Goal: Task Accomplishment & Management: Complete application form

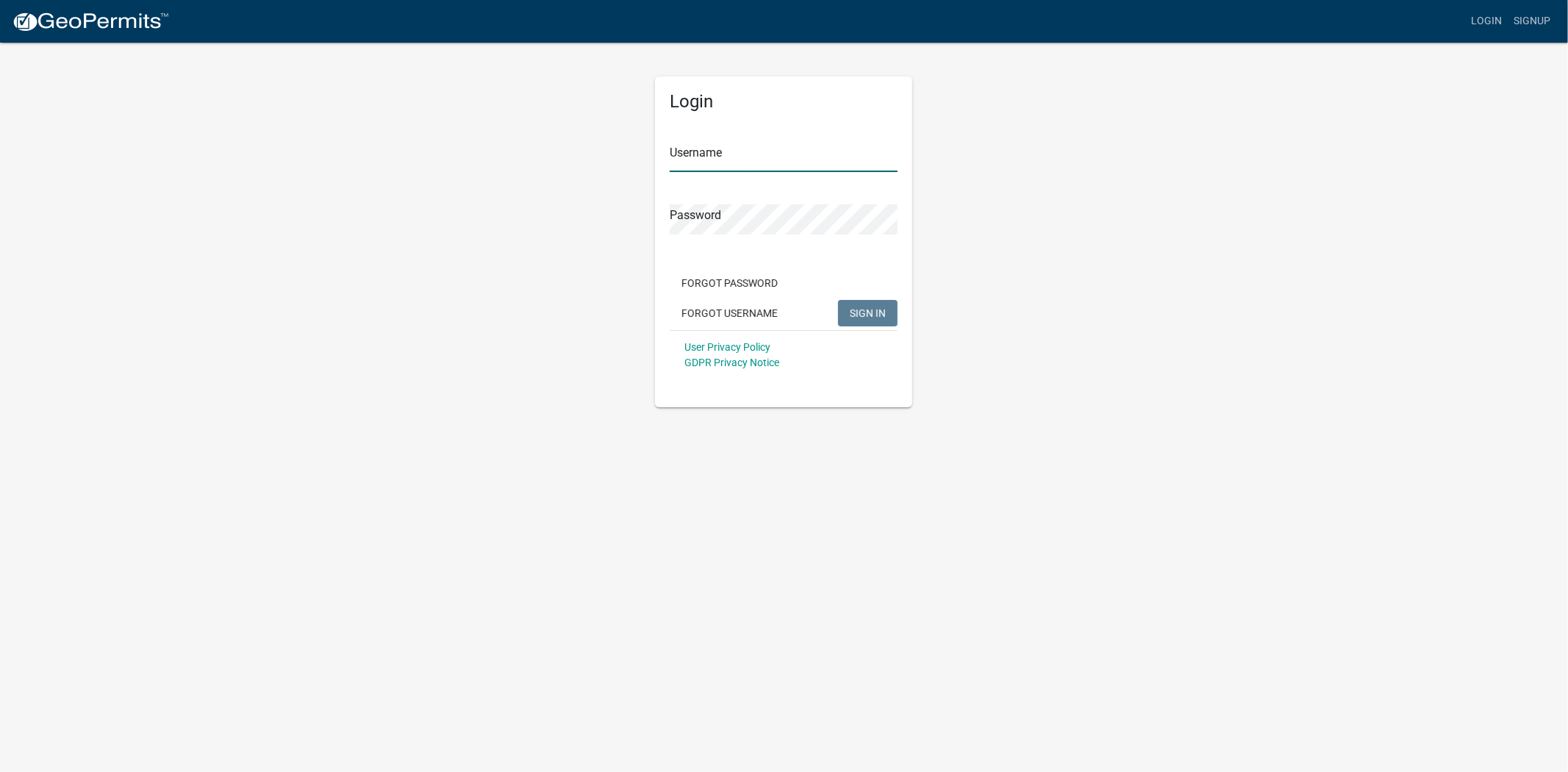
type input "[PERSON_NAME]"
click at [865, 317] on span "SIGN IN" at bounding box center [868, 313] width 36 height 12
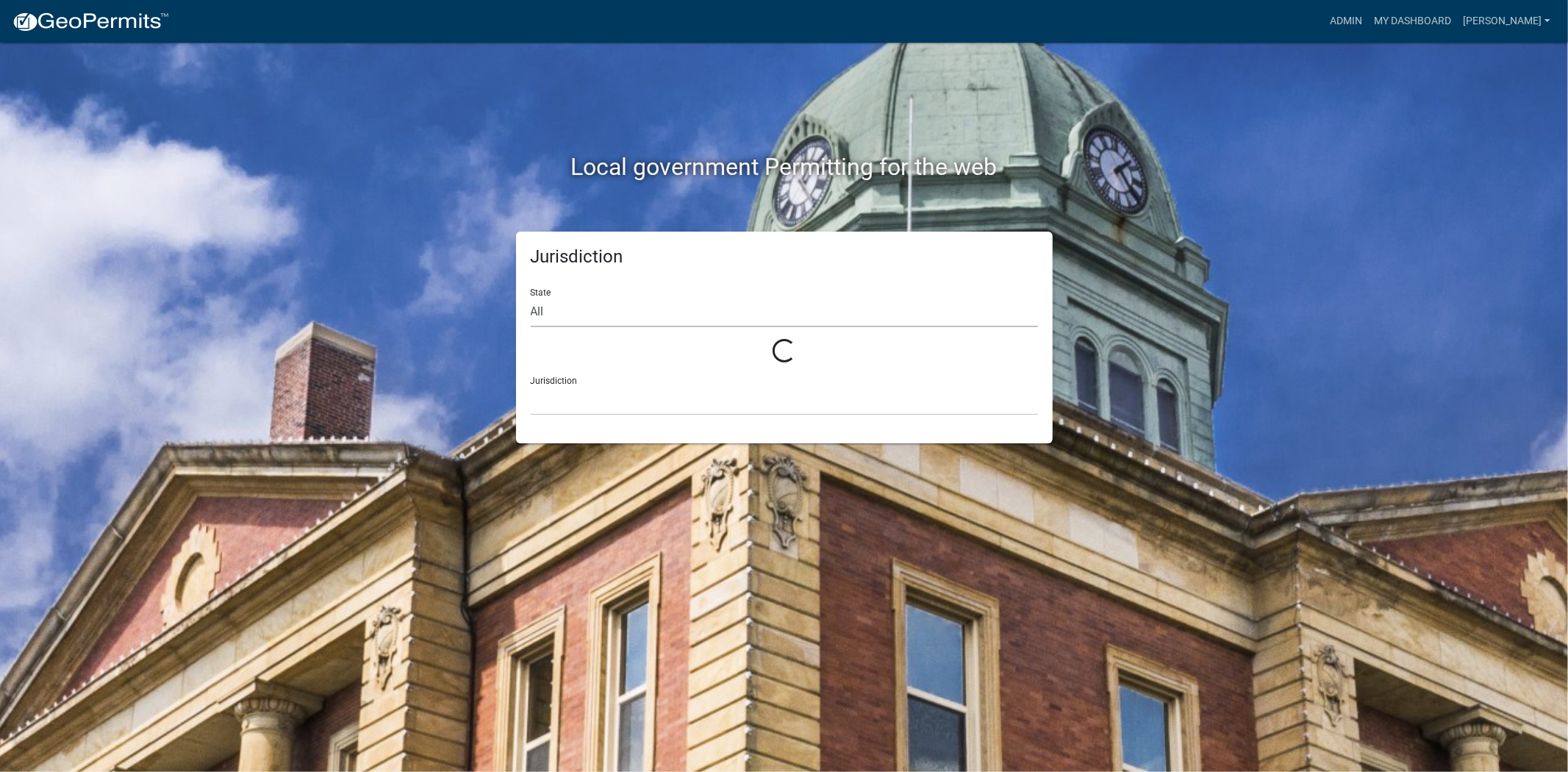
click at [584, 314] on select "All" at bounding box center [785, 312] width 507 height 30
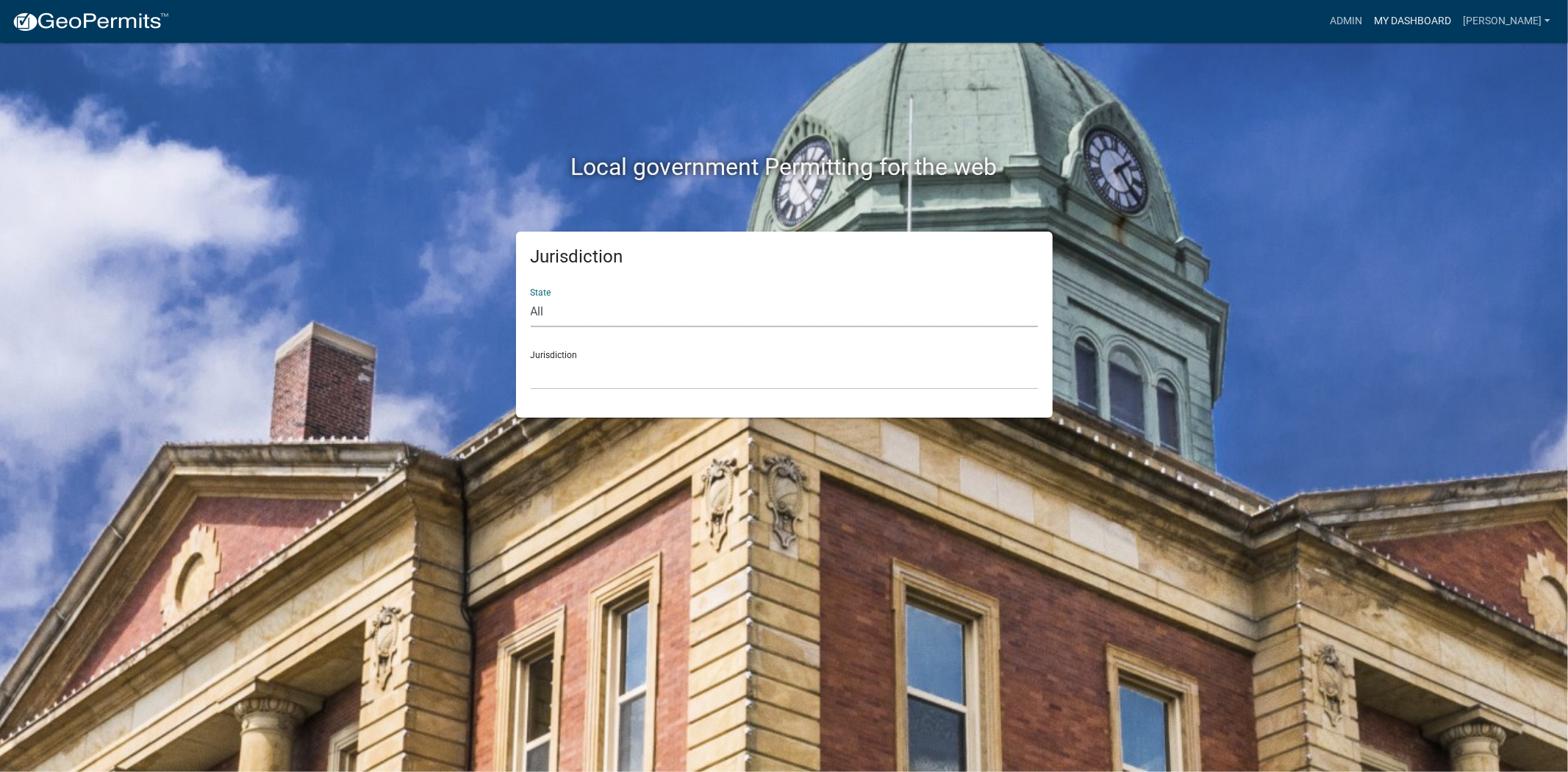
click at [1453, 23] on link "My Dashboard" at bounding box center [1413, 21] width 89 height 28
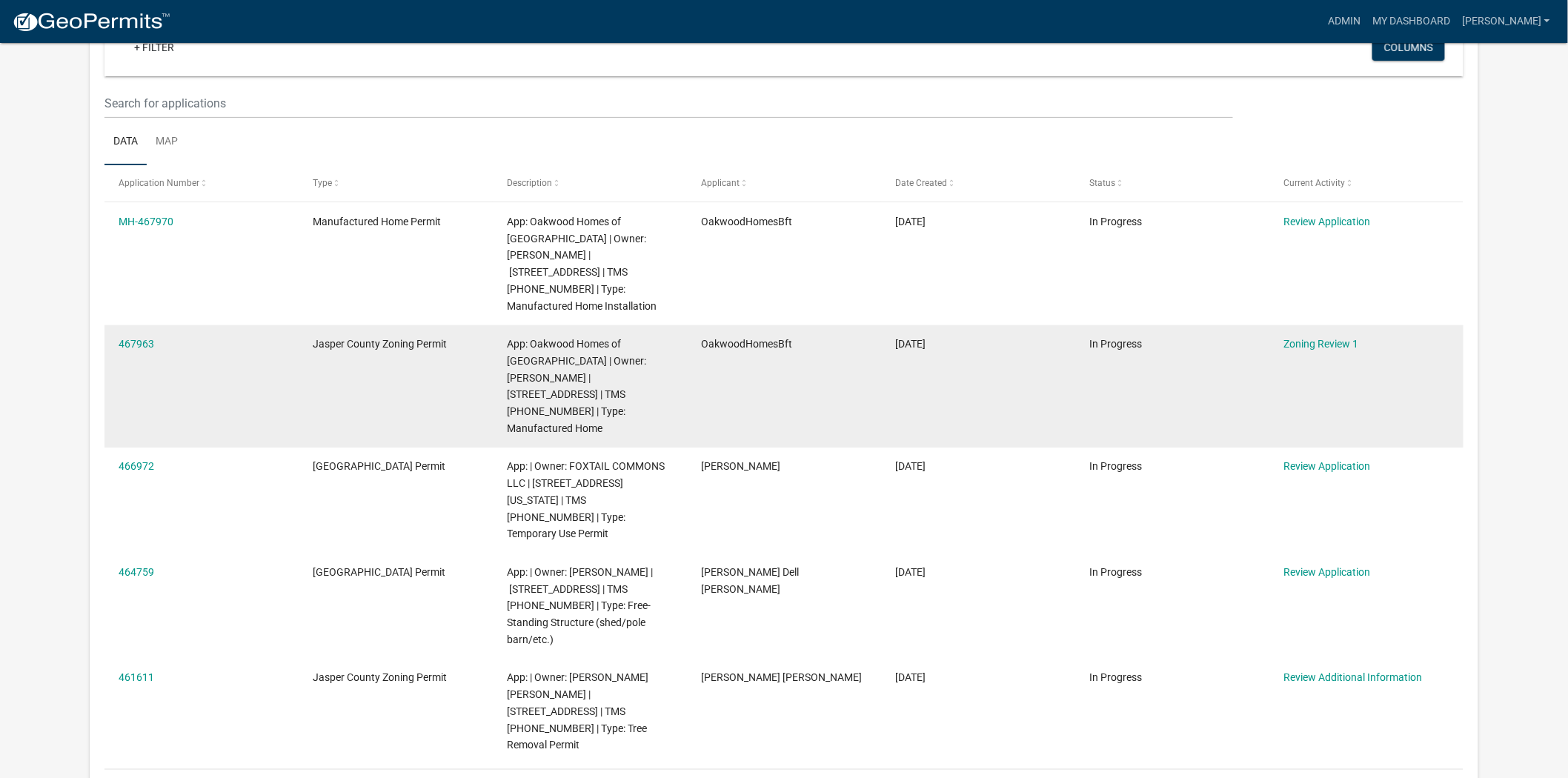
scroll to position [165, 0]
click at [150, 339] on link "467963" at bounding box center [136, 345] width 36 height 12
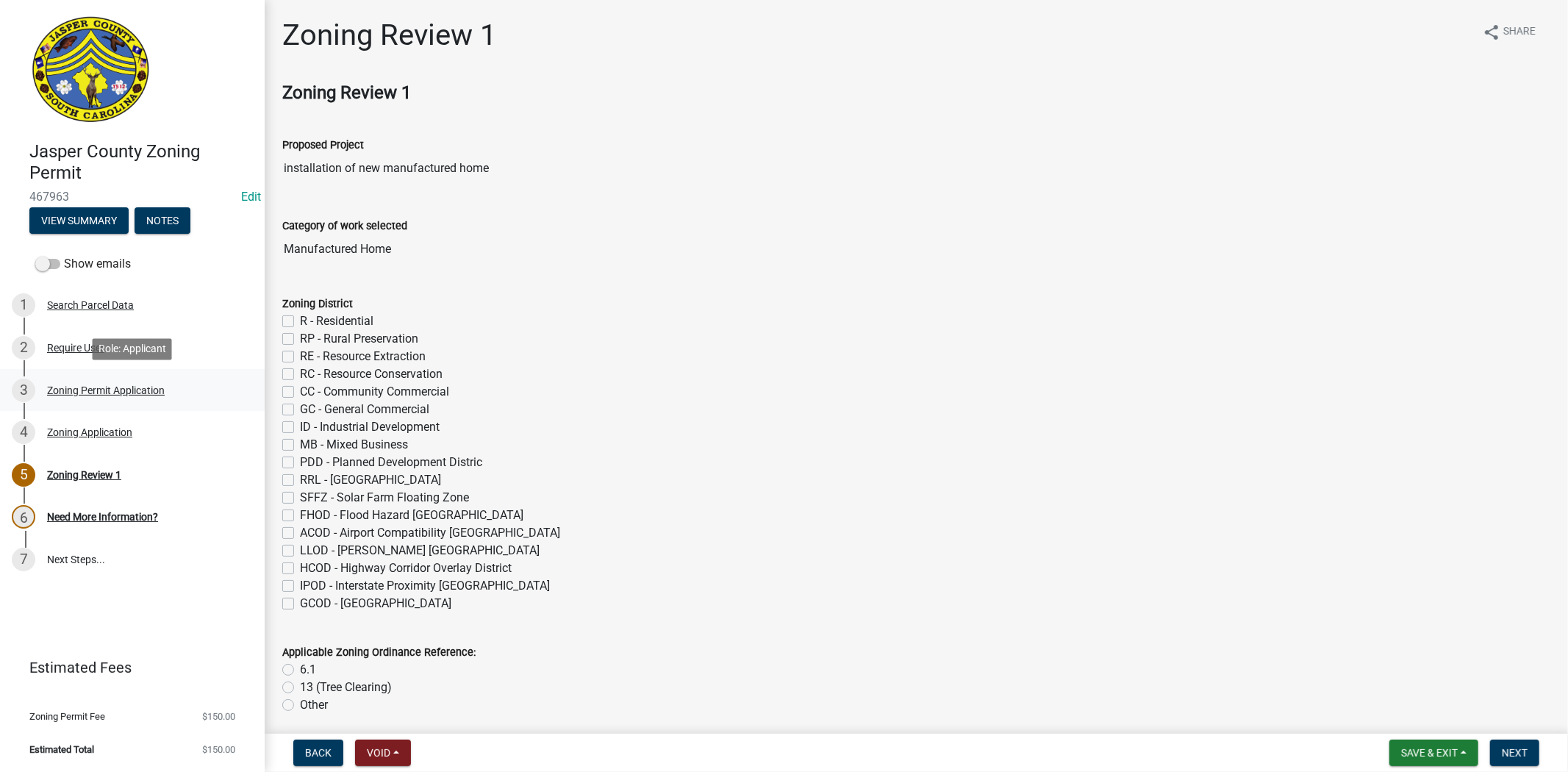
click at [20, 401] on div "3" at bounding box center [23, 390] width 23 height 23
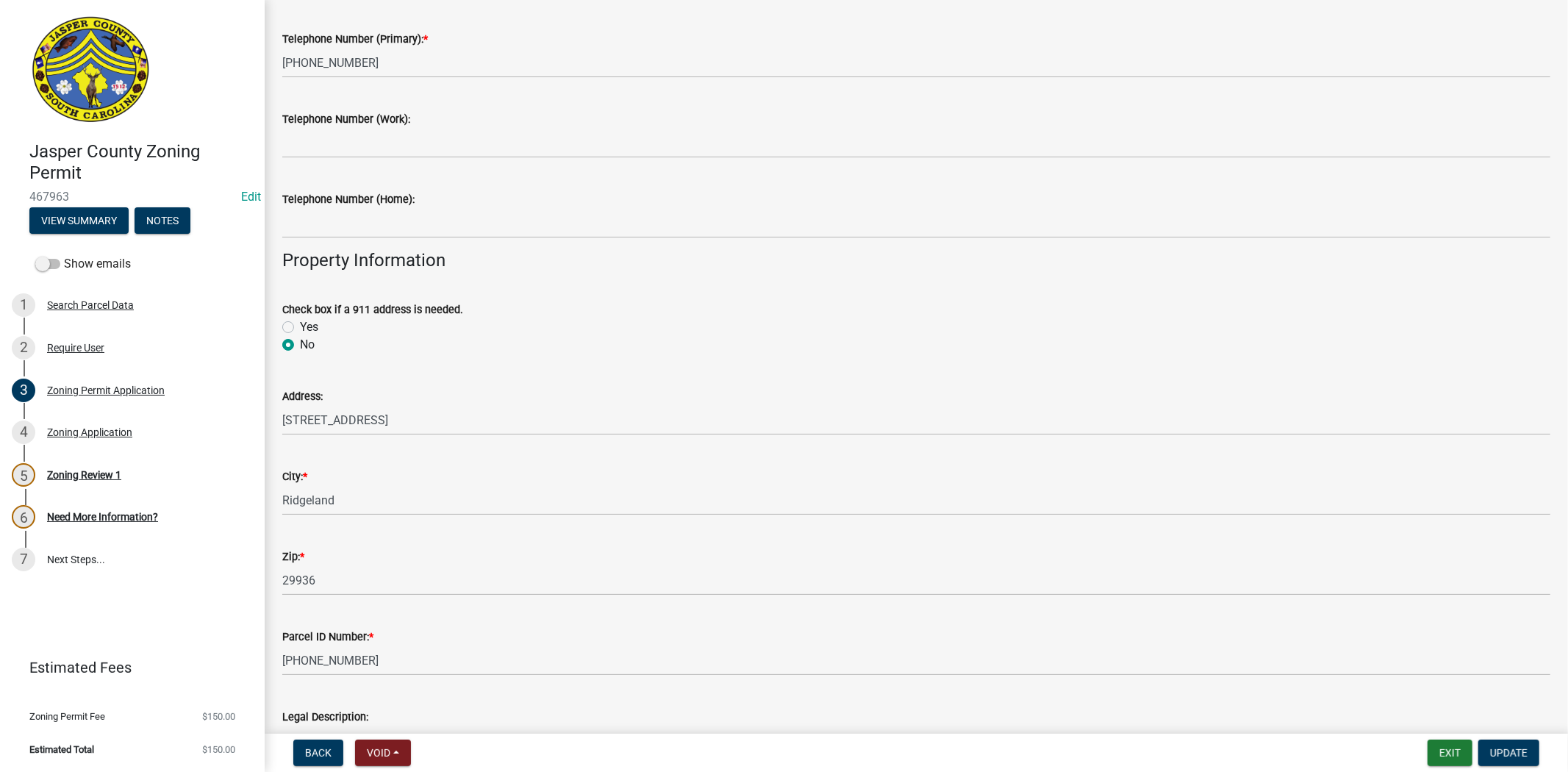
scroll to position [490, 0]
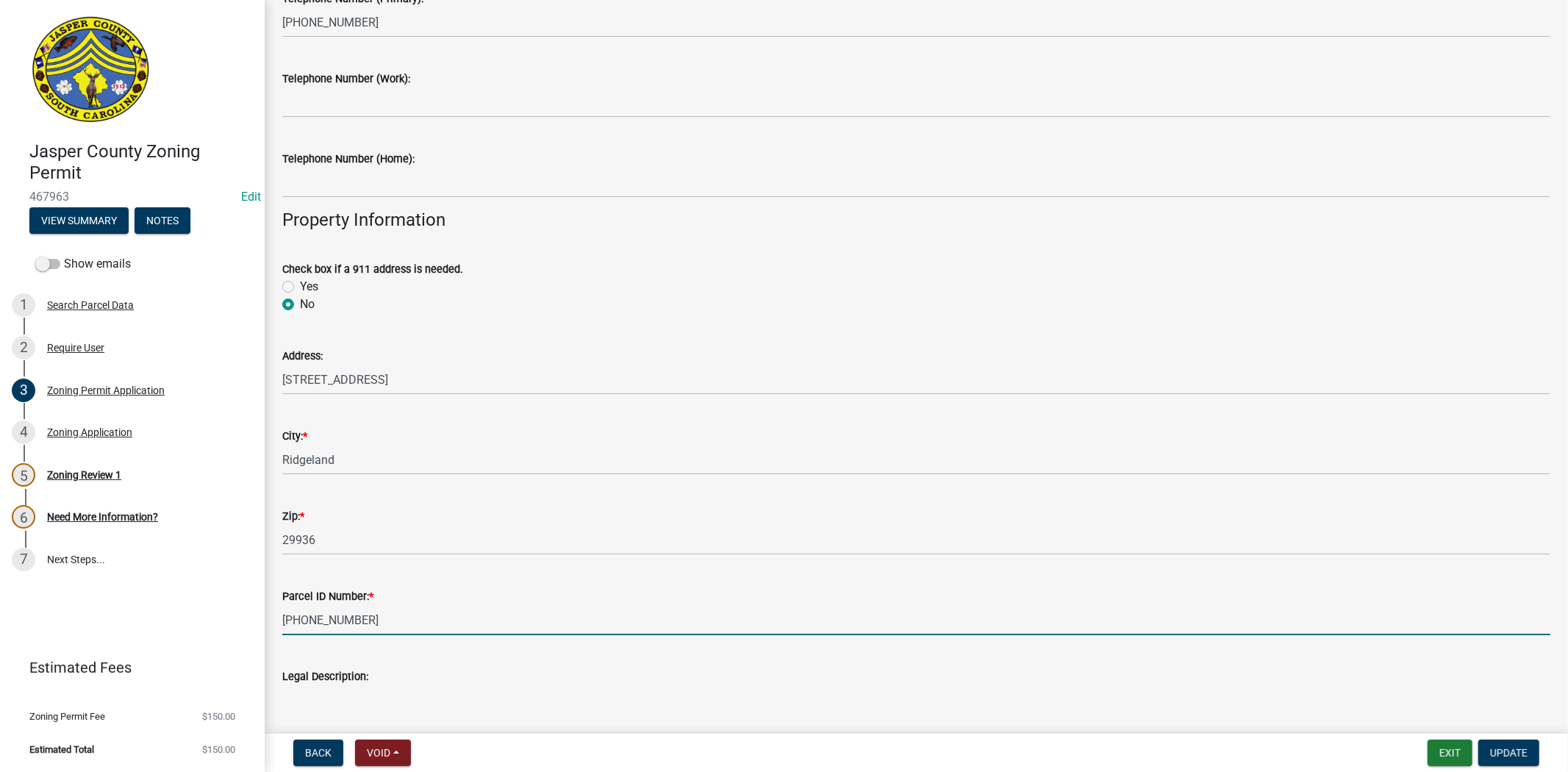
drag, startPoint x: 378, startPoint y: 626, endPoint x: 284, endPoint y: 627, distance: 94.0
click at [284, 627] on input "059-00-02-049" at bounding box center [916, 620] width 1268 height 30
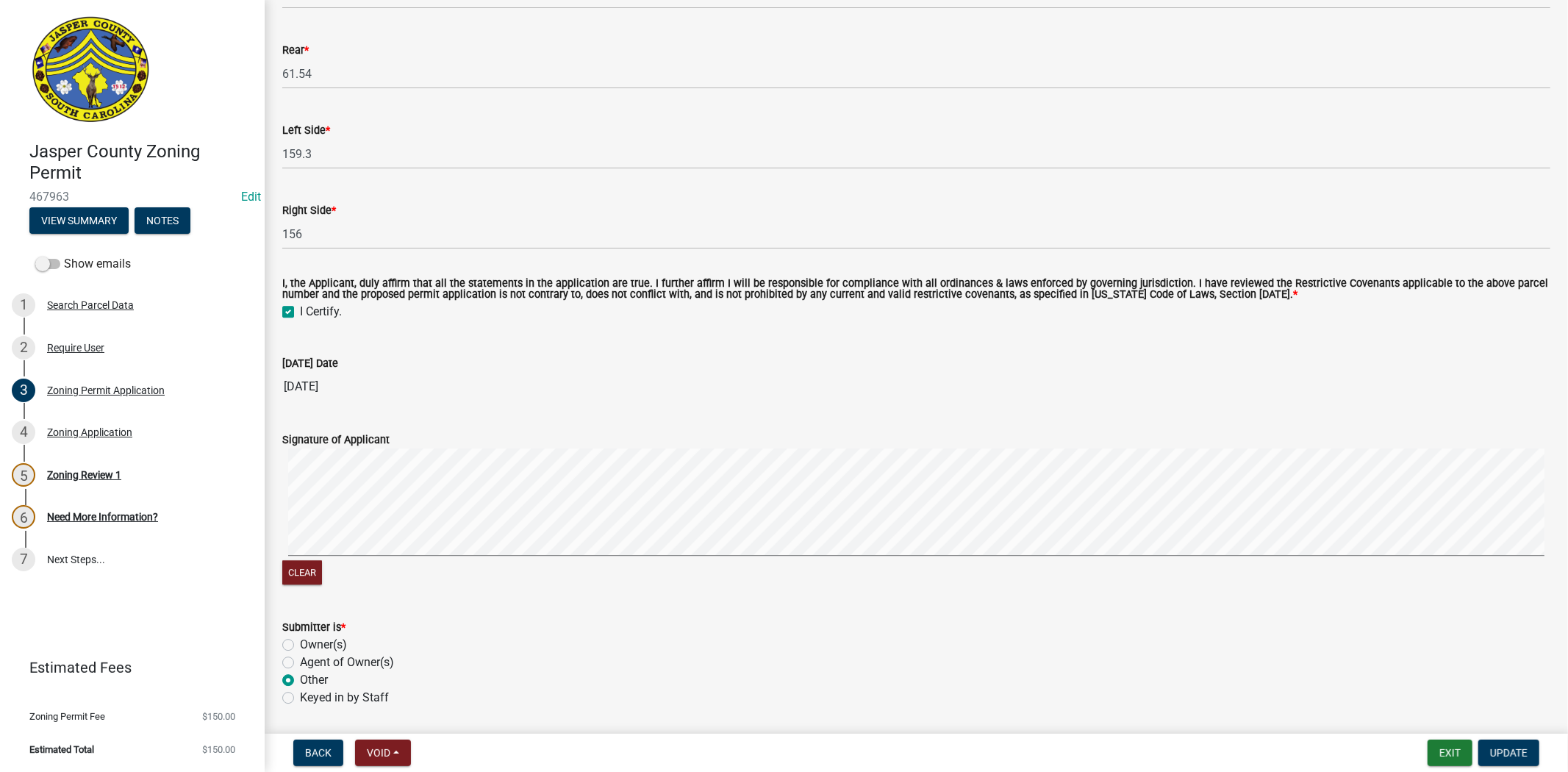
scroll to position [3368, 0]
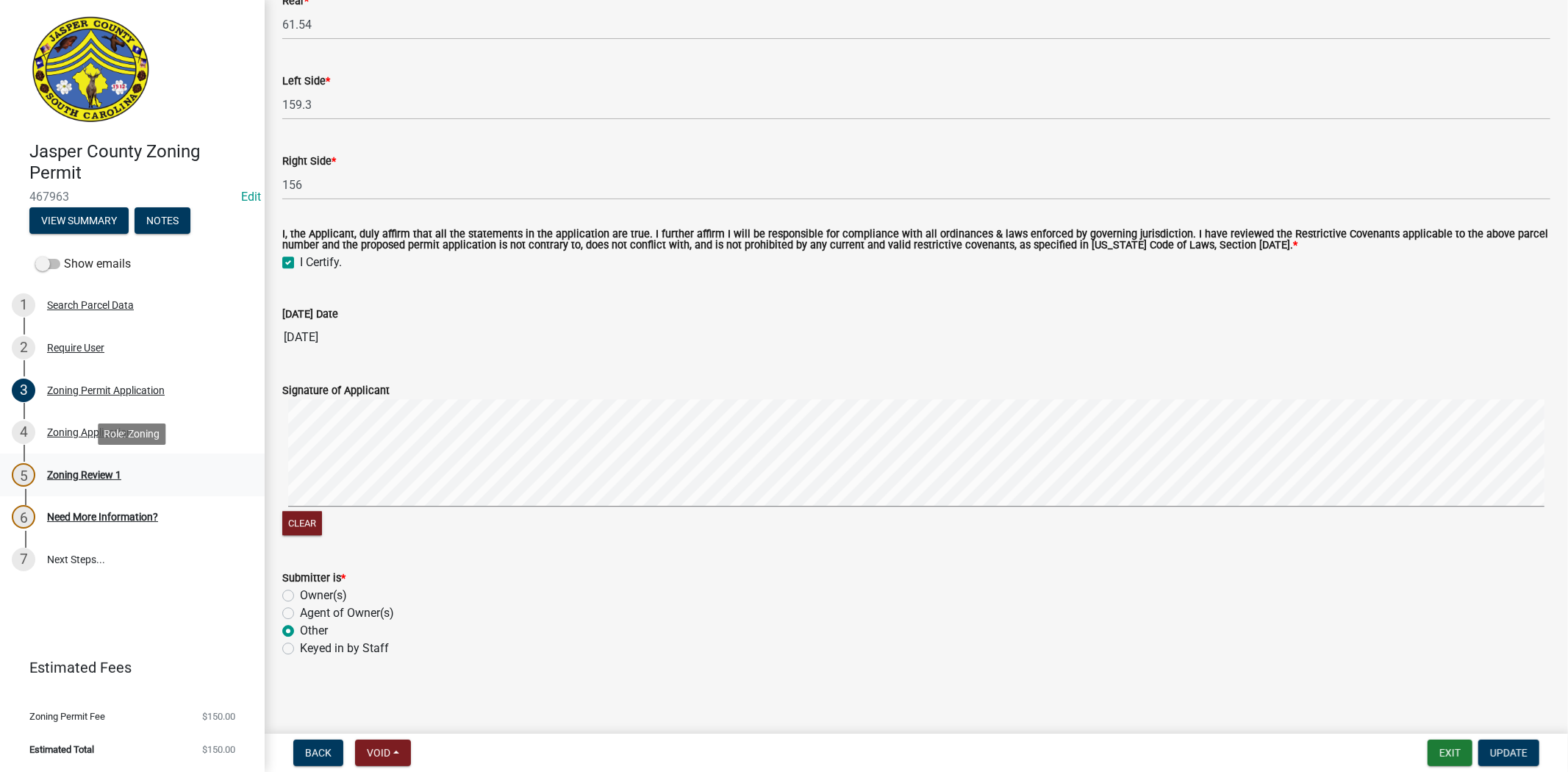
click at [105, 470] on div "Zoning Review 1" at bounding box center [84, 475] width 74 height 11
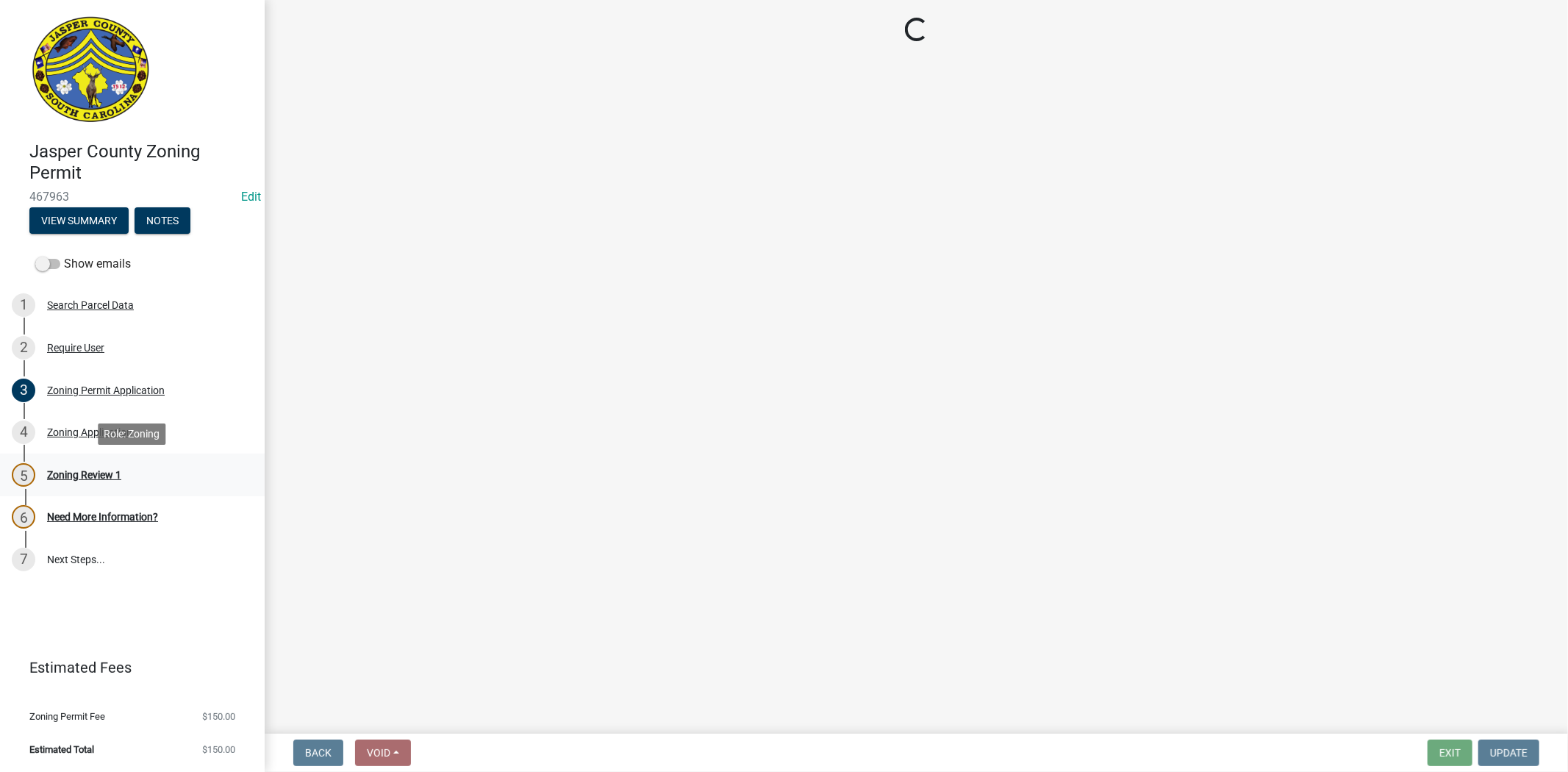
scroll to position [0, 0]
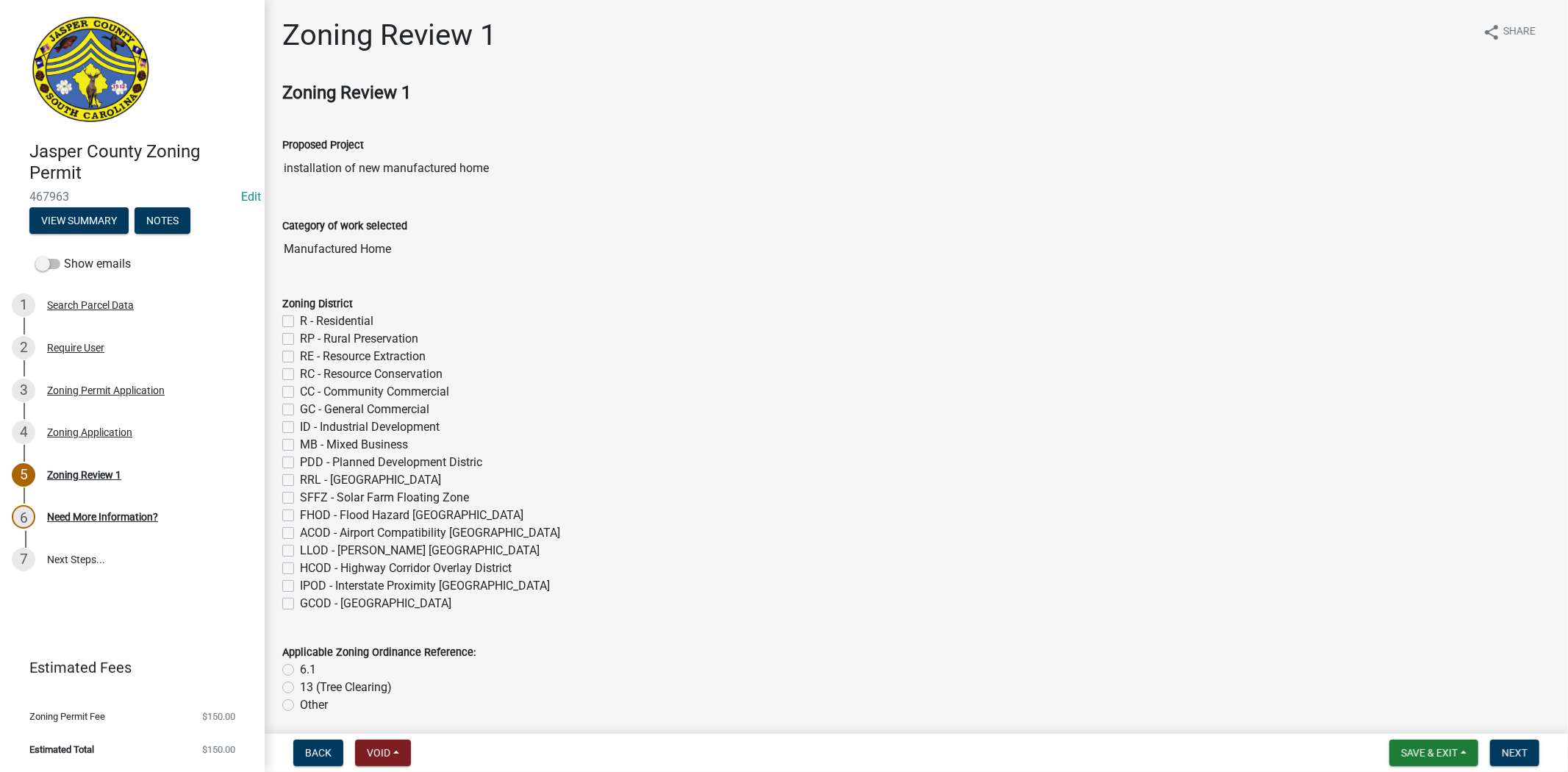
click at [300, 324] on label "R - Residential" at bounding box center [337, 321] width 74 height 18
click at [300, 322] on input "R - Residential" at bounding box center [305, 317] width 10 height 10
checkbox input "true"
checkbox input "false"
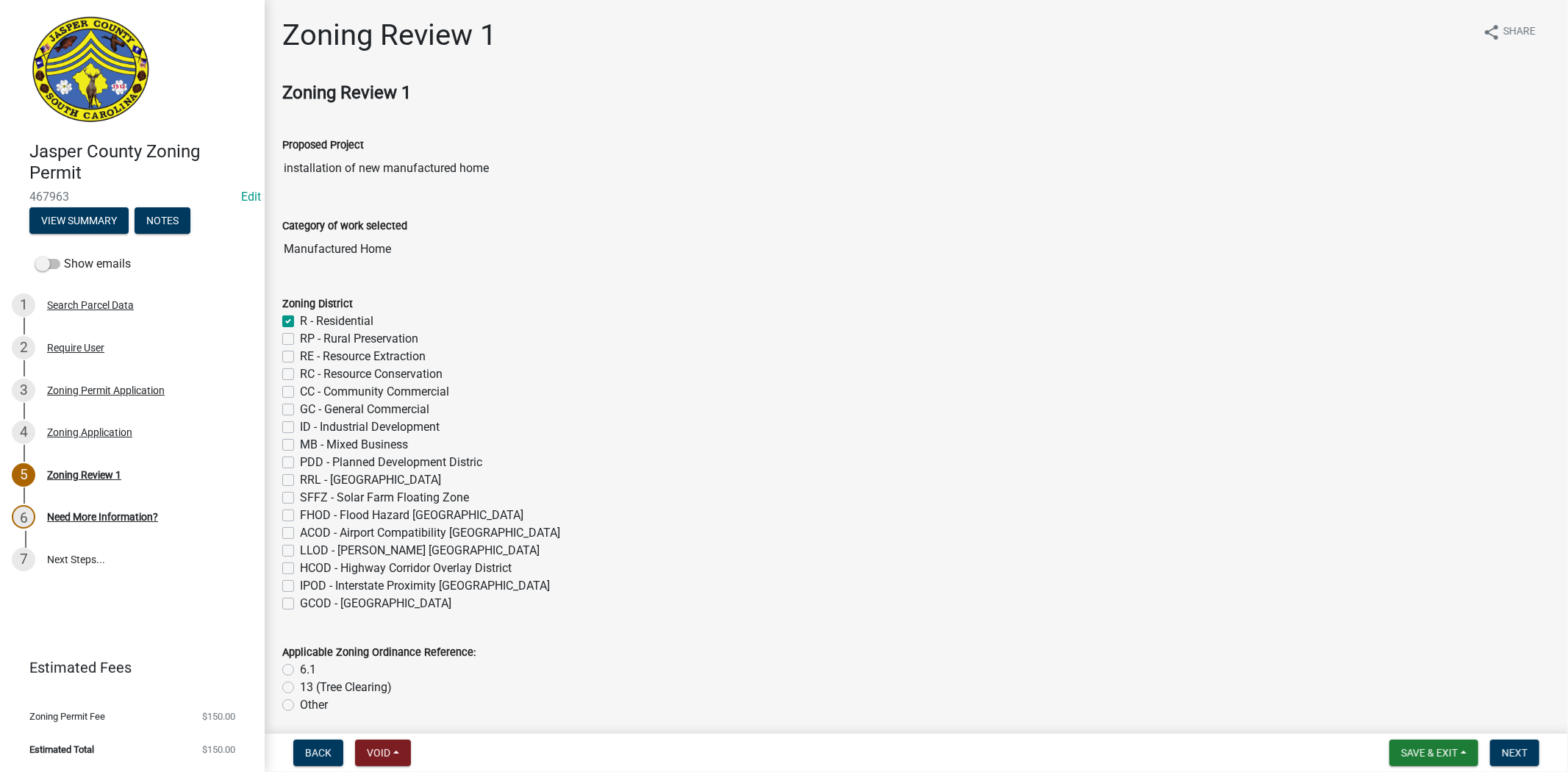
checkbox input "false"
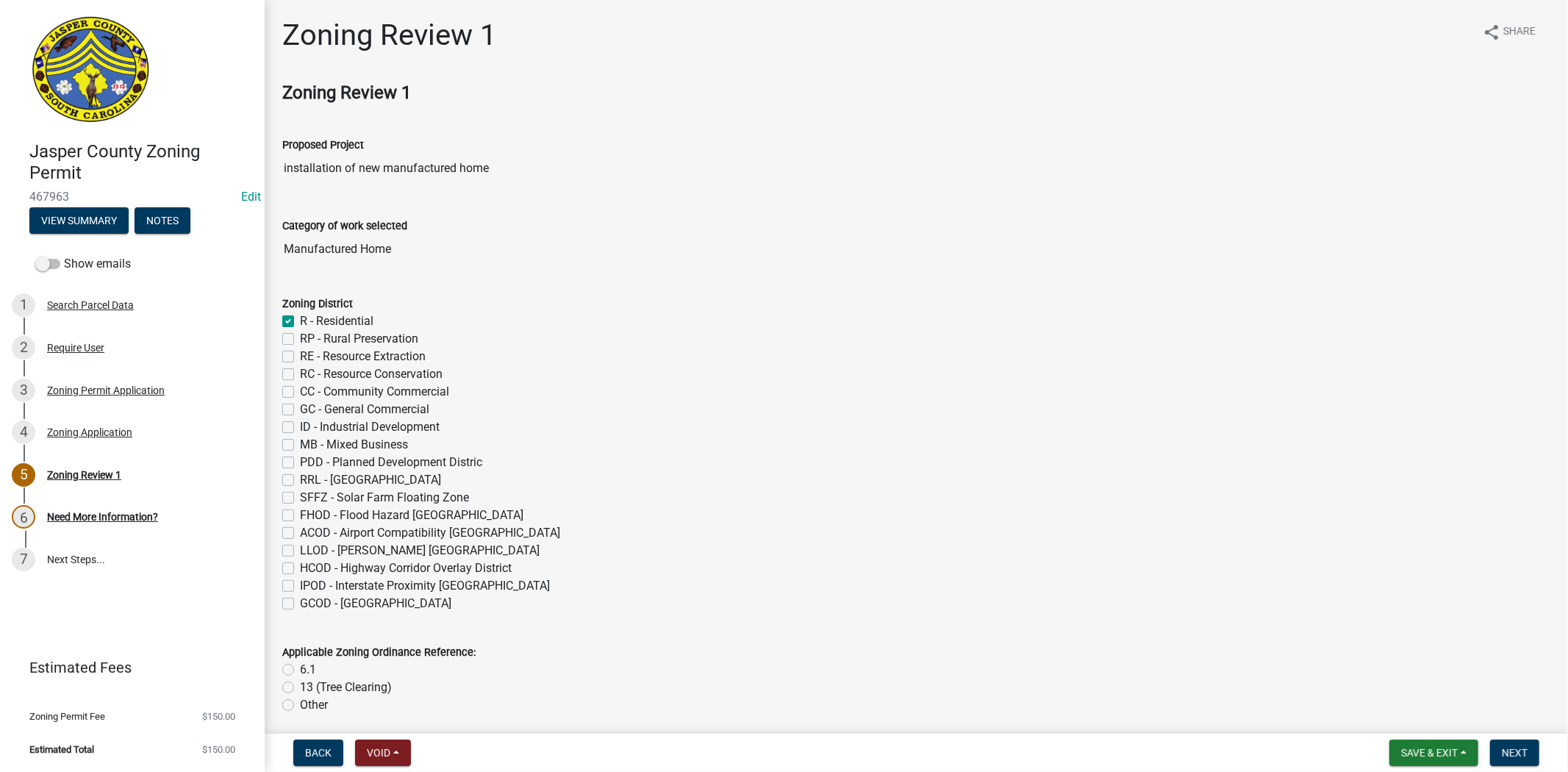
checkbox input "false"
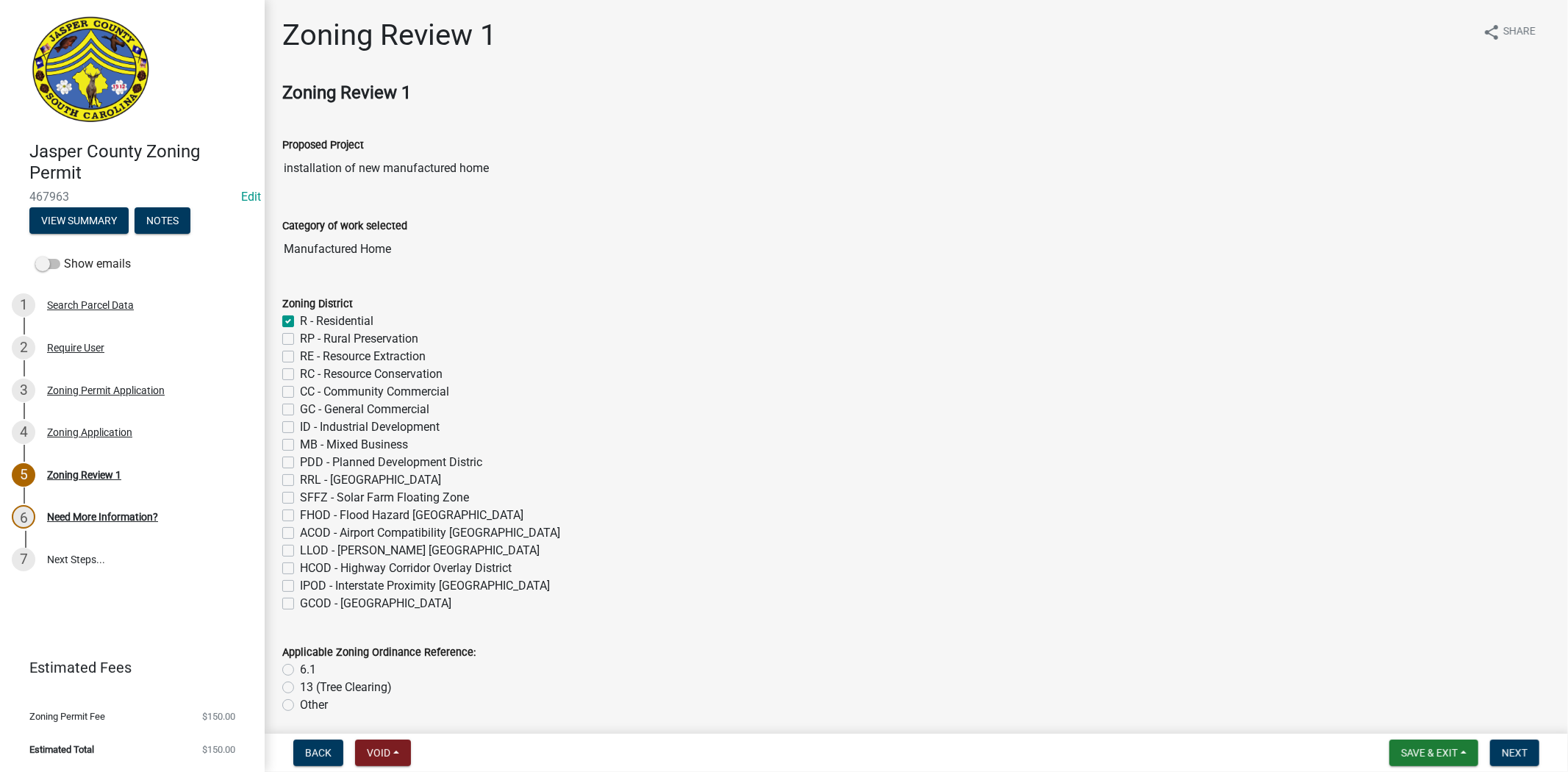
checkbox input "false"
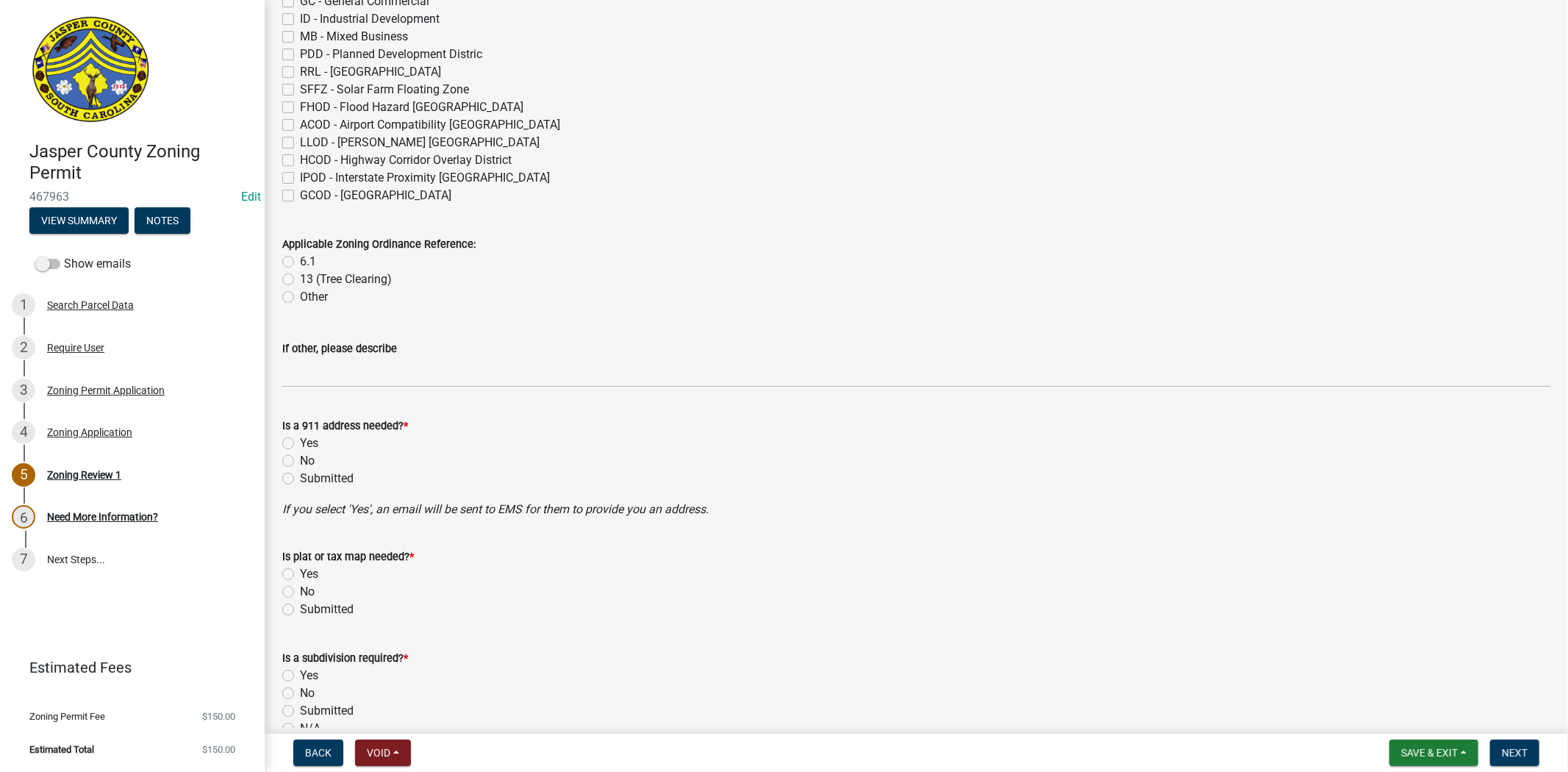
click at [300, 260] on label "6.1" at bounding box center [308, 262] width 17 height 18
click at [300, 260] on input "6.1" at bounding box center [305, 257] width 10 height 10
radio input "true"
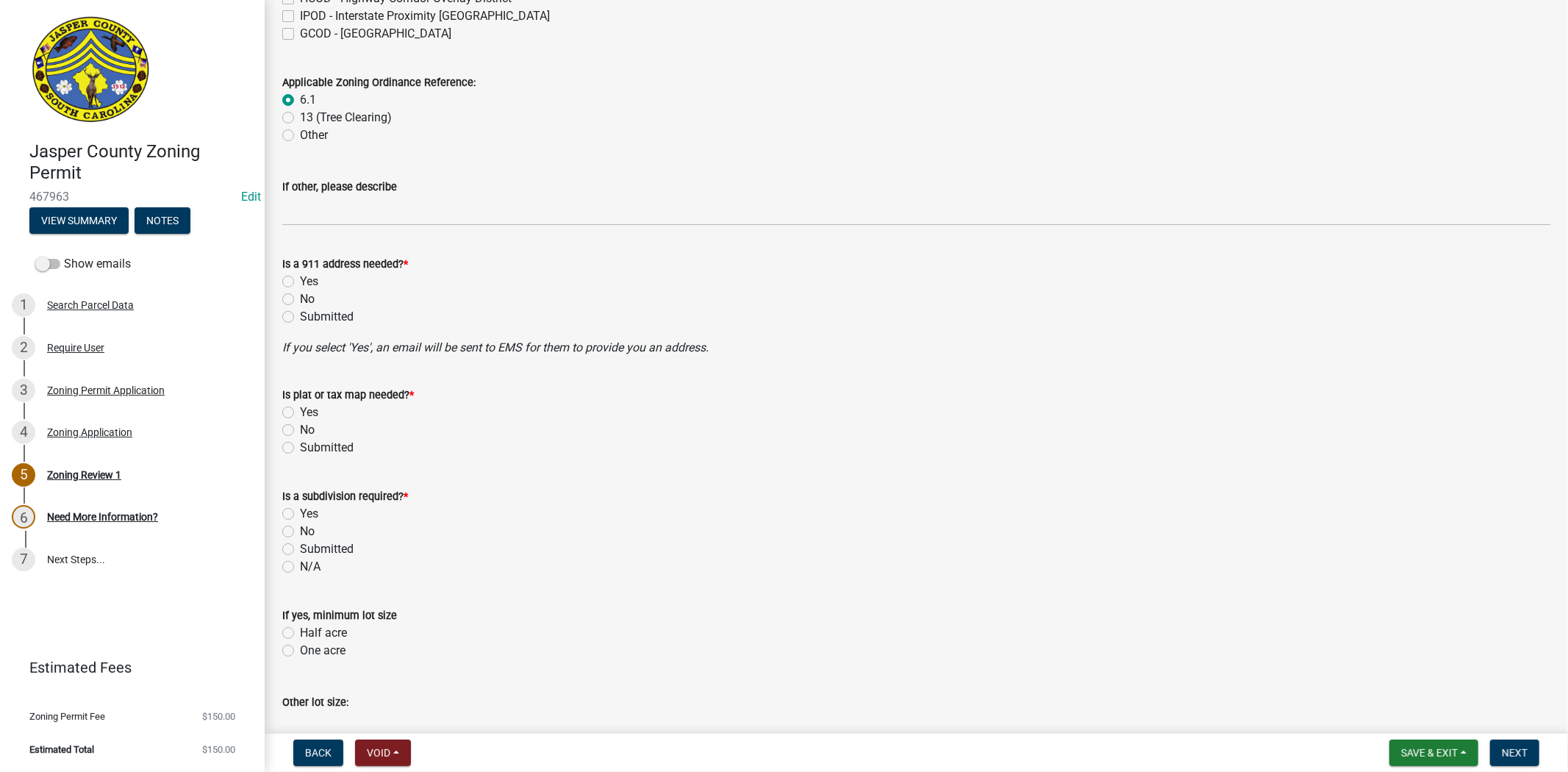
scroll to position [571, 0]
click at [300, 294] on label "No" at bounding box center [308, 298] width 15 height 18
click at [300, 294] on input "No" at bounding box center [305, 293] width 10 height 10
radio input "true"
click at [300, 428] on label "No" at bounding box center [308, 429] width 15 height 18
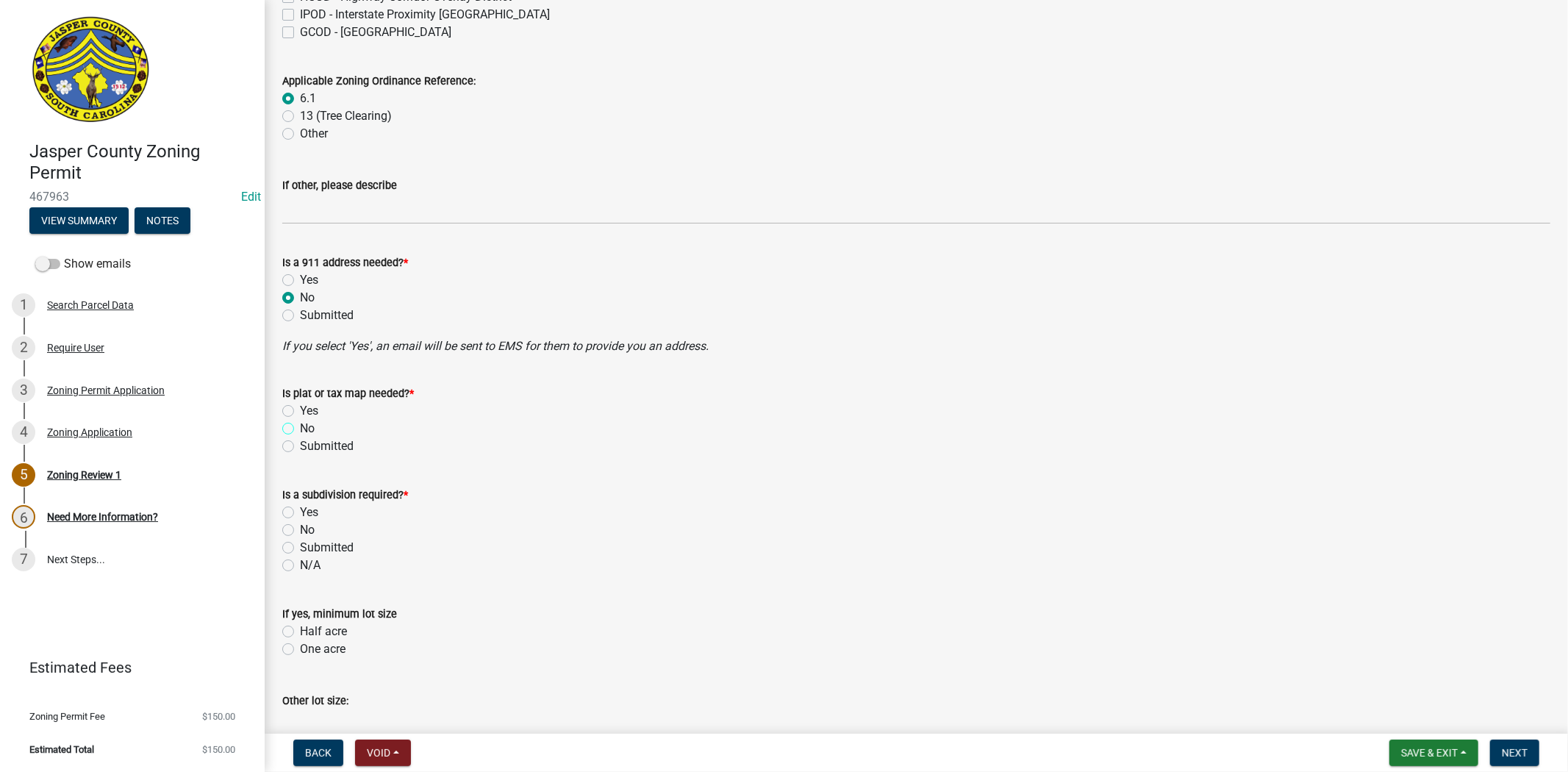
click at [300, 428] on input "No" at bounding box center [305, 425] width 10 height 10
radio input "true"
click at [300, 533] on label "No" at bounding box center [308, 530] width 15 height 18
click at [300, 531] on input "No" at bounding box center [305, 526] width 10 height 10
radio input "true"
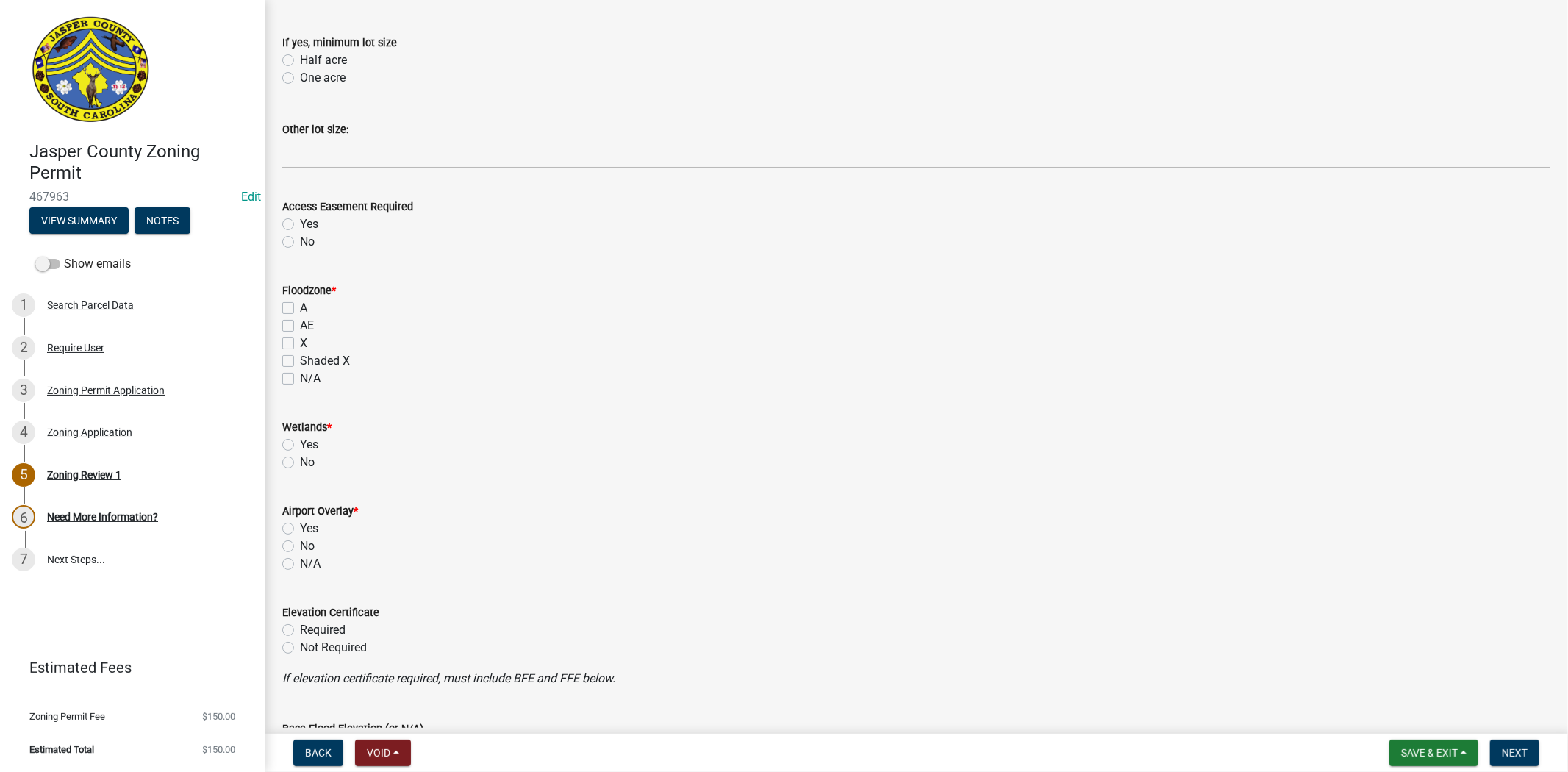
scroll to position [1143, 0]
click at [300, 246] on label "No" at bounding box center [308, 242] width 15 height 18
click at [300, 242] on input "No" at bounding box center [305, 237] width 10 height 10
radio input "true"
click at [300, 242] on label "No" at bounding box center [308, 242] width 15 height 18
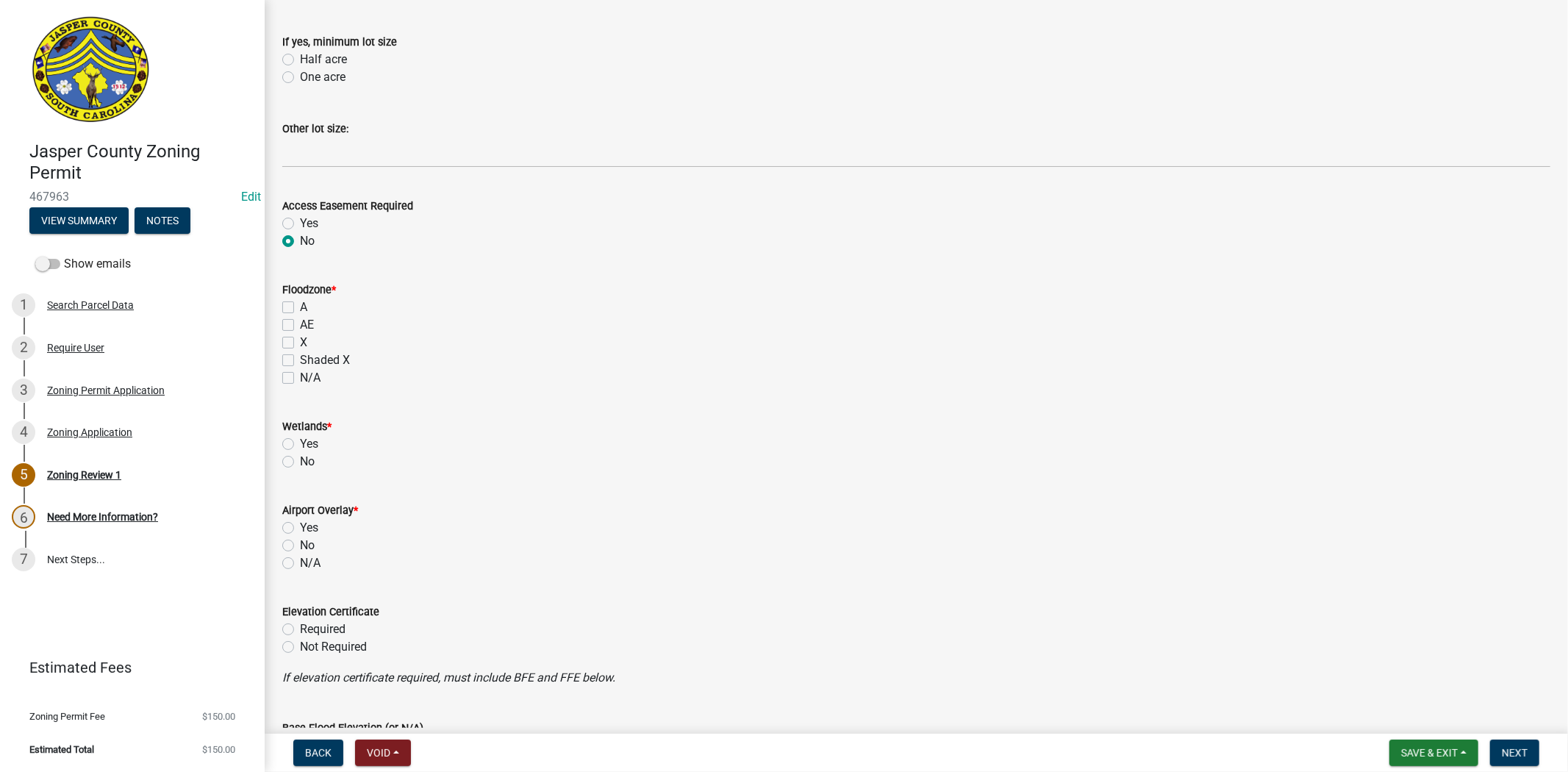
click at [300, 242] on input "No" at bounding box center [305, 237] width 10 height 10
click at [300, 344] on label "X" at bounding box center [304, 343] width 8 height 18
click at [300, 344] on input "X" at bounding box center [305, 338] width 10 height 10
checkbox input "true"
checkbox input "false"
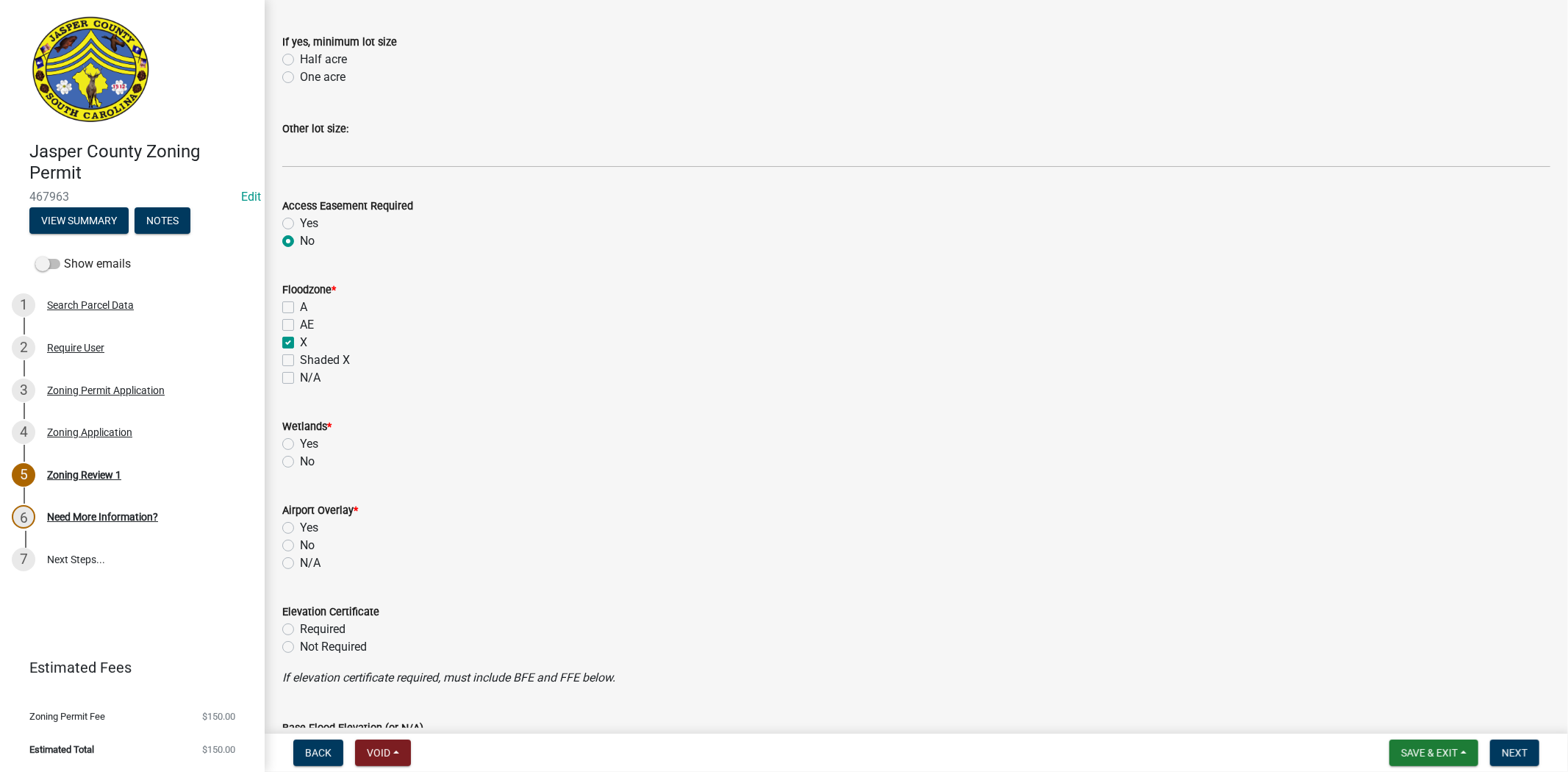
checkbox input "false"
checkbox input "true"
checkbox input "false"
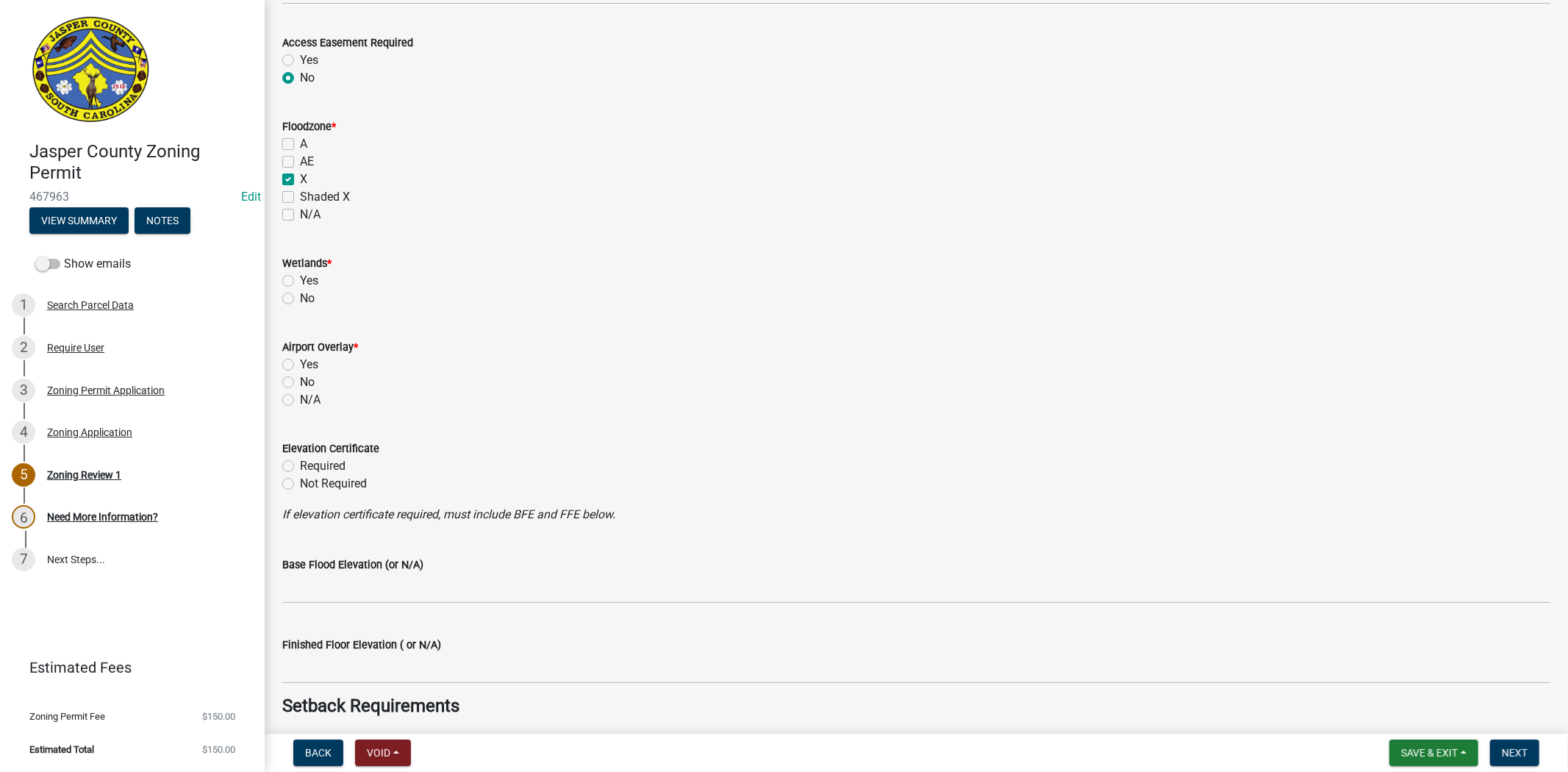
click at [300, 299] on label "No" at bounding box center [308, 299] width 15 height 18
click at [300, 299] on input "No" at bounding box center [305, 294] width 10 height 10
radio input "true"
click at [300, 383] on label "No" at bounding box center [308, 383] width 15 height 18
click at [300, 383] on input "No" at bounding box center [305, 378] width 10 height 10
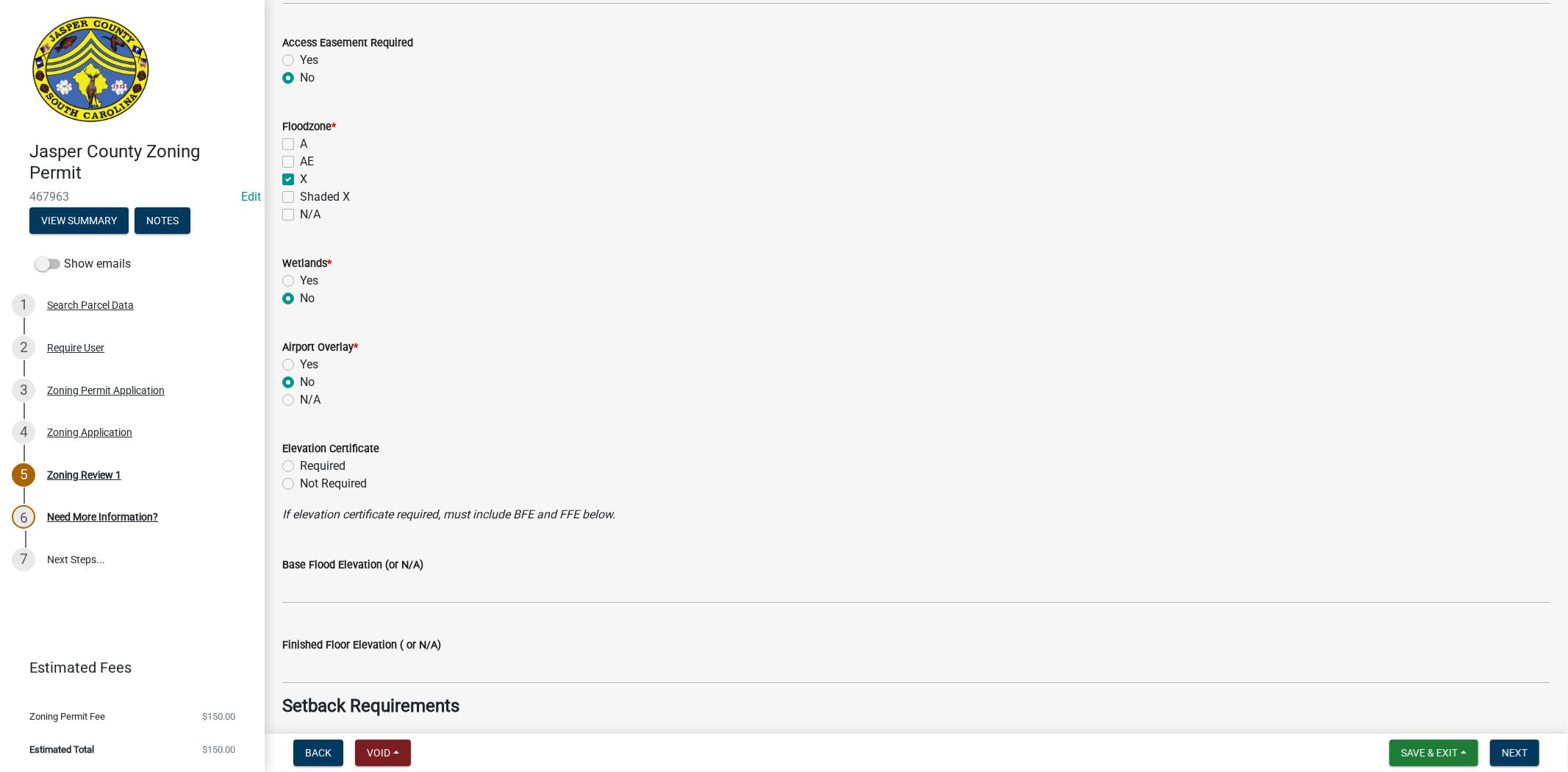
radio input "true"
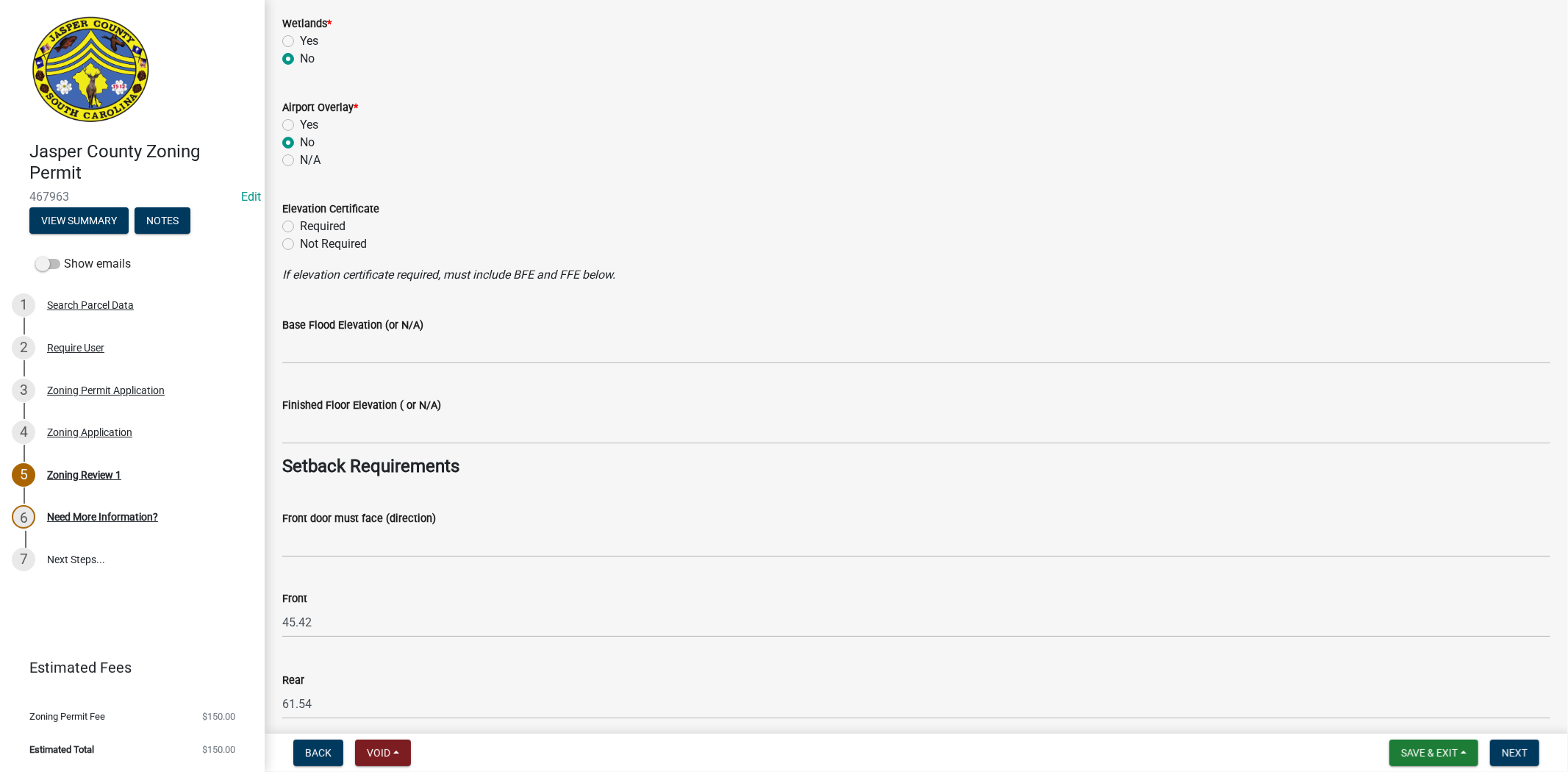
scroll to position [1552, 0]
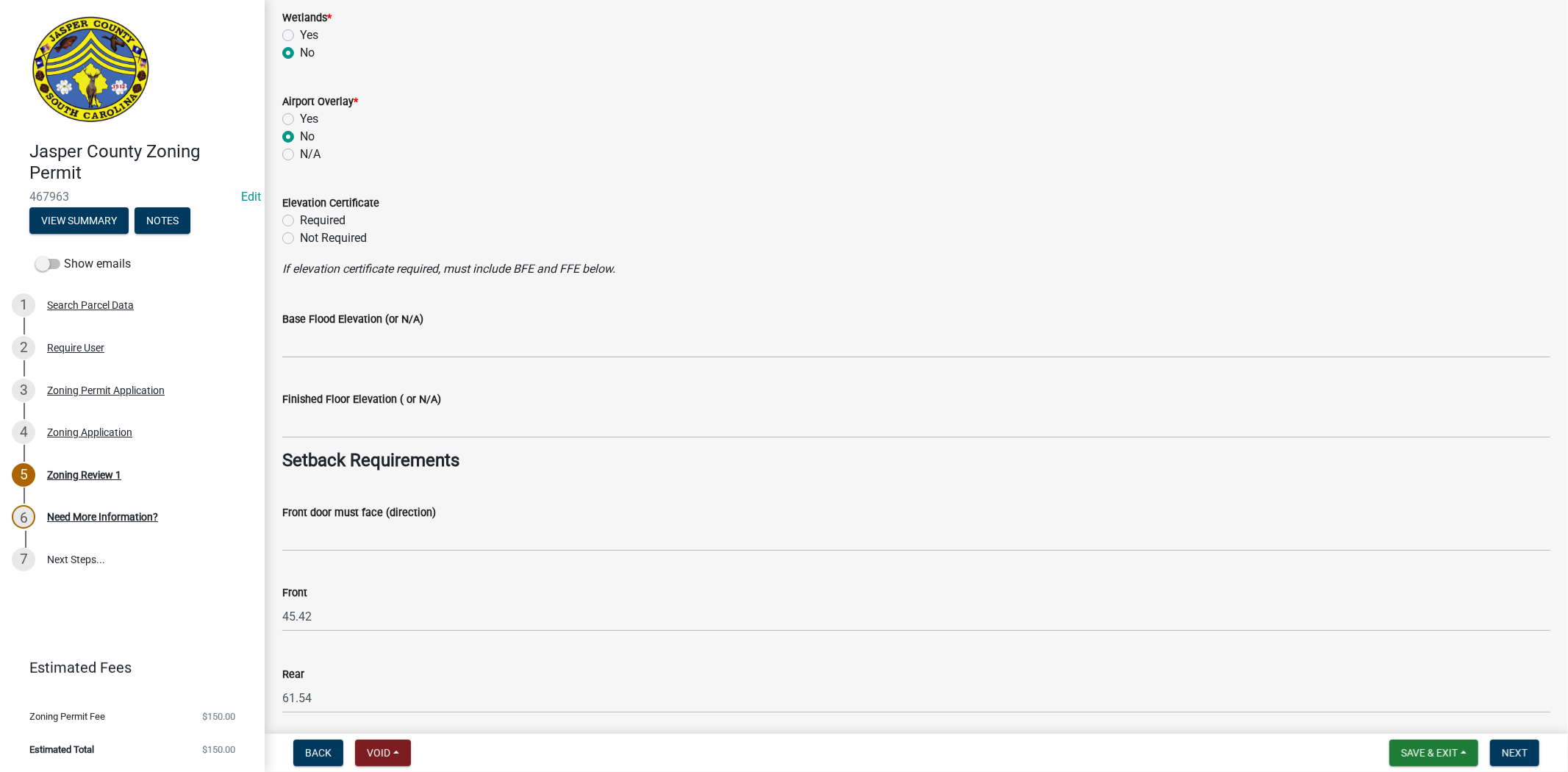
click at [300, 242] on label "Not Required" at bounding box center [333, 239] width 67 height 18
click at [300, 239] on input "Not Required" at bounding box center [305, 234] width 10 height 10
radio input "true"
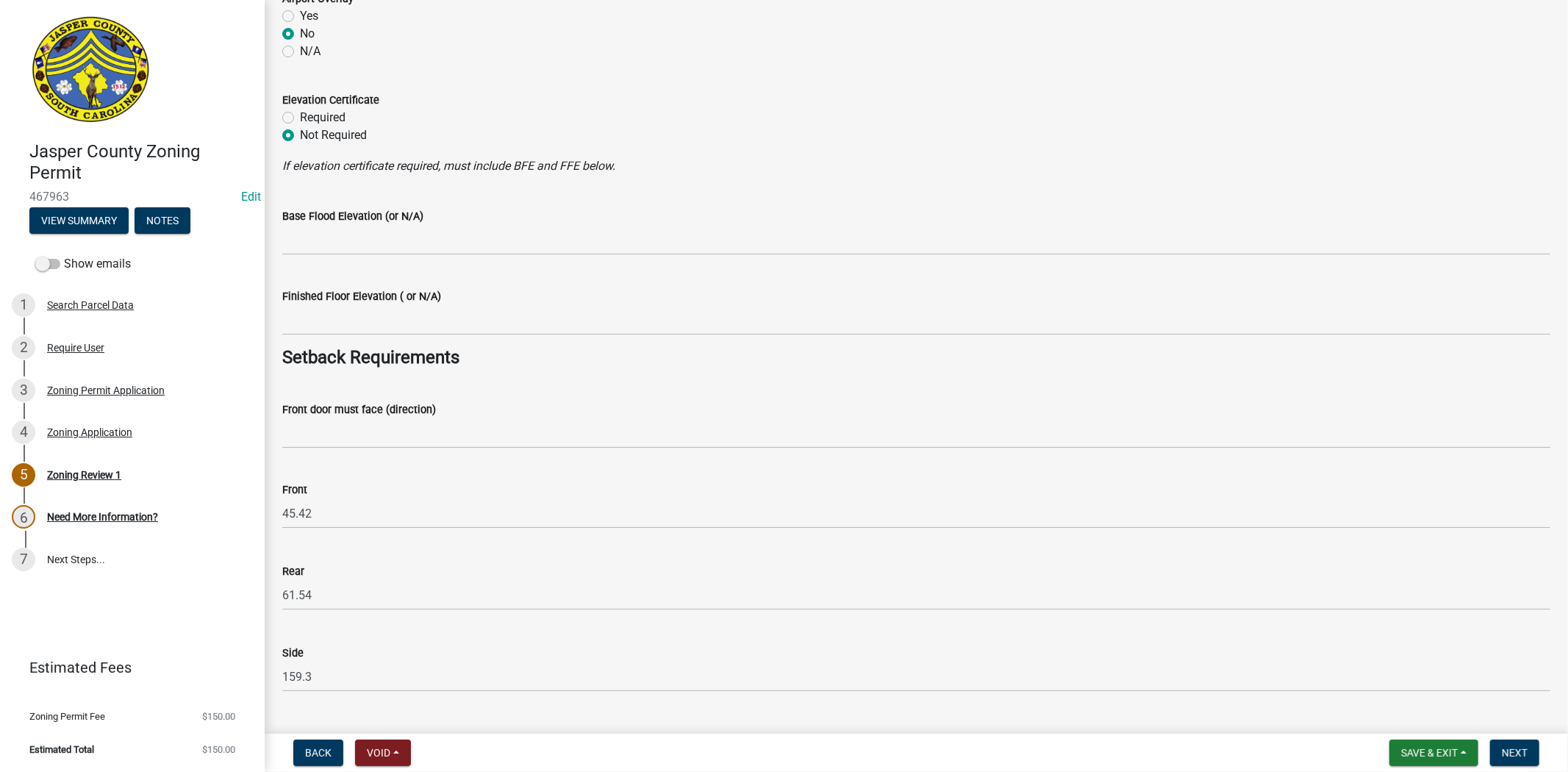
scroll to position [1797, 0]
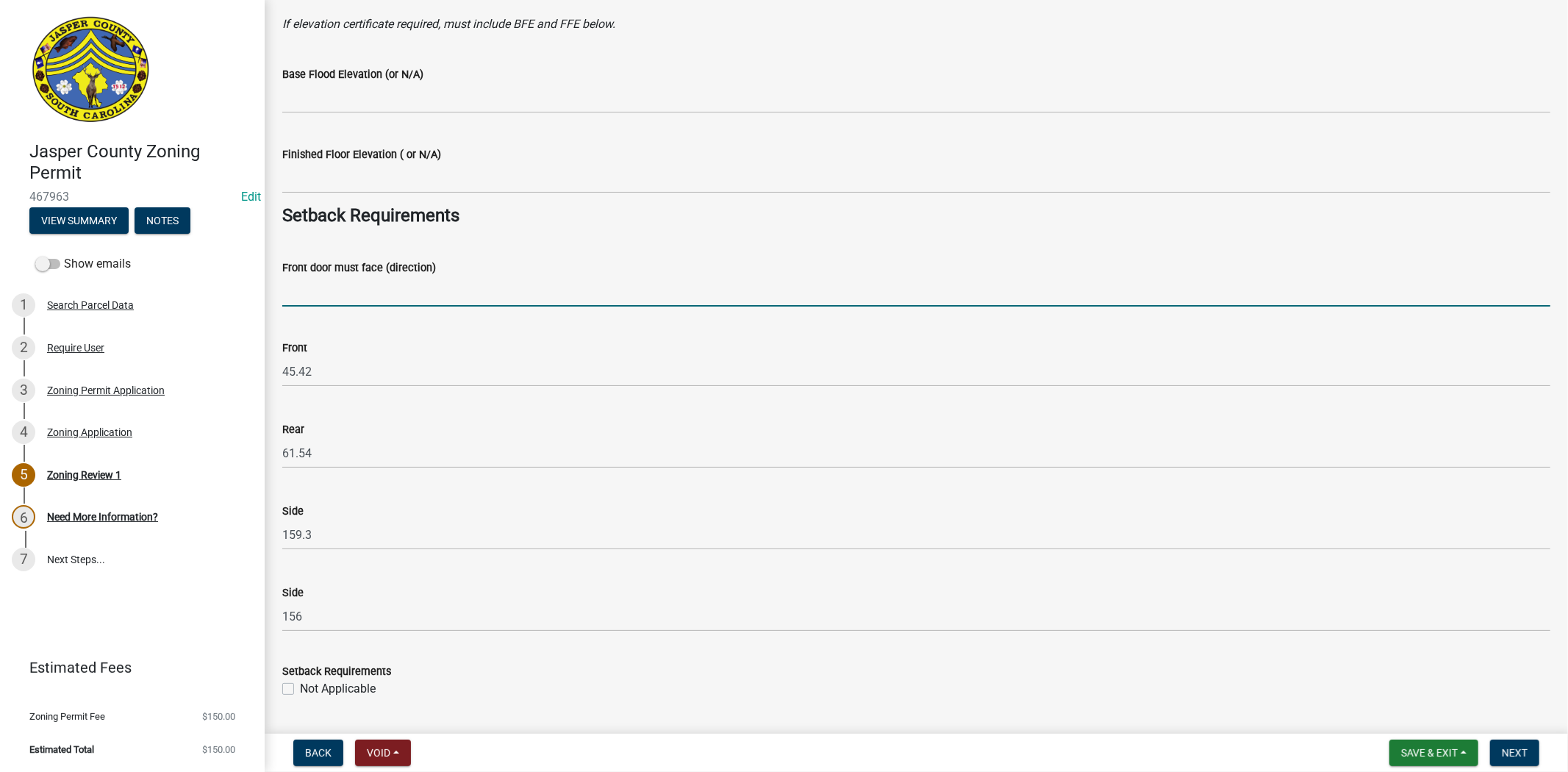
click at [305, 281] on input "Front door must face (direction)" at bounding box center [916, 291] width 1268 height 30
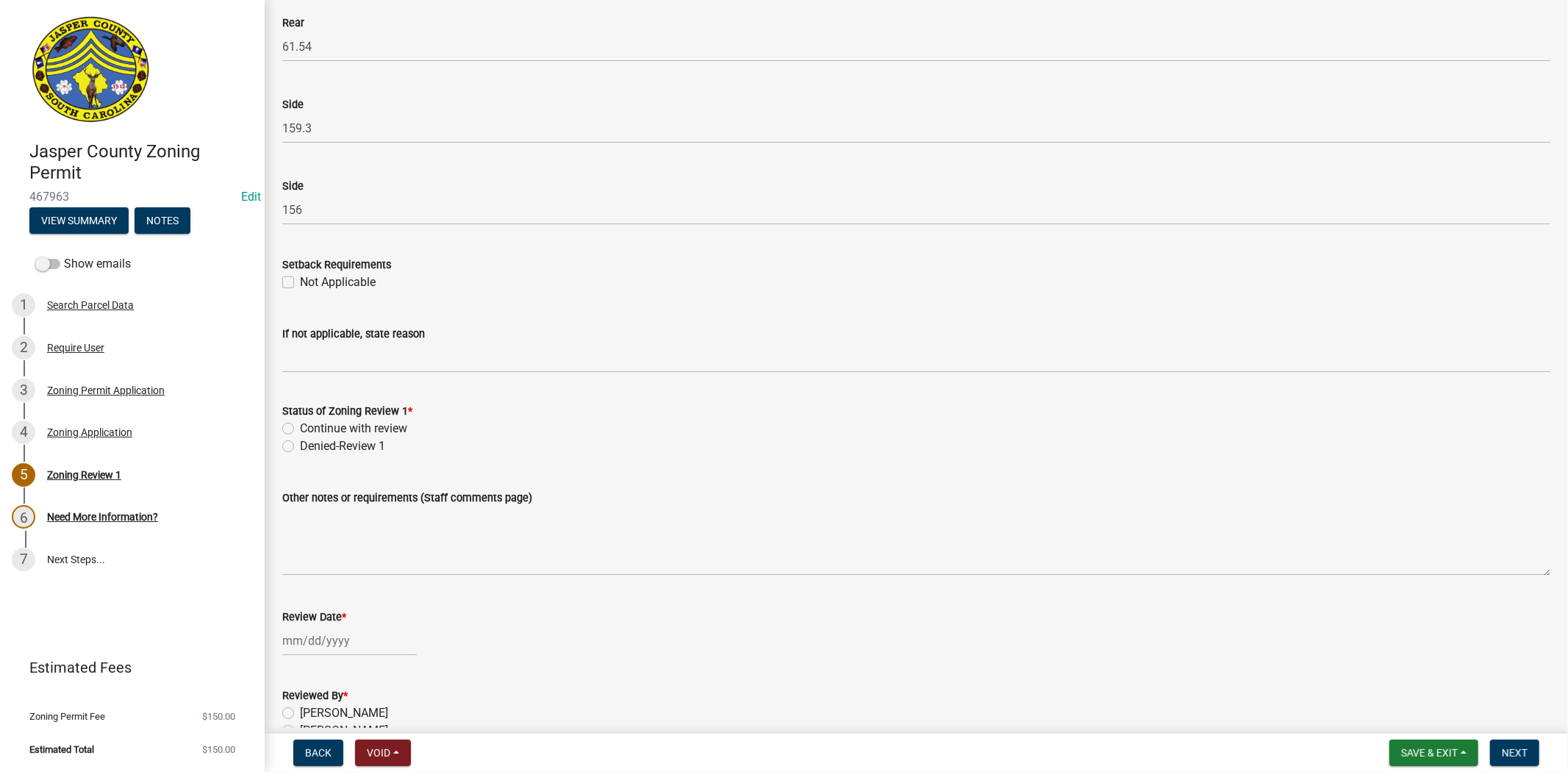
scroll to position [2206, 0]
type input "langfordville rd"
click at [300, 442] on label "Denied-Review 1" at bounding box center [343, 444] width 86 height 18
click at [300, 442] on input "Denied-Review 1" at bounding box center [305, 440] width 10 height 10
radio input "true"
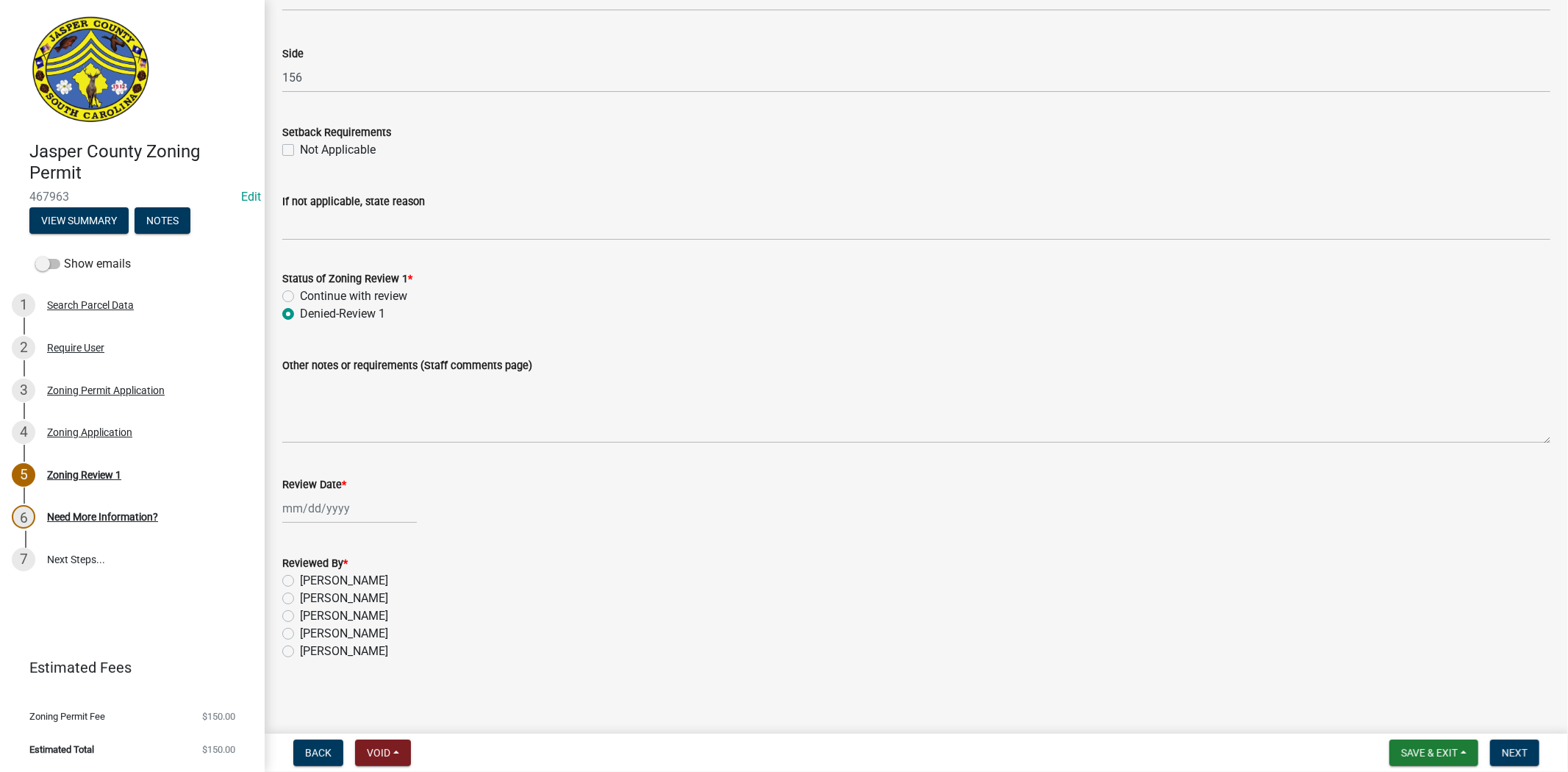
scroll to position [2339, 0]
click at [300, 297] on label "Continue with review" at bounding box center [353, 293] width 107 height 18
click at [300, 294] on input "Continue with review" at bounding box center [305, 289] width 10 height 10
radio input "true"
click at [337, 507] on div at bounding box center [349, 506] width 134 height 30
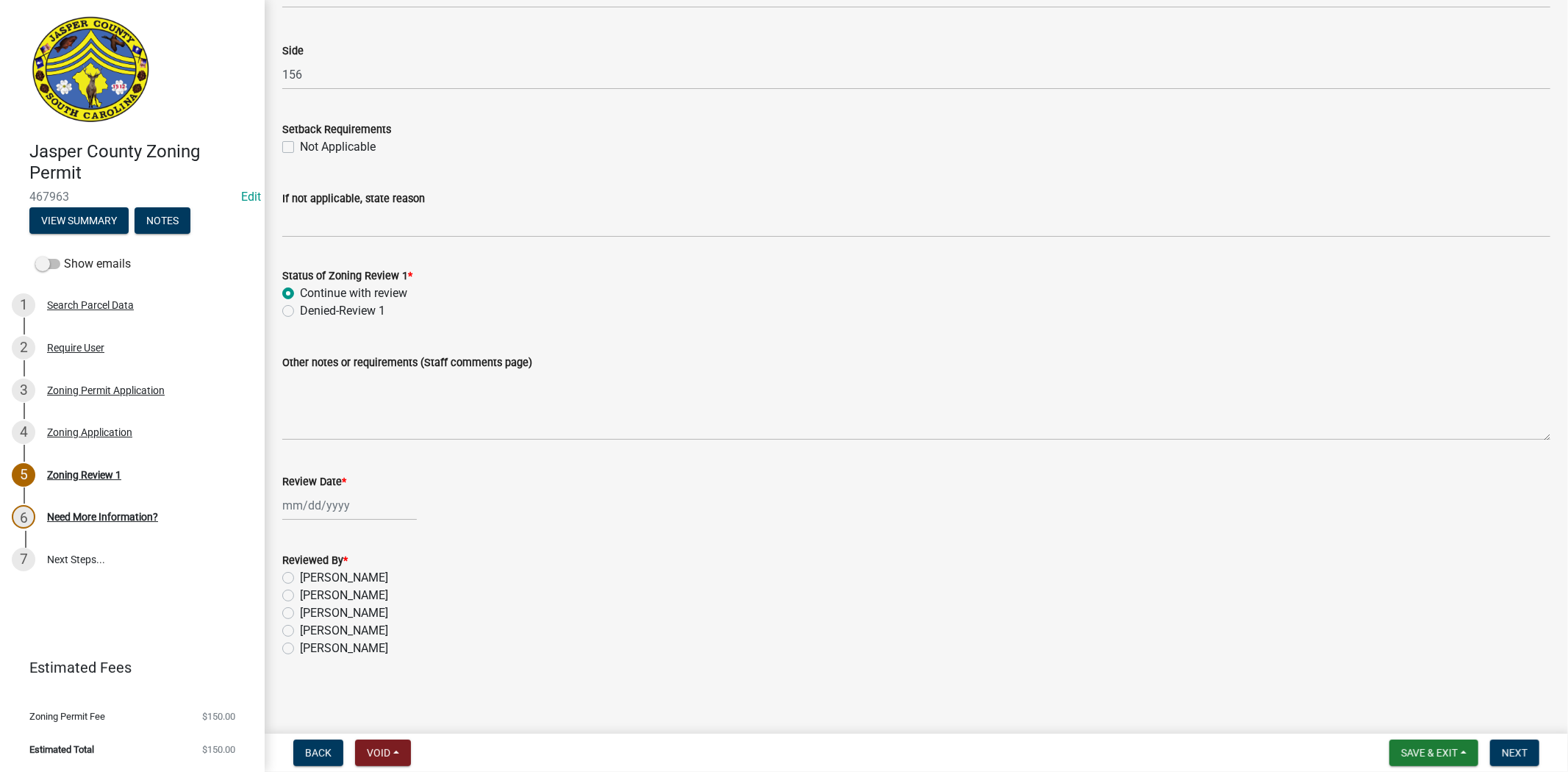
select select "8"
select select "2025"
click at [291, 678] on div "25" at bounding box center [296, 677] width 23 height 23
type input "[DATE]"
click at [300, 576] on label "Ciara Chapman" at bounding box center [344, 578] width 89 height 18
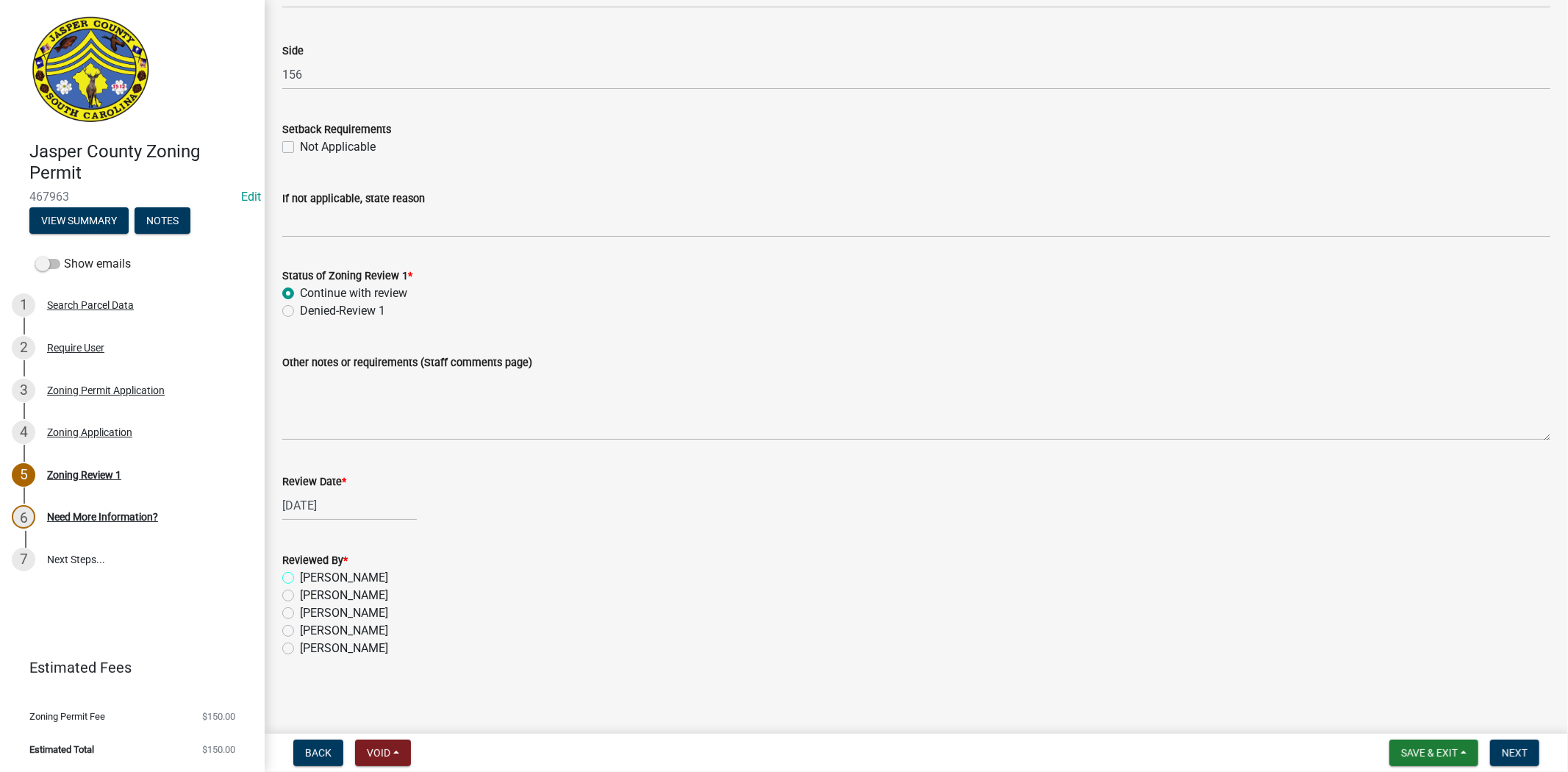
click at [300, 576] on input "Ciara Chapman" at bounding box center [305, 573] width 10 height 10
radio input "true"
click at [1526, 741] on button "Next" at bounding box center [1515, 752] width 50 height 26
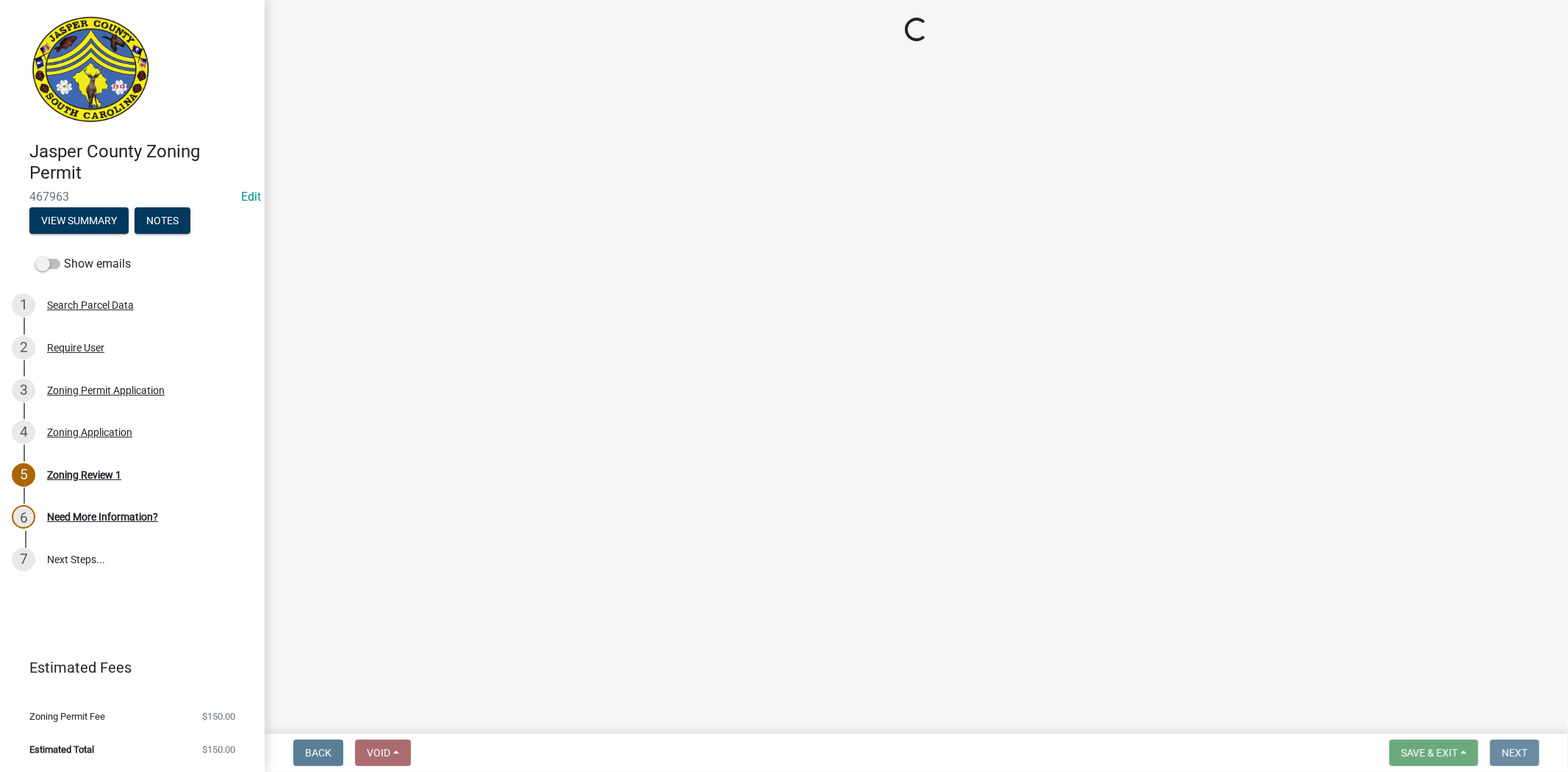
scroll to position [0, 0]
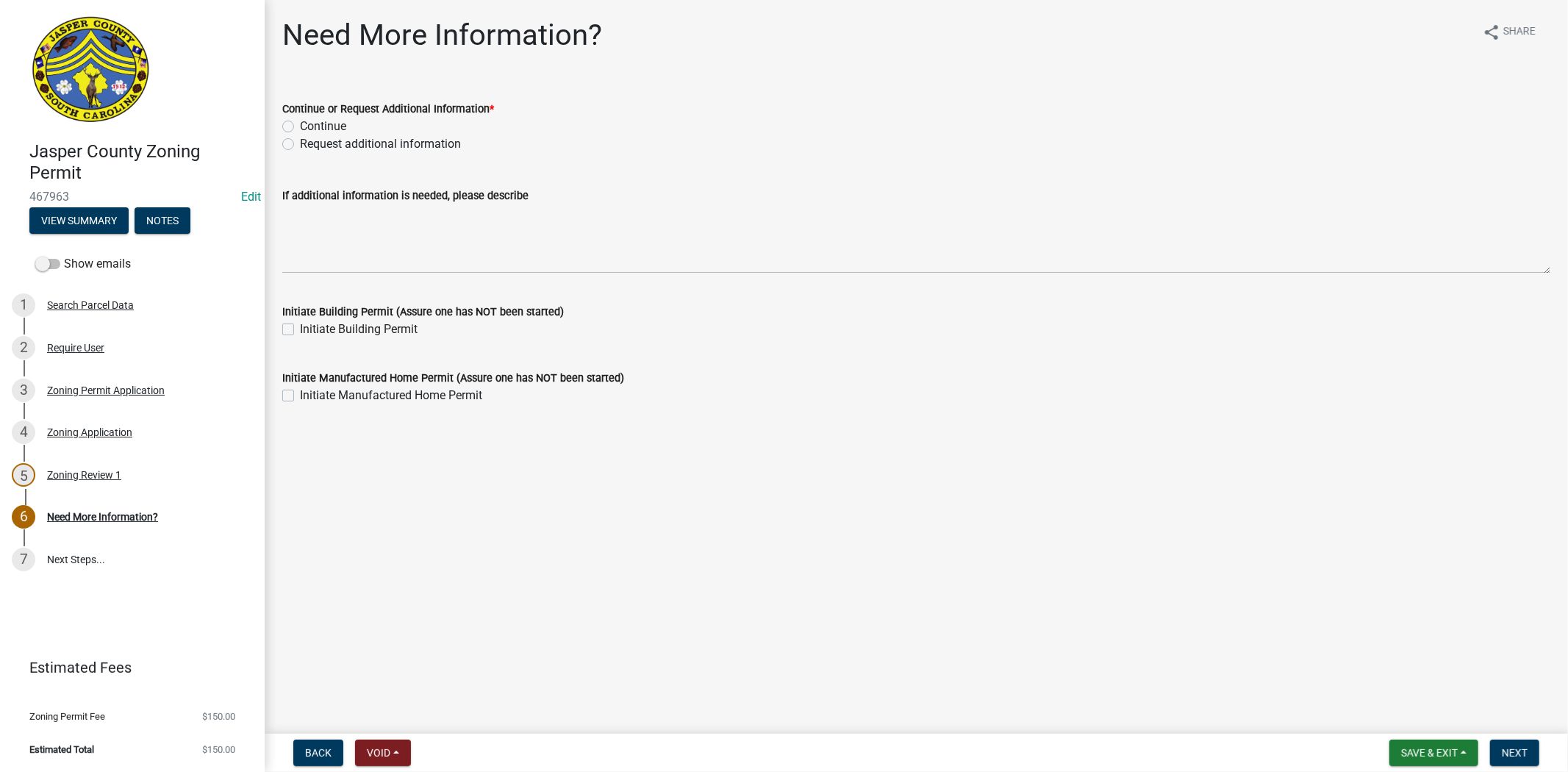
click at [300, 121] on label "Continue" at bounding box center [323, 127] width 47 height 18
click at [300, 121] on input "Continue" at bounding box center [305, 122] width 10 height 10
radio input "true"
click at [1516, 751] on span "Next" at bounding box center [1515, 753] width 26 height 12
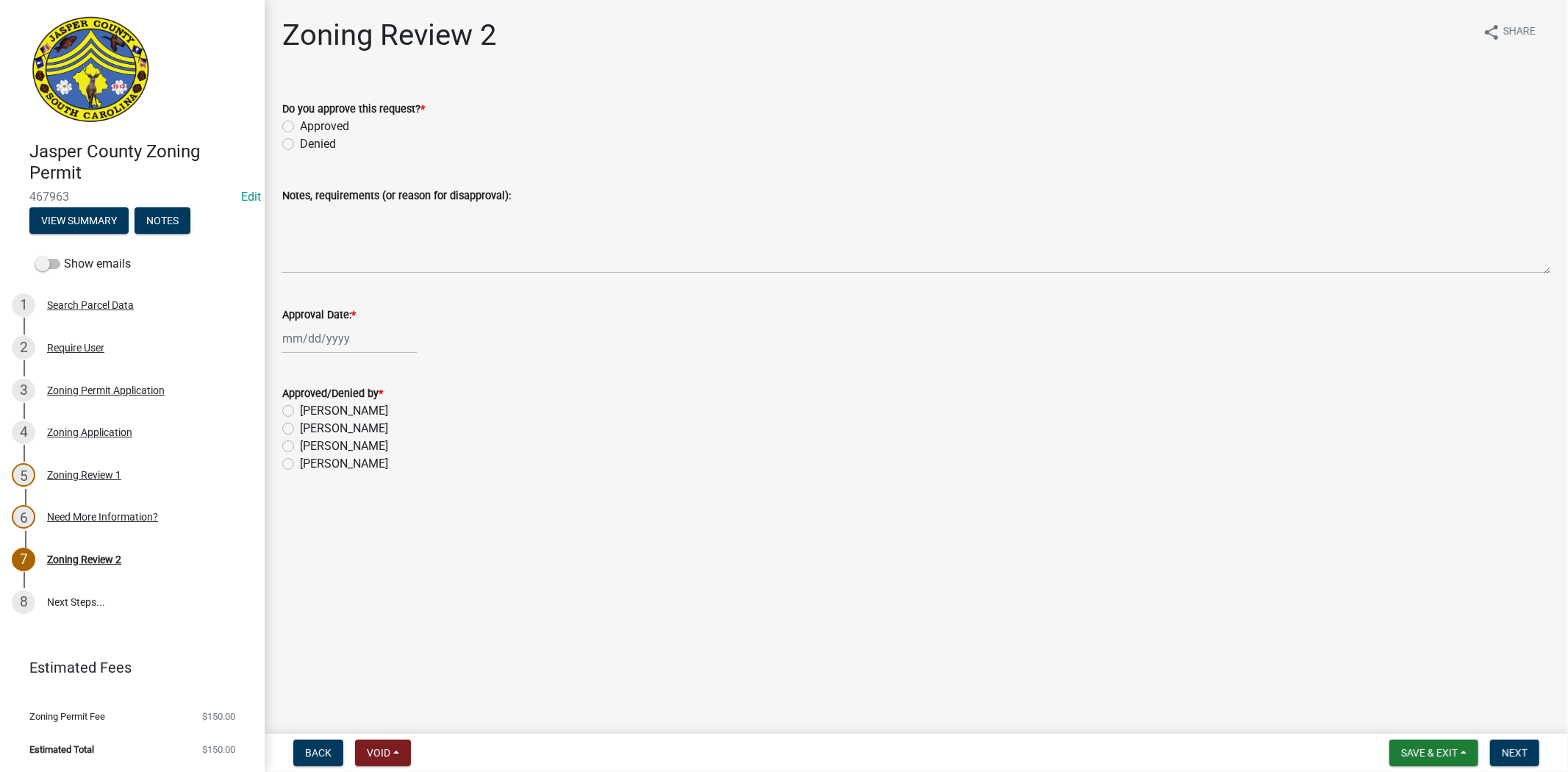
click at [300, 126] on label "Approved" at bounding box center [325, 127] width 50 height 18
click at [300, 126] on input "Approved" at bounding box center [305, 122] width 10 height 10
radio input "true"
click at [300, 335] on div at bounding box center [349, 338] width 134 height 30
select select "8"
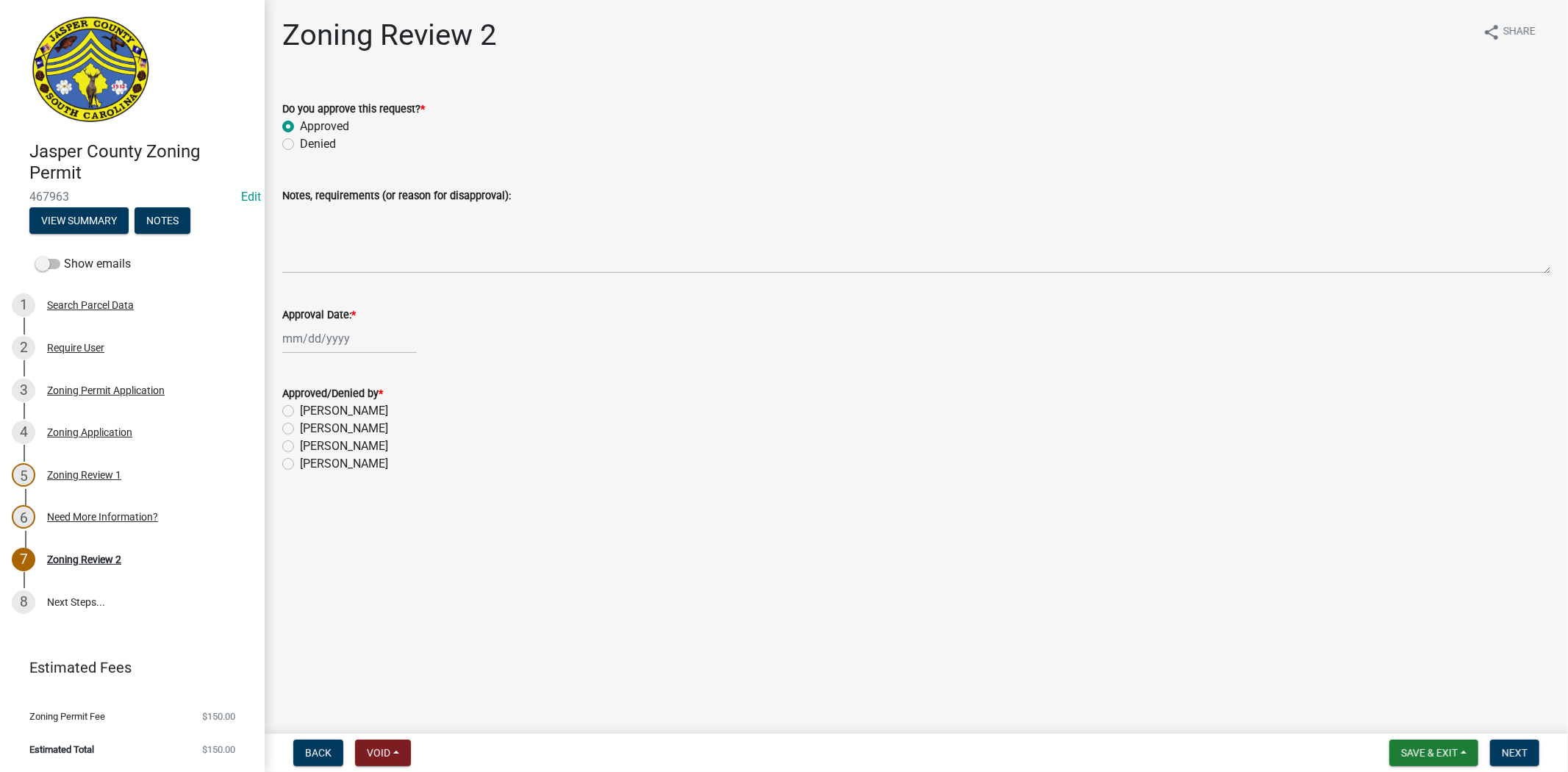
select select "2025"
click at [299, 511] on div "25" at bounding box center [296, 509] width 23 height 23
type input "[DATE]"
click at [300, 467] on label "Ciara Chapman" at bounding box center [344, 464] width 89 height 18
click at [300, 464] on input "Ciara Chapman" at bounding box center [305, 460] width 10 height 10
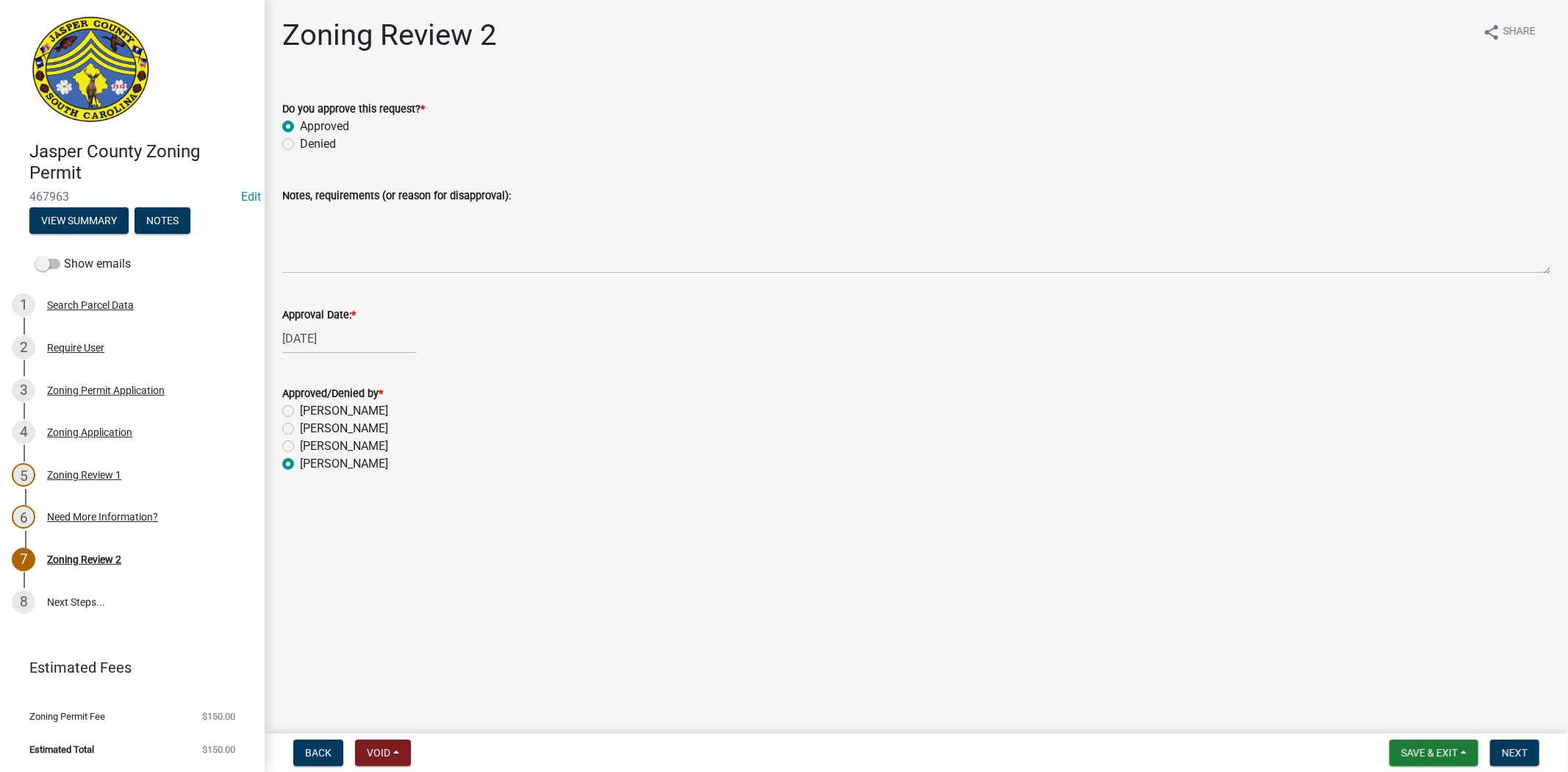
radio input "true"
click at [1515, 752] on span "Next" at bounding box center [1515, 753] width 26 height 12
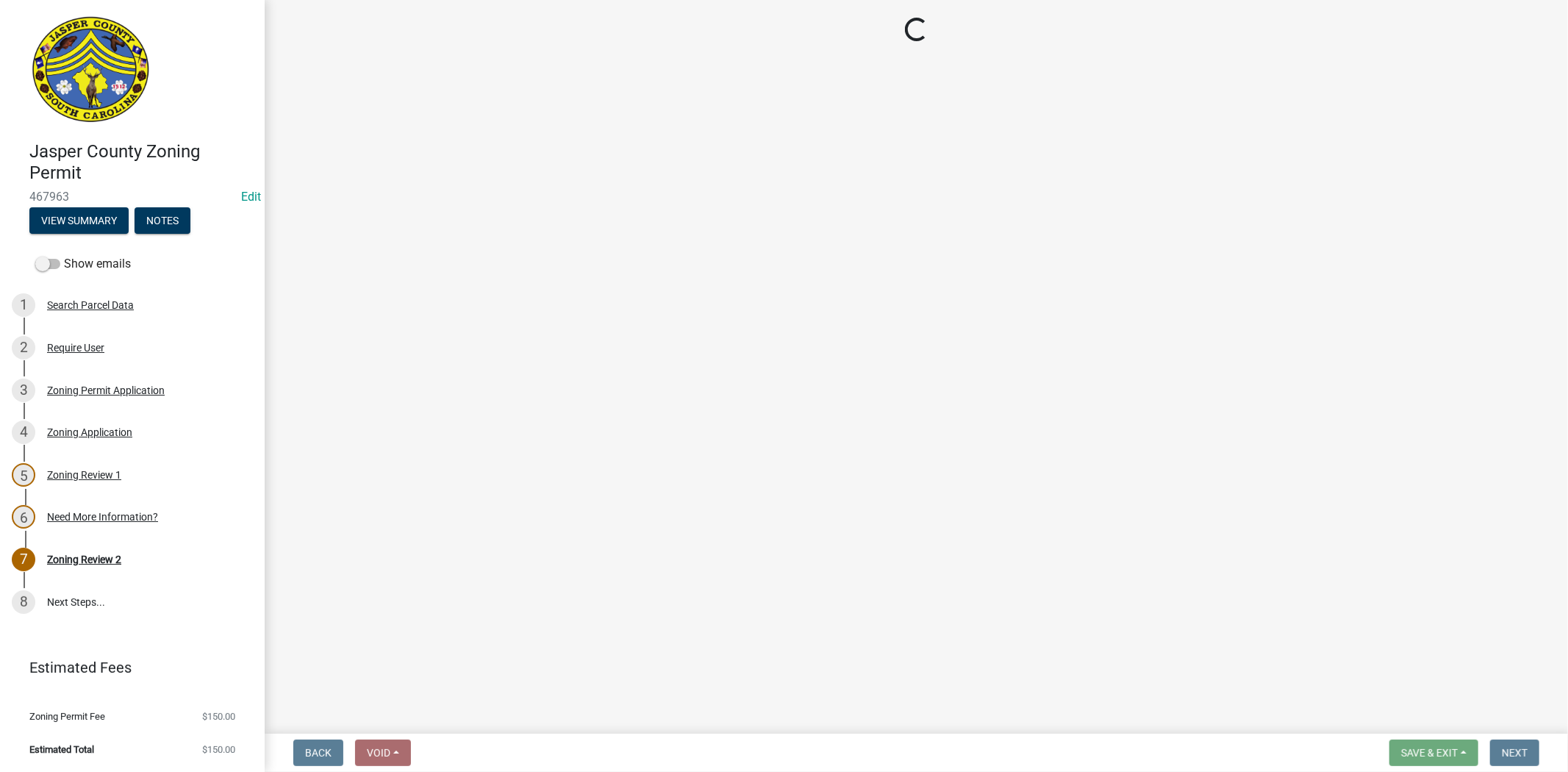
select select "3: 3"
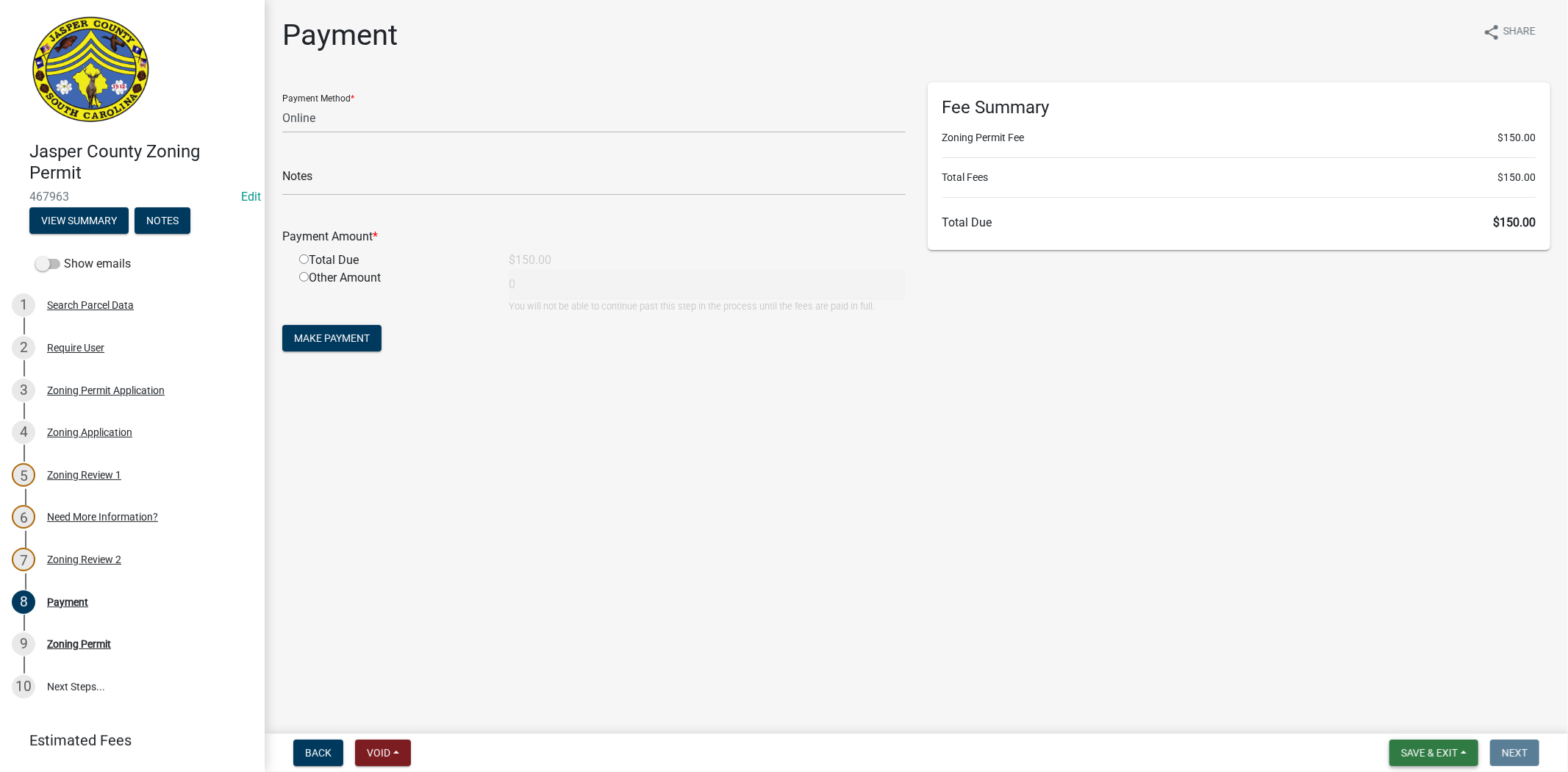
click at [1410, 750] on span "Save & Exit" at bounding box center [1429, 753] width 56 height 12
click at [1407, 708] on button "Save & Exit" at bounding box center [1419, 714] width 118 height 35
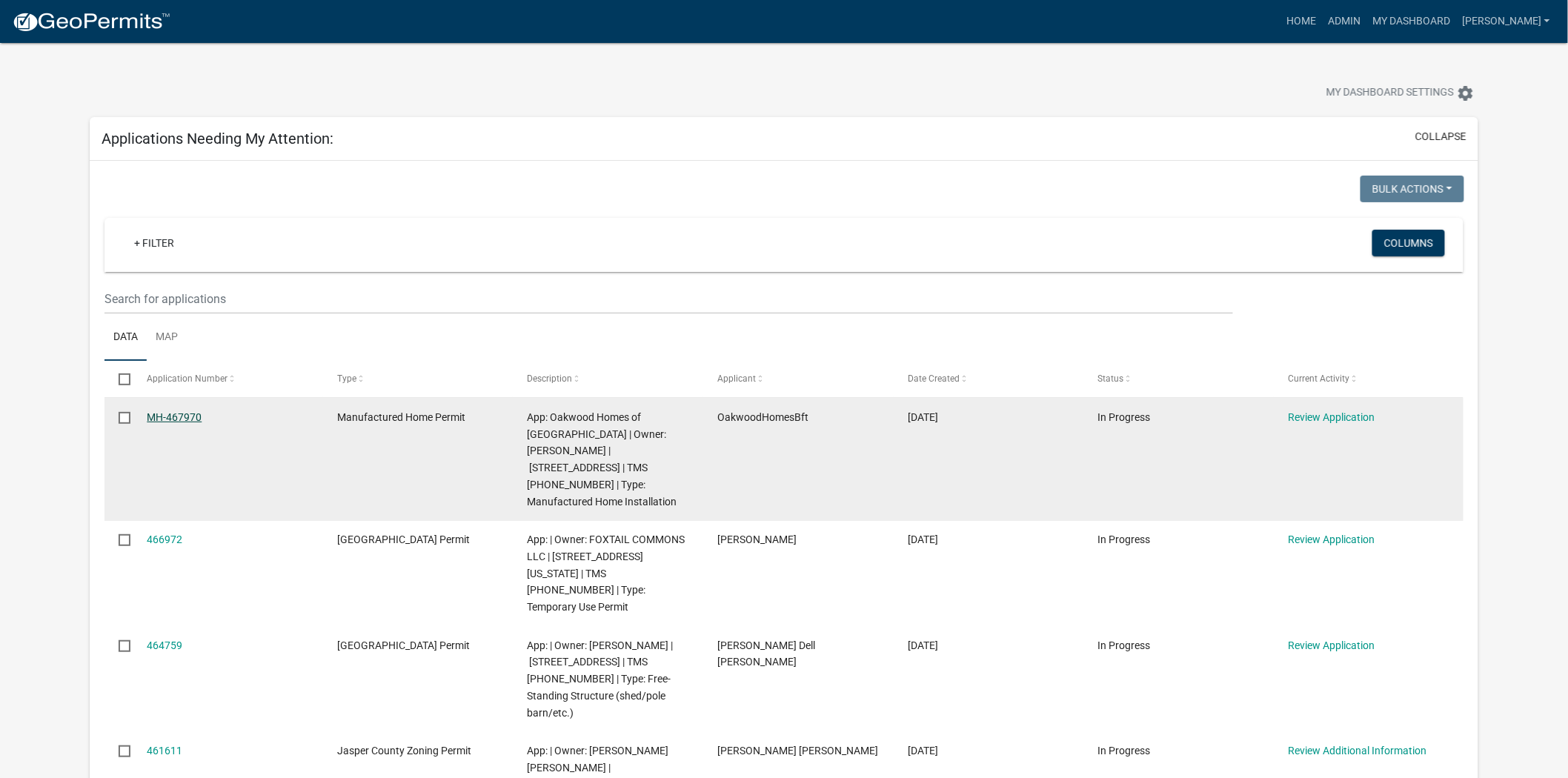
click at [160, 417] on link "MH-467970" at bounding box center [174, 417] width 55 height 12
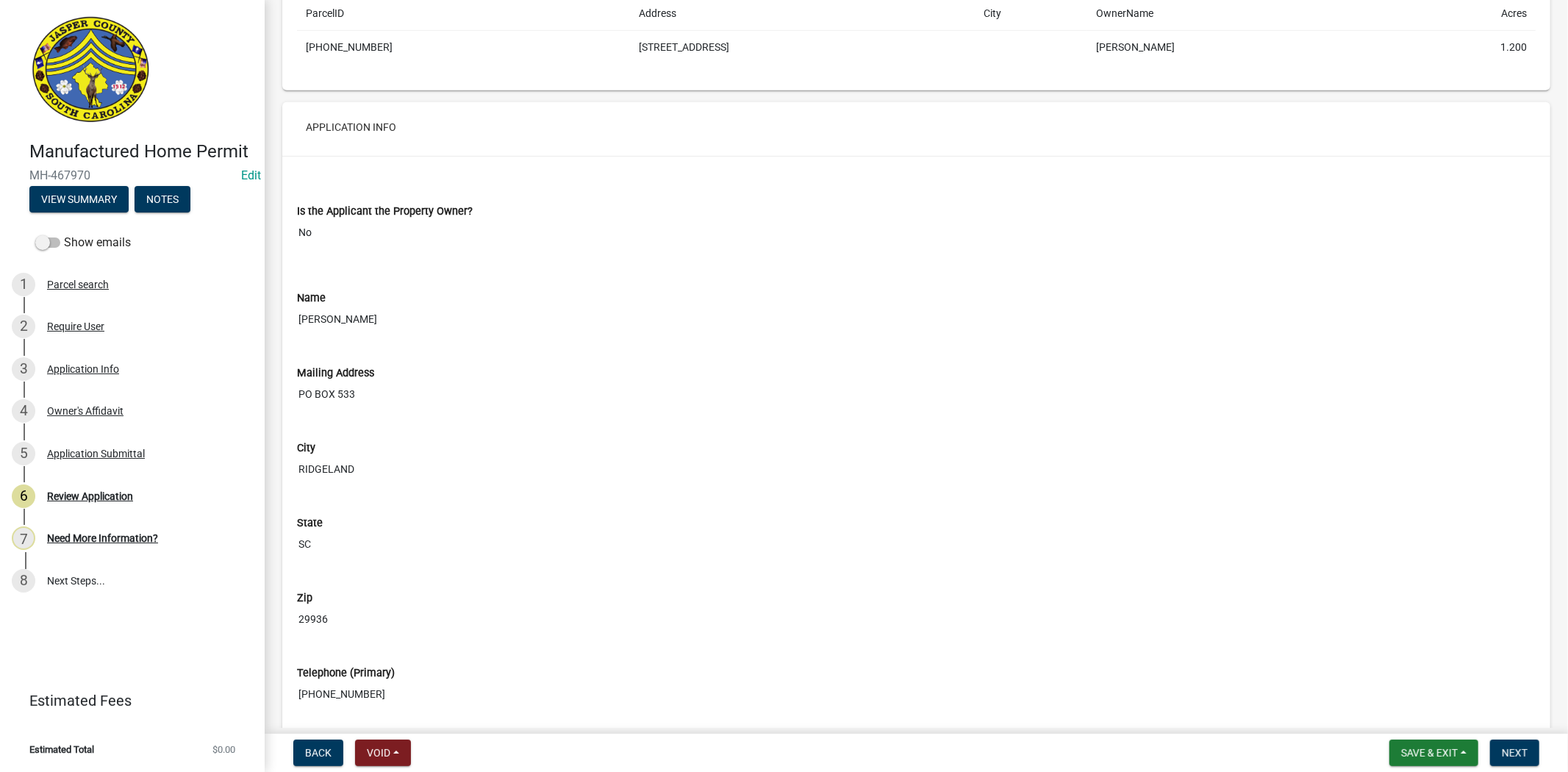
scroll to position [32, 0]
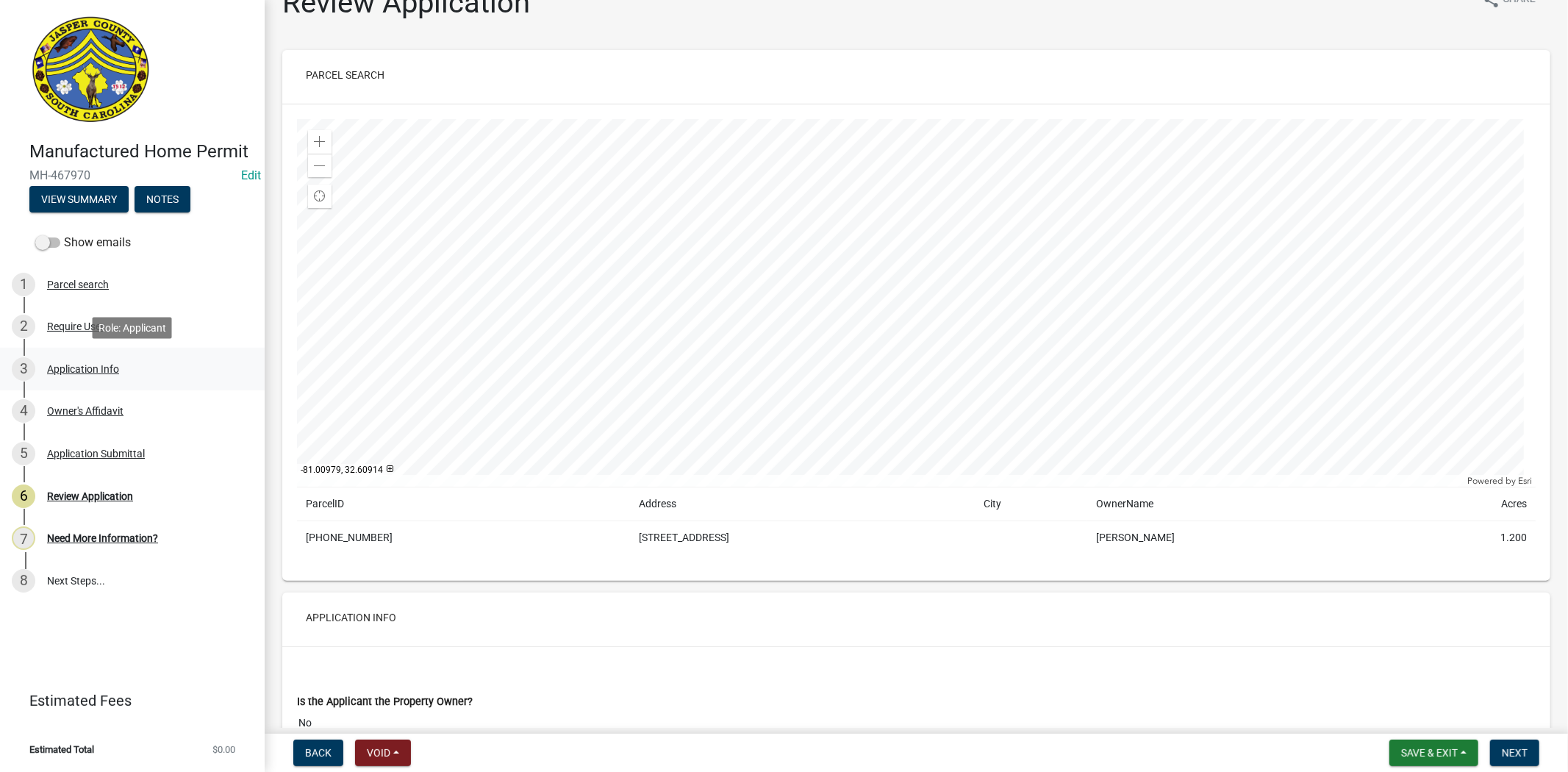
click at [53, 377] on div "3 Application Info" at bounding box center [127, 368] width 230 height 23
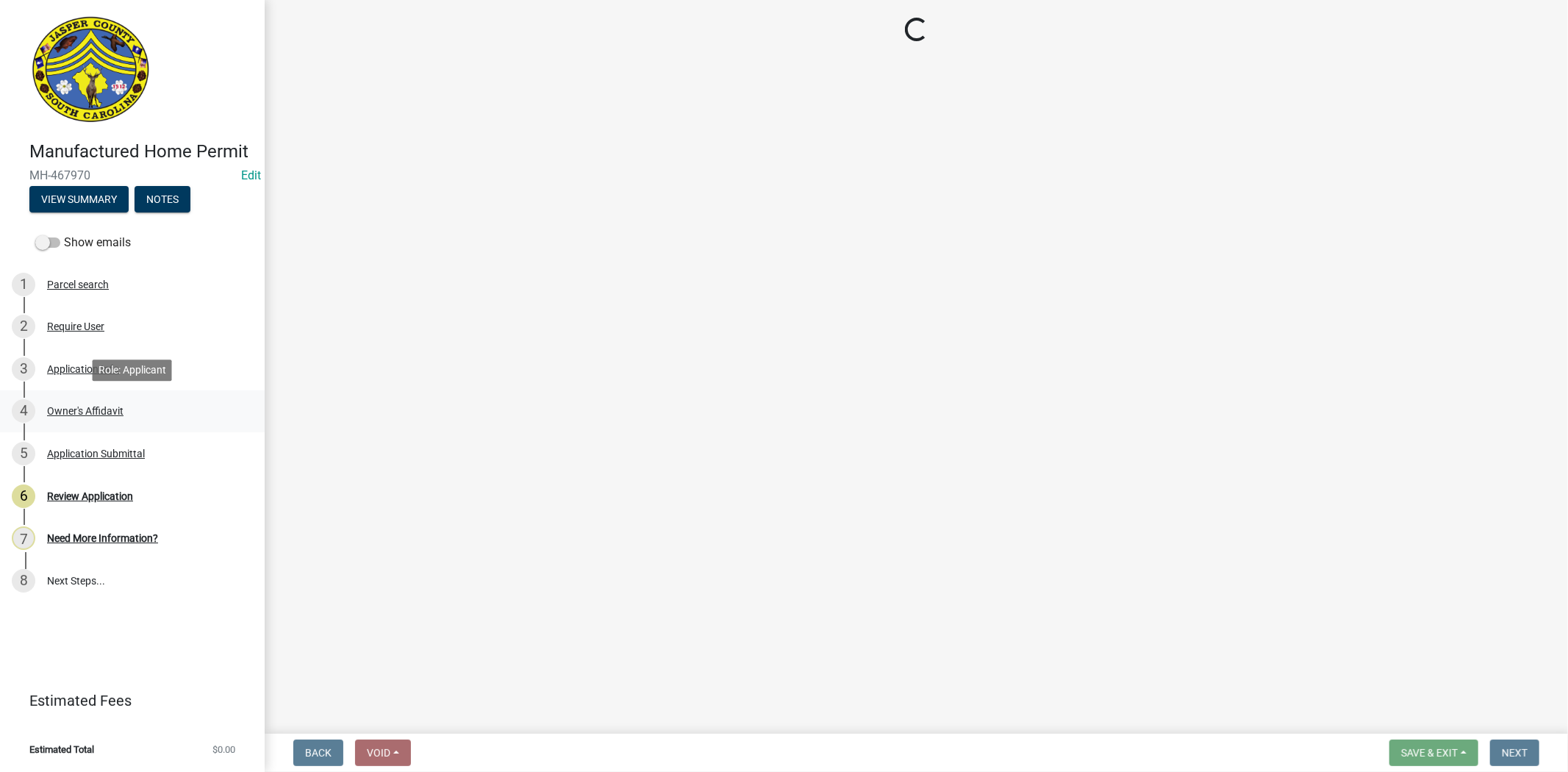
select select "00748aa1-56c2-4786-b7ff-9b3cb1d8d455"
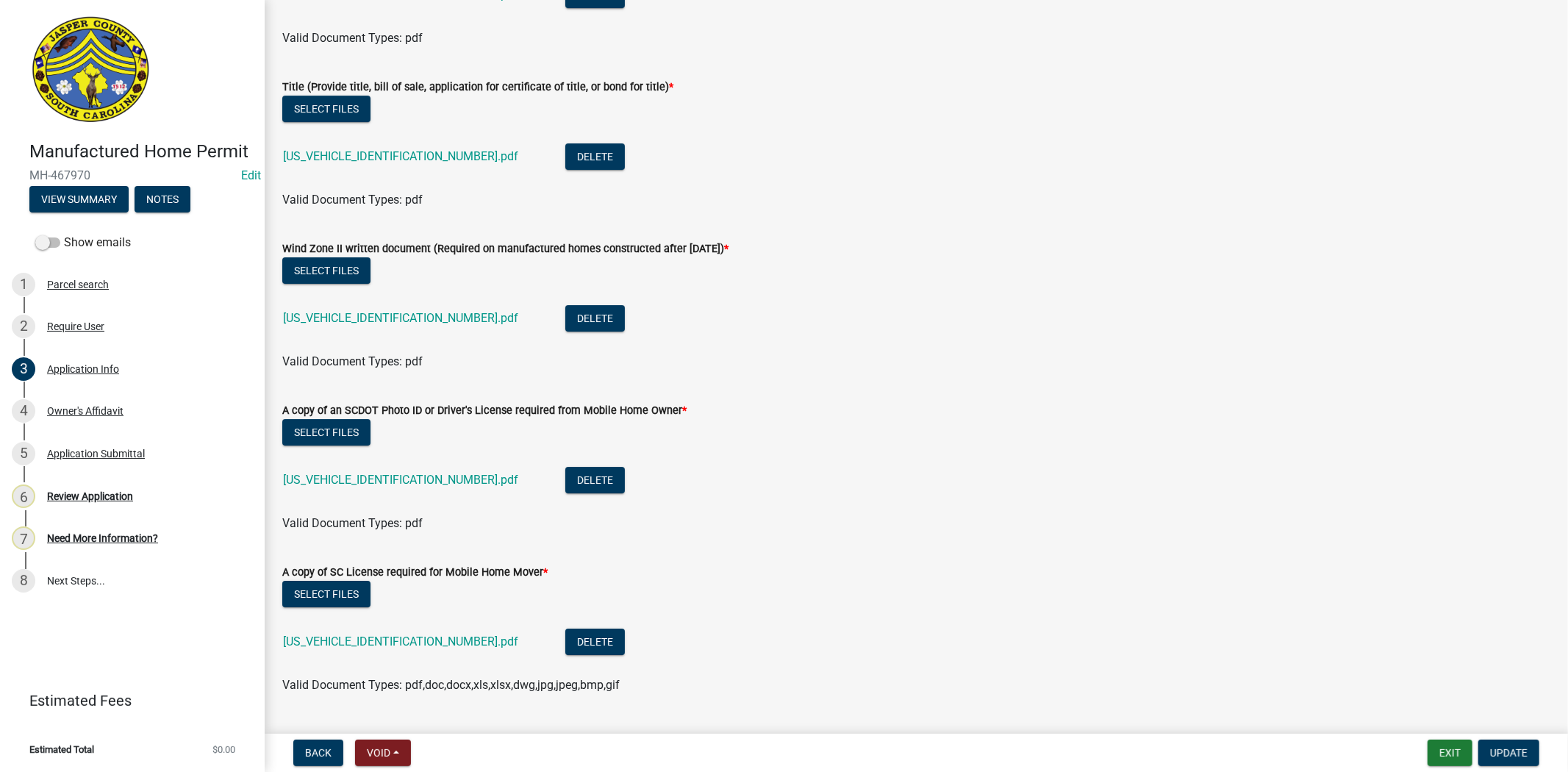
scroll to position [4518, 0]
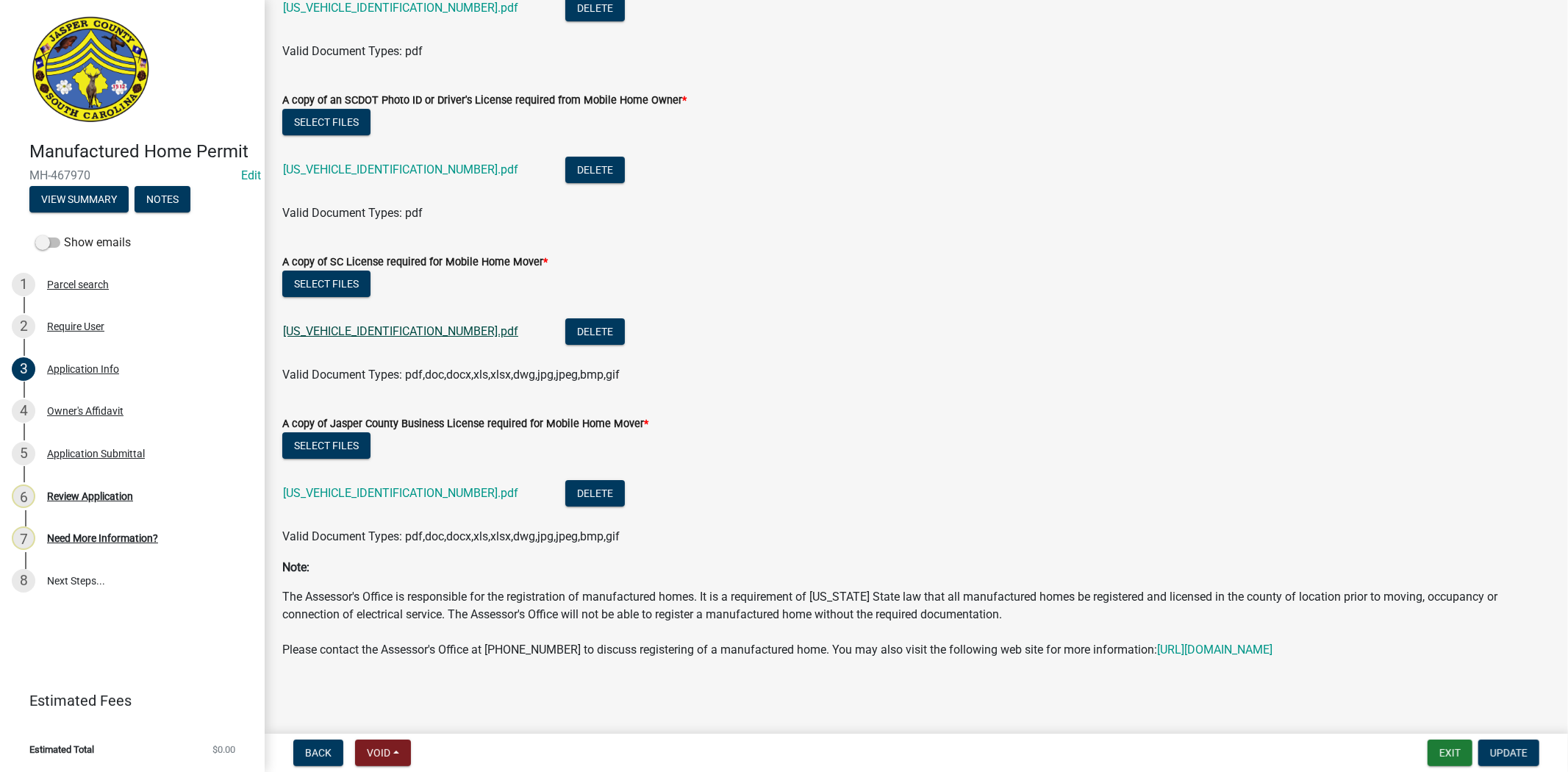
click at [371, 324] on link "SR110125082214210.pdf" at bounding box center [401, 331] width 236 height 14
click at [341, 486] on link "SR110125082214220.pdf" at bounding box center [401, 493] width 236 height 14
click at [1461, 750] on button "Exit" at bounding box center [1450, 752] width 45 height 26
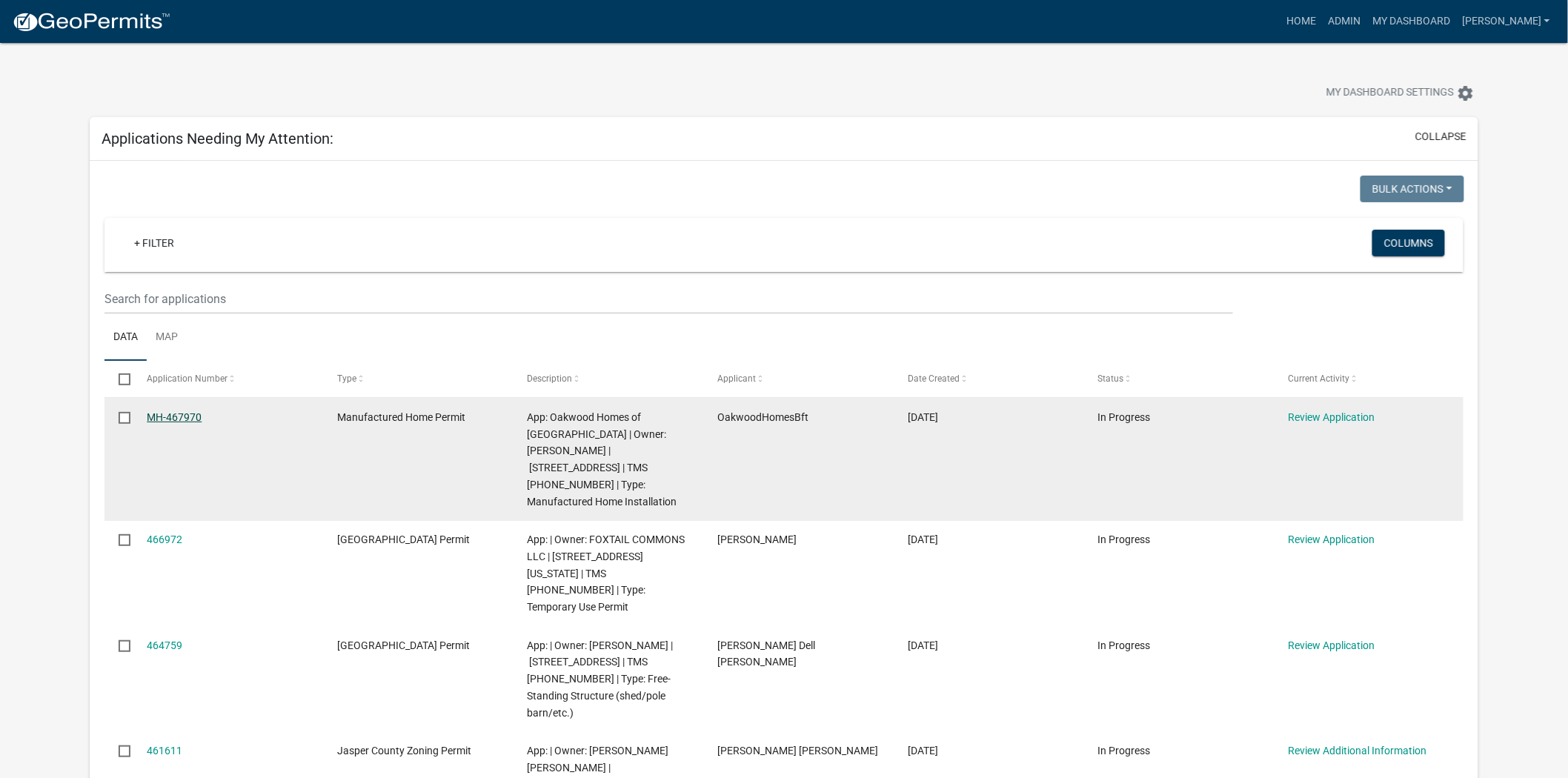
click at [172, 416] on link "MH-467970" at bounding box center [174, 417] width 55 height 12
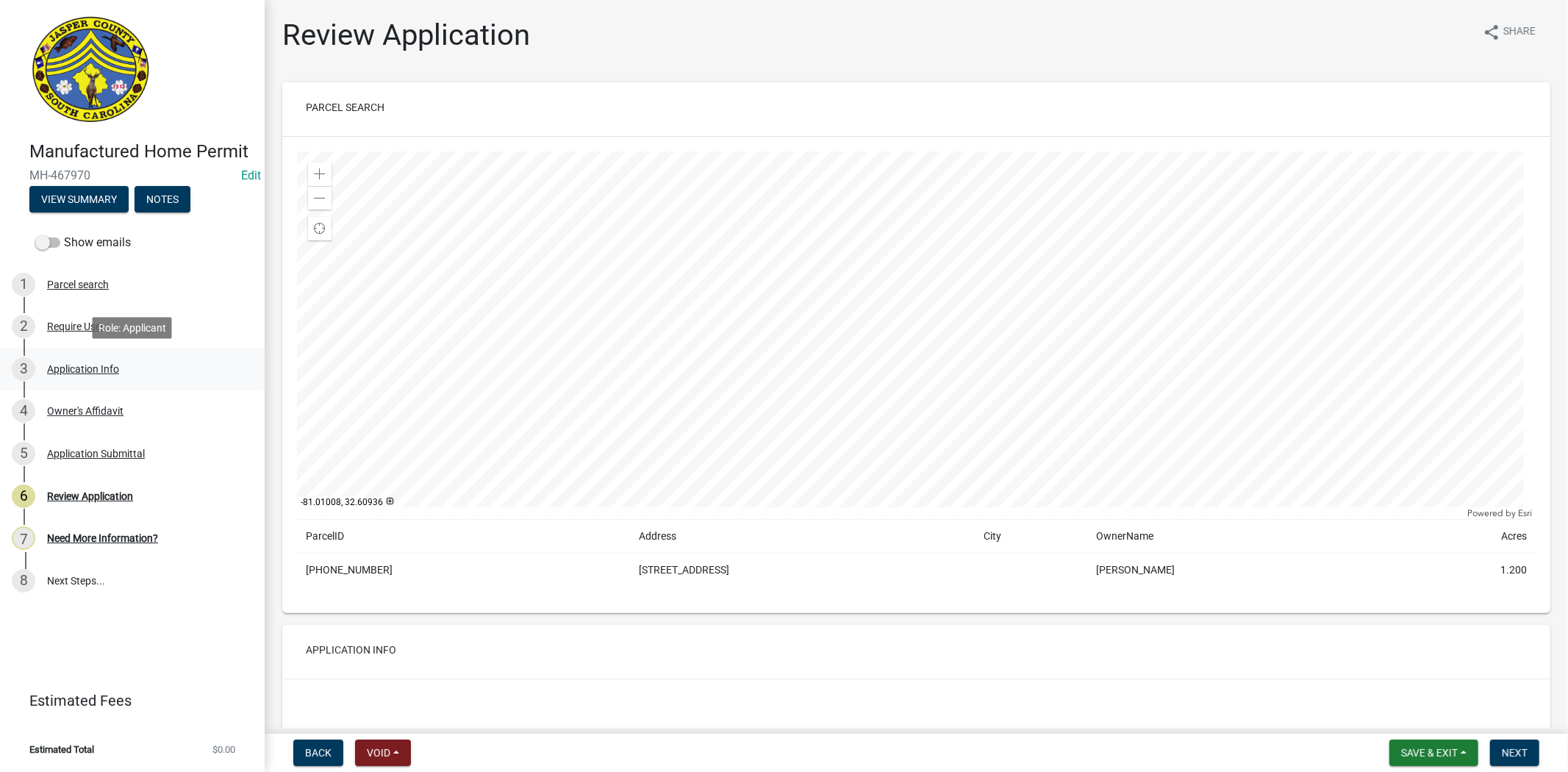
click at [148, 377] on div "3 Application Info" at bounding box center [127, 368] width 230 height 23
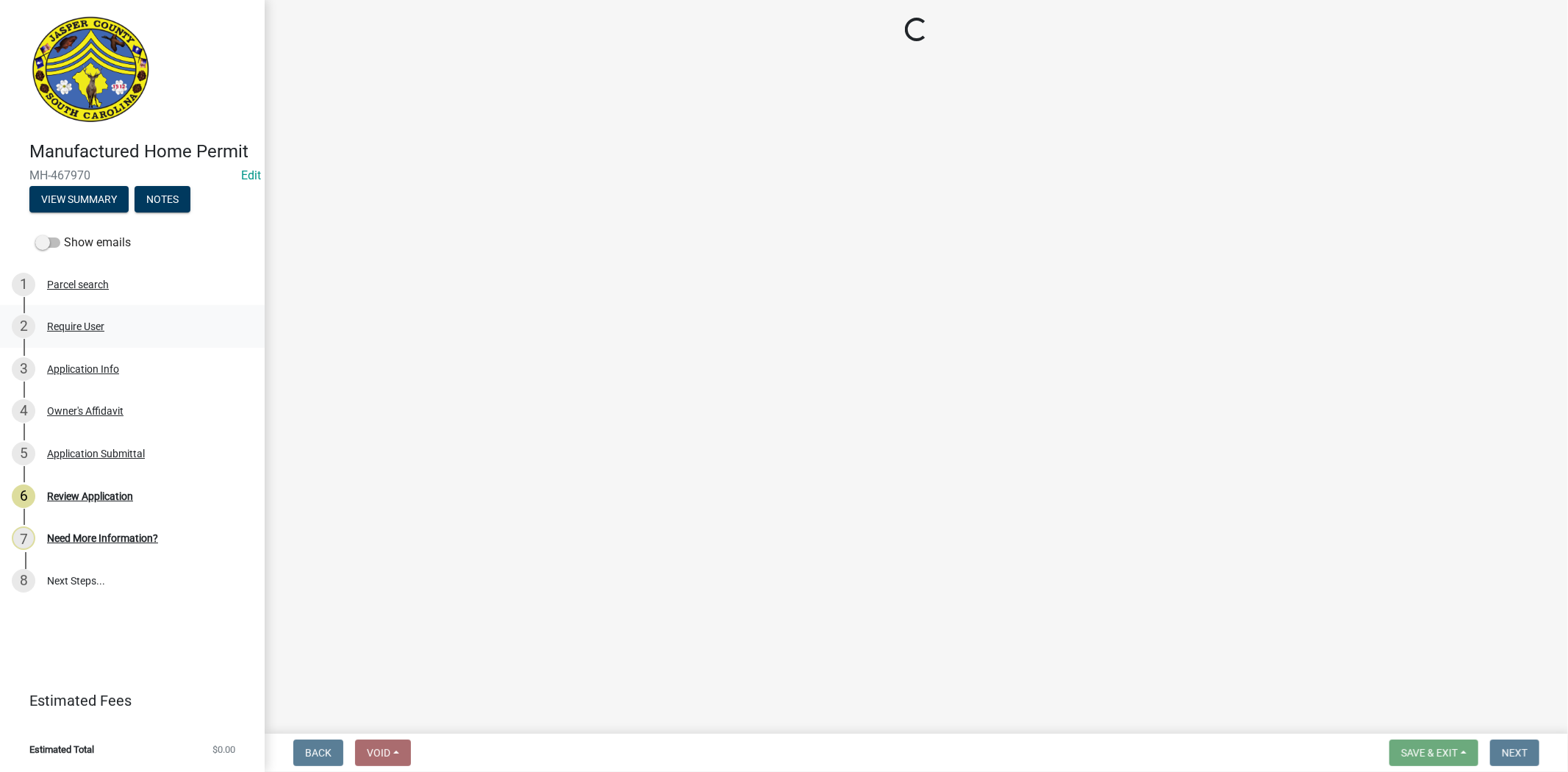
select select "00748aa1-56c2-4786-b7ff-9b3cb1d8d455"
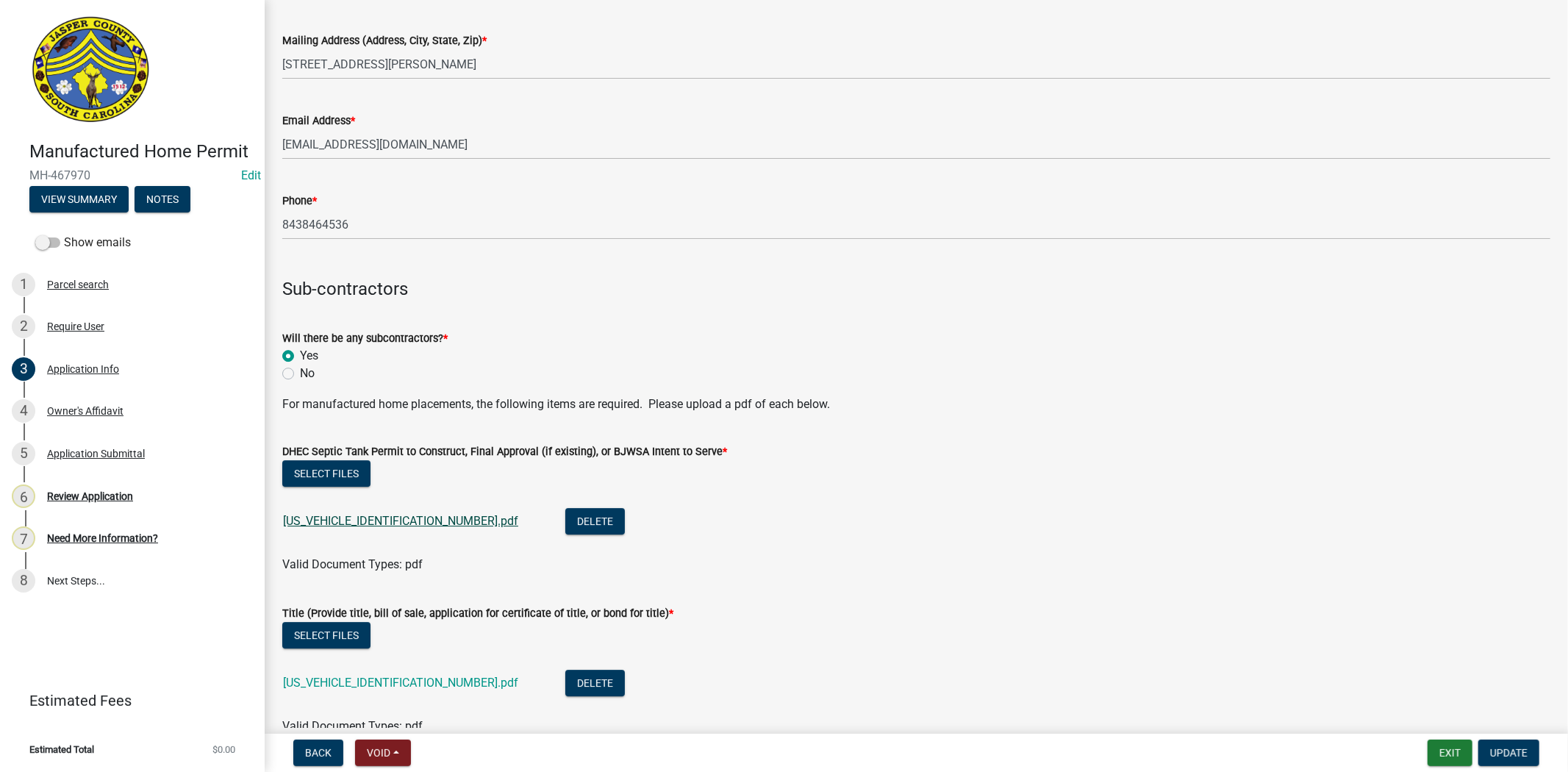
scroll to position [3758, 0]
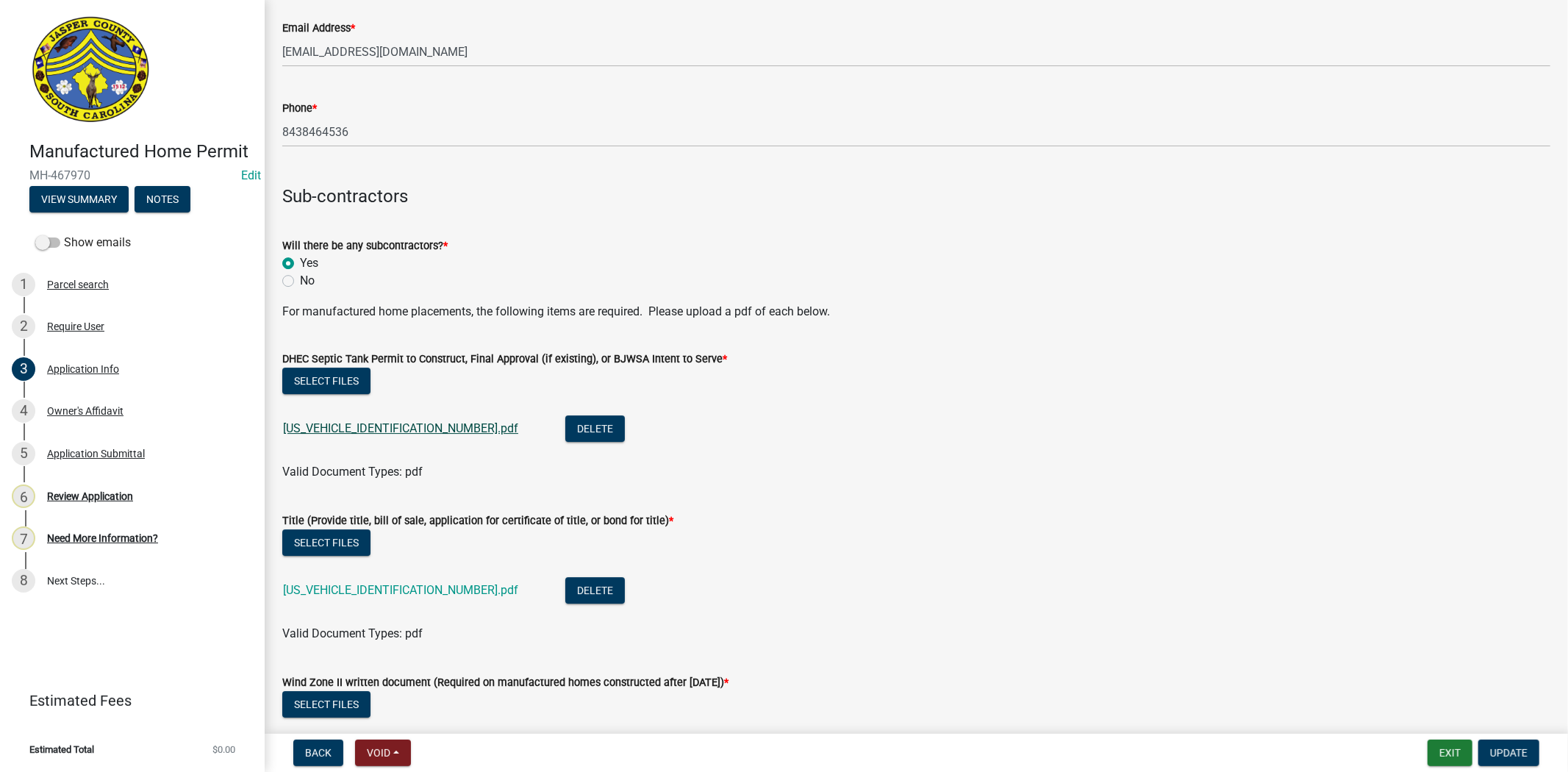
click at [365, 428] on link "SR110125082214231.pdf" at bounding box center [401, 428] width 236 height 14
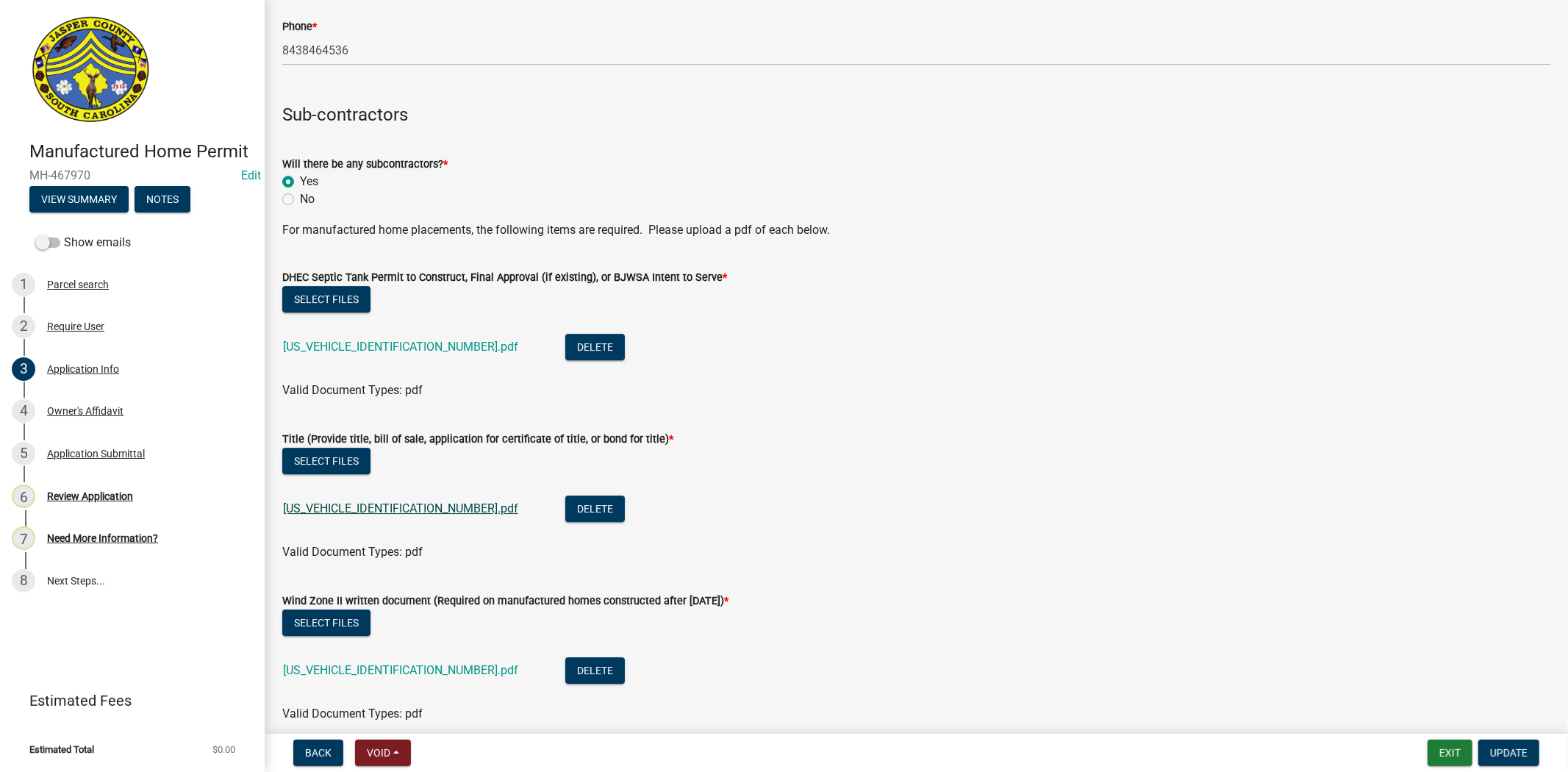
click at [358, 512] on link "SR110125082214225.pdf" at bounding box center [401, 508] width 236 height 14
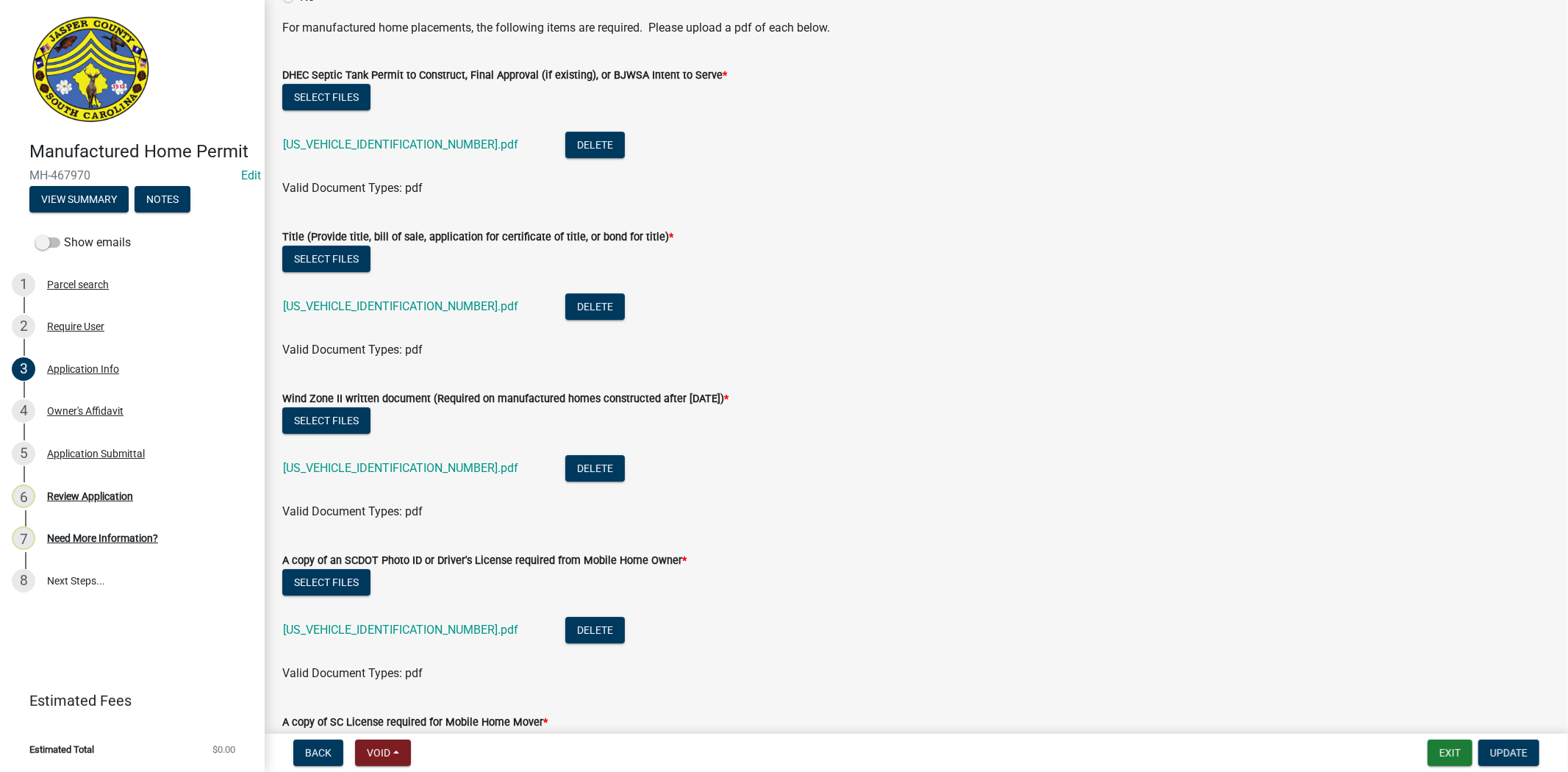
scroll to position [4165, 0]
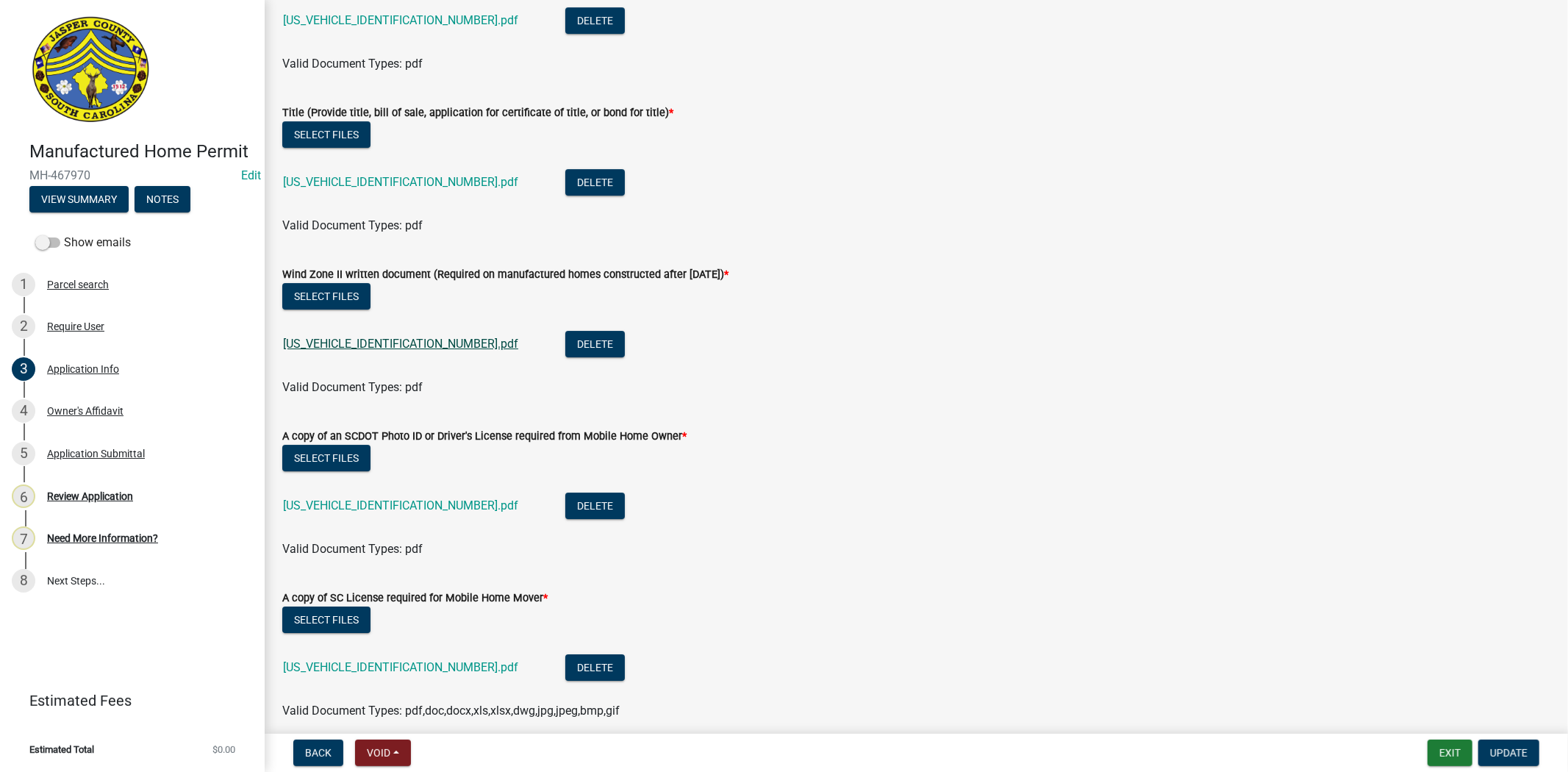
click at [379, 347] on link "SR110125082214224.pdf" at bounding box center [401, 344] width 236 height 14
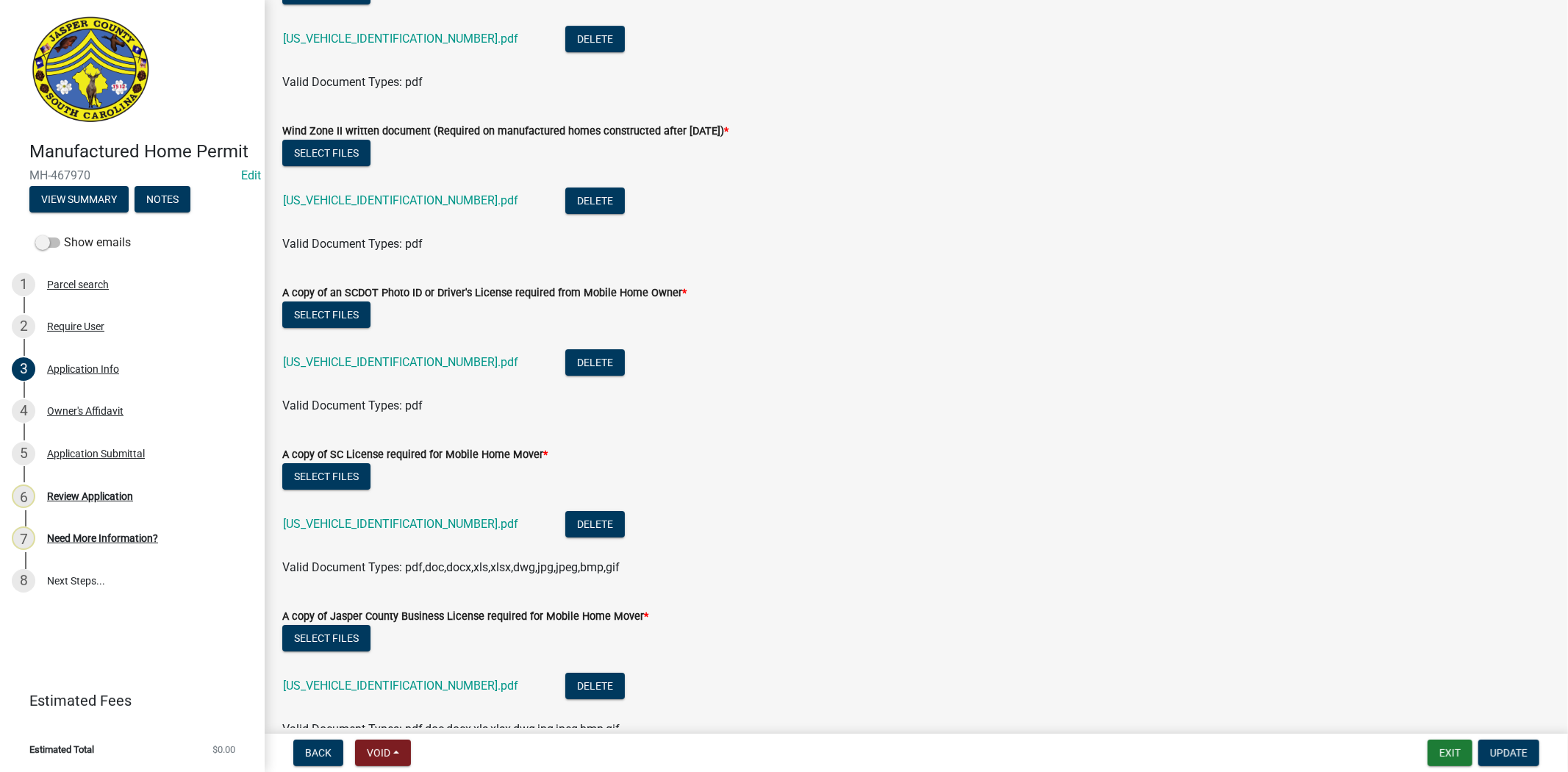
scroll to position [4329, 0]
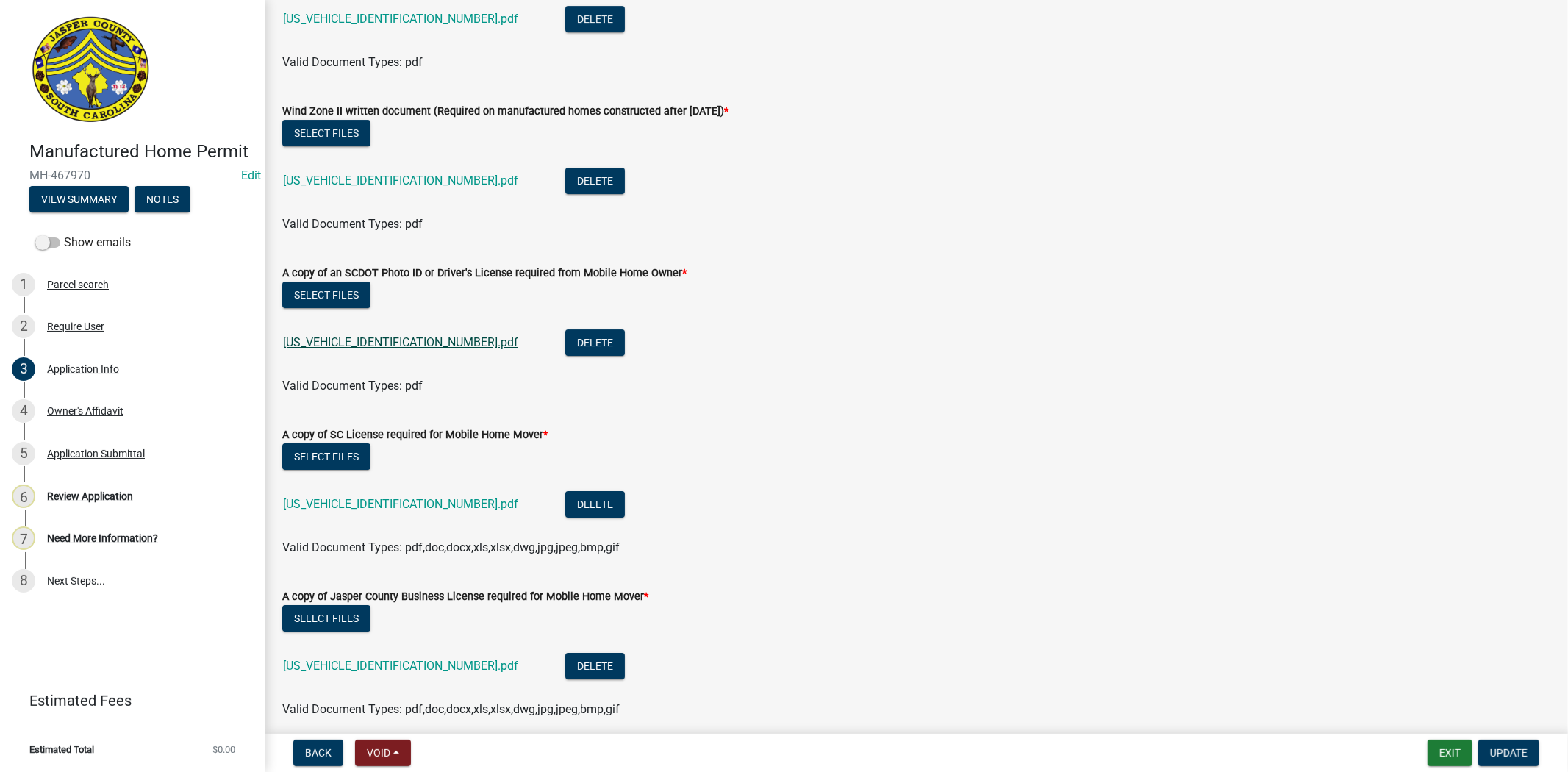
click at [391, 344] on link "SR110125082214230.pdf" at bounding box center [401, 342] width 236 height 14
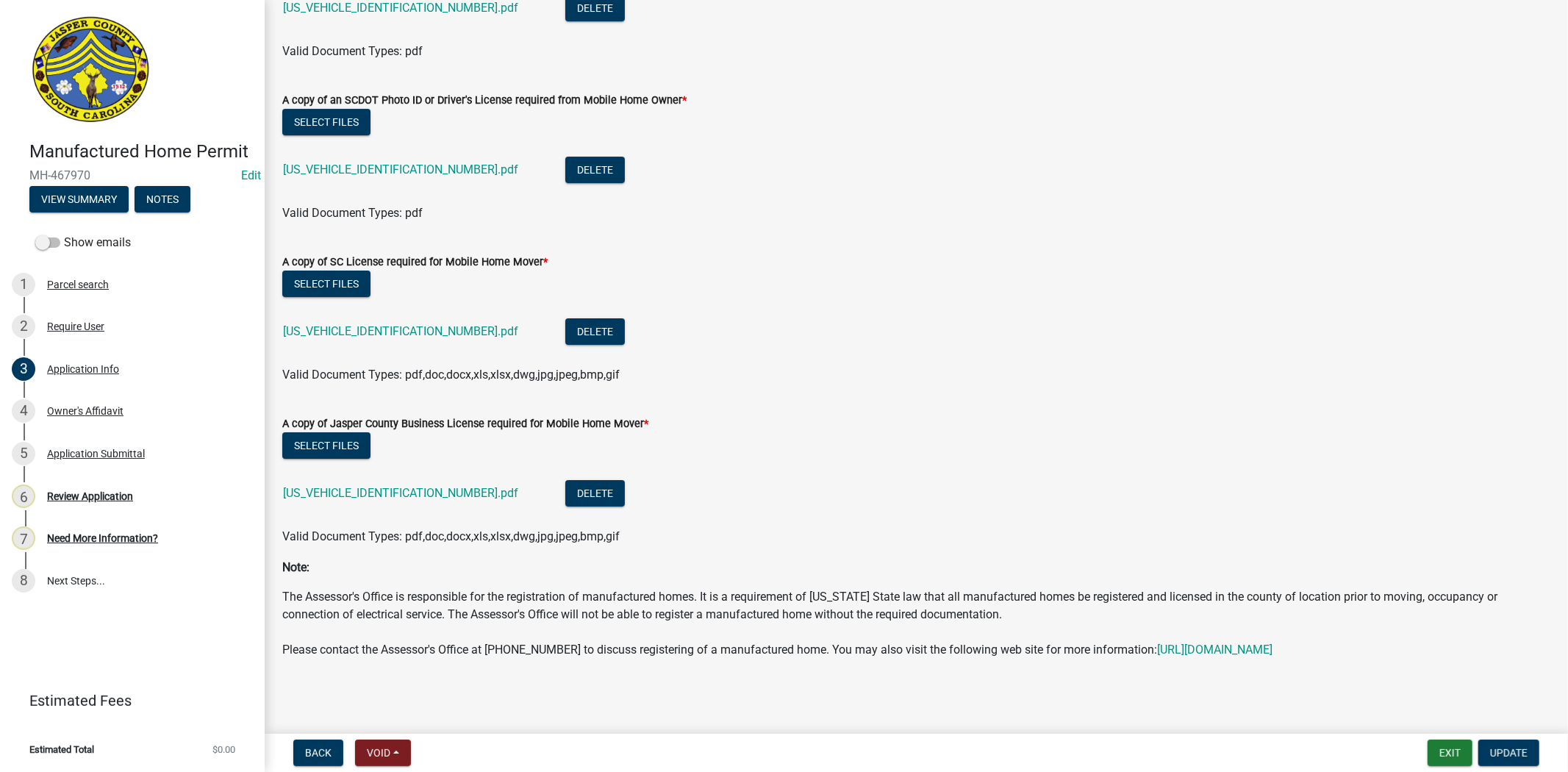
scroll to position [4518, 0]
click at [140, 421] on div "4 Owner's Affidavit" at bounding box center [127, 410] width 230 height 23
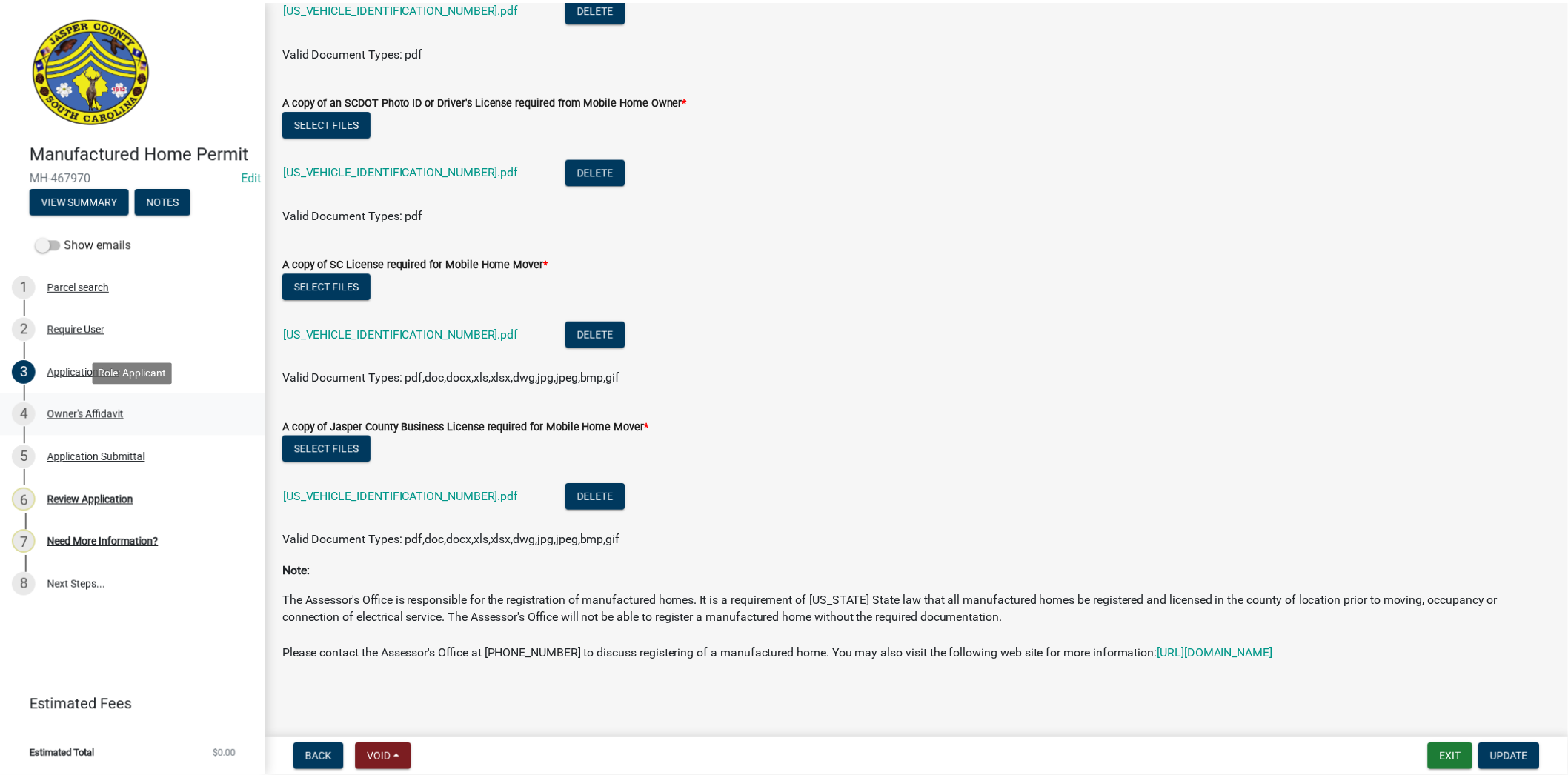
scroll to position [0, 0]
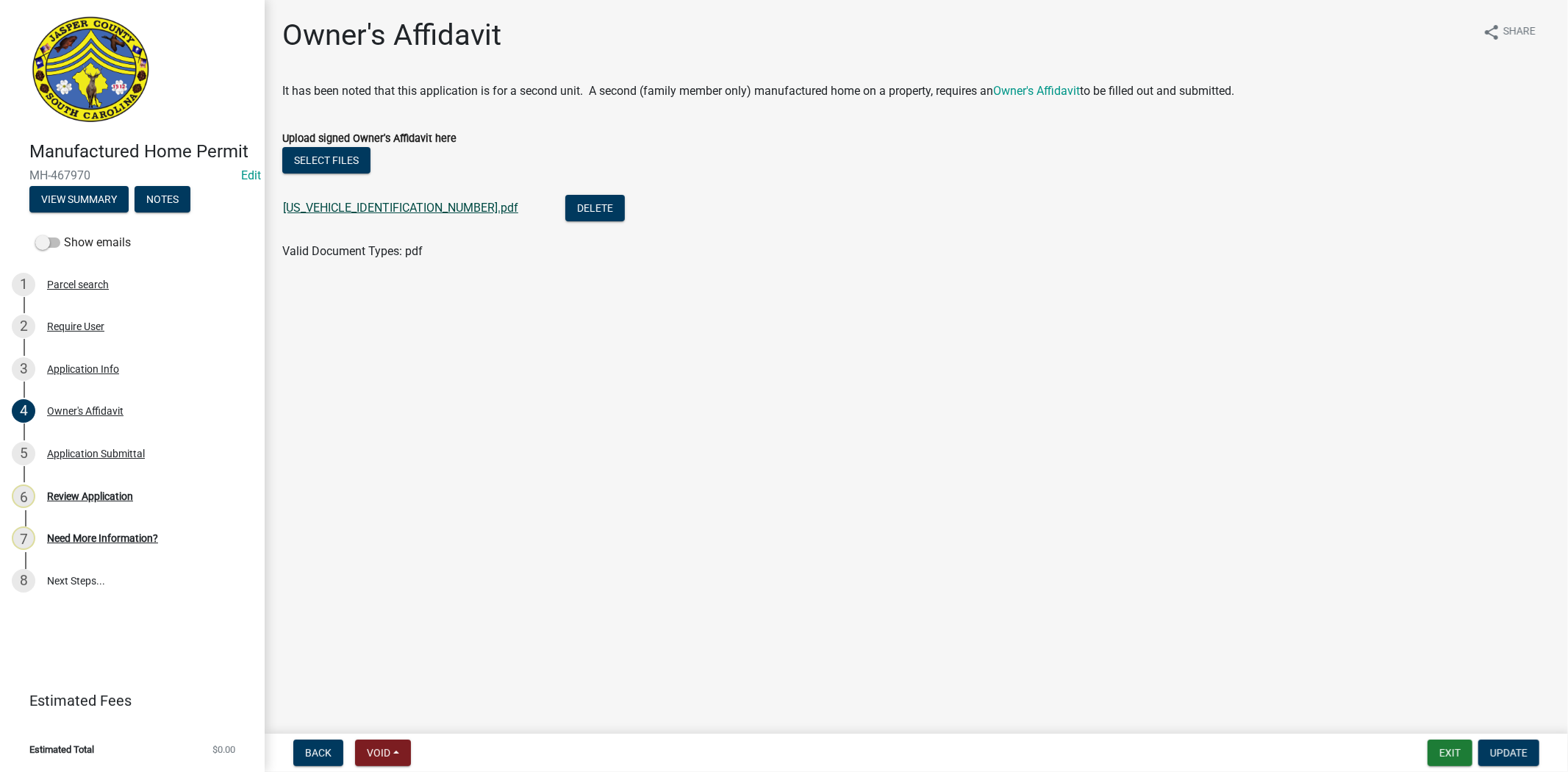
click at [344, 210] on link "SR110125082508120.pdf" at bounding box center [401, 208] width 236 height 14
click at [81, 498] on div "Review Application" at bounding box center [90, 497] width 86 height 11
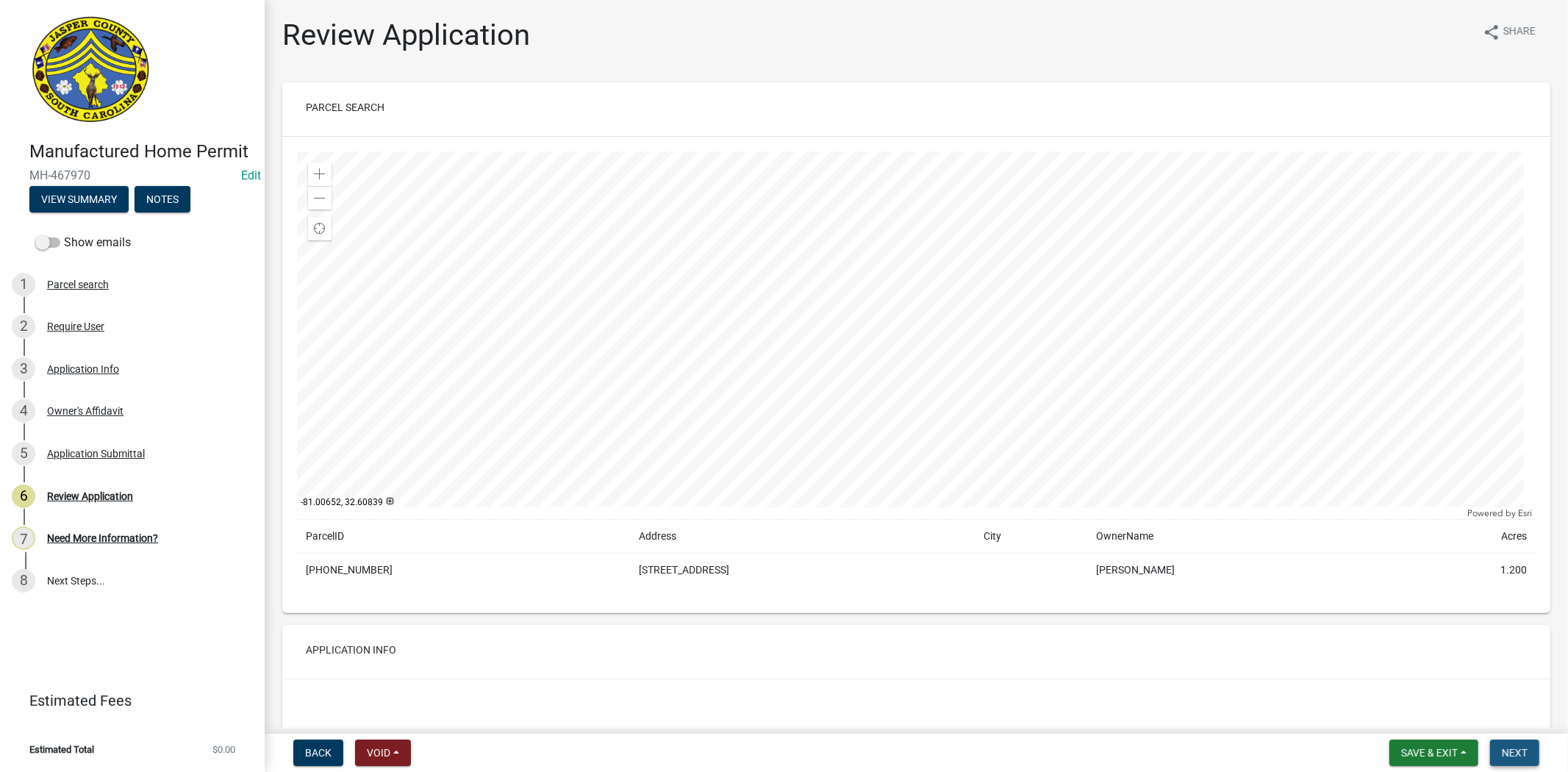
click at [1508, 747] on span "Next" at bounding box center [1515, 753] width 26 height 12
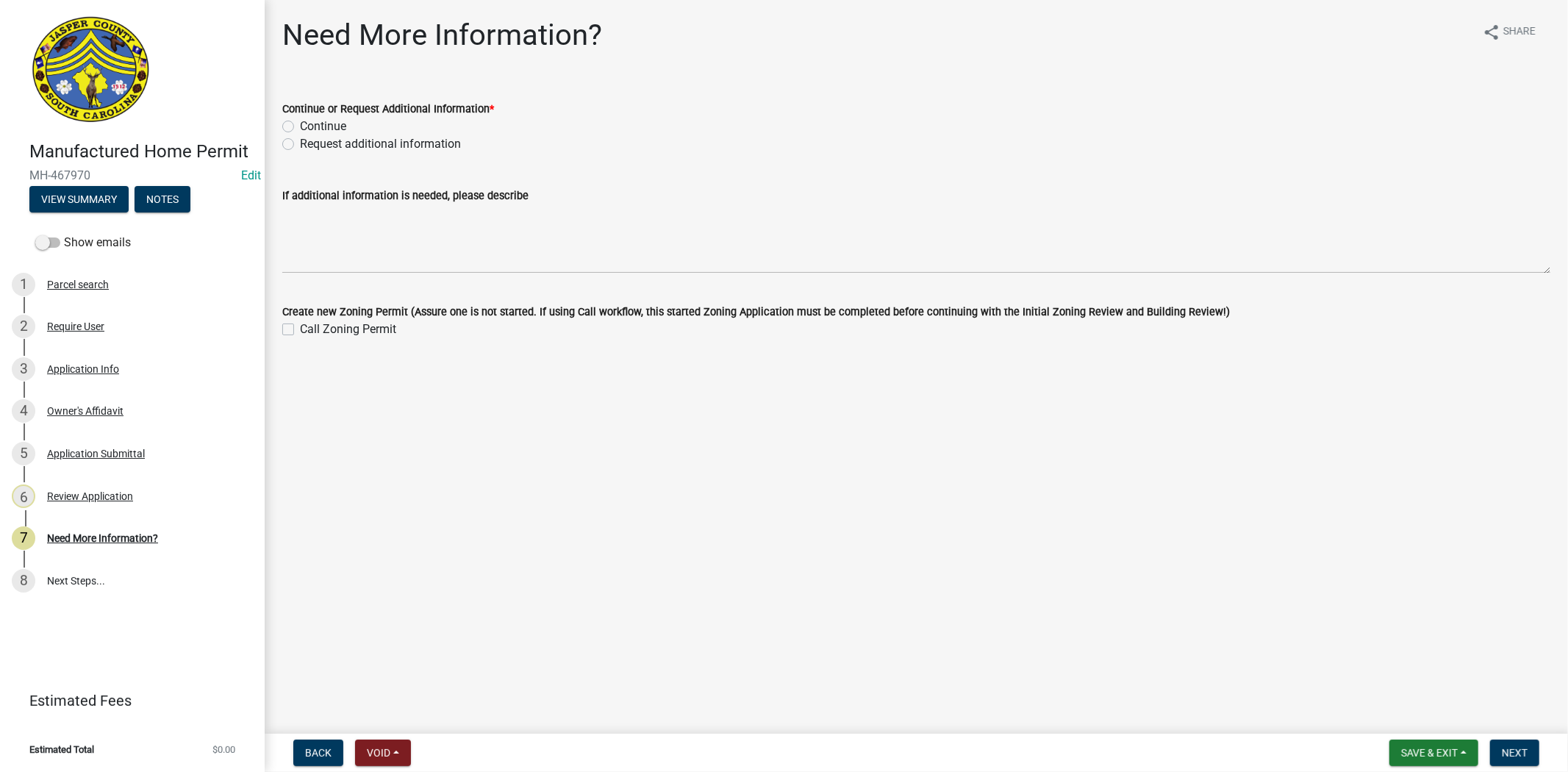
drag, startPoint x: 287, startPoint y: 140, endPoint x: 299, endPoint y: 188, distance: 49.5
click at [300, 140] on label "Request additional information" at bounding box center [380, 144] width 161 height 18
click at [300, 140] on input "Request additional information" at bounding box center [305, 140] width 10 height 10
radio input "true"
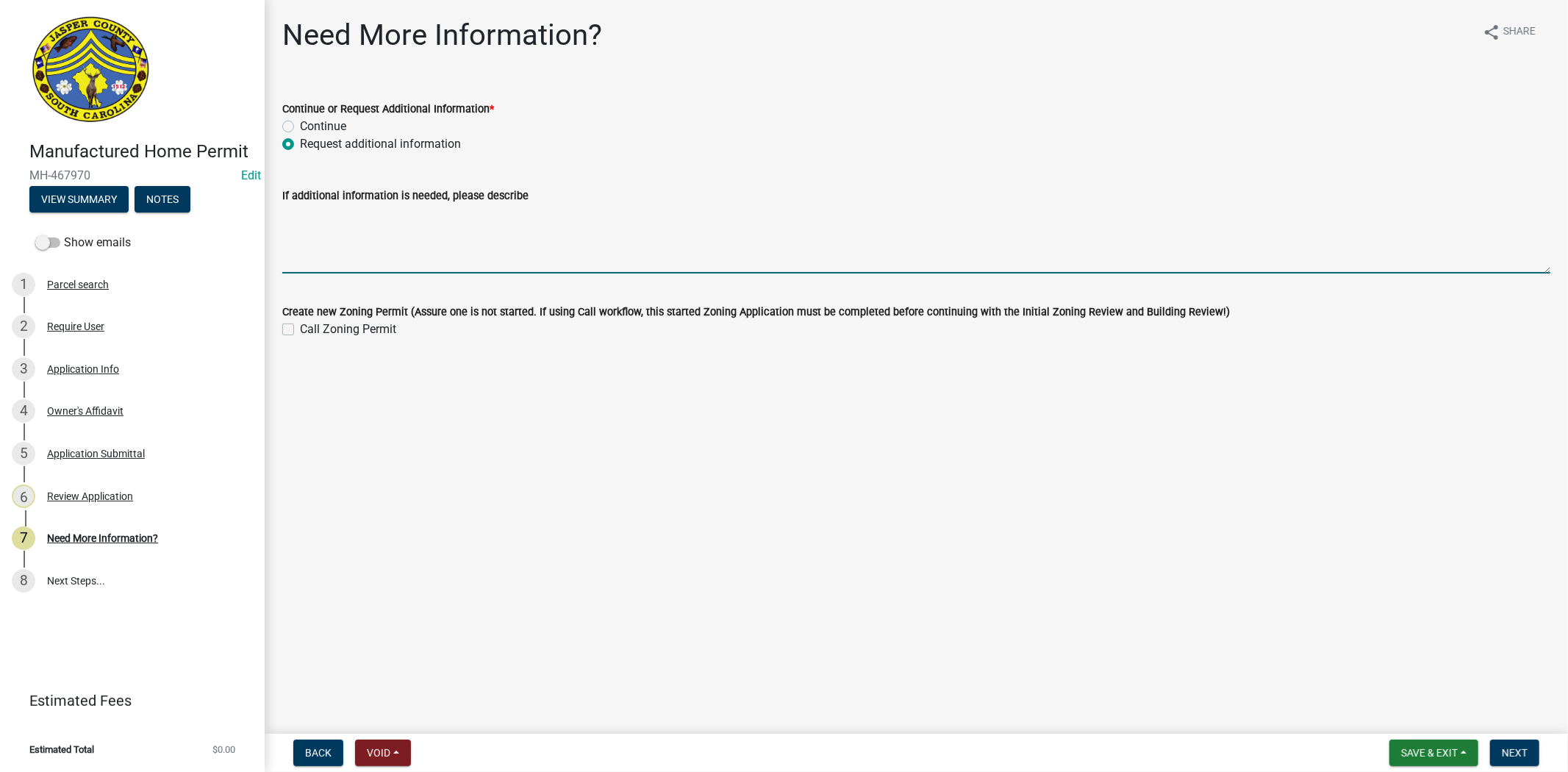
click at [309, 233] on textarea "If additional information is needed, please describe" at bounding box center [916, 239] width 1268 height 69
type textarea "please provide the form 400 please provide a copy of the daughters ID"
click at [1511, 750] on span "Next" at bounding box center [1515, 753] width 26 height 12
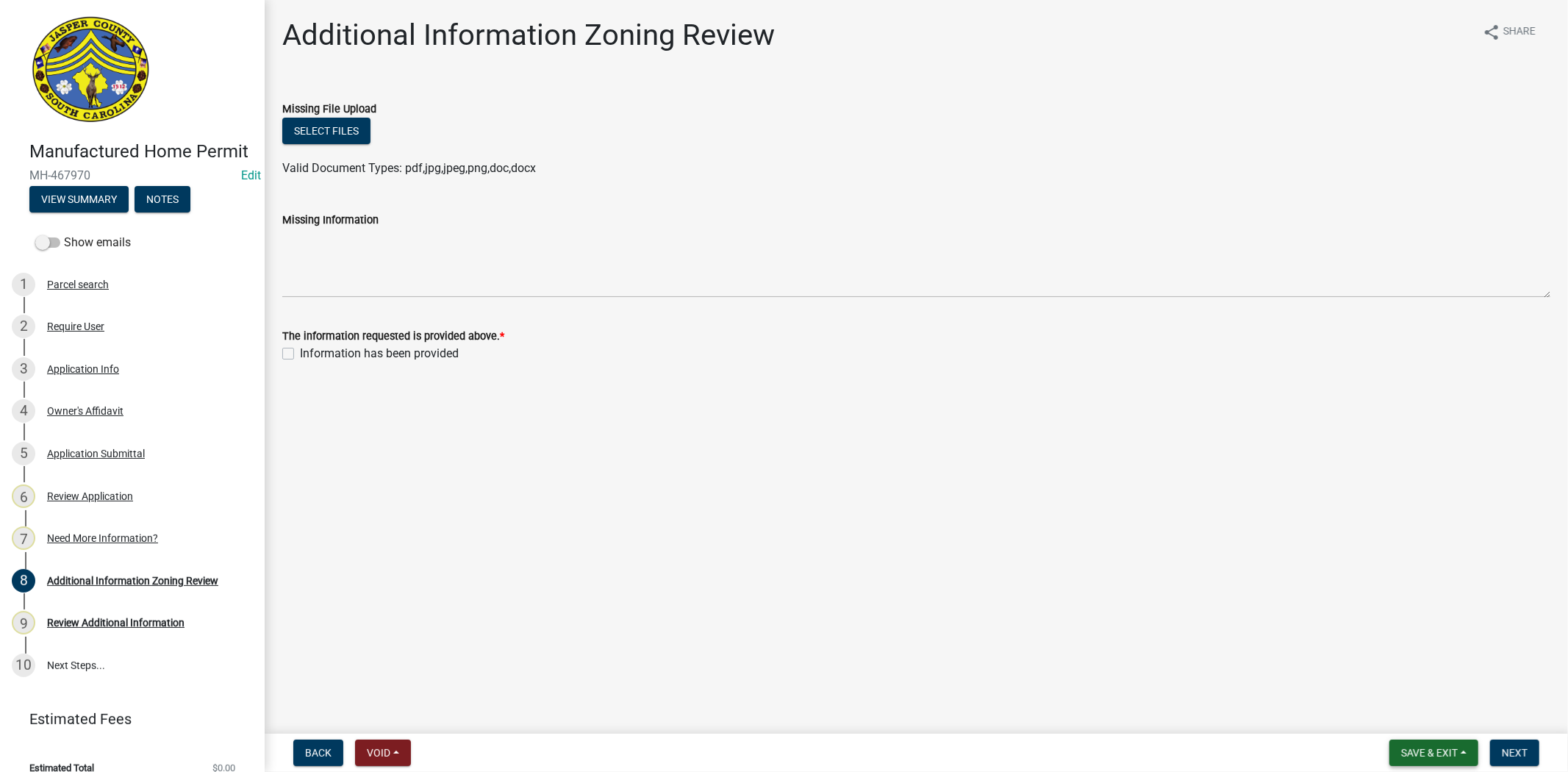
click at [1431, 758] on button "Save & Exit" at bounding box center [1434, 752] width 89 height 26
click at [1410, 717] on button "Save & Exit" at bounding box center [1419, 714] width 118 height 35
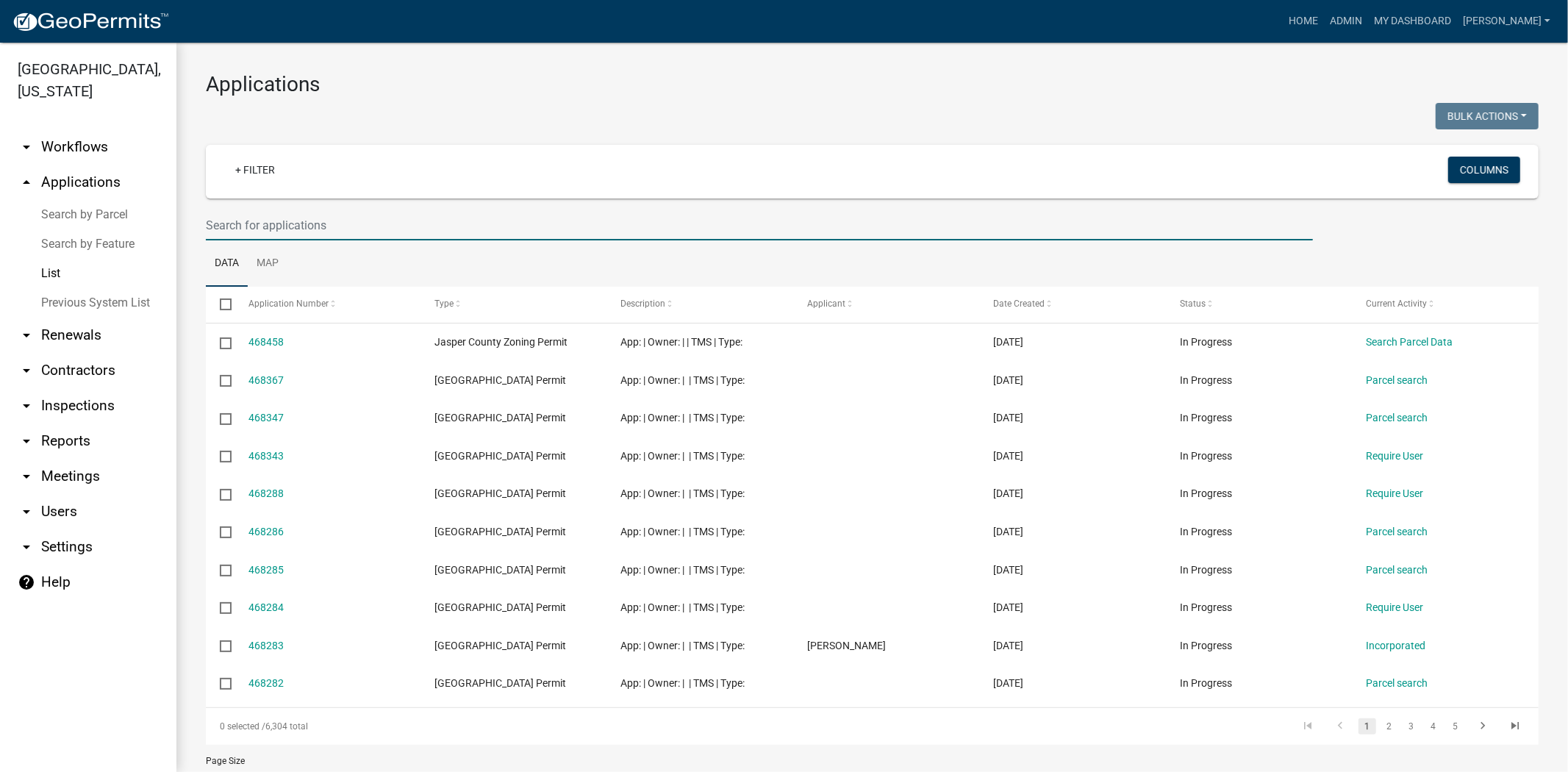
click at [299, 224] on input "text" at bounding box center [759, 225] width 1107 height 30
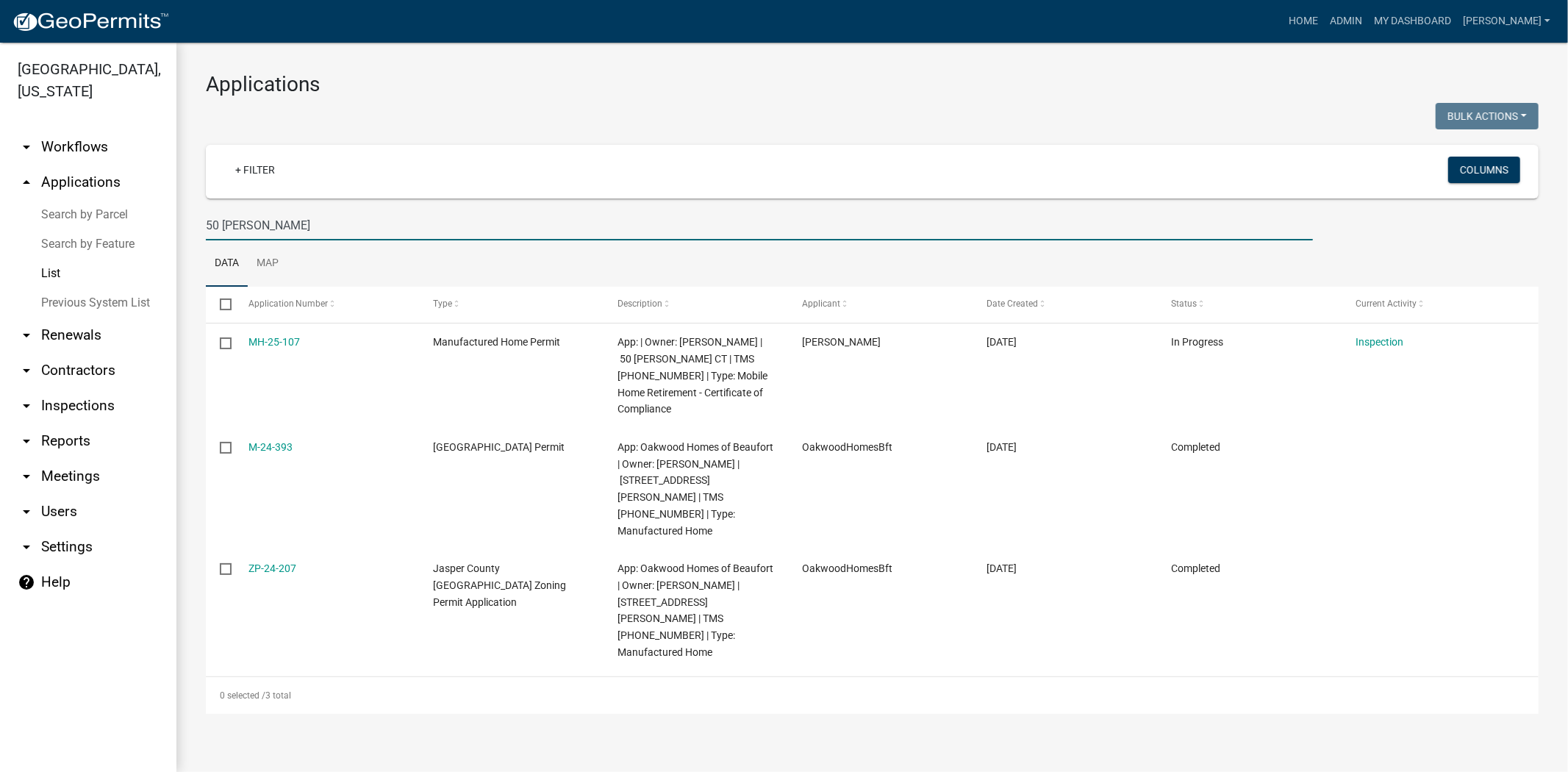
type input "50 lacy"
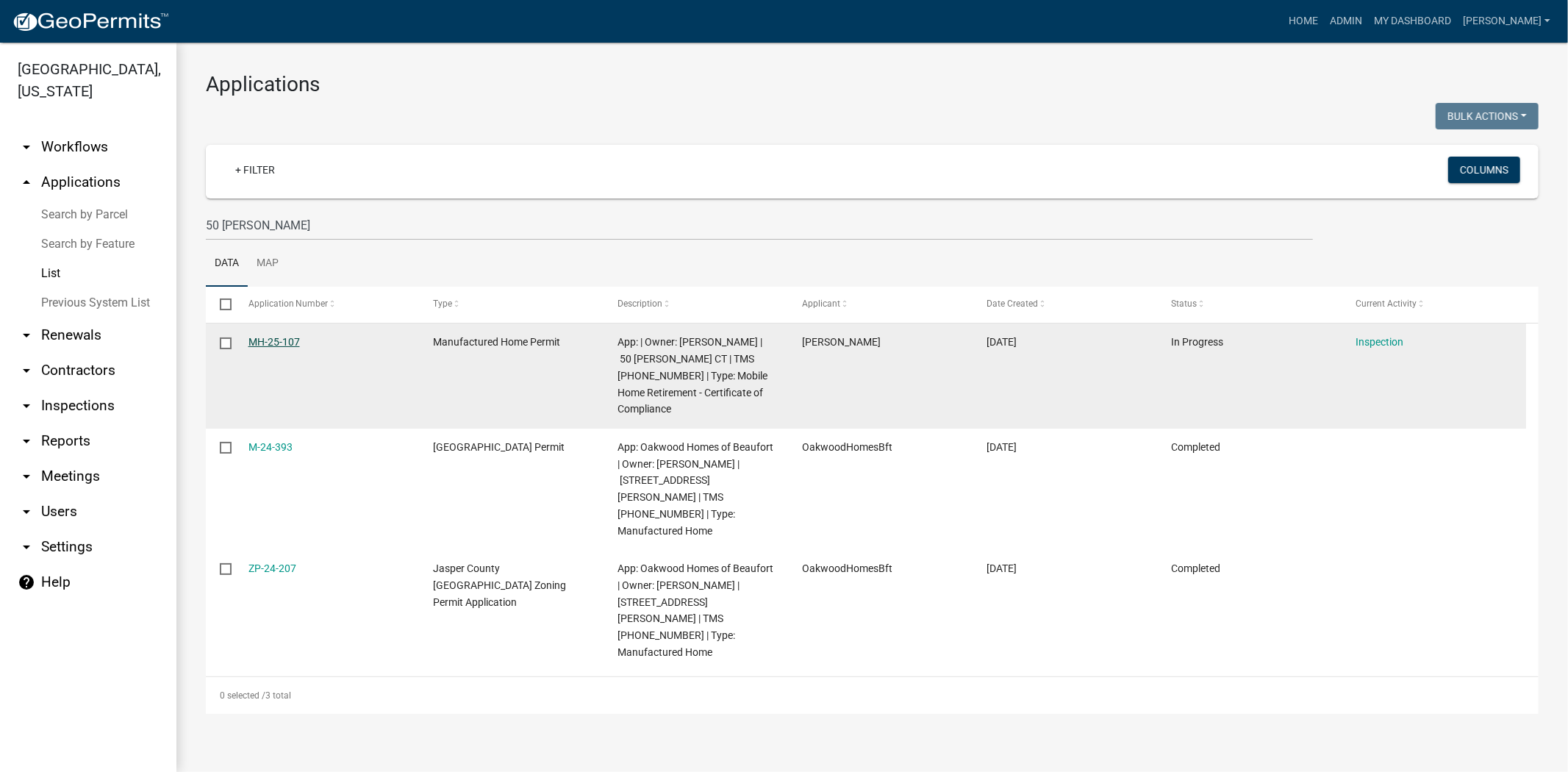
click at [269, 343] on link "MH-25-107" at bounding box center [274, 342] width 52 height 12
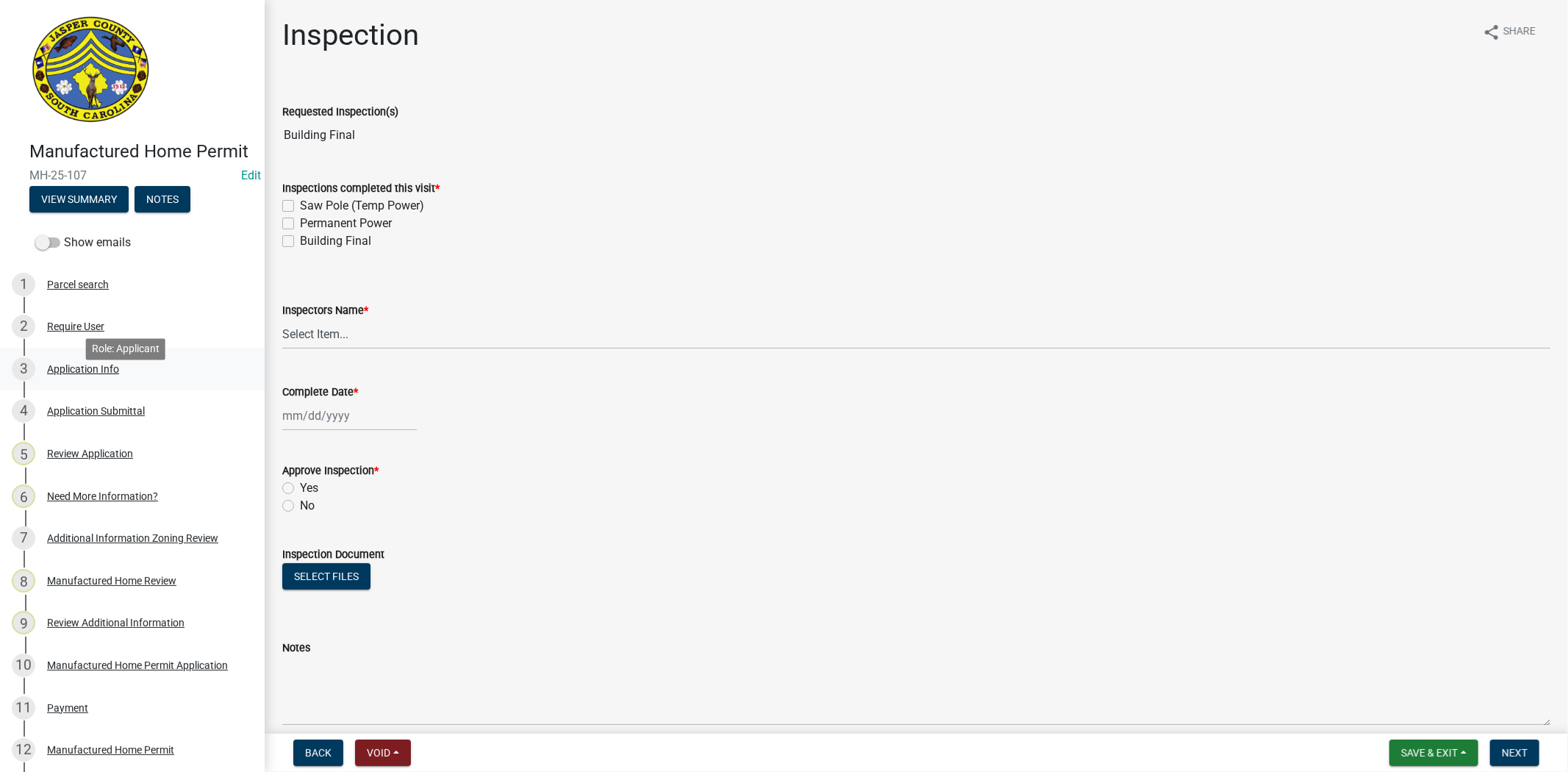
click at [163, 381] on div "3 Application Info" at bounding box center [127, 368] width 230 height 23
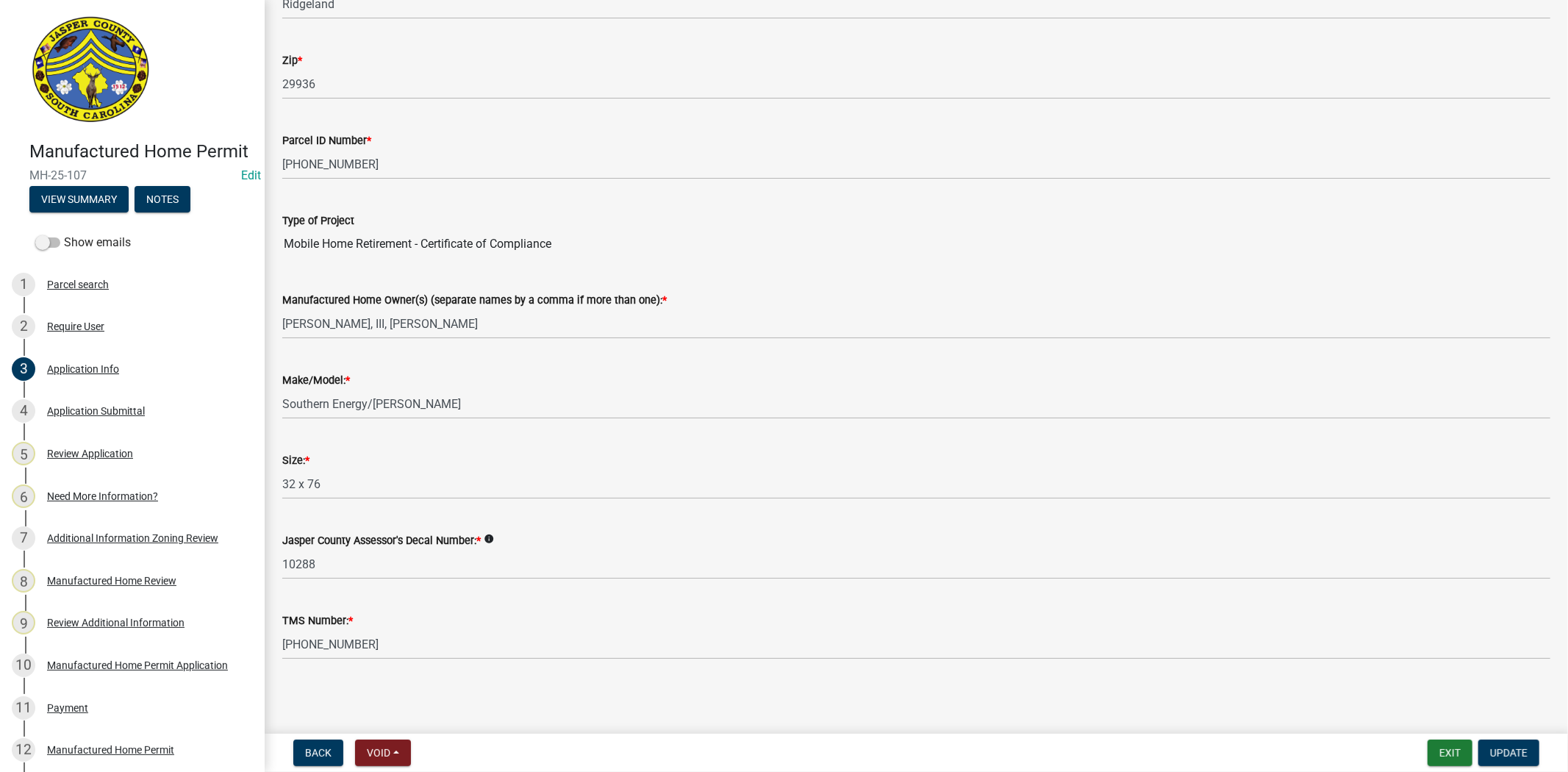
scroll to position [879, 0]
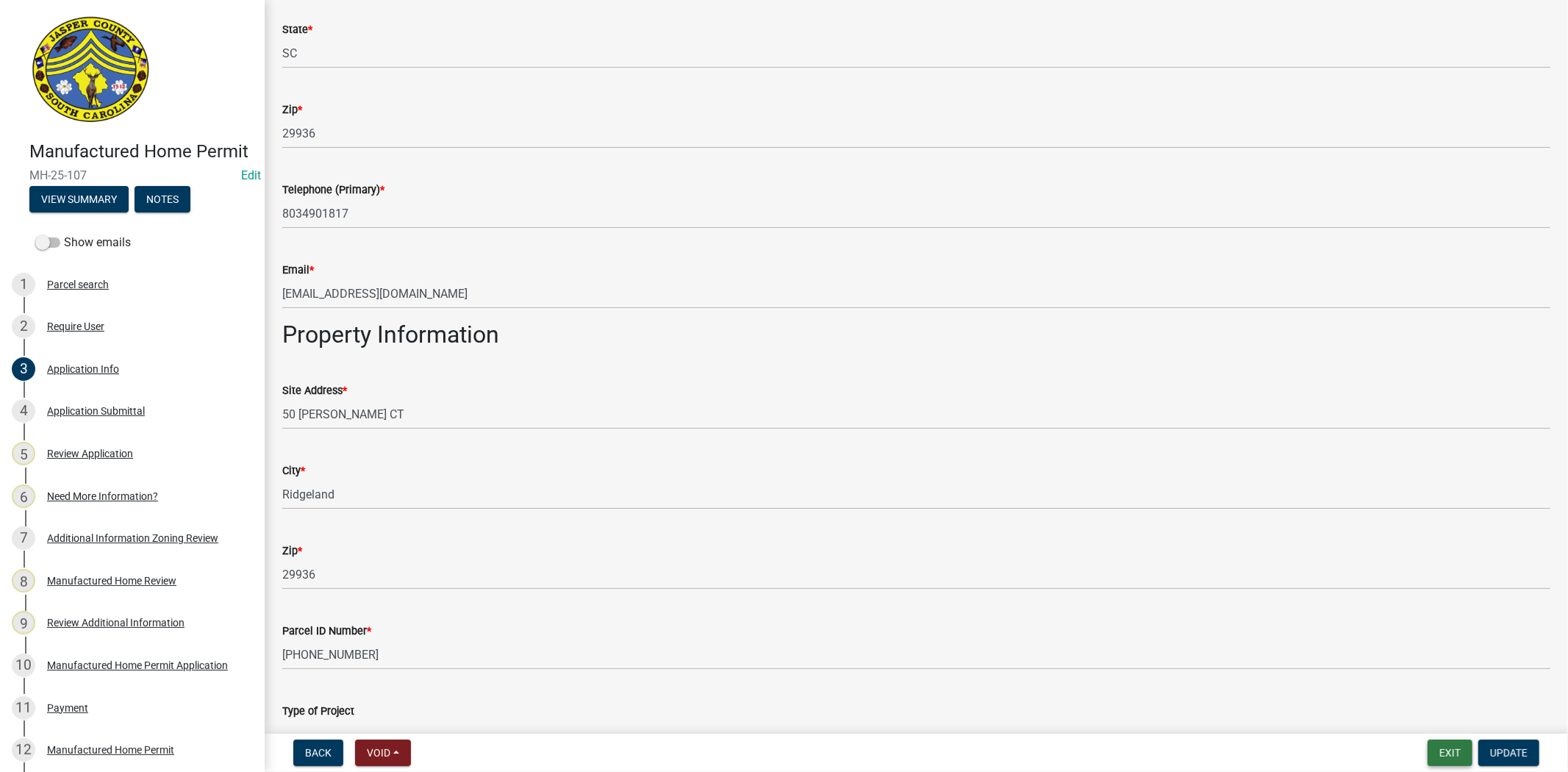
click at [1440, 760] on button "Exit" at bounding box center [1450, 752] width 45 height 26
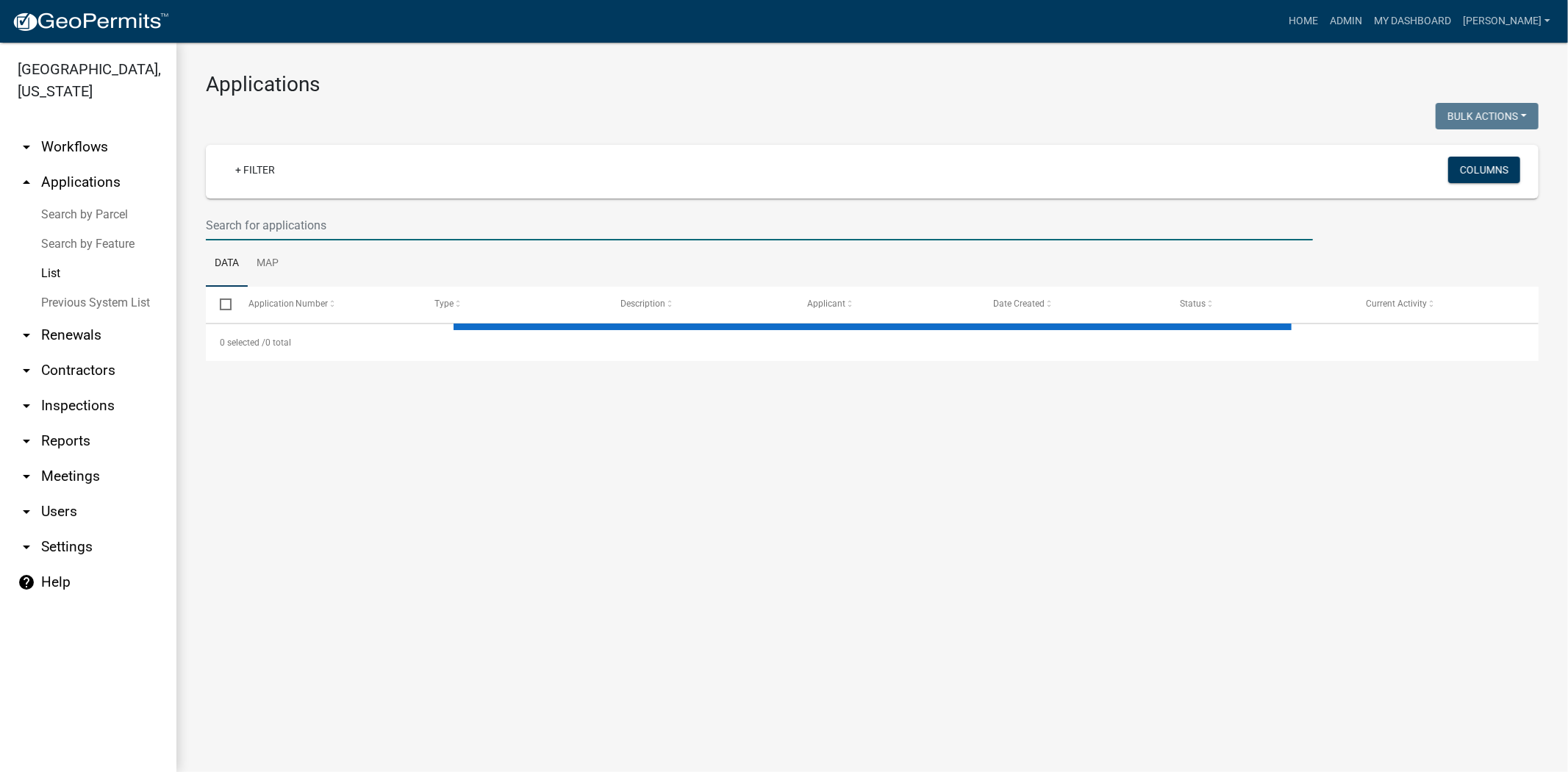
click at [380, 221] on input "text" at bounding box center [759, 225] width 1107 height 30
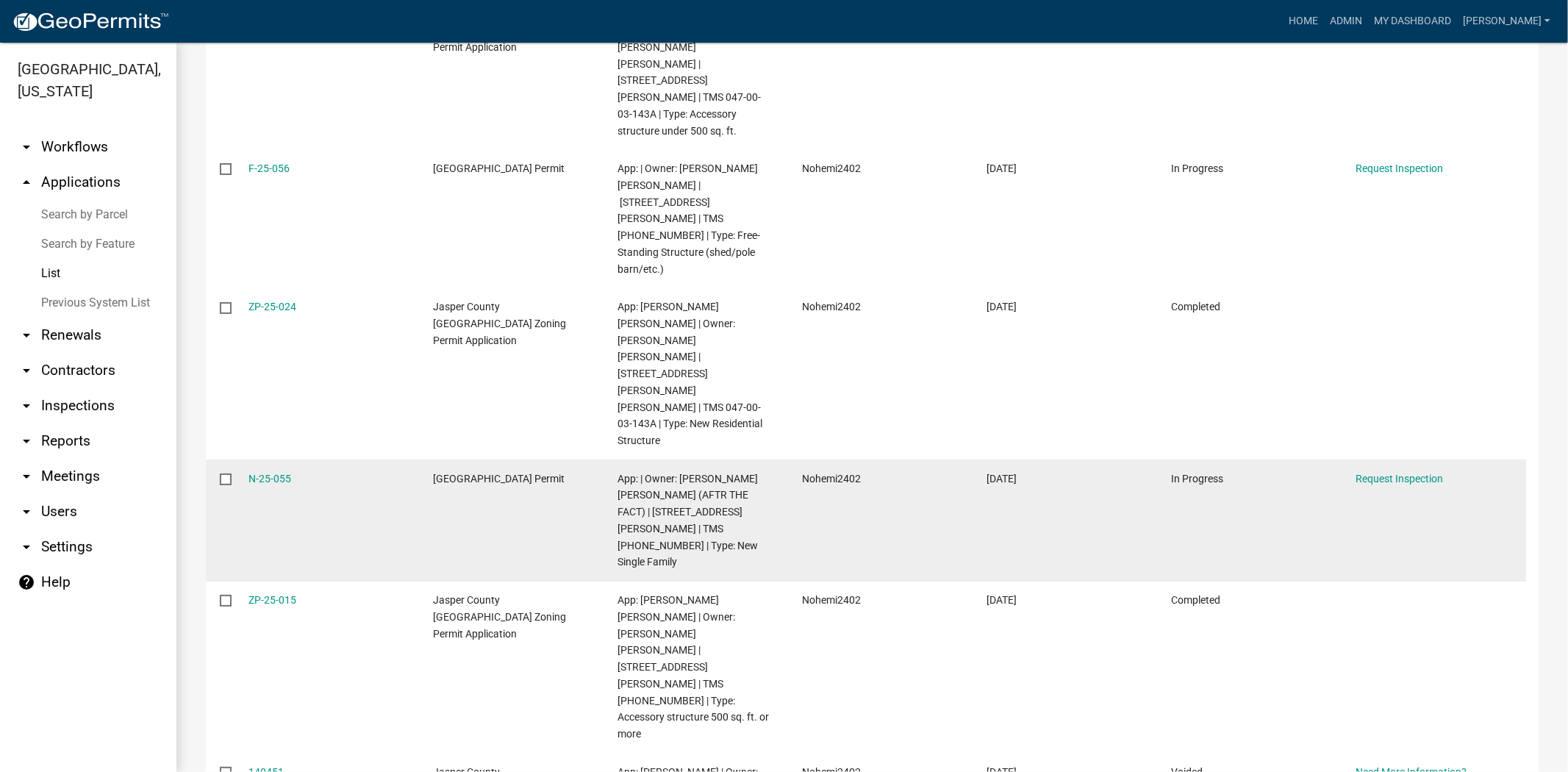
scroll to position [490, 0]
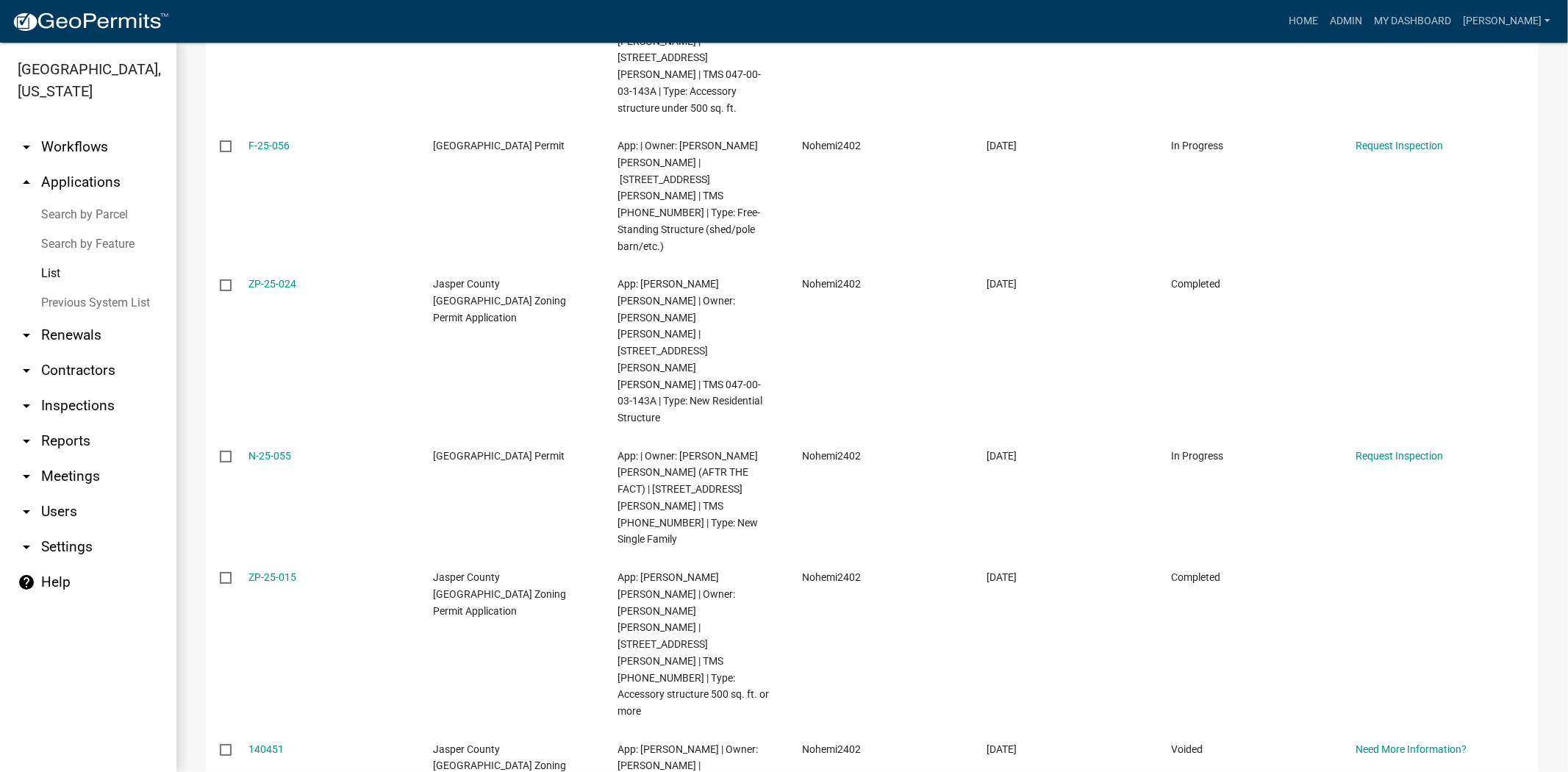
type input "brandon dr"
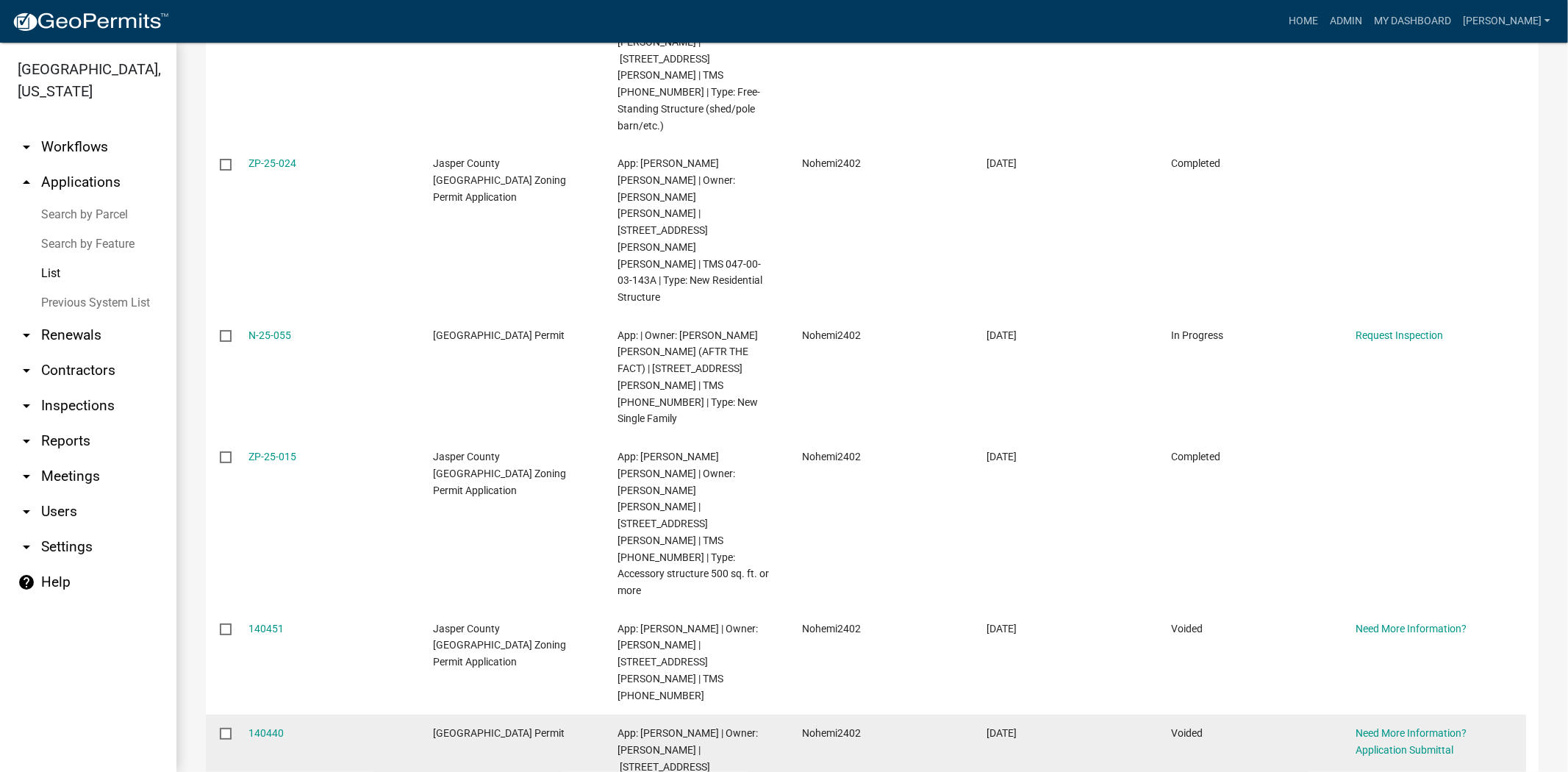
scroll to position [653, 0]
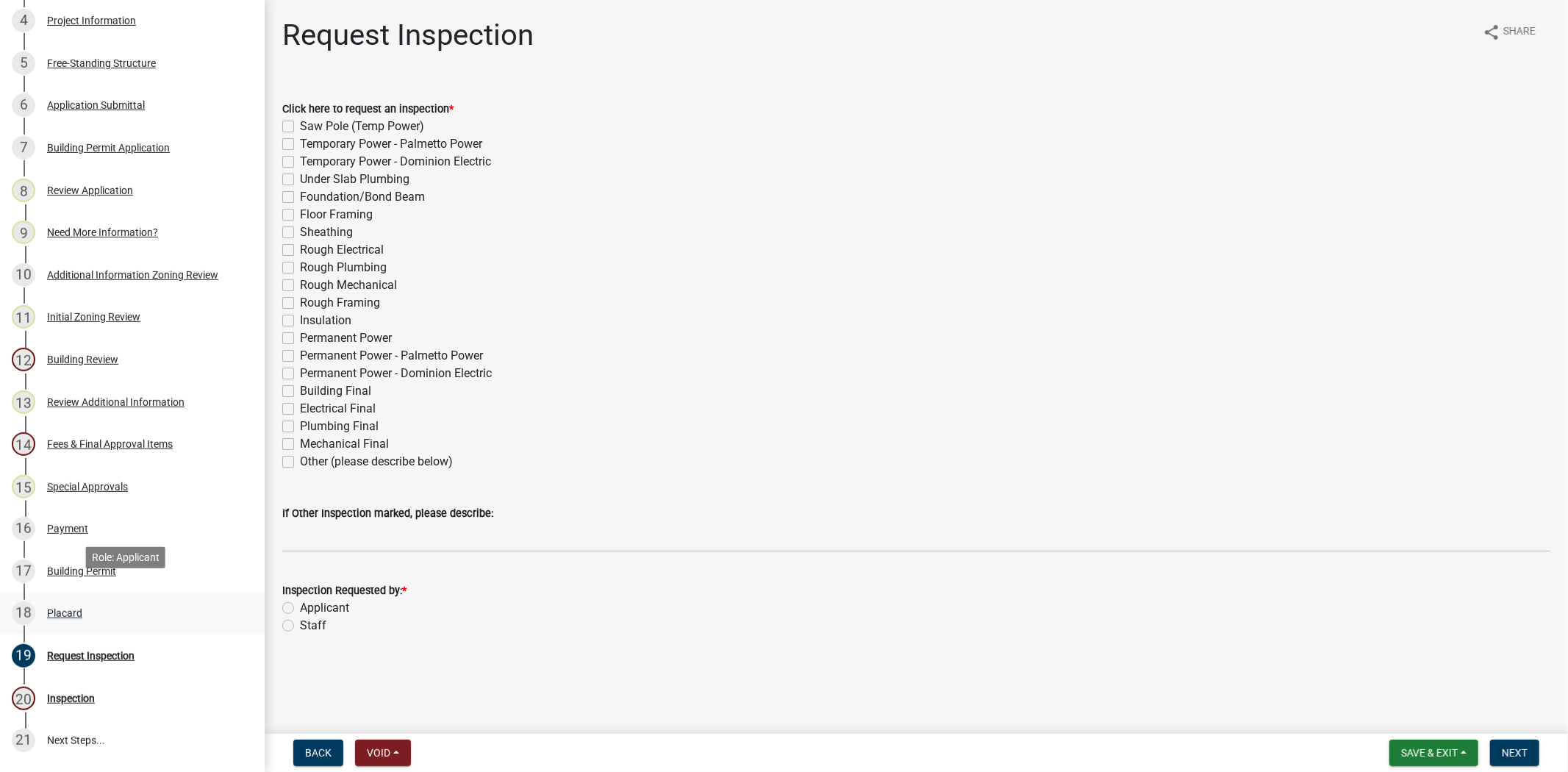
scroll to position [490, 0]
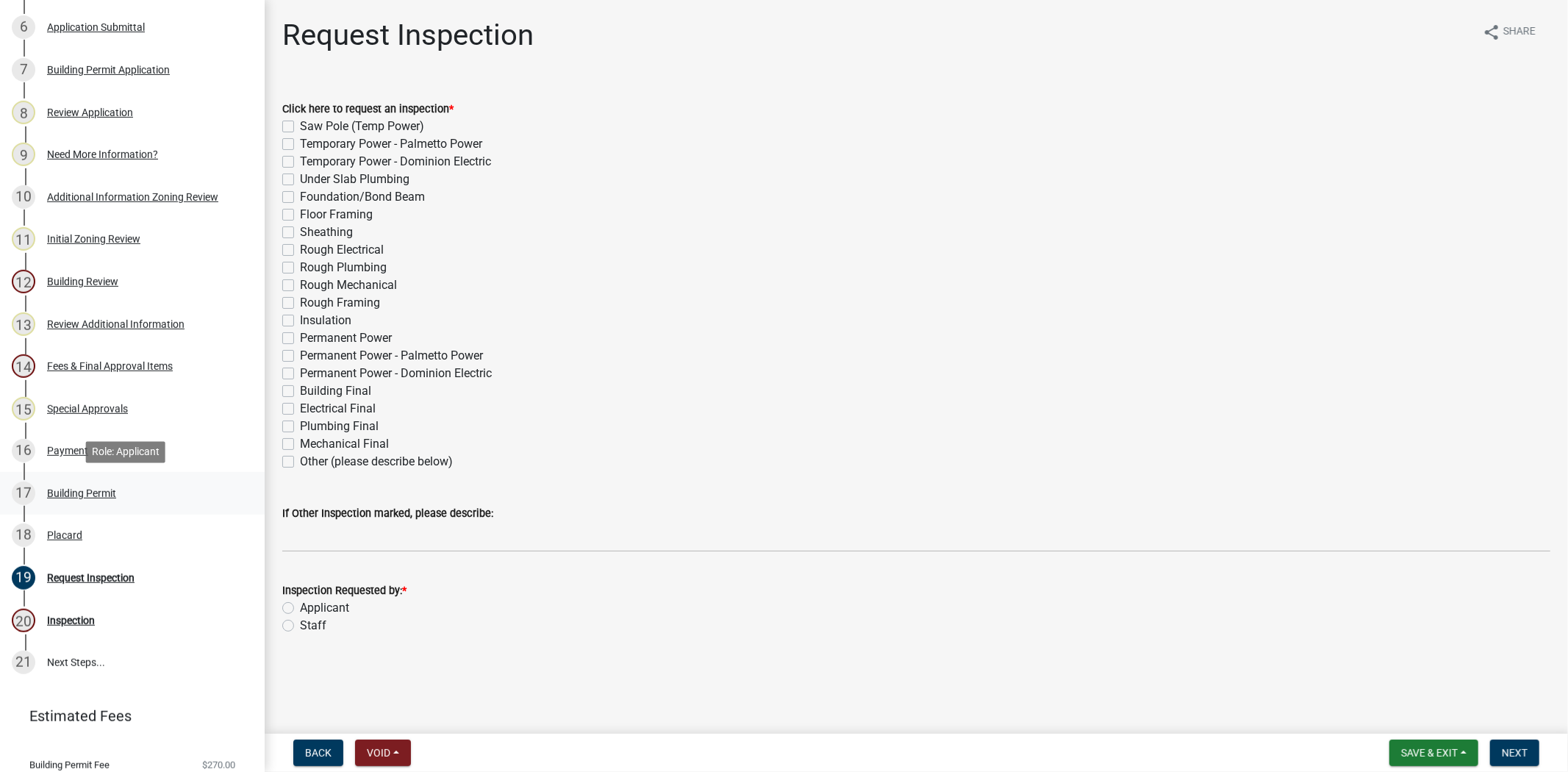
click at [83, 491] on div "Building Permit" at bounding box center [82, 494] width 69 height 11
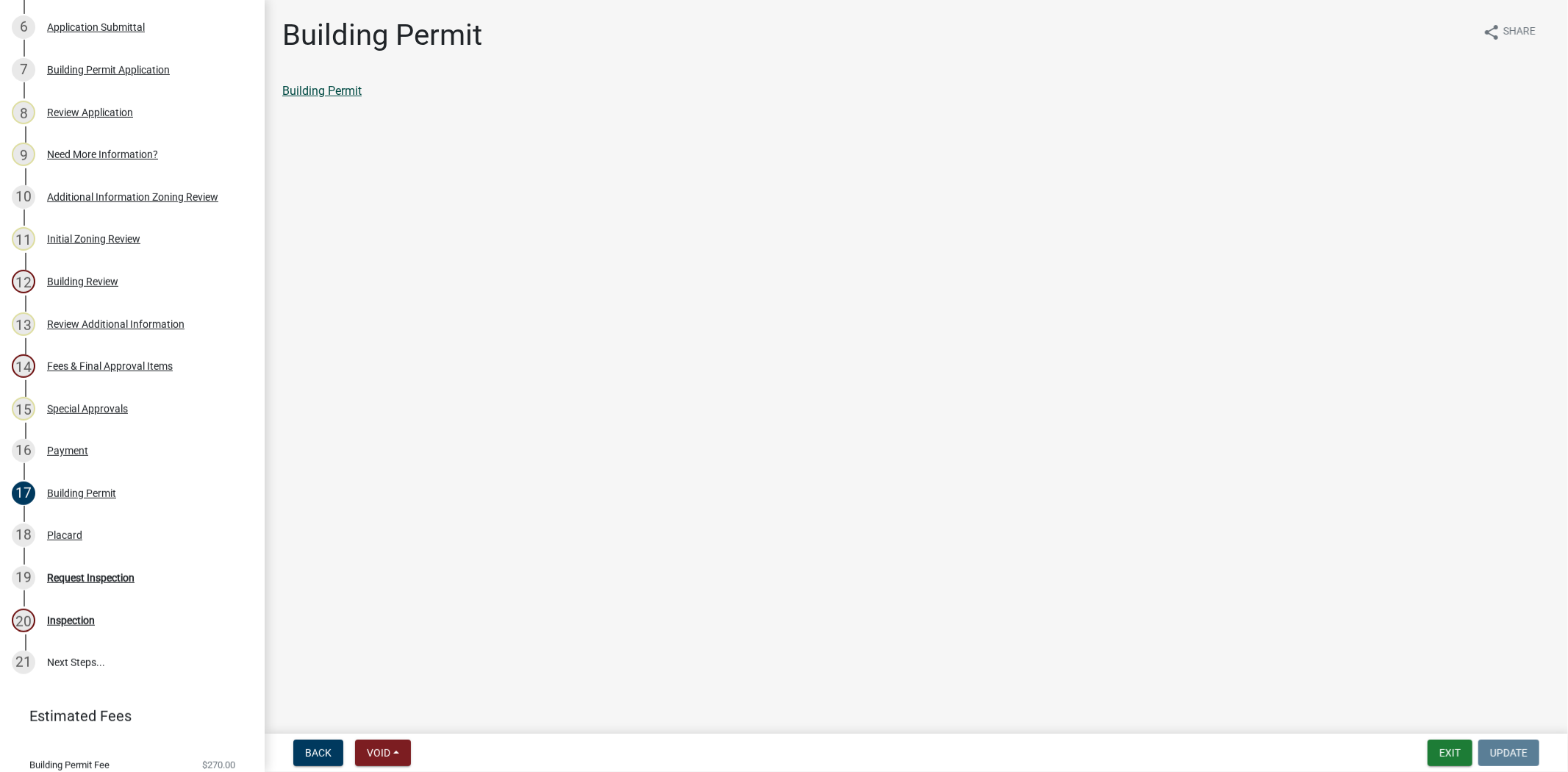
click at [320, 95] on link "Building Permit" at bounding box center [322, 91] width 80 height 14
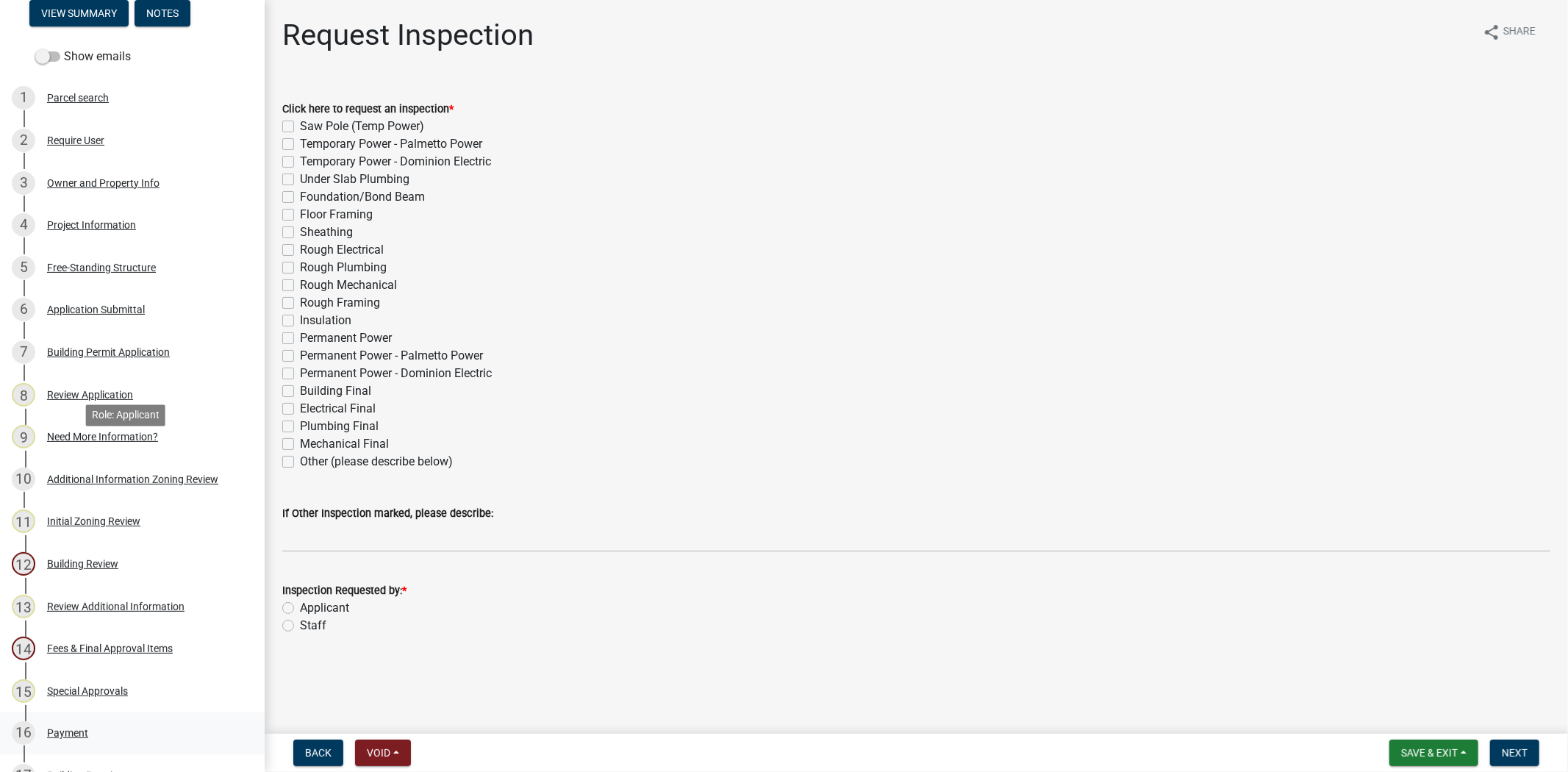
scroll to position [490, 0]
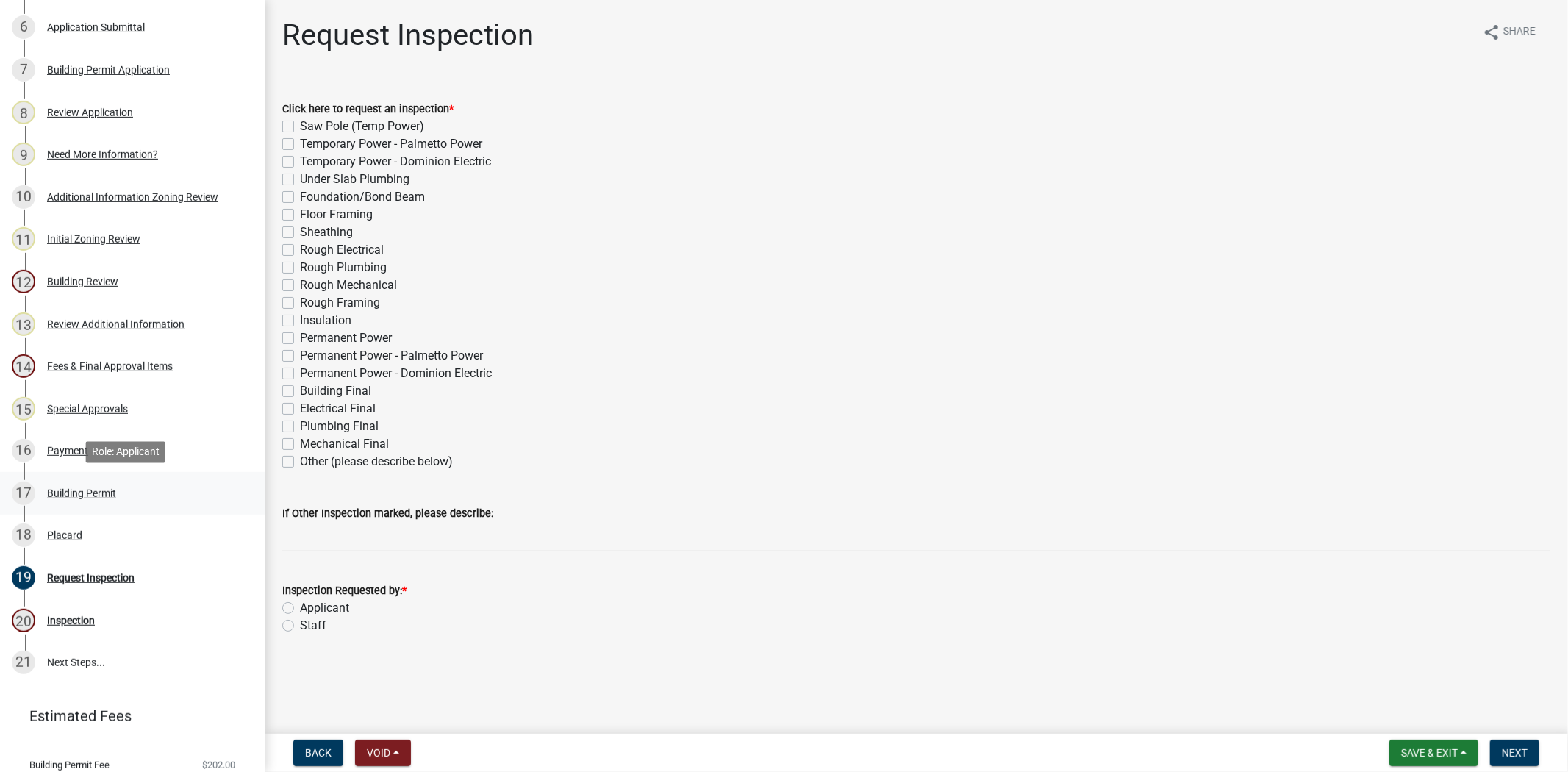
click at [107, 494] on div "Building Permit" at bounding box center [82, 494] width 69 height 11
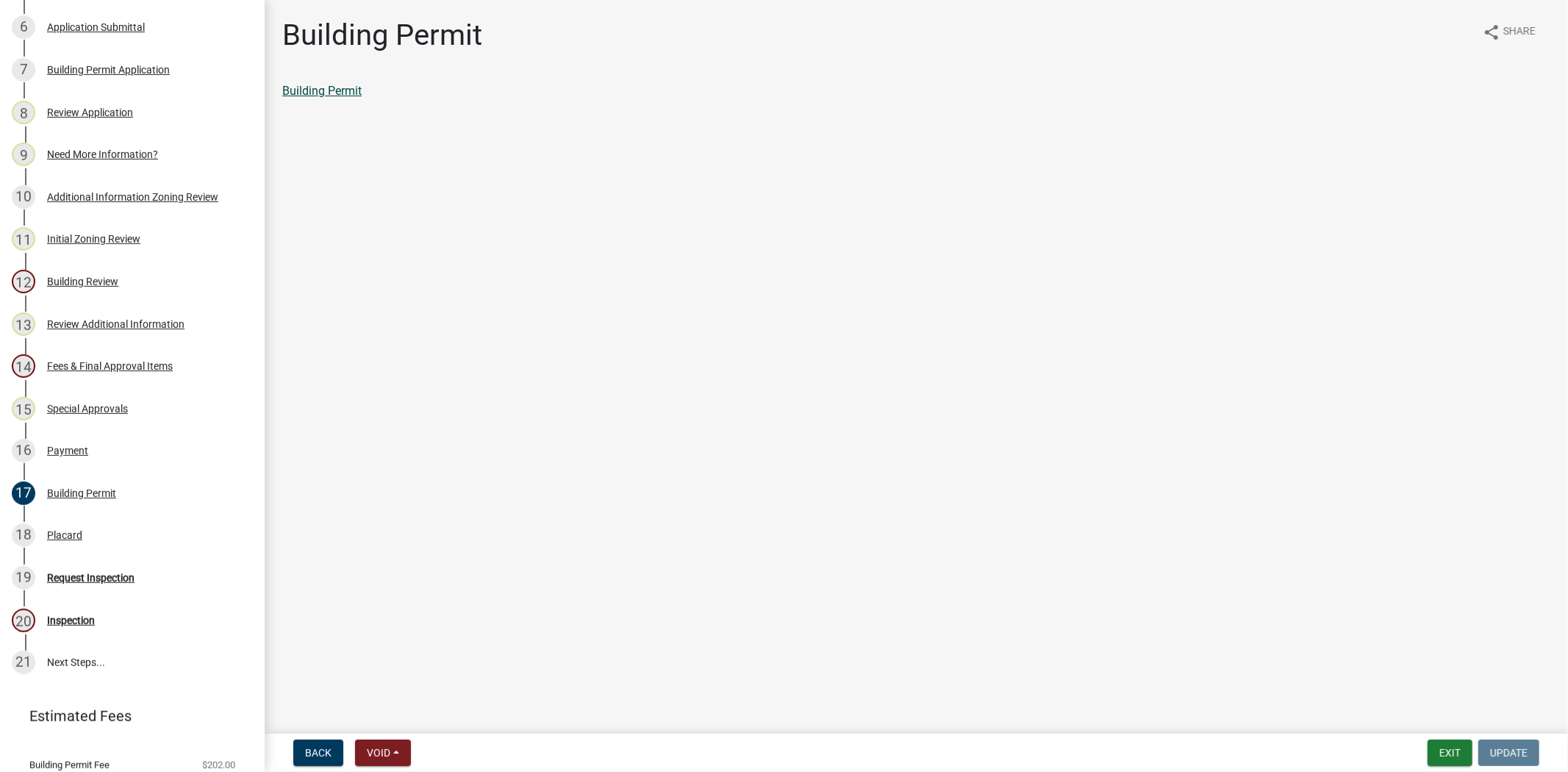
click at [331, 87] on link "Building Permit" at bounding box center [322, 91] width 80 height 14
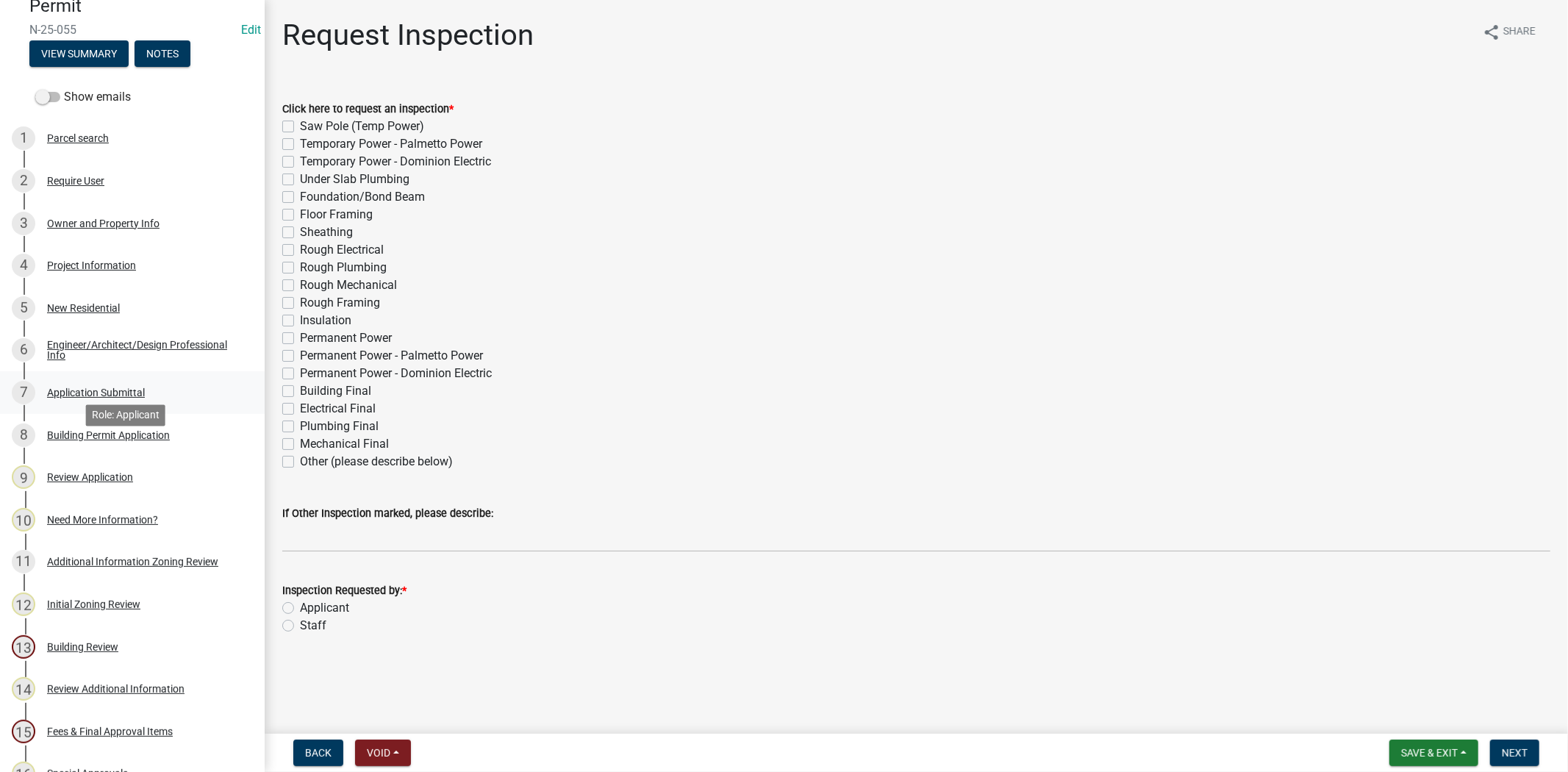
scroll to position [408, 0]
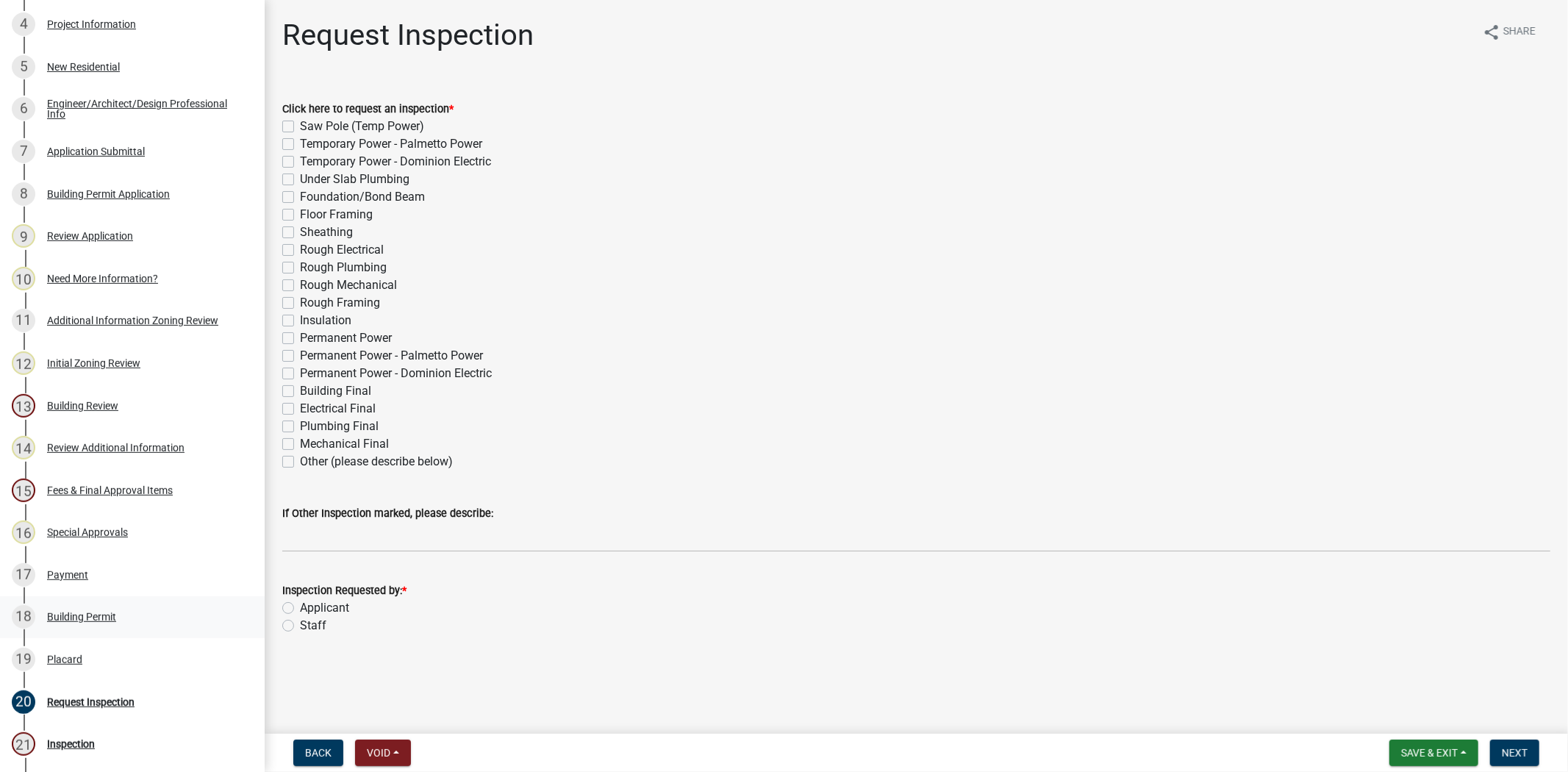
click at [83, 611] on div "Building Permit" at bounding box center [82, 617] width 69 height 11
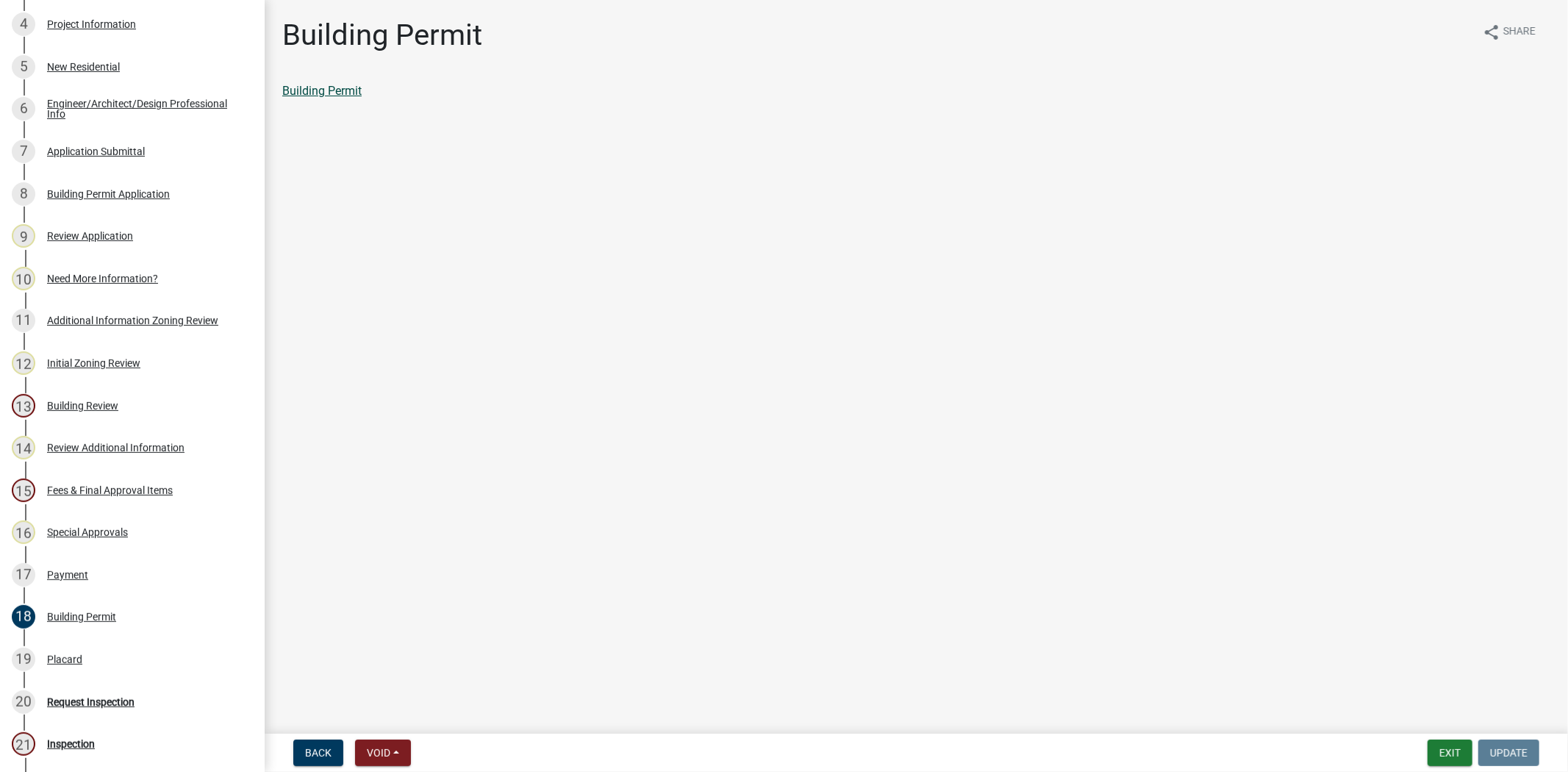
click at [342, 85] on link "Building Permit" at bounding box center [322, 91] width 80 height 14
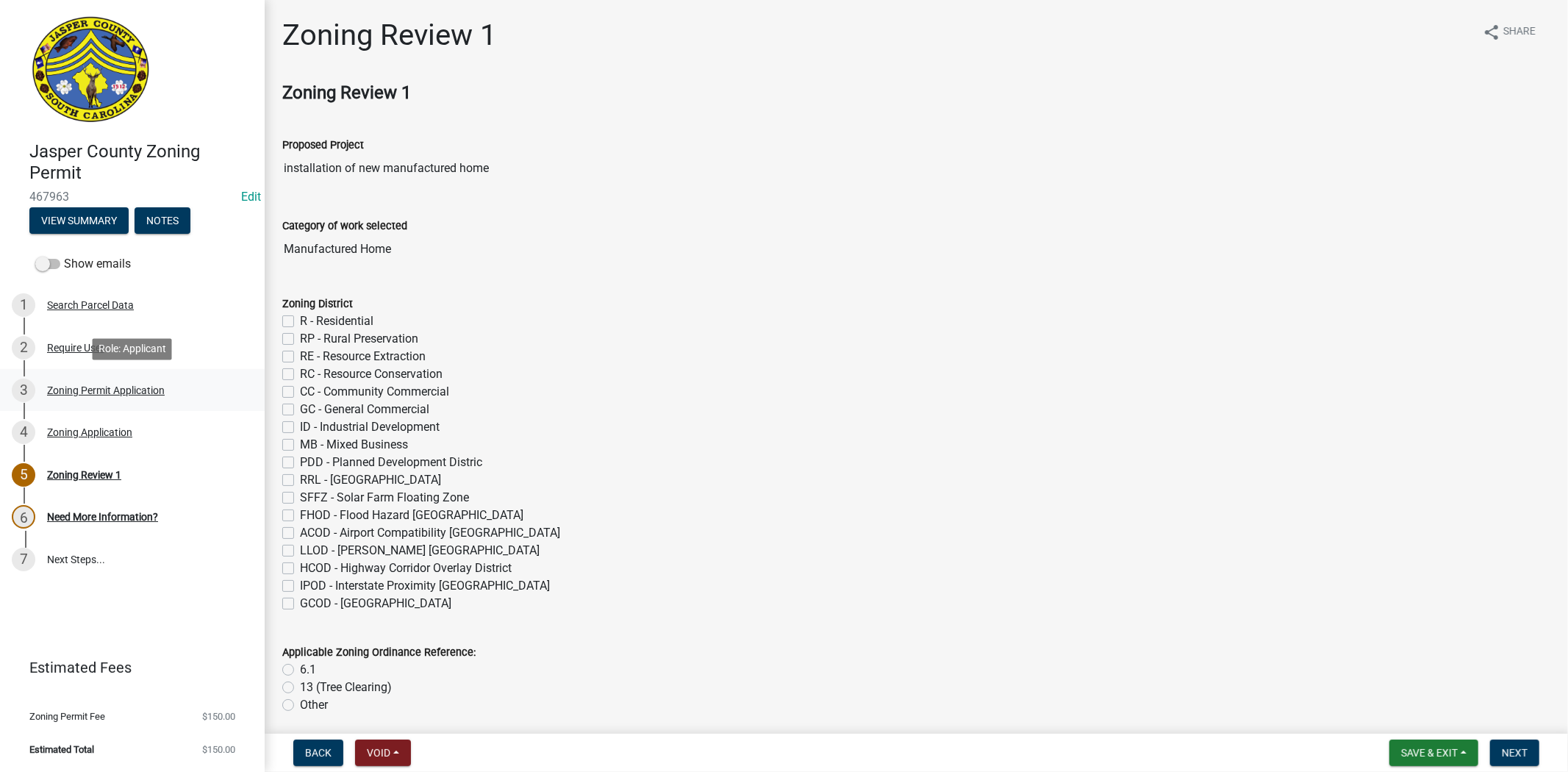
click at [59, 374] on link "3 Zoning Permit Application" at bounding box center [132, 390] width 265 height 43
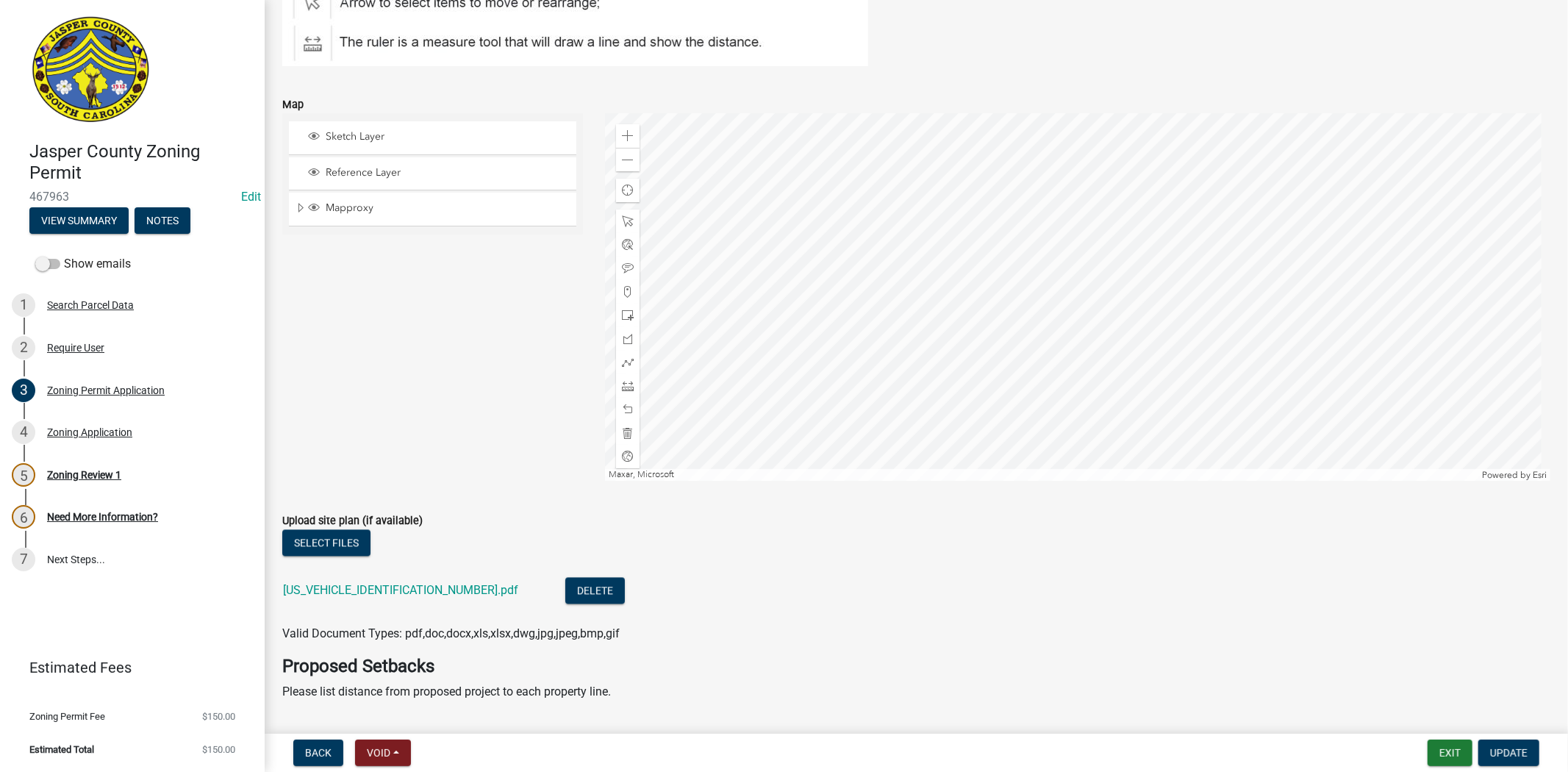
scroll to position [2614, 0]
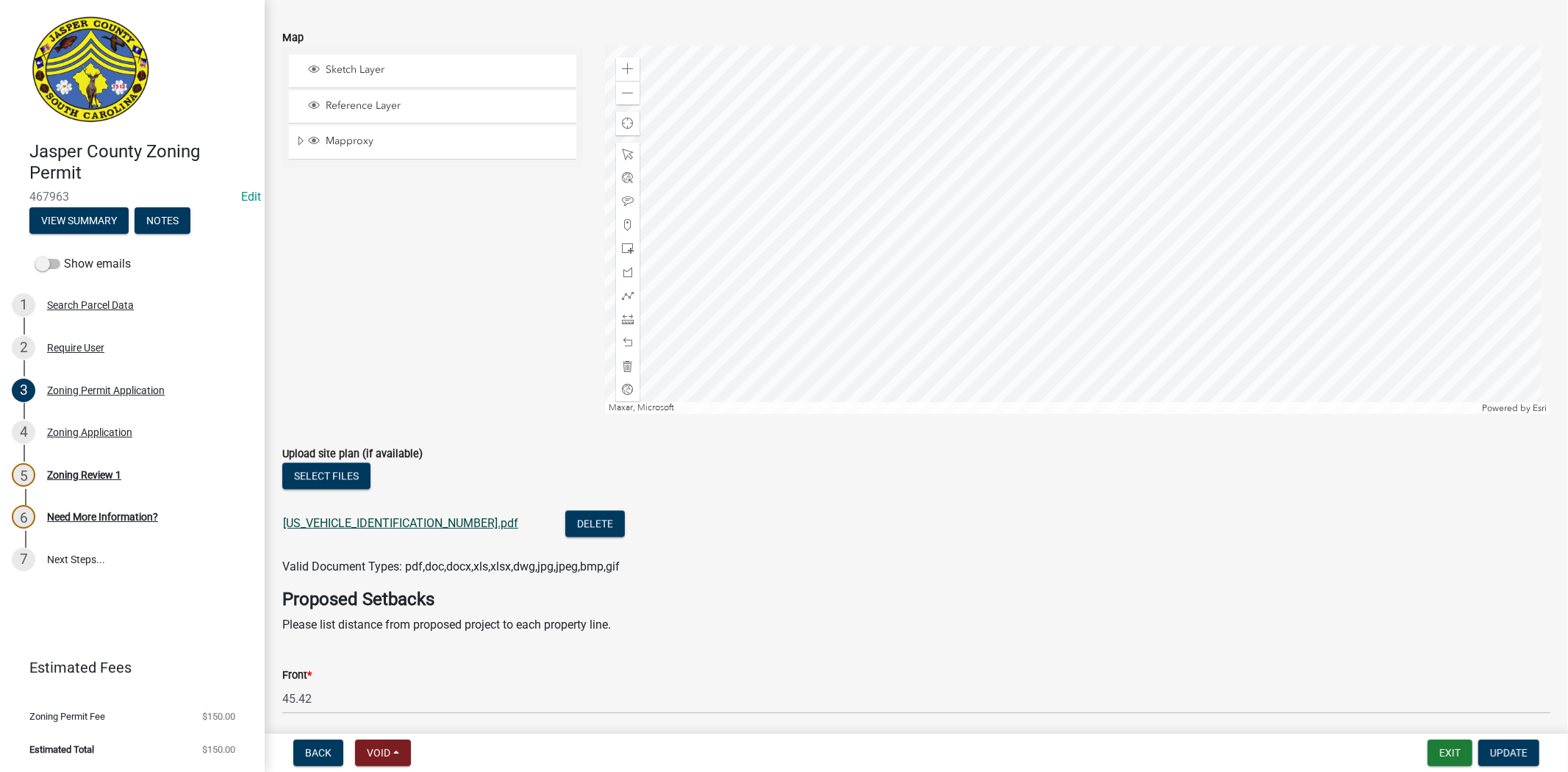
click at [305, 527] on link "[US_VEHICLE_IDENTIFICATION_NUMBER].pdf" at bounding box center [401, 523] width 236 height 14
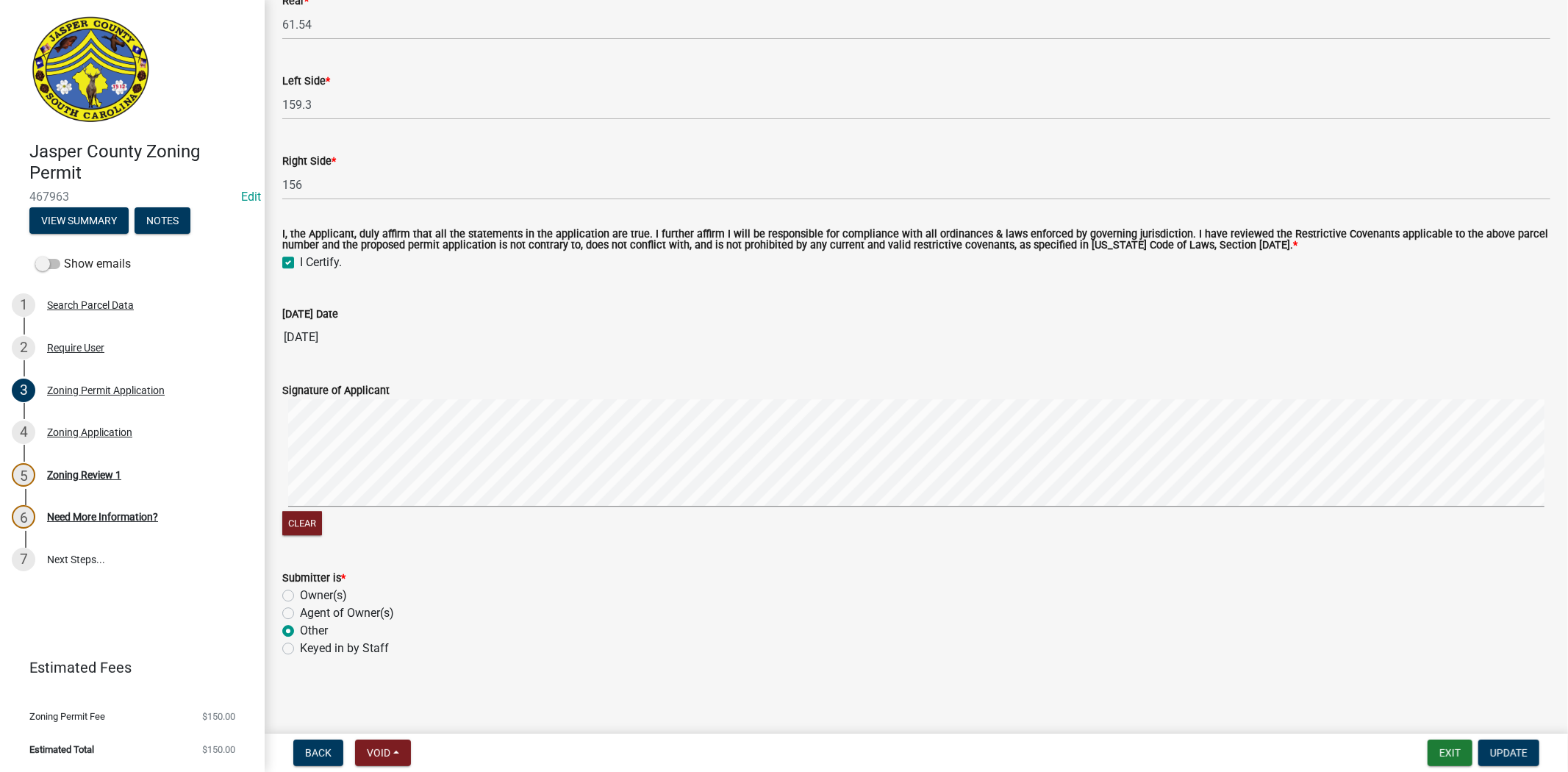
scroll to position [2959, 0]
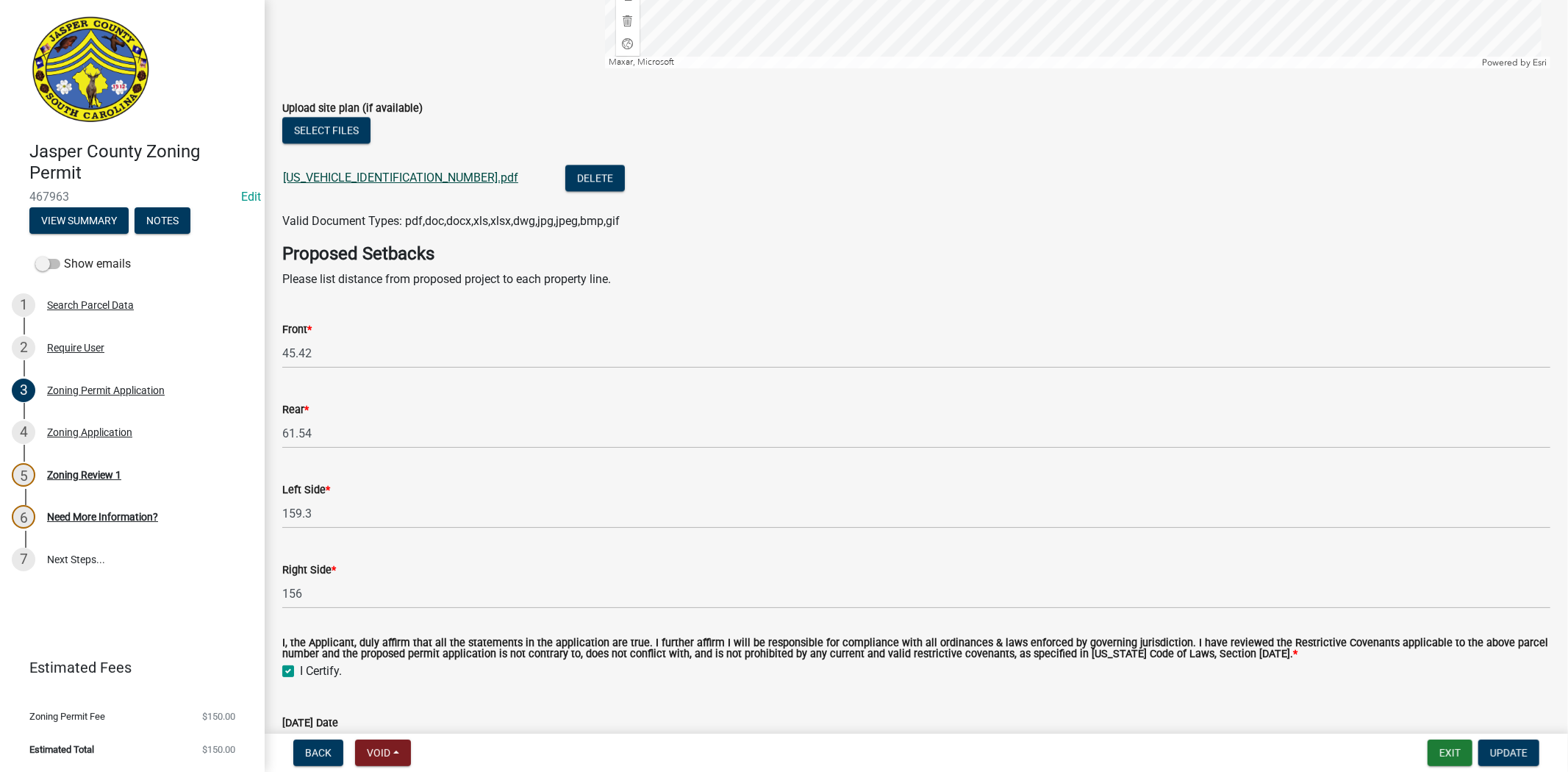
click at [297, 173] on link "SR110125082214020.pdf" at bounding box center [401, 177] width 236 height 14
click at [1454, 749] on button "Exit" at bounding box center [1450, 752] width 45 height 26
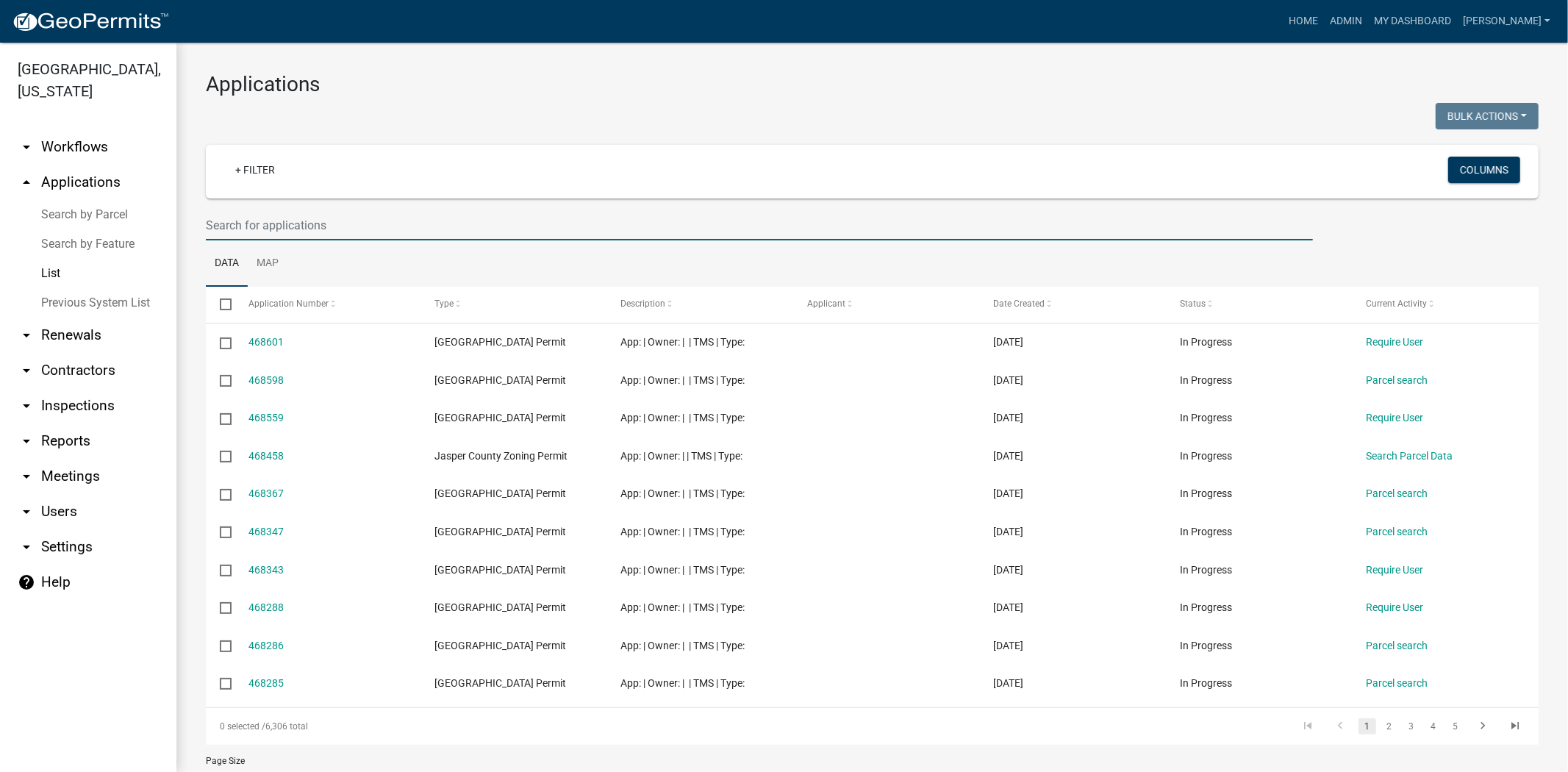
click at [326, 216] on input "text" at bounding box center [759, 225] width 1107 height 30
type input "f"
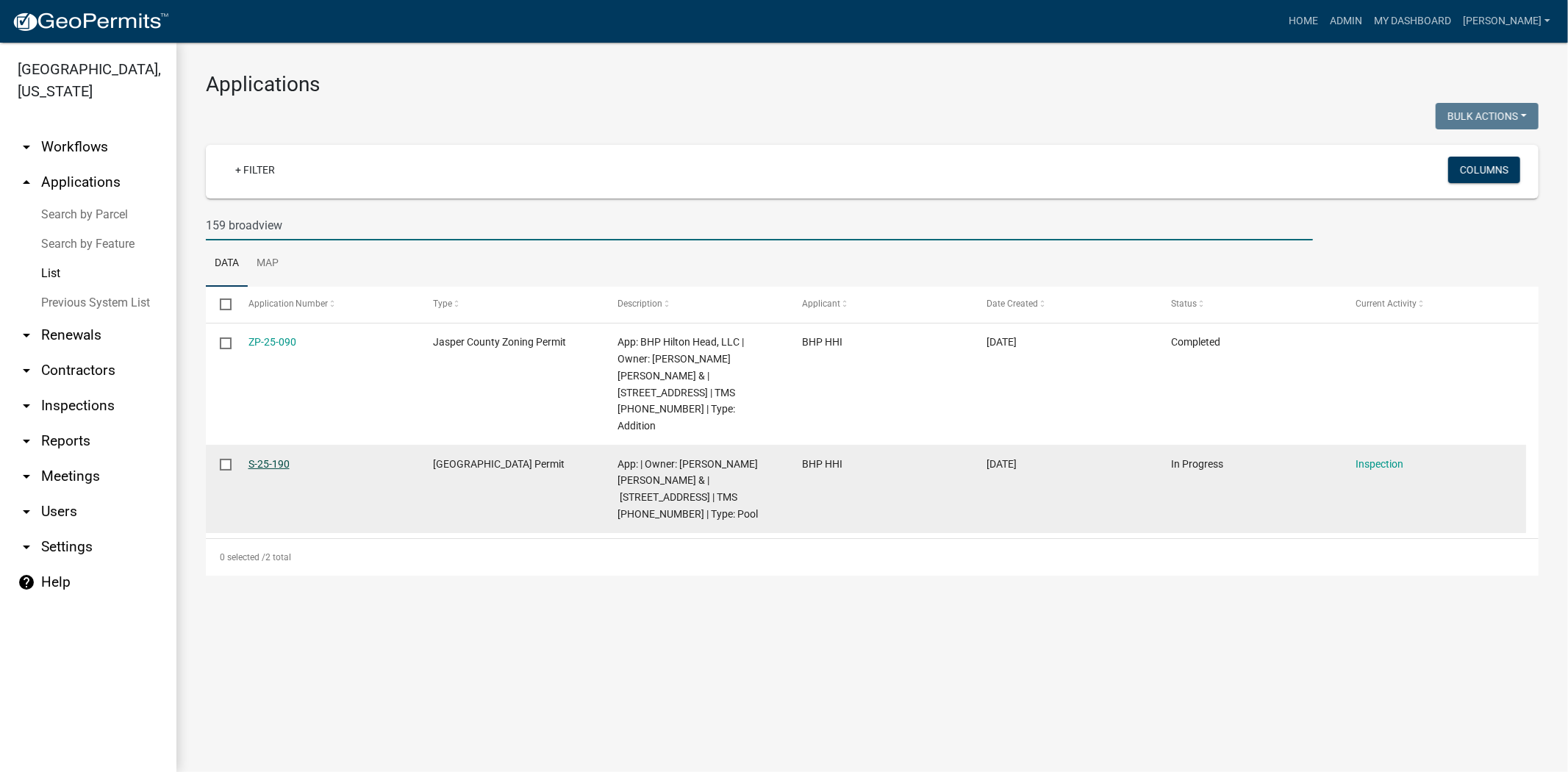
type input "159 broadview"
click at [268, 458] on link "S-25-190" at bounding box center [269, 464] width 41 height 12
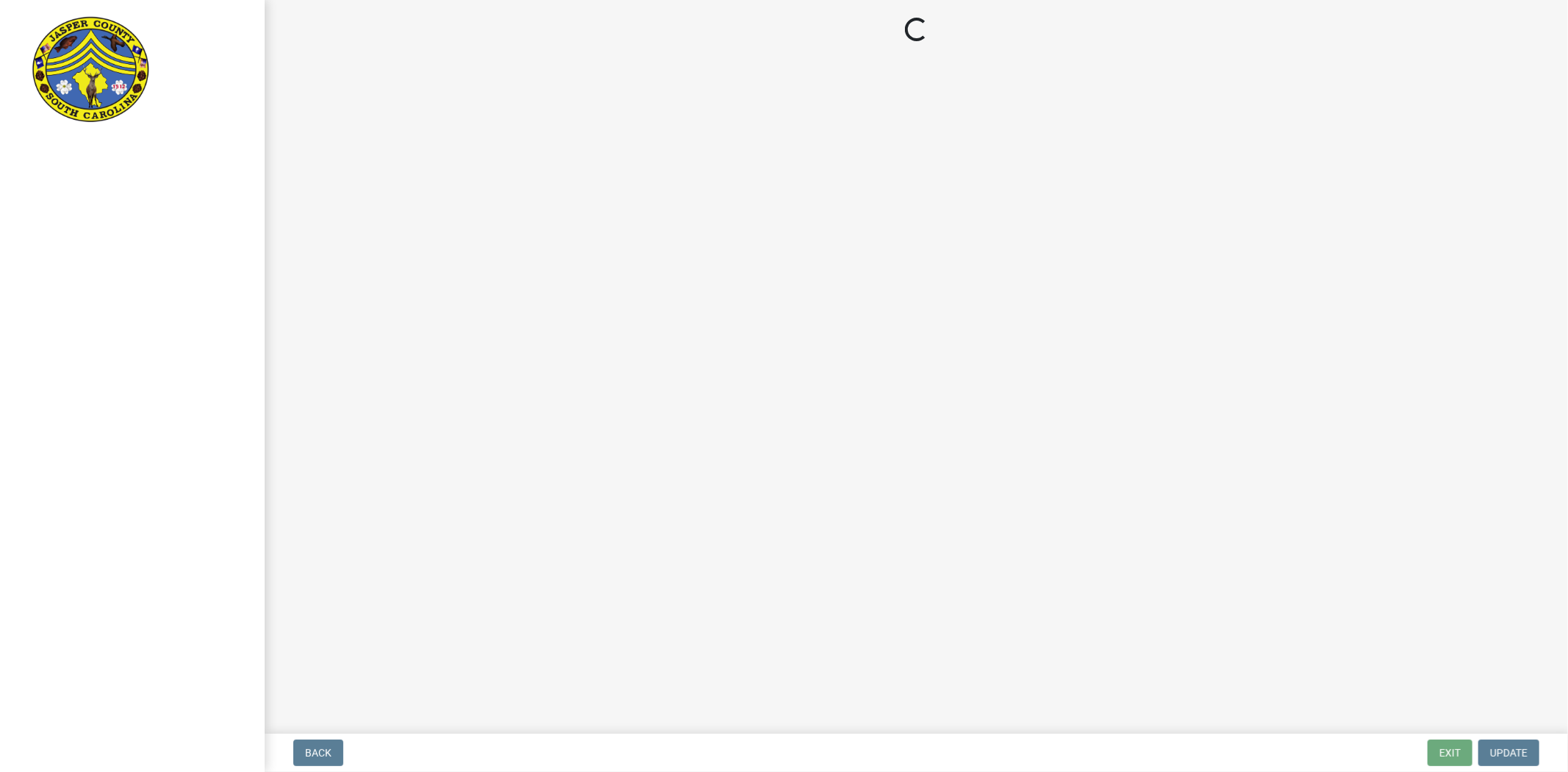
select select "2d9ba1e5-2fdd-4b15-98d0-073dcbeb5880"
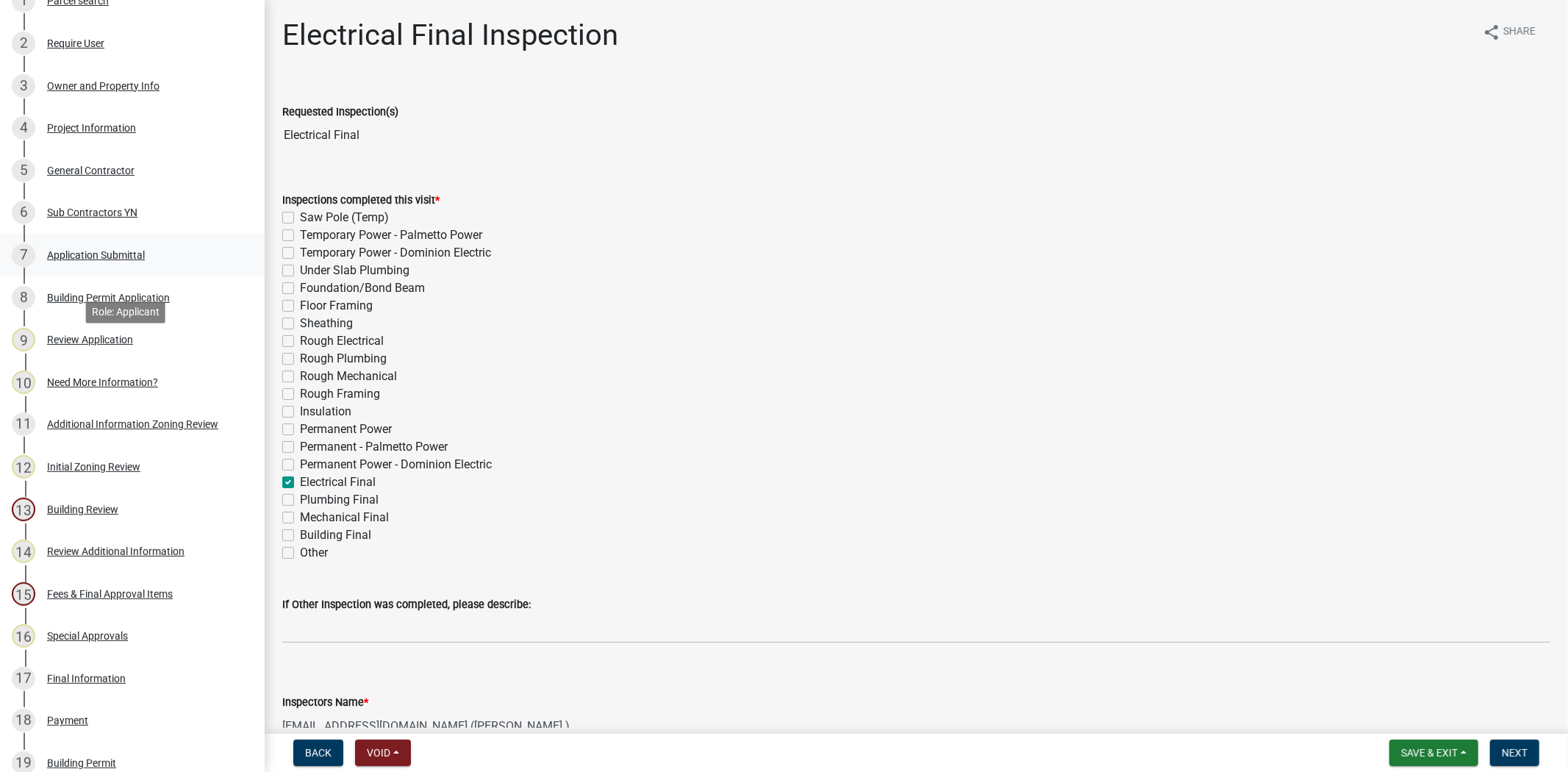
scroll to position [326, 0]
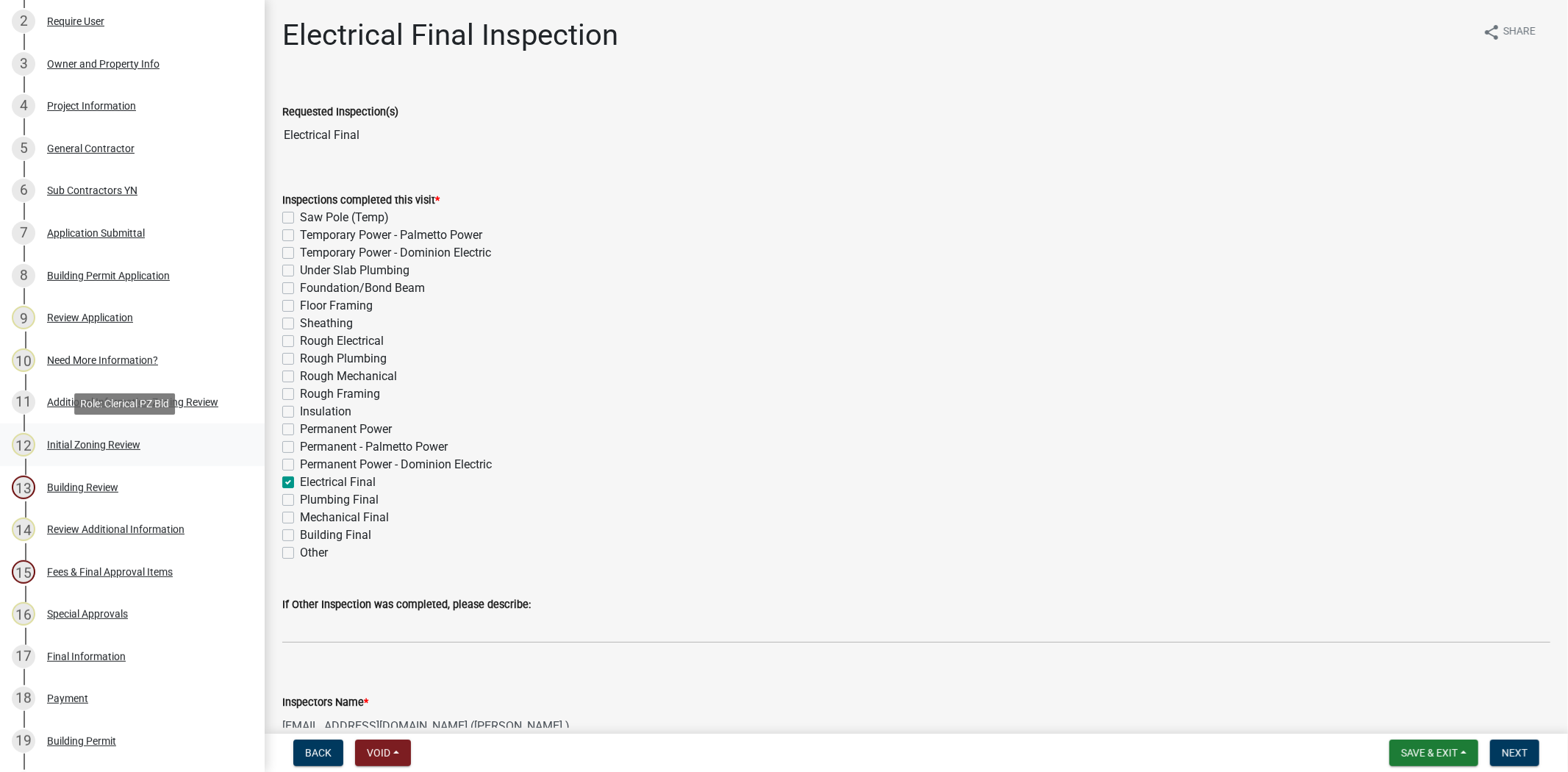
drag, startPoint x: 103, startPoint y: 439, endPoint x: 105, endPoint y: 431, distance: 8.2
click at [105, 433] on div "12 Initial Zoning Review" at bounding box center [127, 444] width 230 height 23
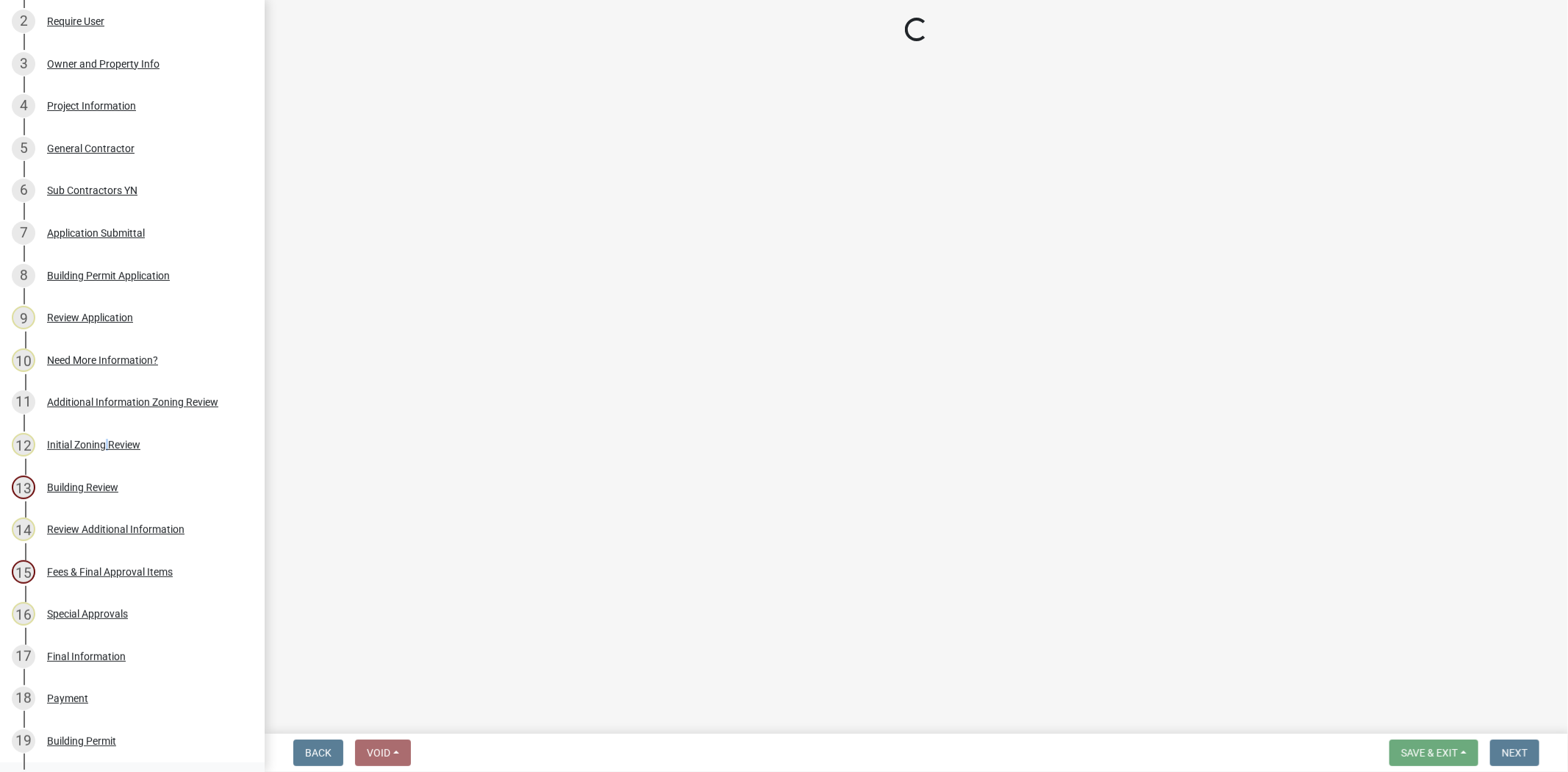
select select "28e8055b-422e-4c2e-9206-ce7b96ebb91b"
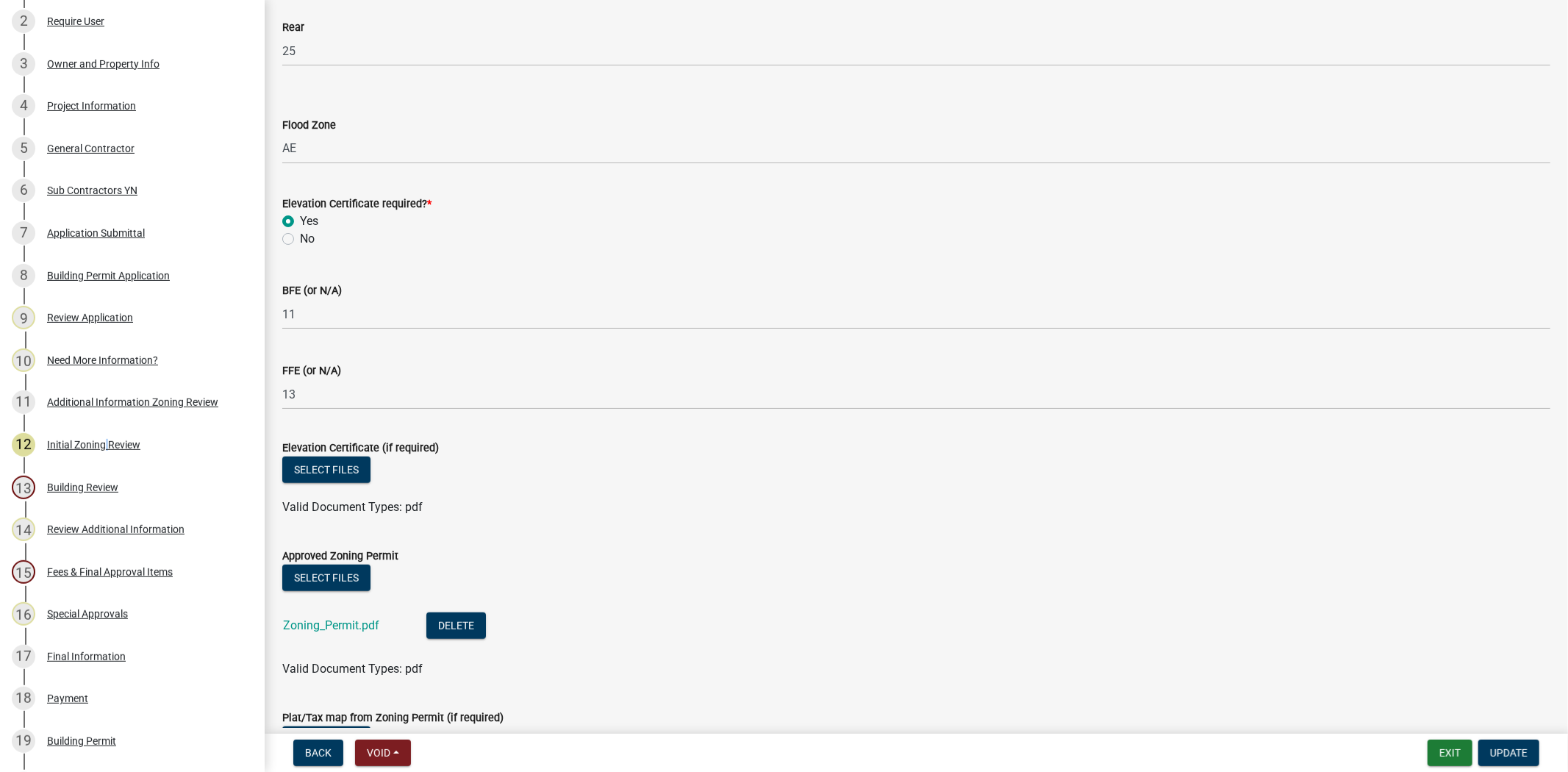
scroll to position [735, 0]
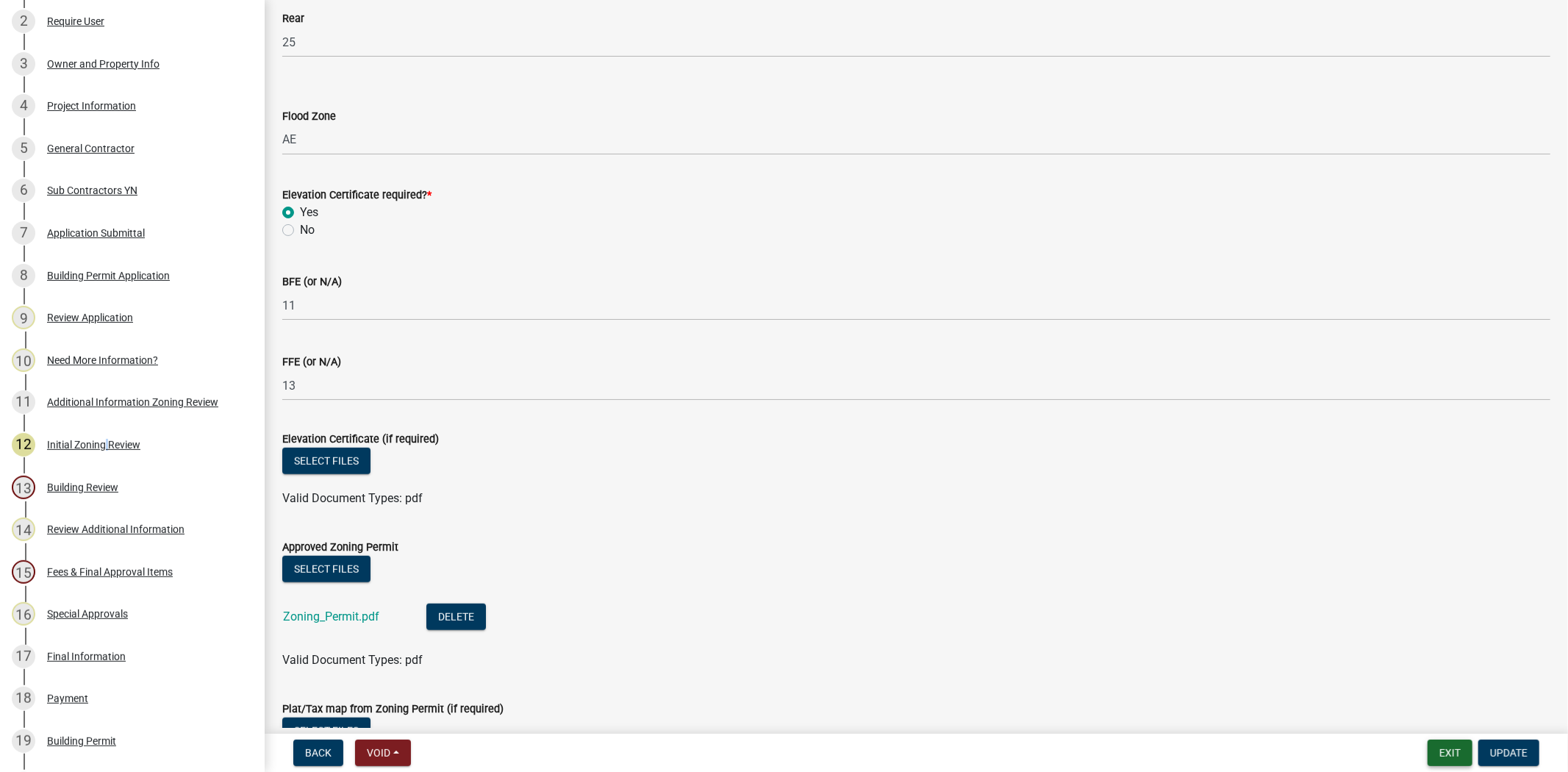
click at [1454, 752] on button "Exit" at bounding box center [1450, 752] width 45 height 26
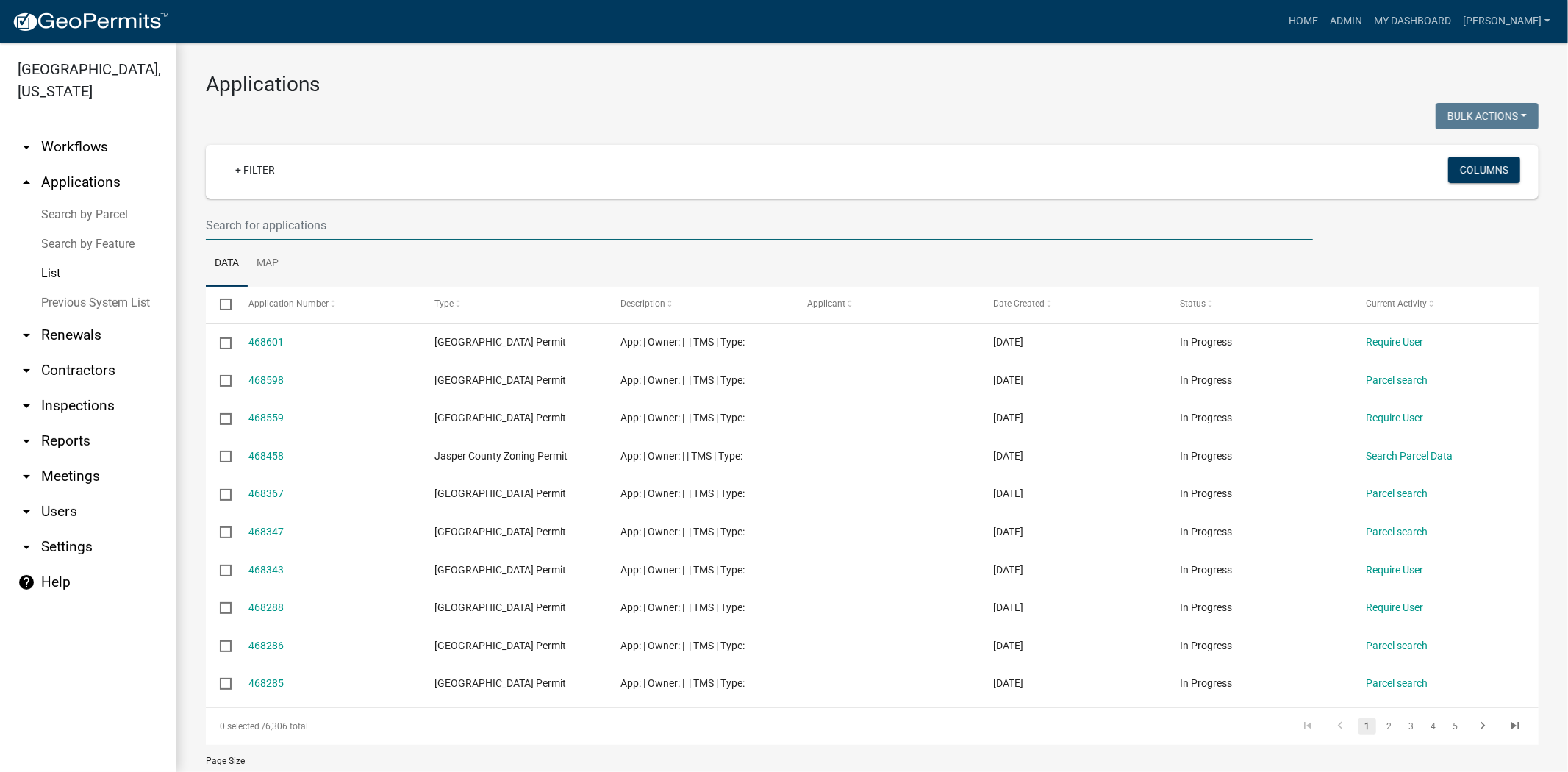
click at [269, 227] on input "text" at bounding box center [759, 225] width 1107 height 30
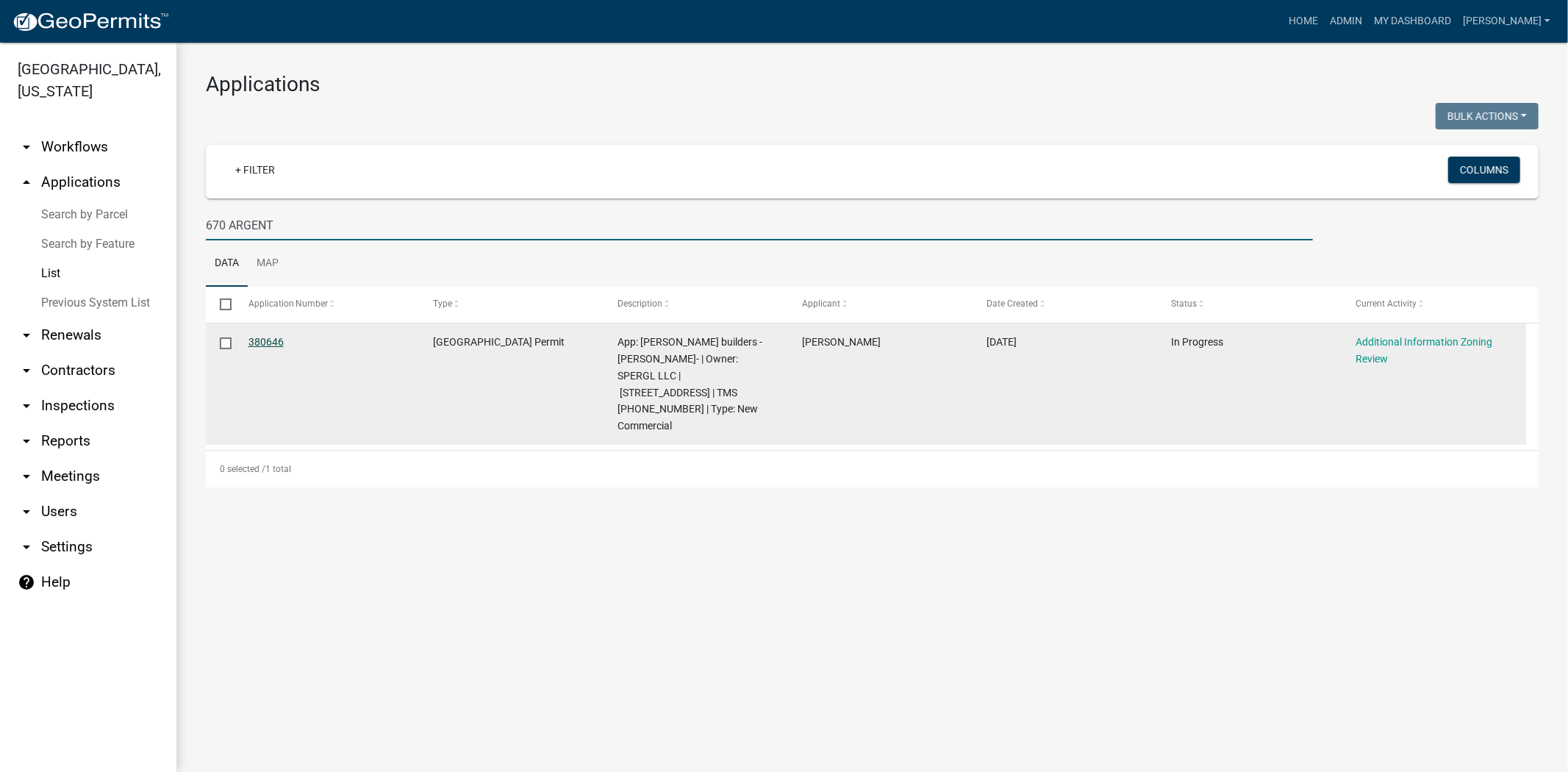
type input "670 ARGENT"
click at [263, 336] on link "380646" at bounding box center [266, 342] width 35 height 12
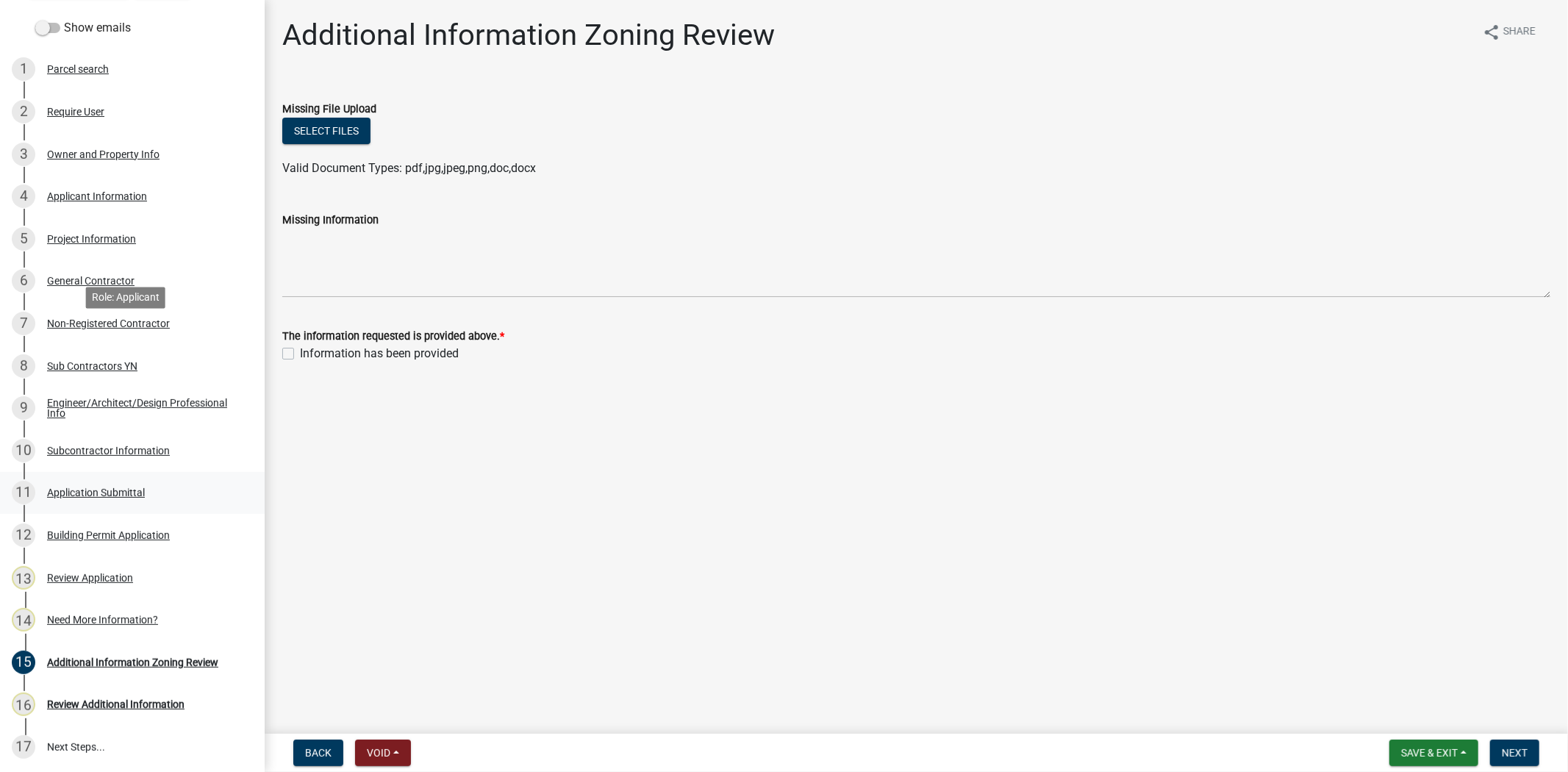
scroll to position [245, 0]
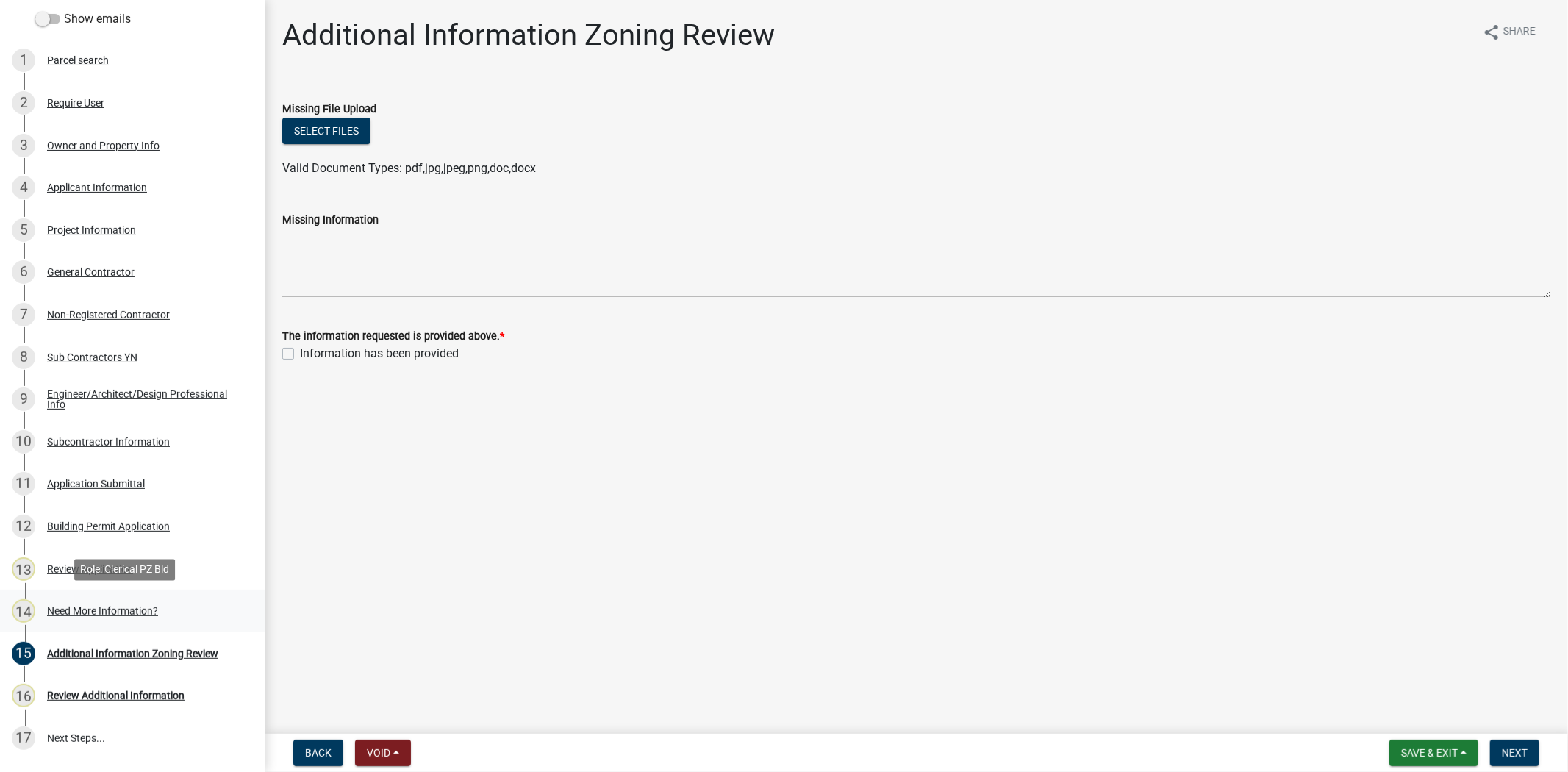
click at [90, 622] on link "14 Need More Information?" at bounding box center [132, 611] width 265 height 43
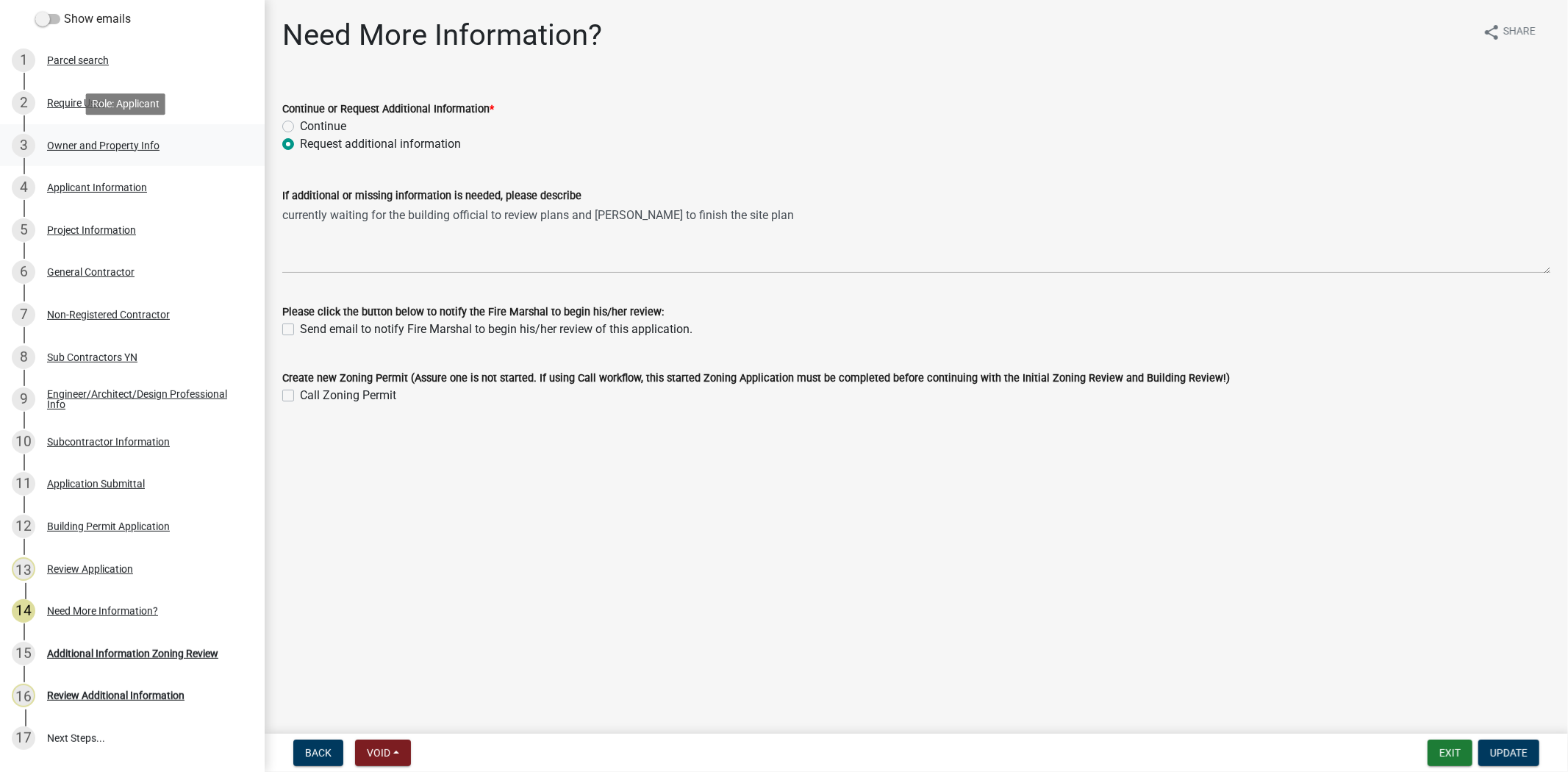
click at [92, 150] on div "3 Owner and Property Info" at bounding box center [127, 145] width 230 height 23
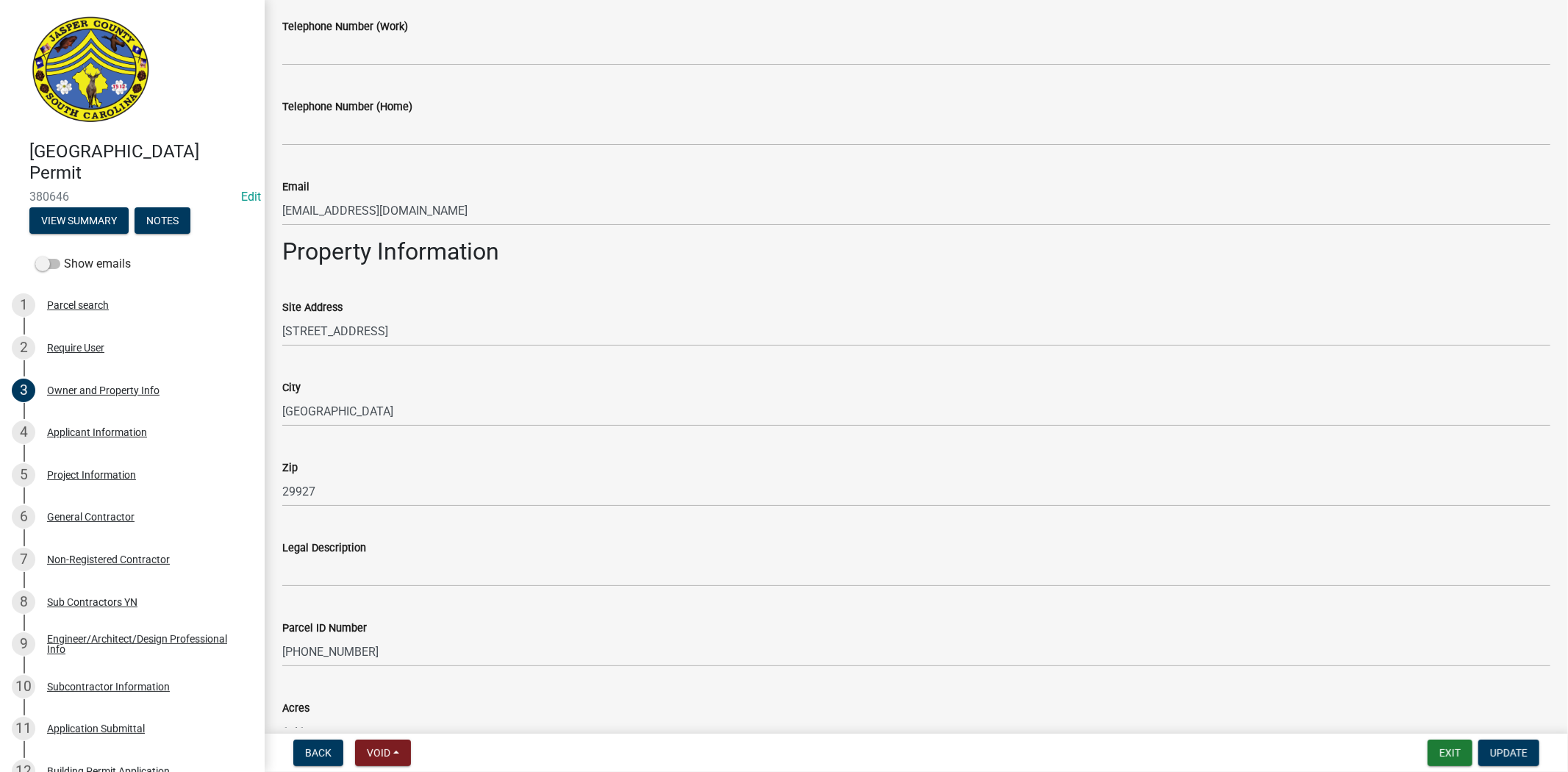
scroll to position [875, 0]
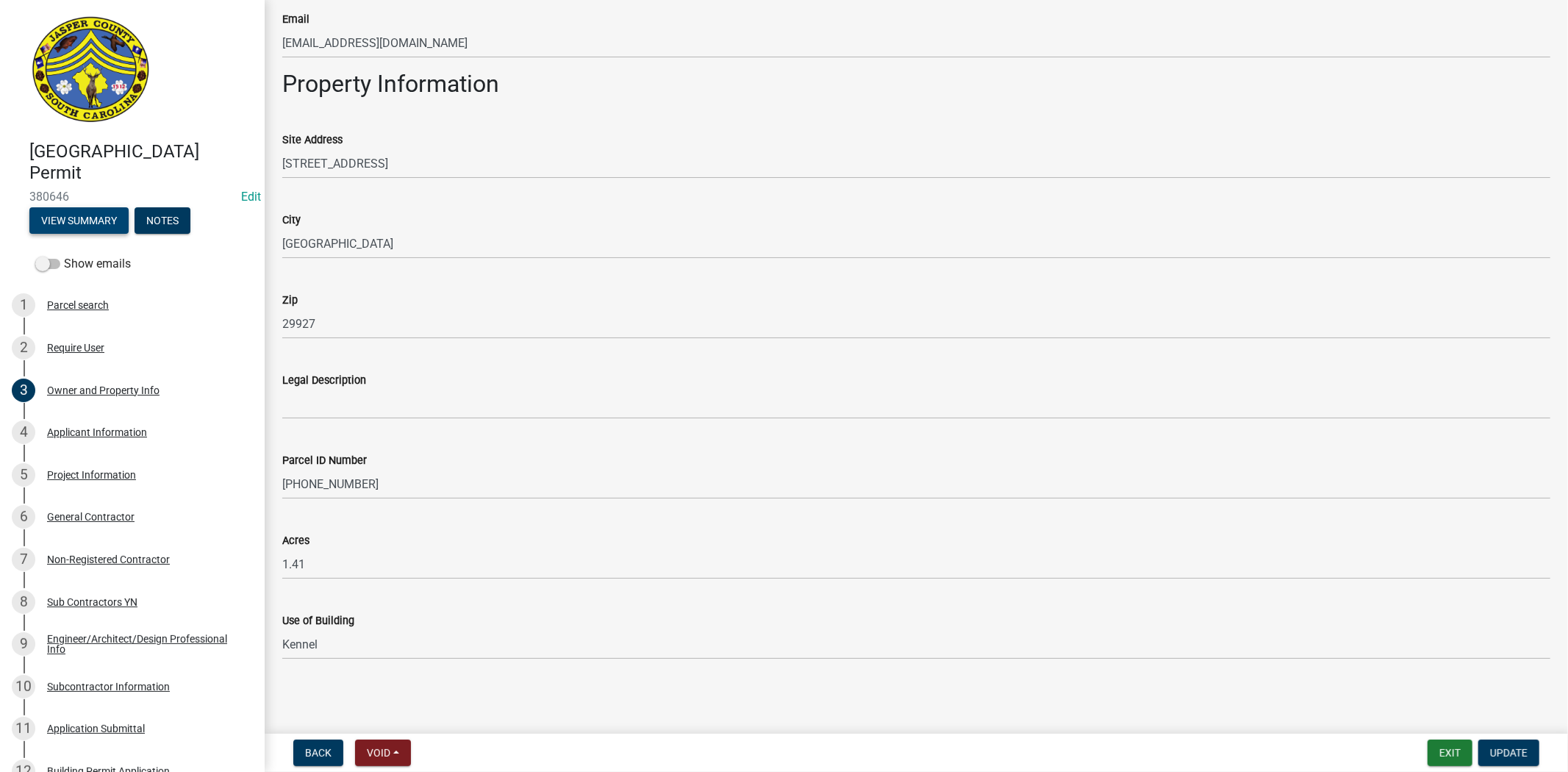
click at [113, 226] on button "View Summary" at bounding box center [79, 220] width 99 height 26
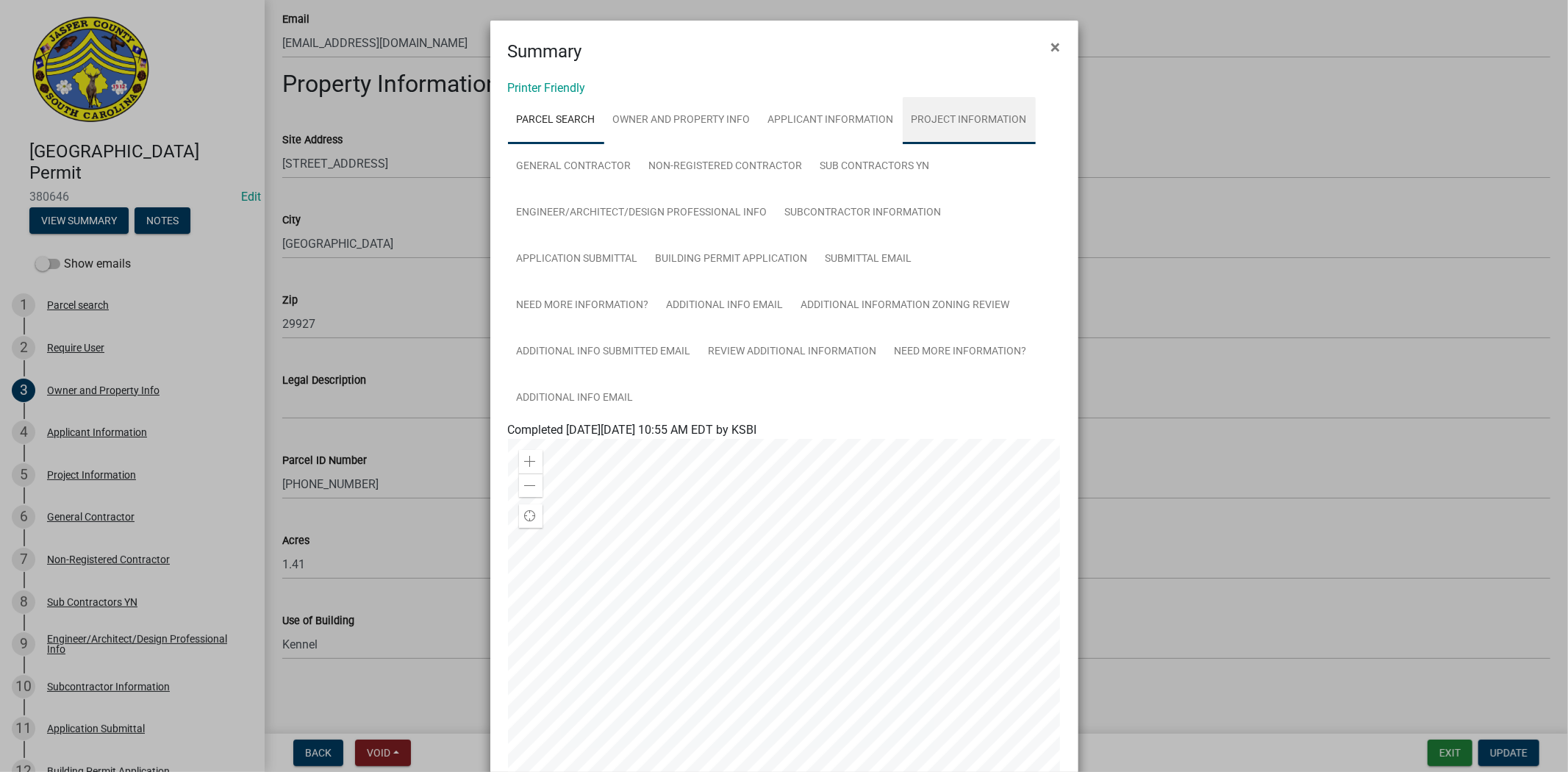
click at [975, 130] on link "Project Information" at bounding box center [969, 120] width 133 height 47
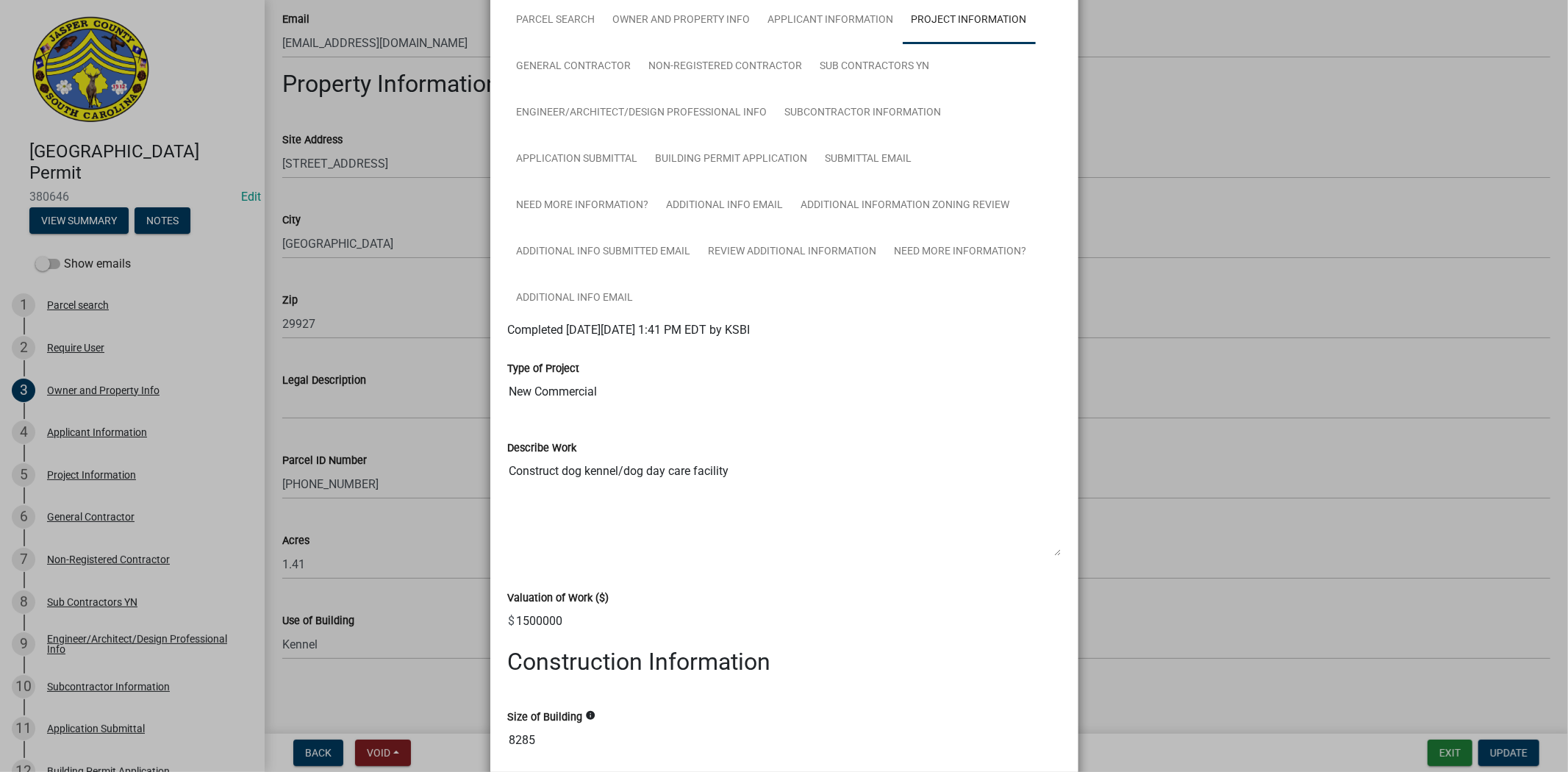
scroll to position [0, 0]
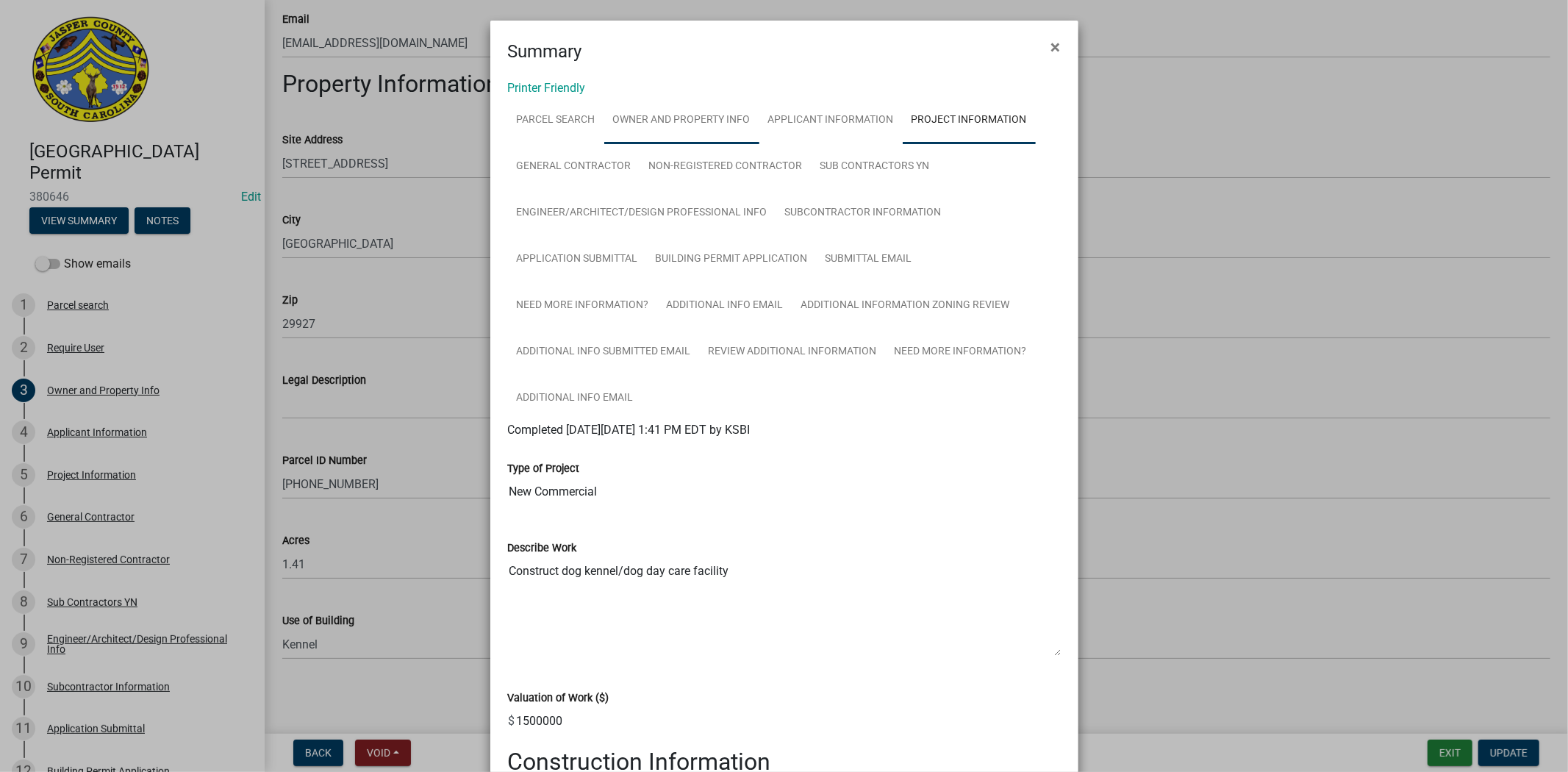
click at [636, 129] on link "Owner and Property Info" at bounding box center [682, 120] width 155 height 47
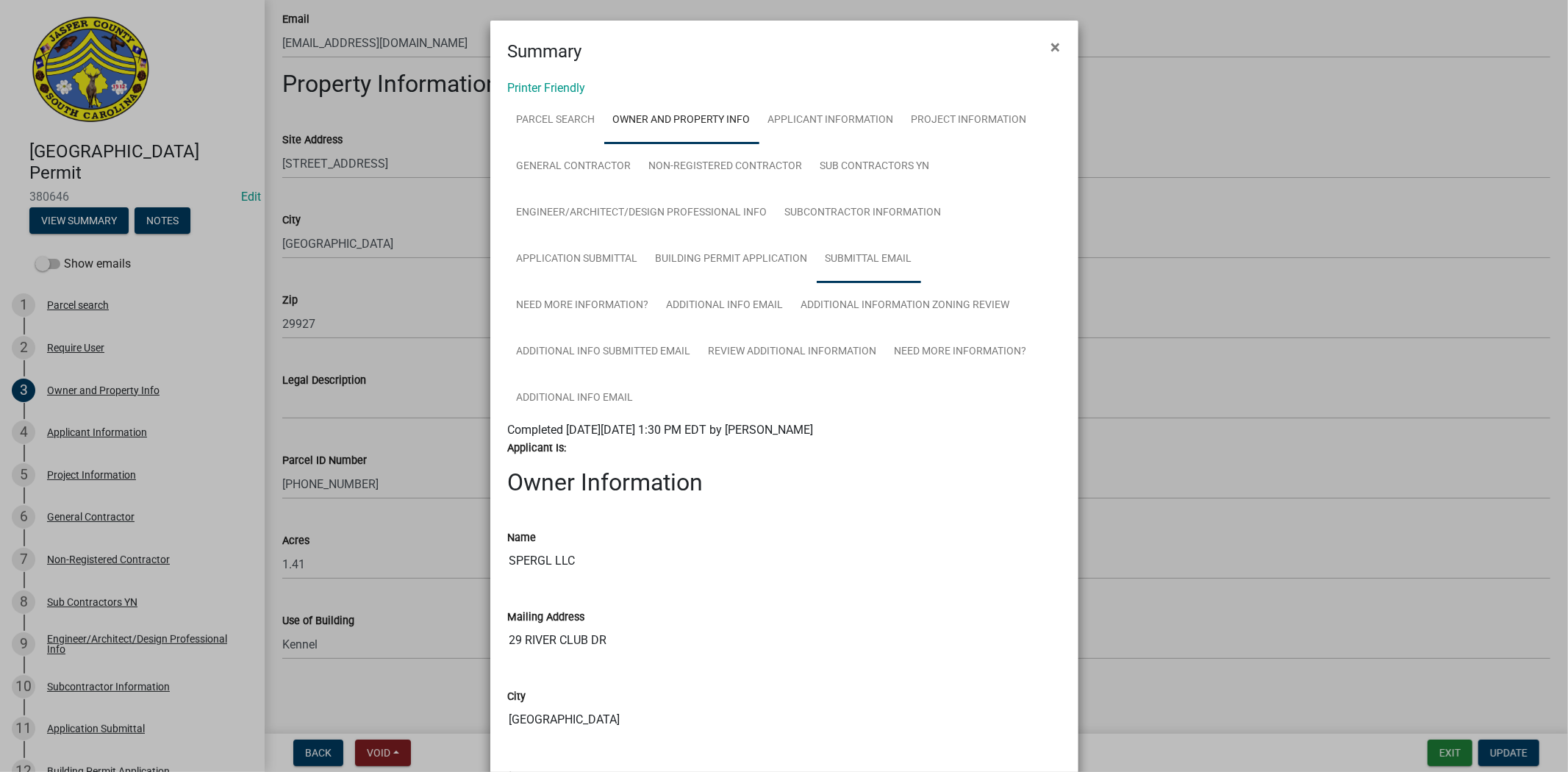
click at [852, 266] on link "Submittal Email" at bounding box center [869, 260] width 104 height 47
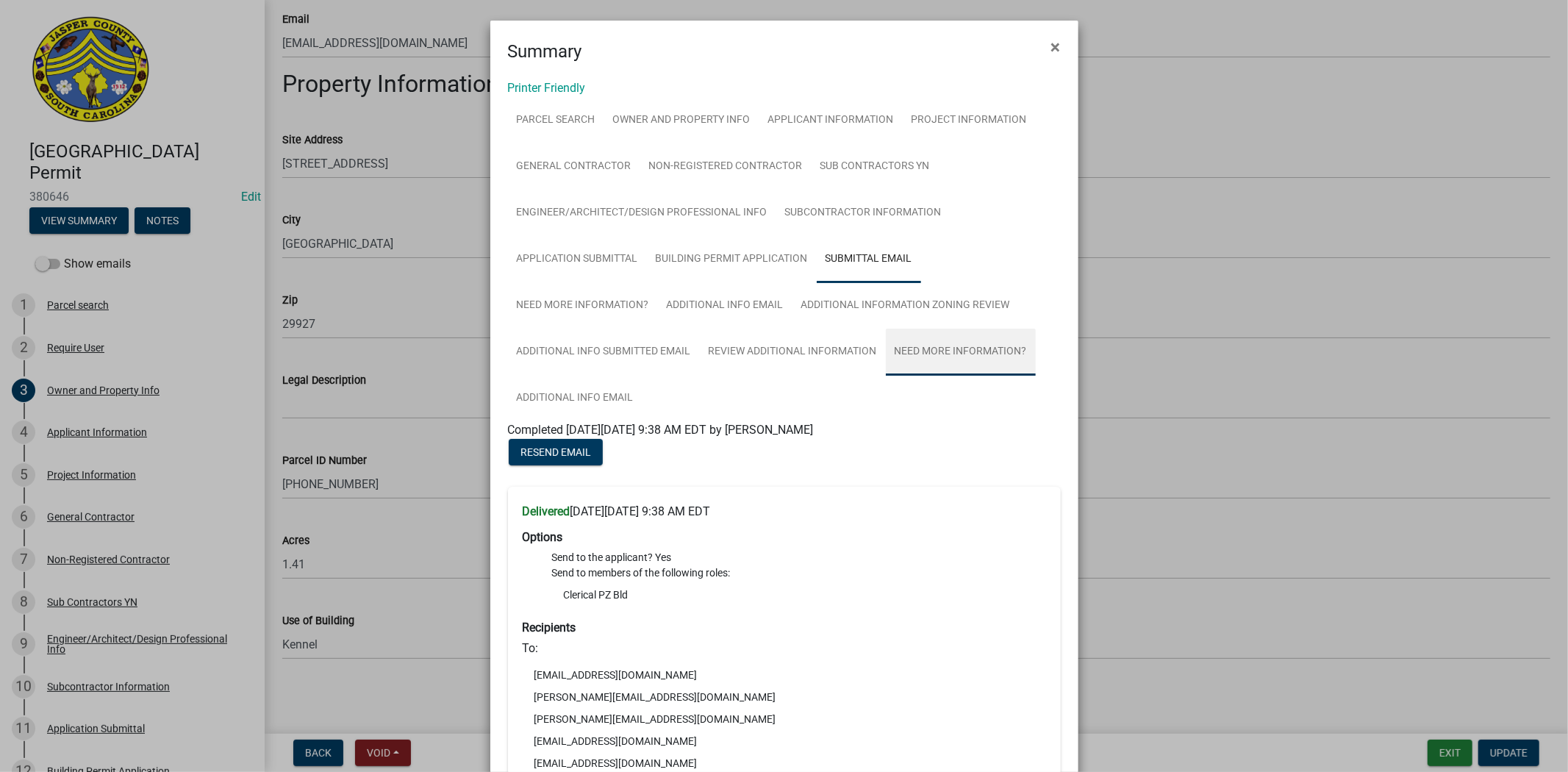
click at [975, 344] on link "Need More Information?" at bounding box center [961, 352] width 150 height 47
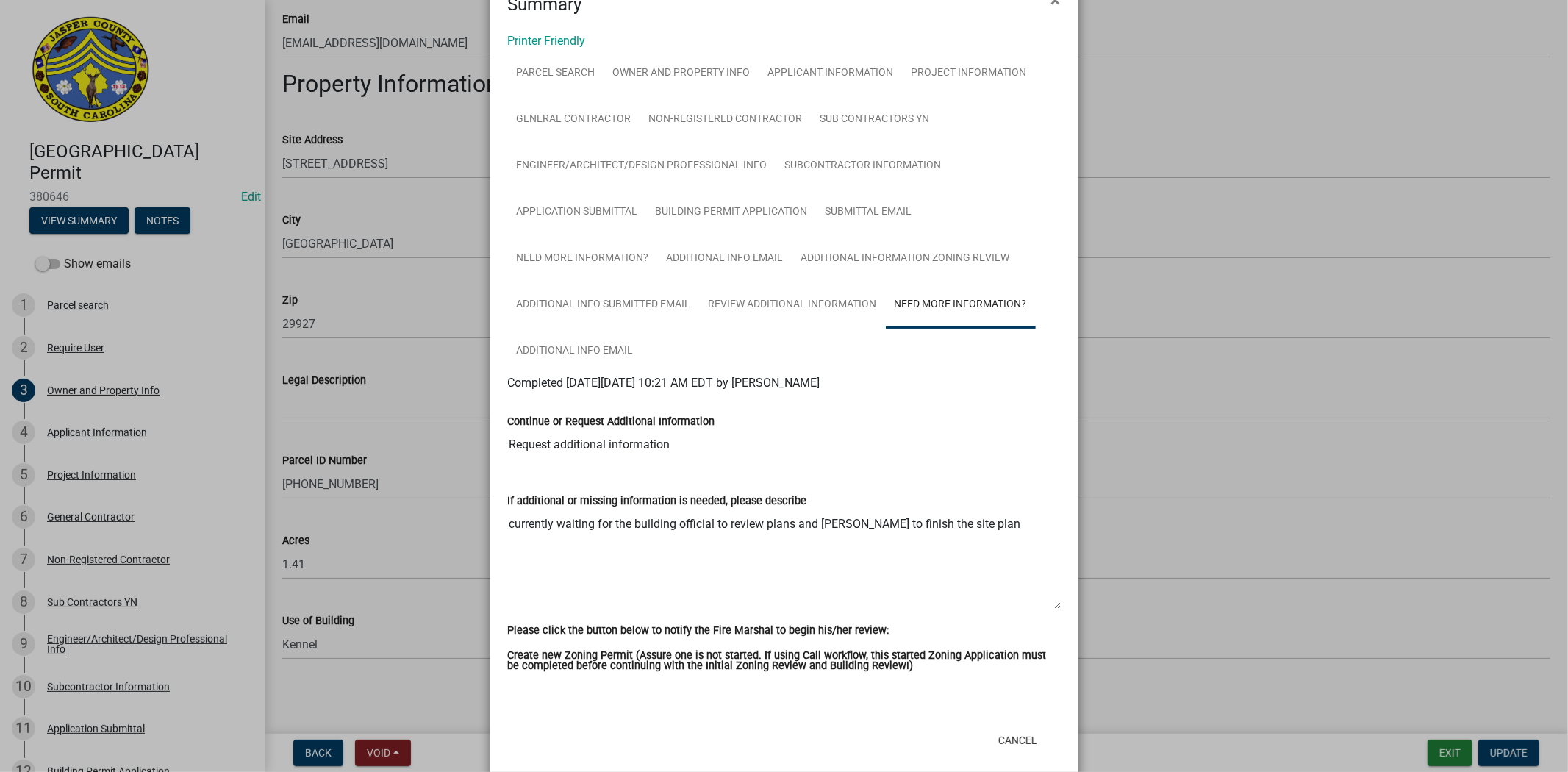
scroll to position [74, 0]
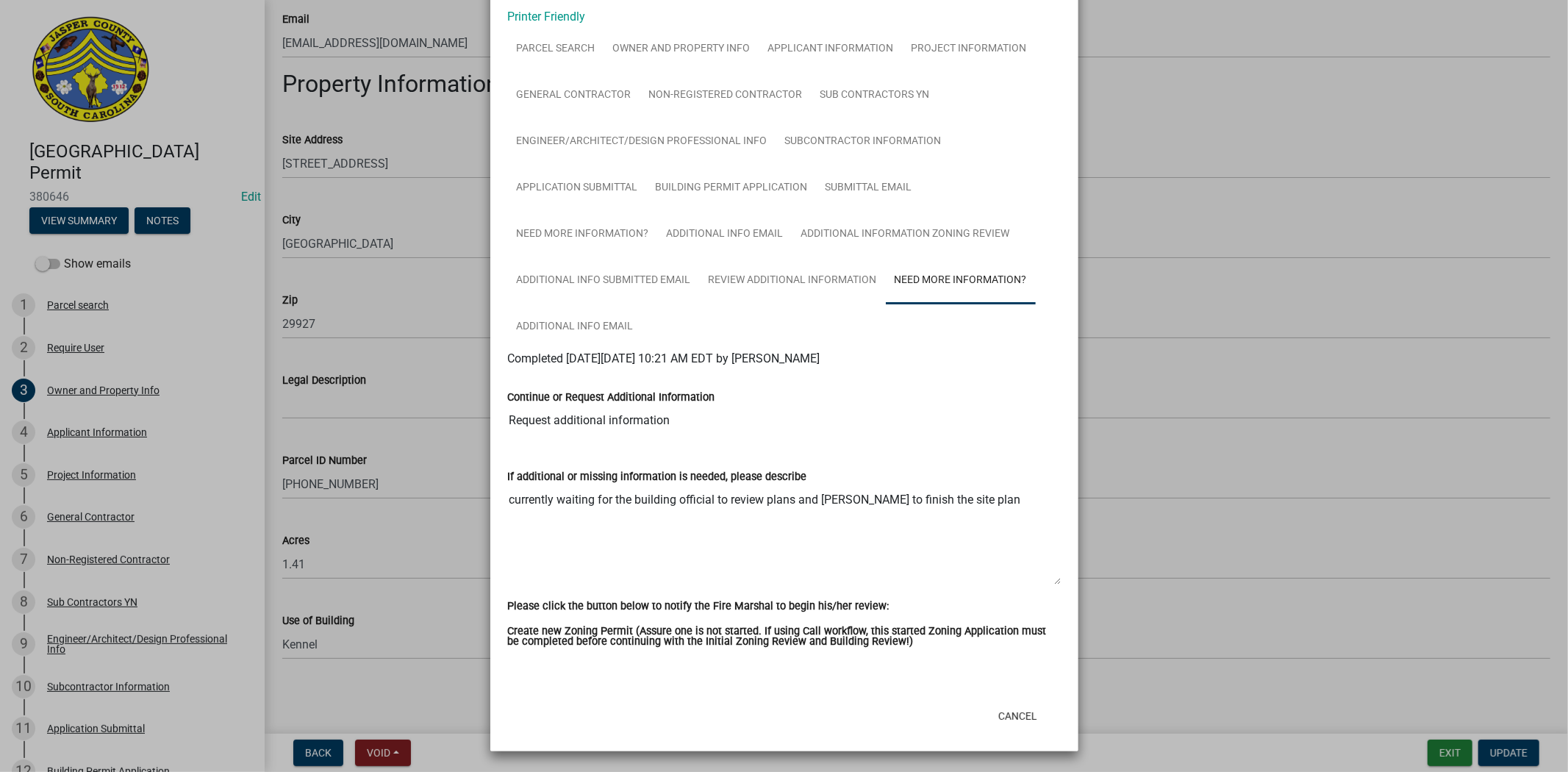
click at [1254, 349] on ngb-modal-window "Summary × Printer Friendly Parcel search Owner and Property Info Applicant Info…" at bounding box center [784, 386] width 1568 height 772
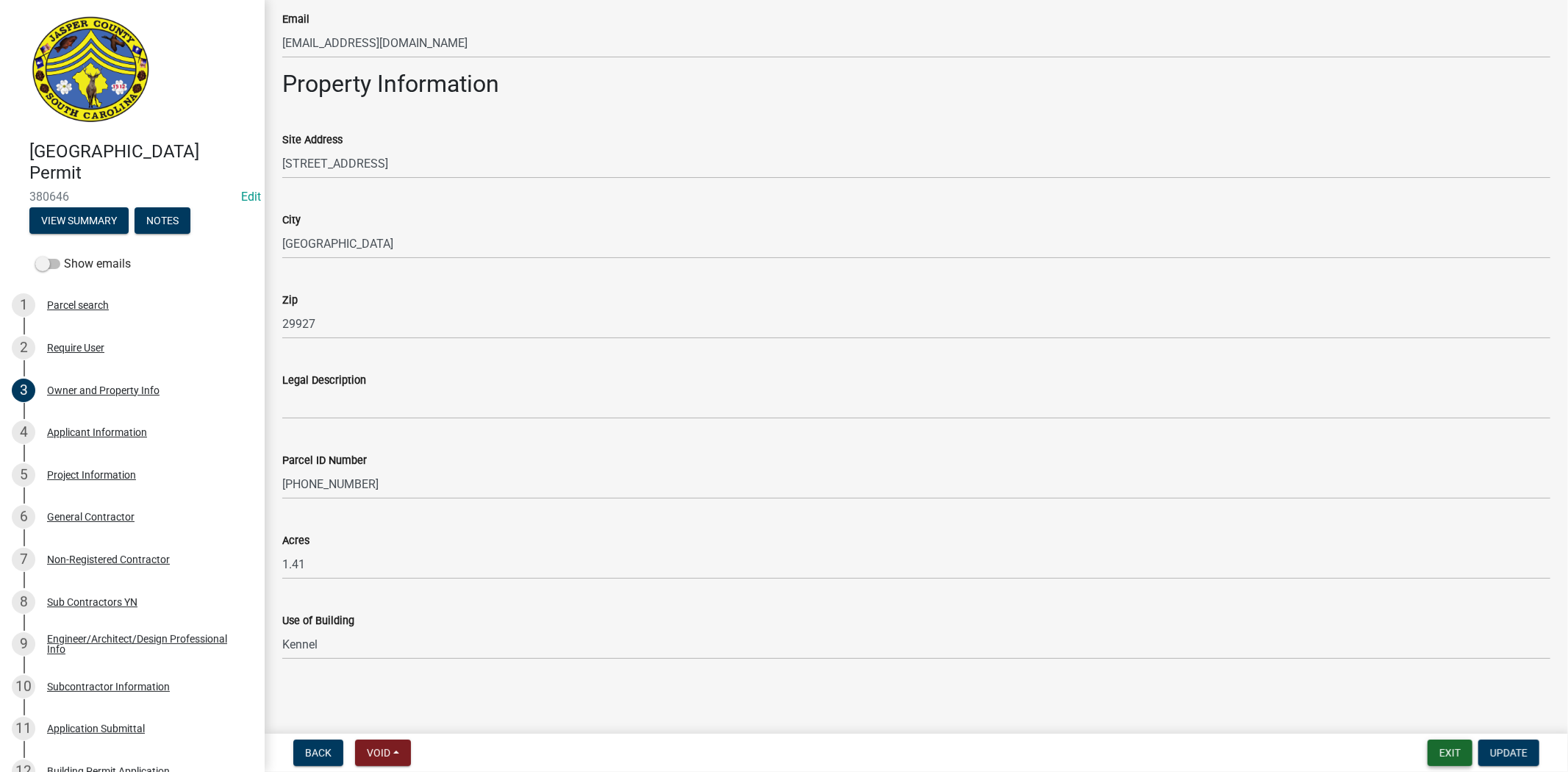
click at [1457, 751] on button "Exit" at bounding box center [1450, 752] width 45 height 26
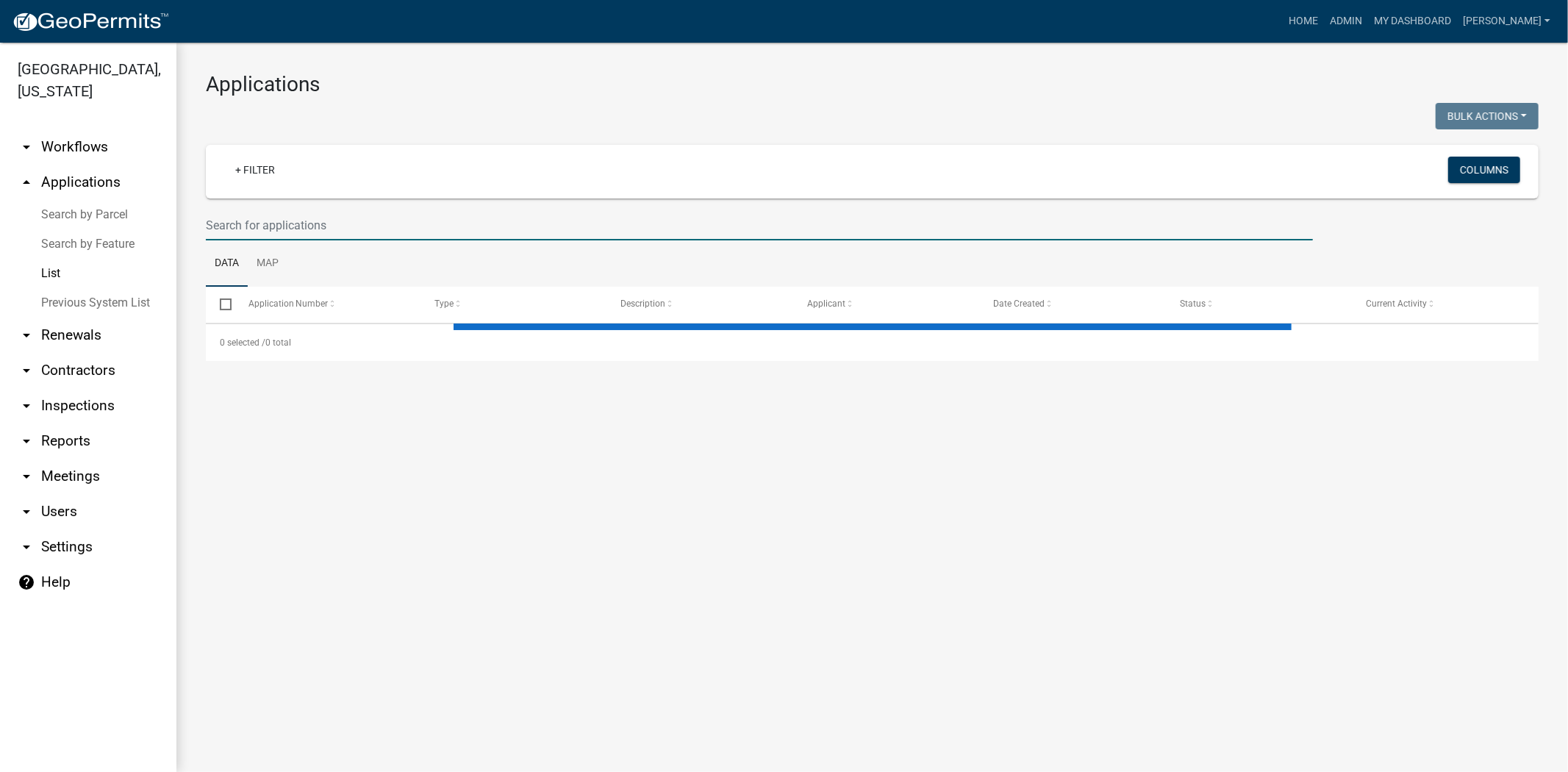
click at [338, 210] on input "text" at bounding box center [759, 225] width 1107 height 30
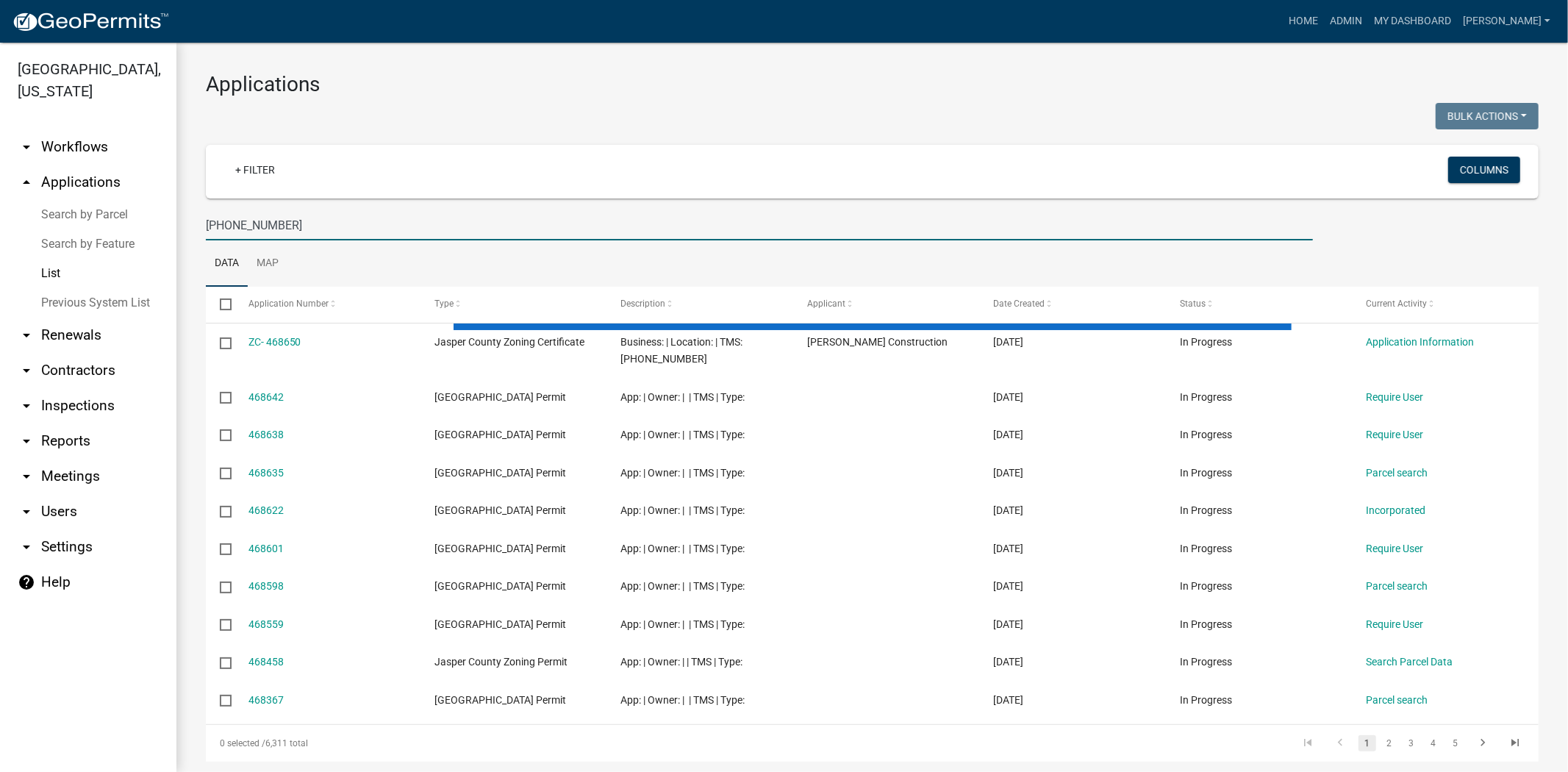
type input "039-00-08-164"
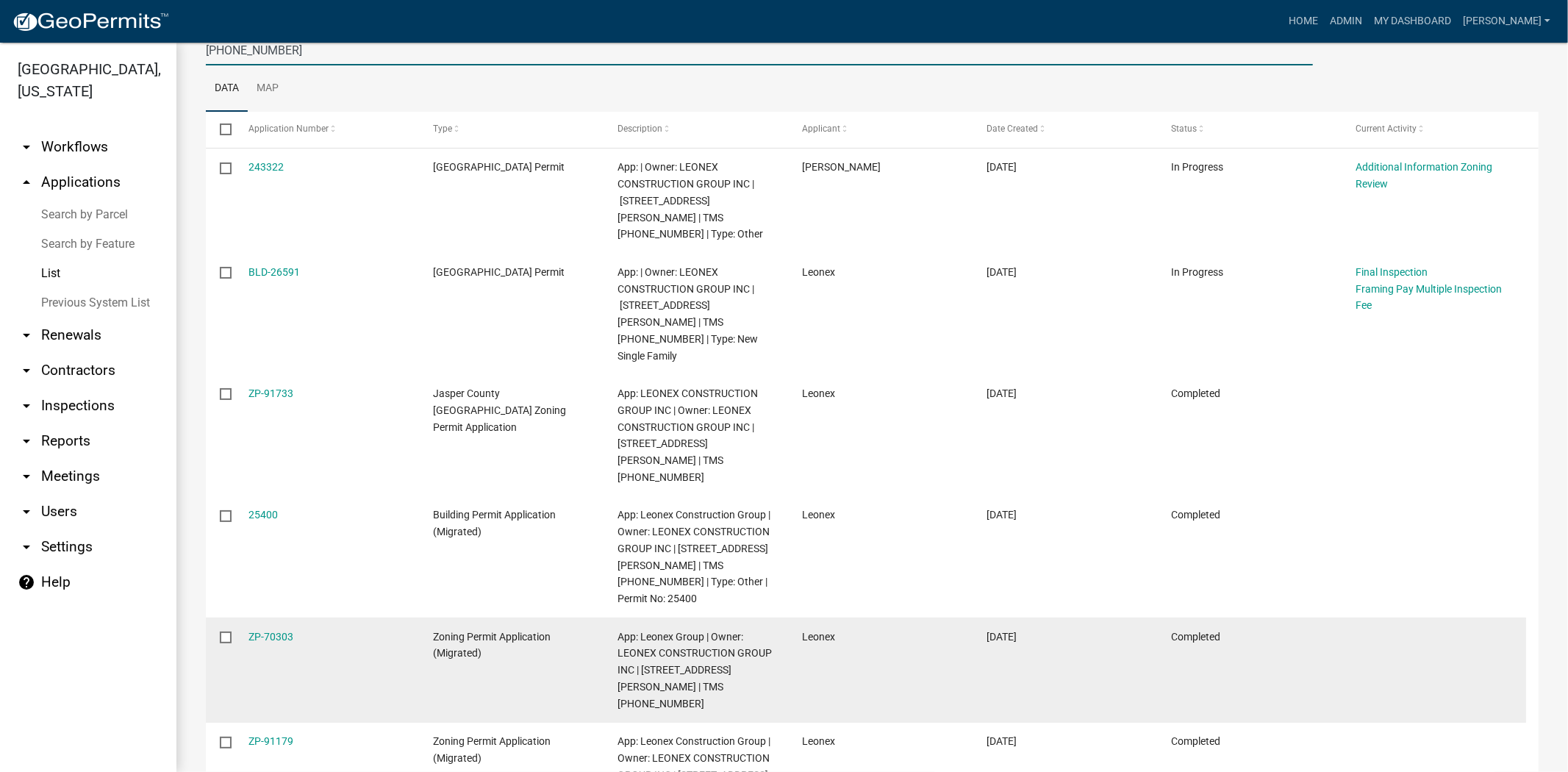
scroll to position [160, 0]
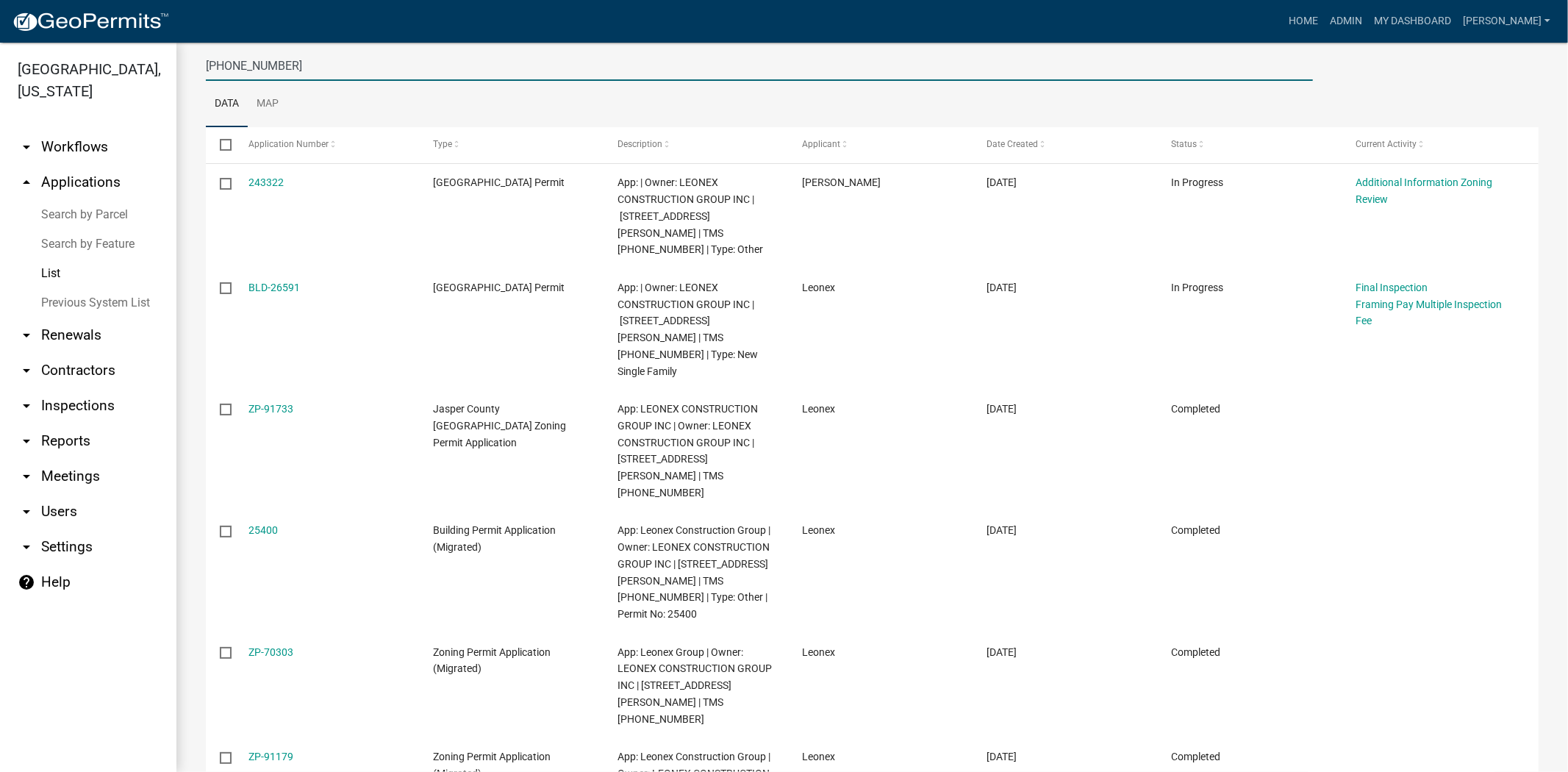
drag, startPoint x: 308, startPoint y: 61, endPoint x: 189, endPoint y: 70, distance: 119.3
click at [189, 70] on div "Applications Bulk Actions Void Expire Lock Withdraw + Filter Columns 039-00-08-…" at bounding box center [872, 459] width 1392 height 1153
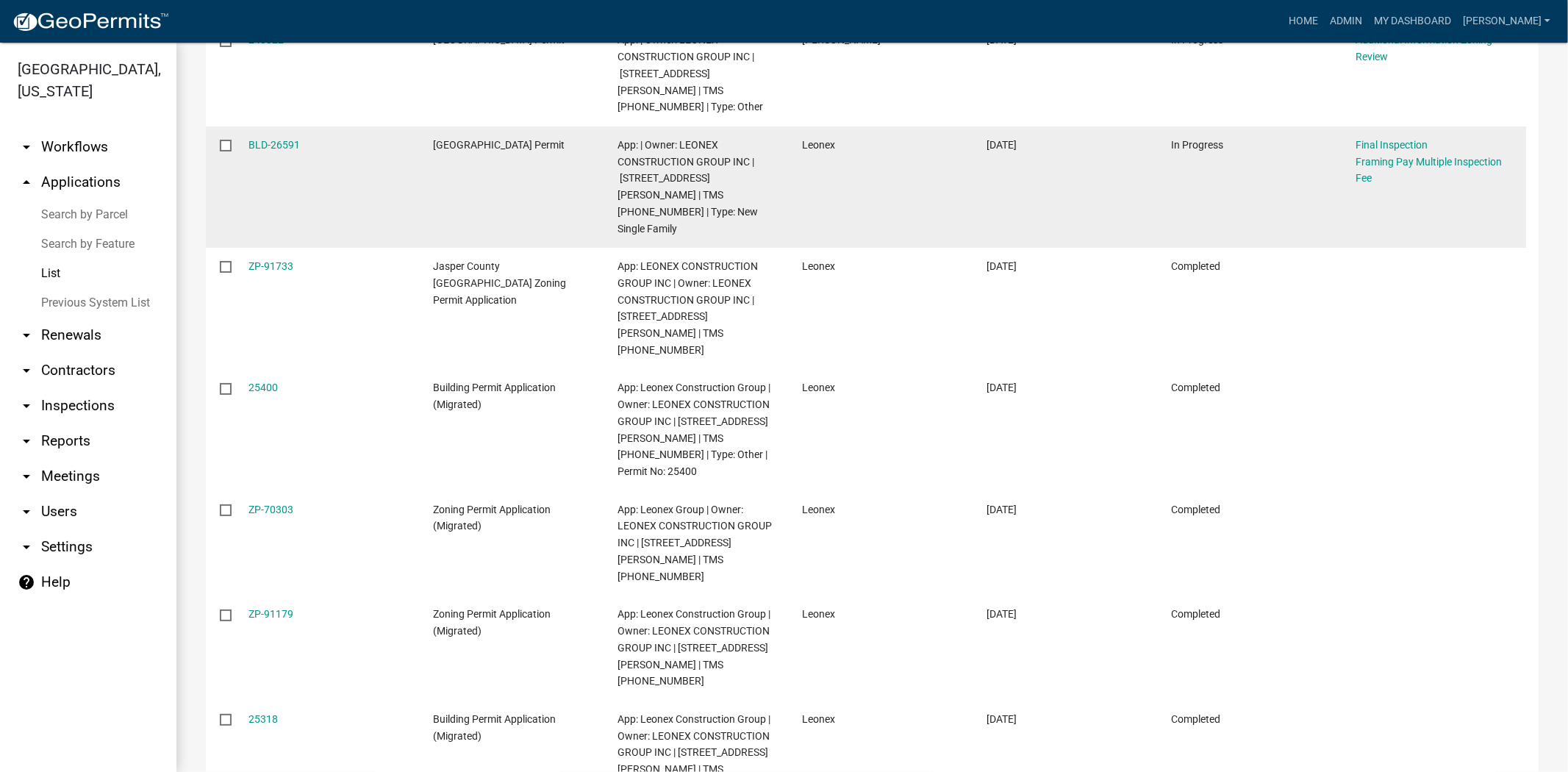
scroll to position [241, 0]
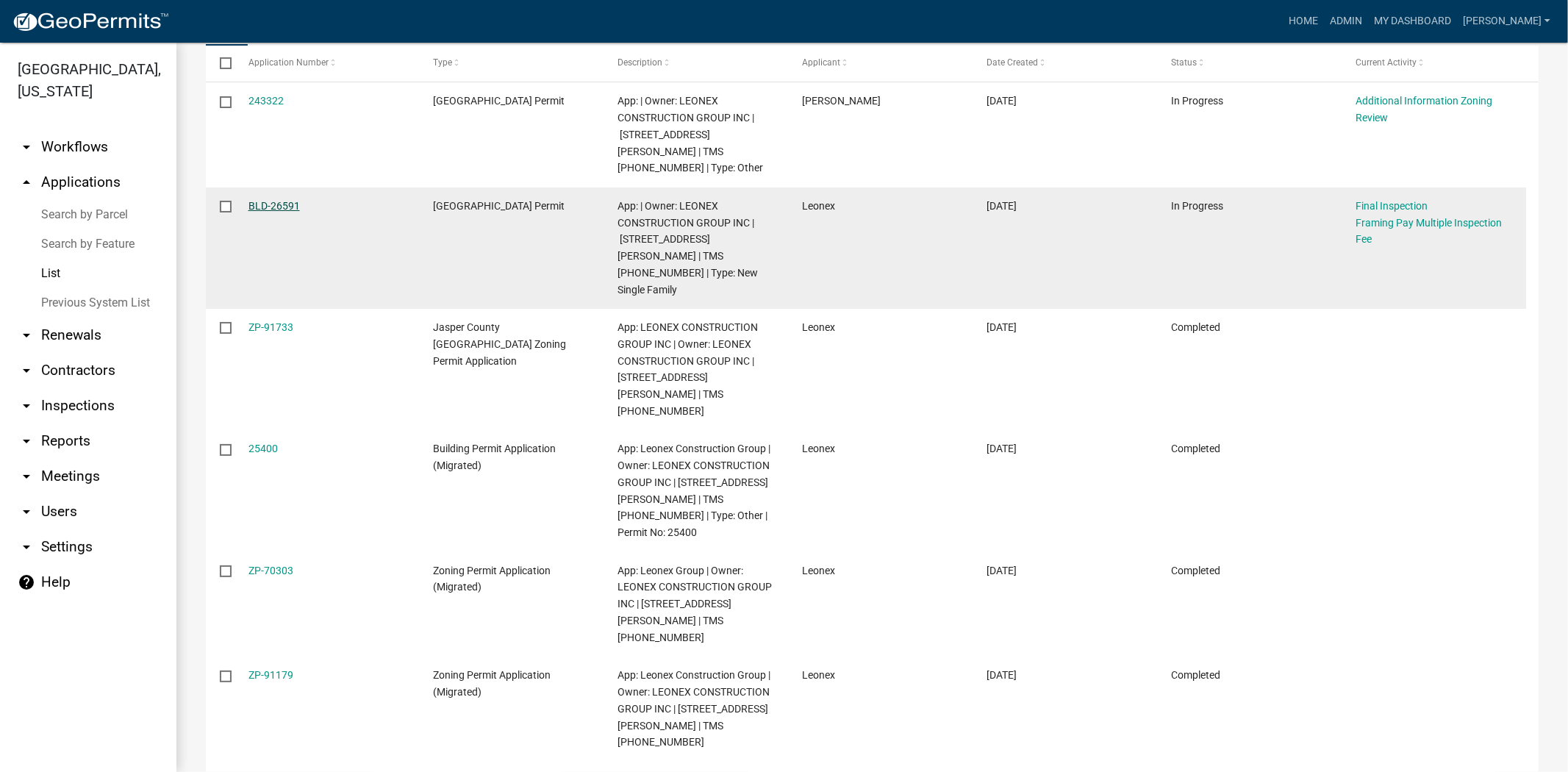
drag, startPoint x: 266, startPoint y: 196, endPoint x: 268, endPoint y: 187, distance: 9.2
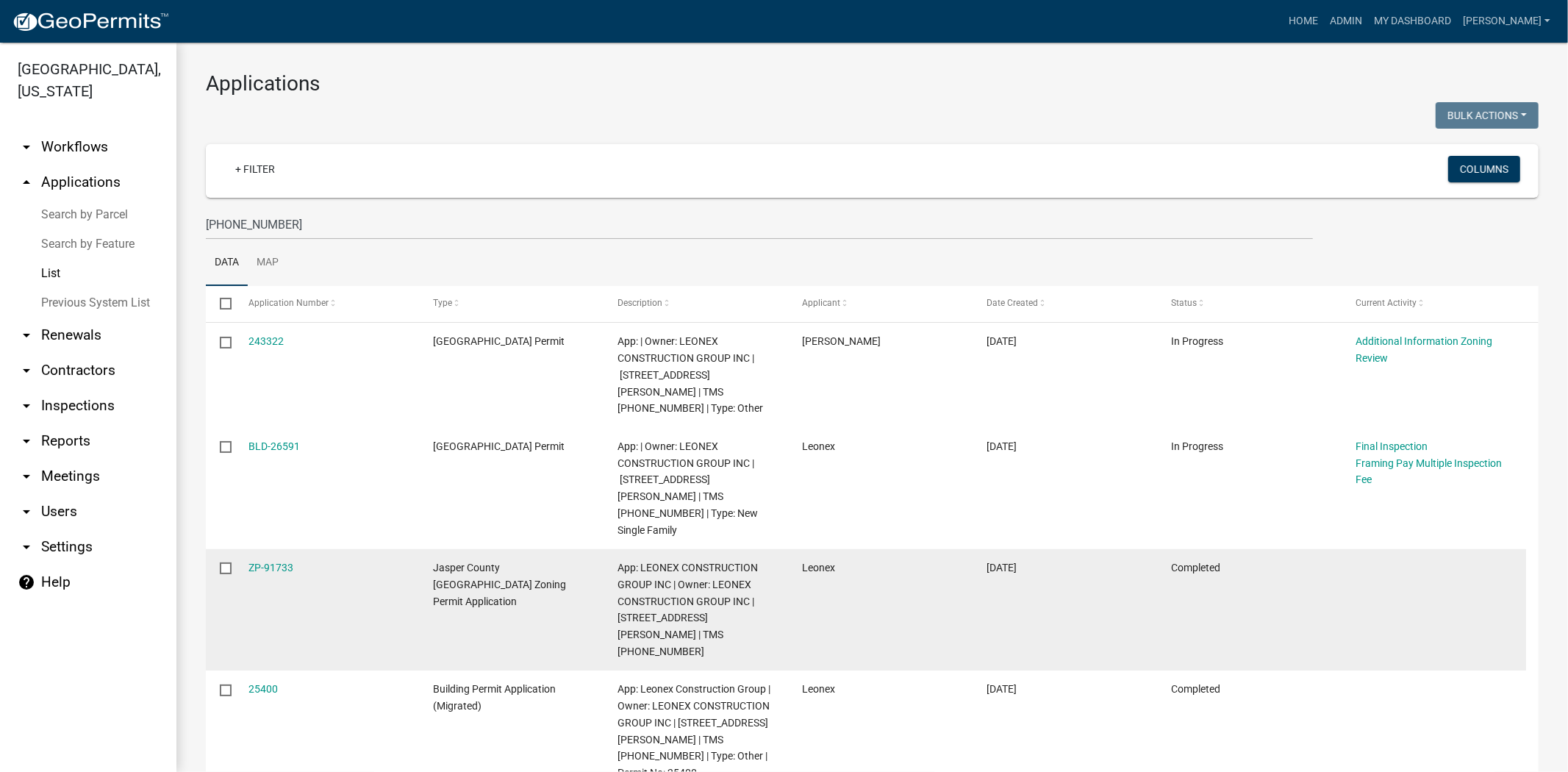
scroll to position [0, 0]
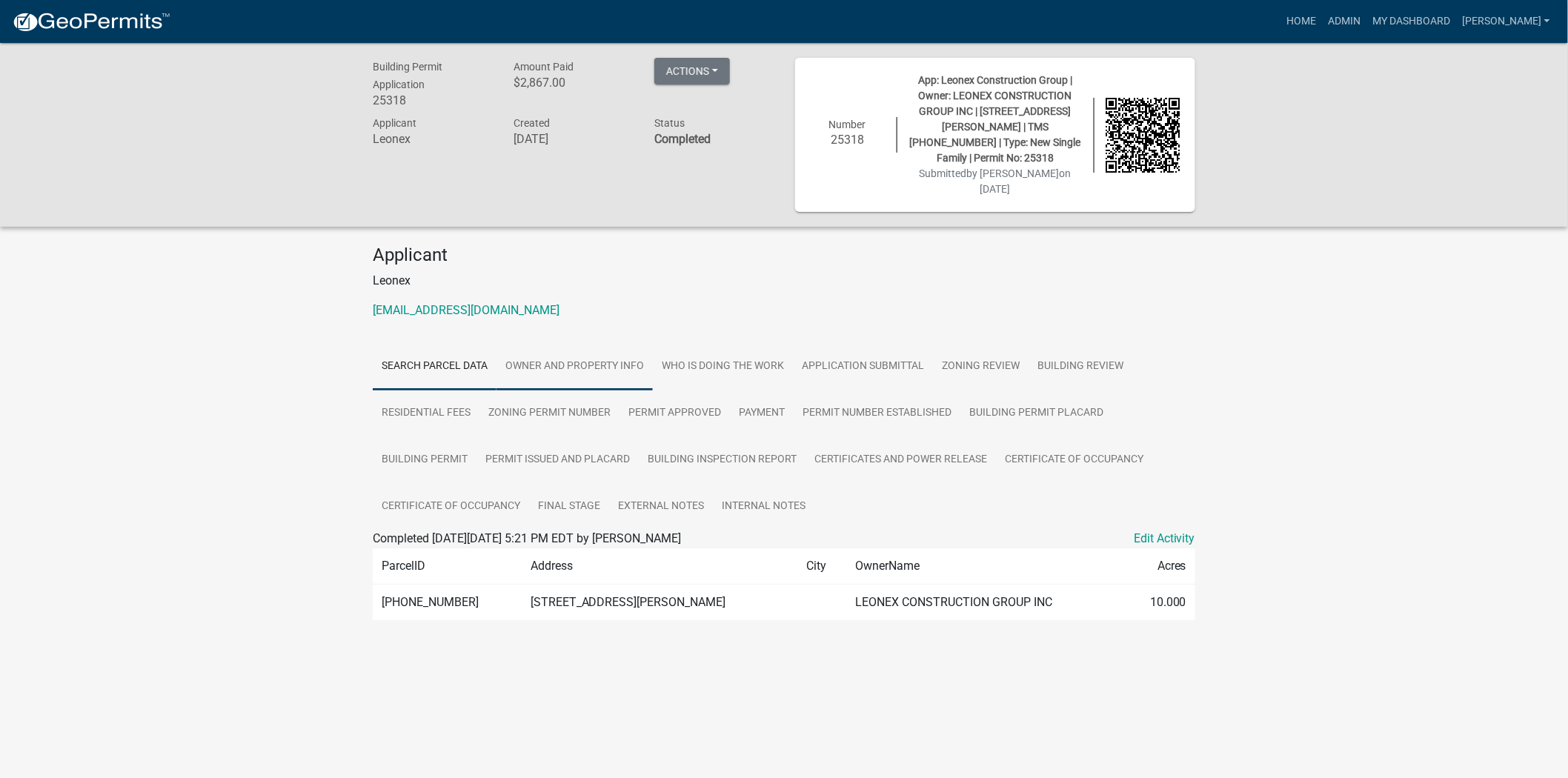
drag, startPoint x: 547, startPoint y: 315, endPoint x: 572, endPoint y: 333, distance: 30.8
click at [547, 343] on link "Owner and Property Info" at bounding box center [575, 367] width 156 height 48
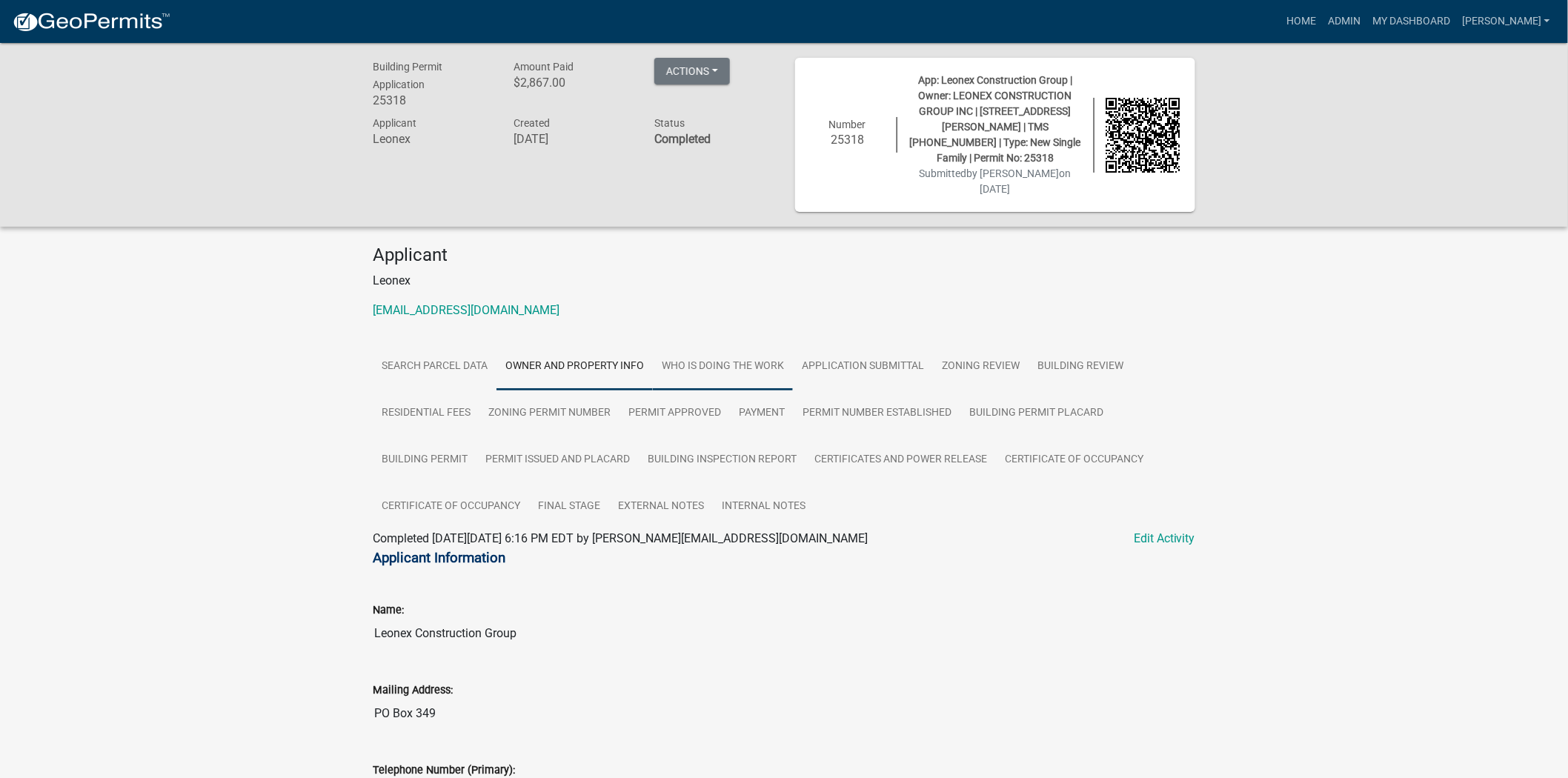
click at [732, 343] on link "Who is Doing the Work" at bounding box center [722, 367] width 140 height 48
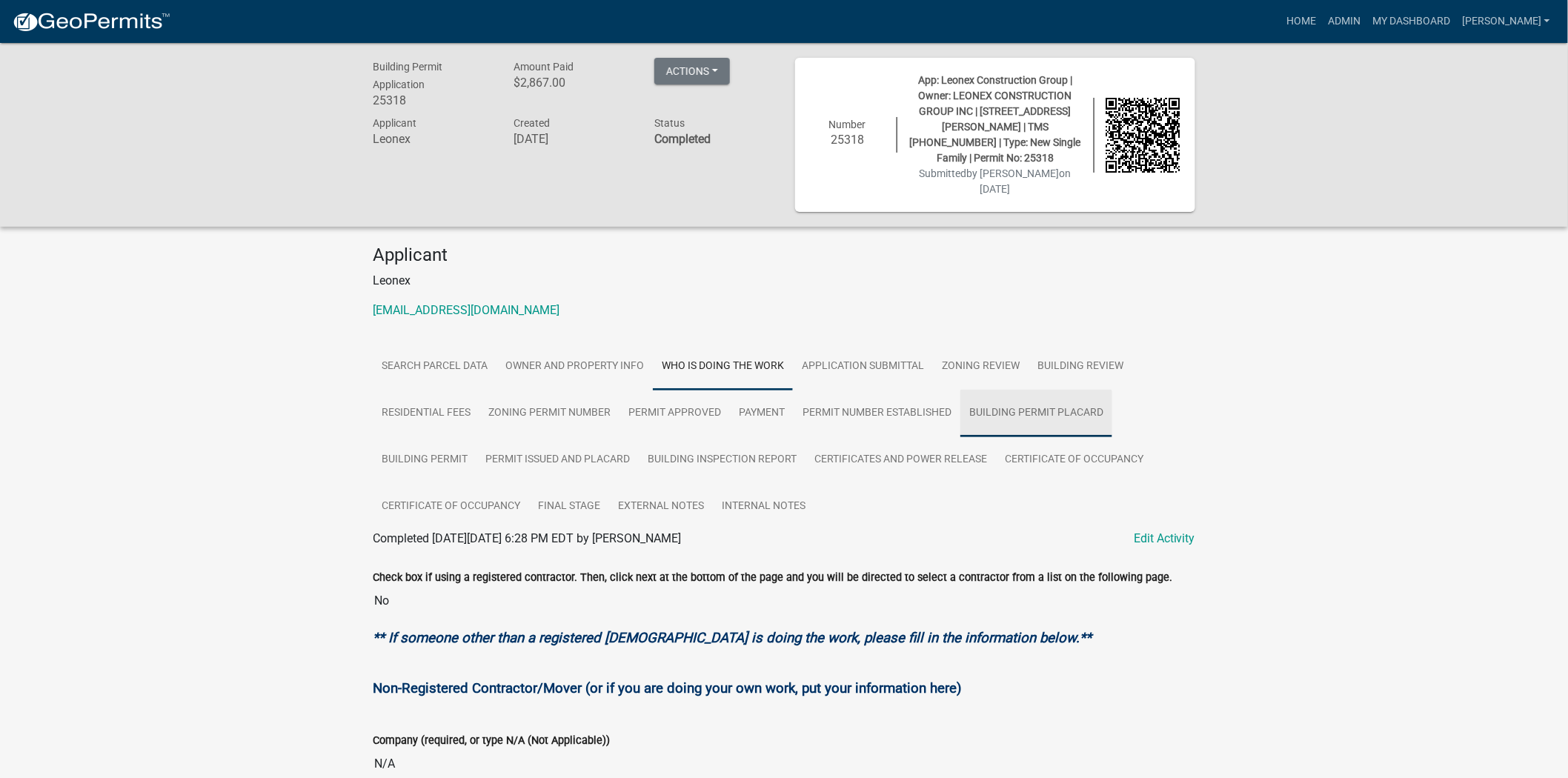
click at [1006, 389] on link "Building Permit Placard" at bounding box center [1036, 413] width 152 height 48
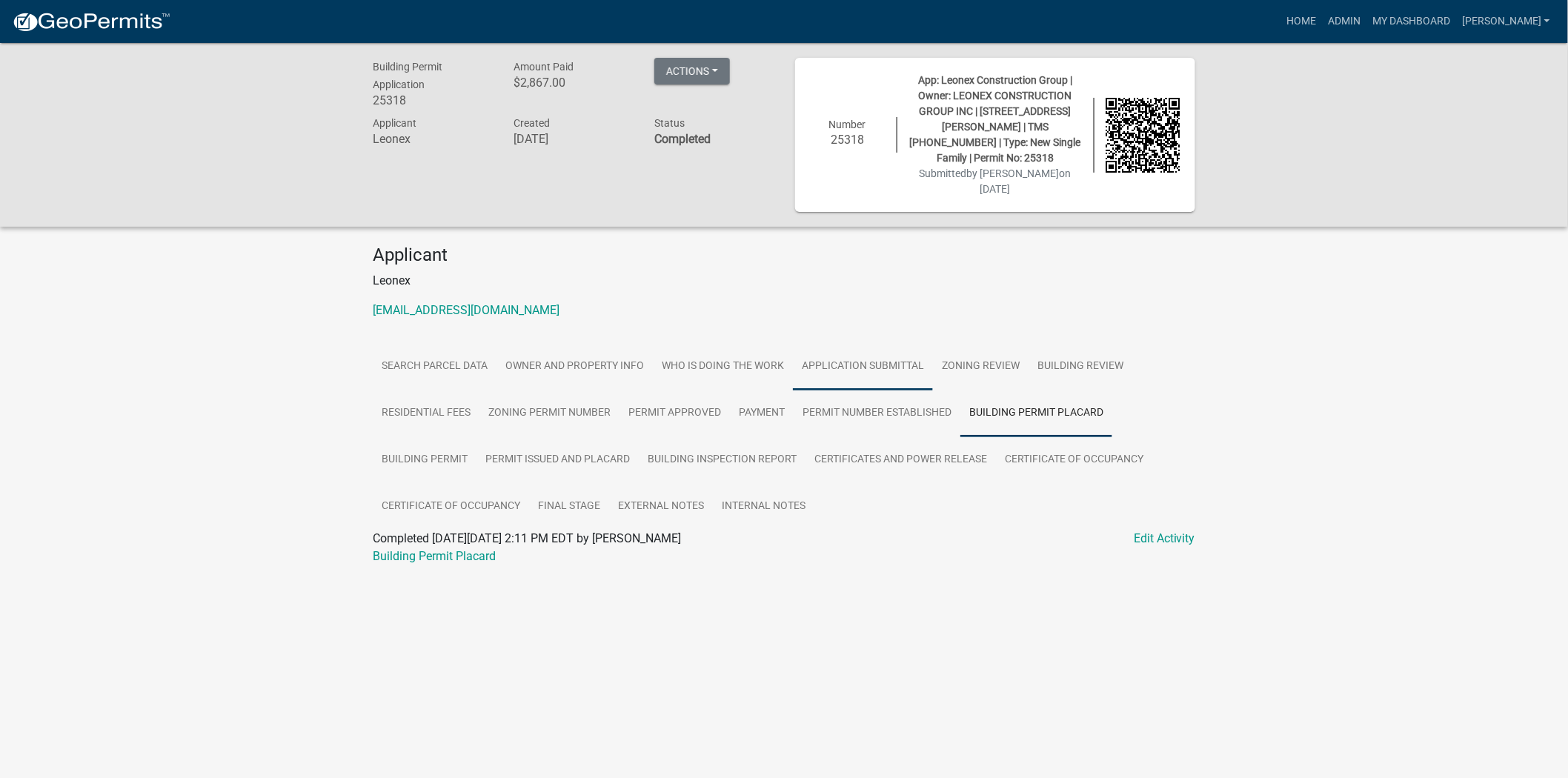
click at [877, 355] on link "Application Submittal" at bounding box center [863, 367] width 140 height 48
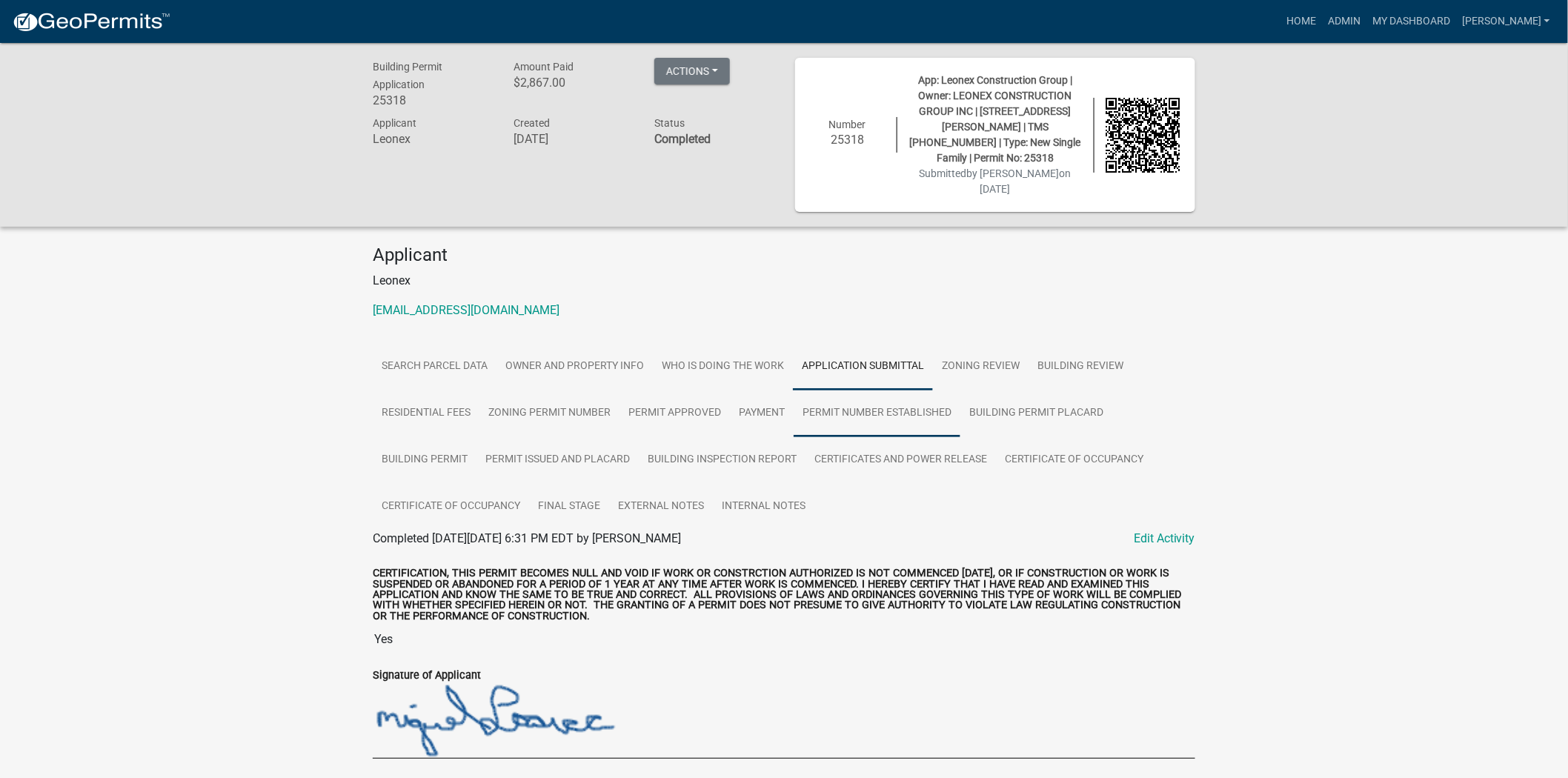
click at [869, 389] on link "Permit Number Established" at bounding box center [877, 413] width 166 height 48
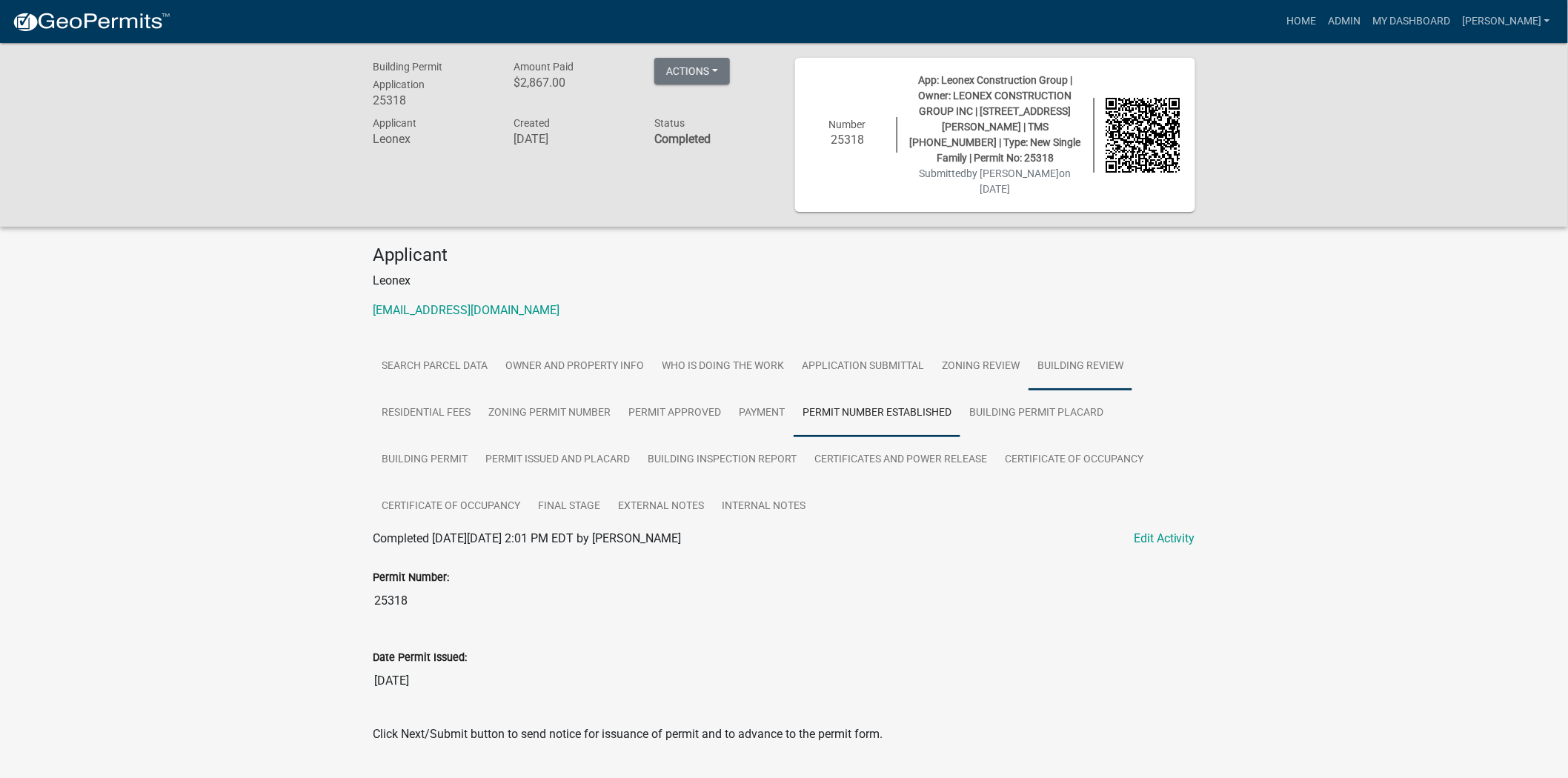
click at [1088, 347] on link "Building Review" at bounding box center [1080, 367] width 104 height 48
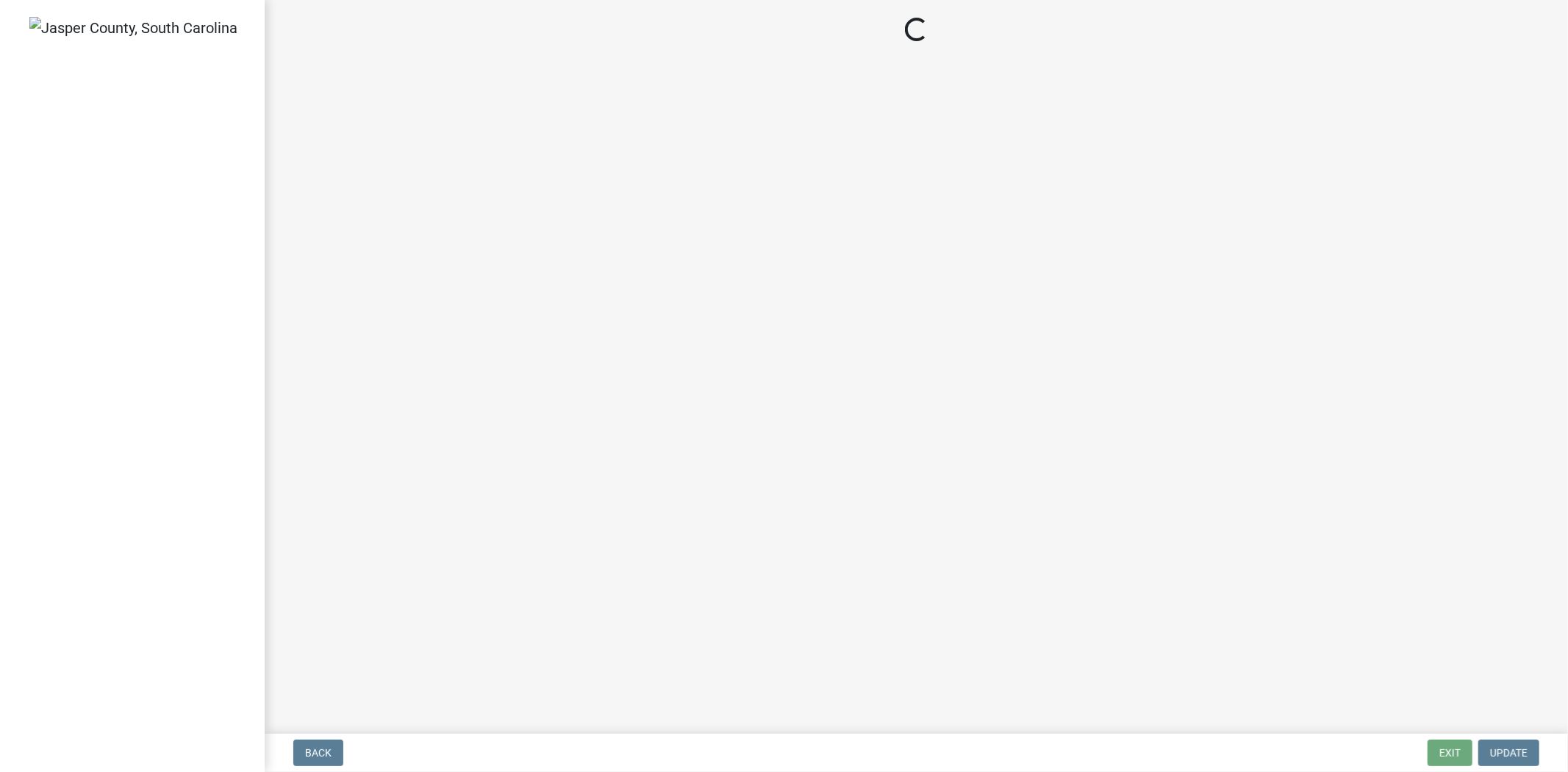
select select "3: 3"
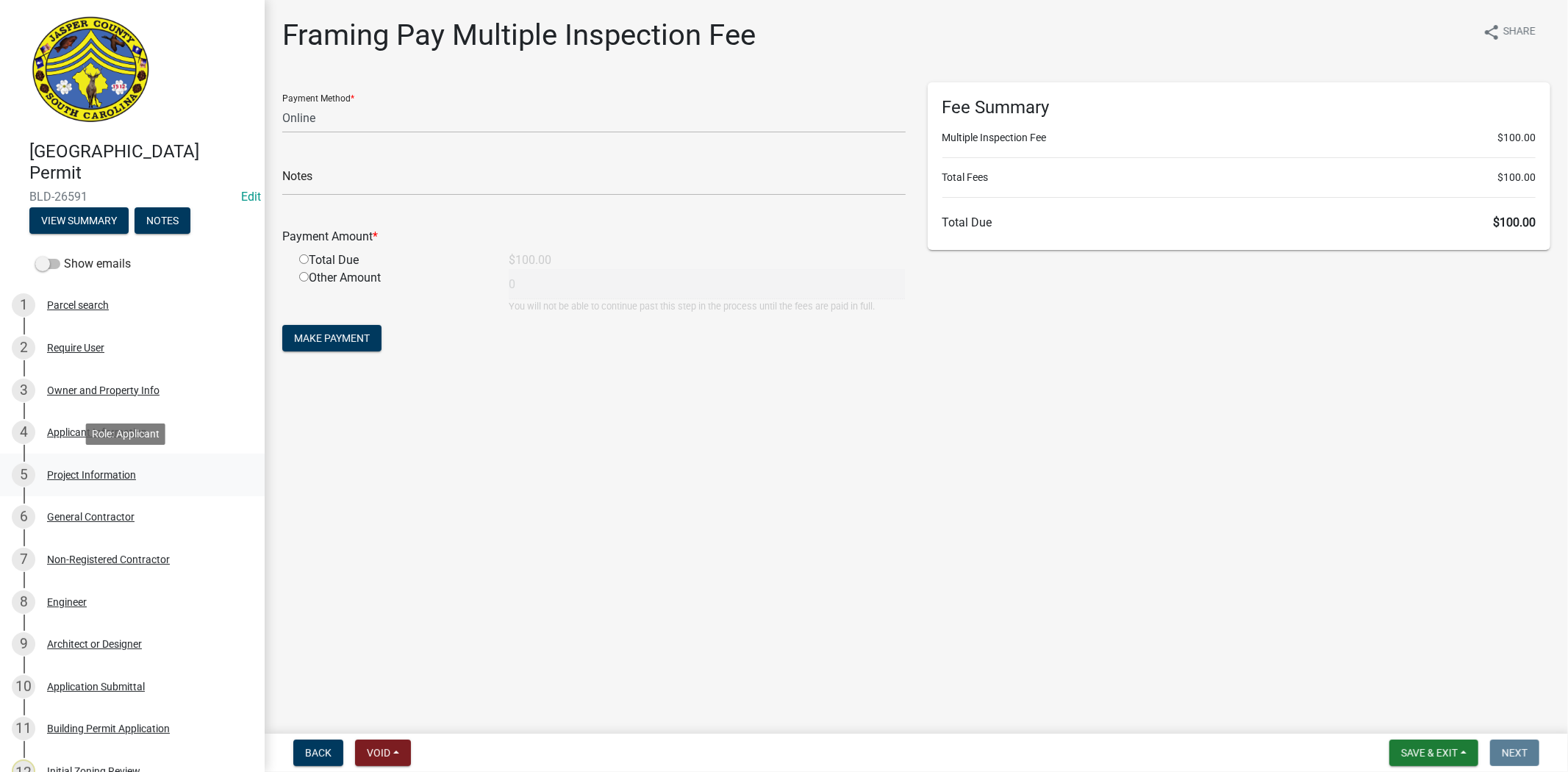
click at [86, 480] on div "5 Project Information" at bounding box center [127, 474] width 230 height 23
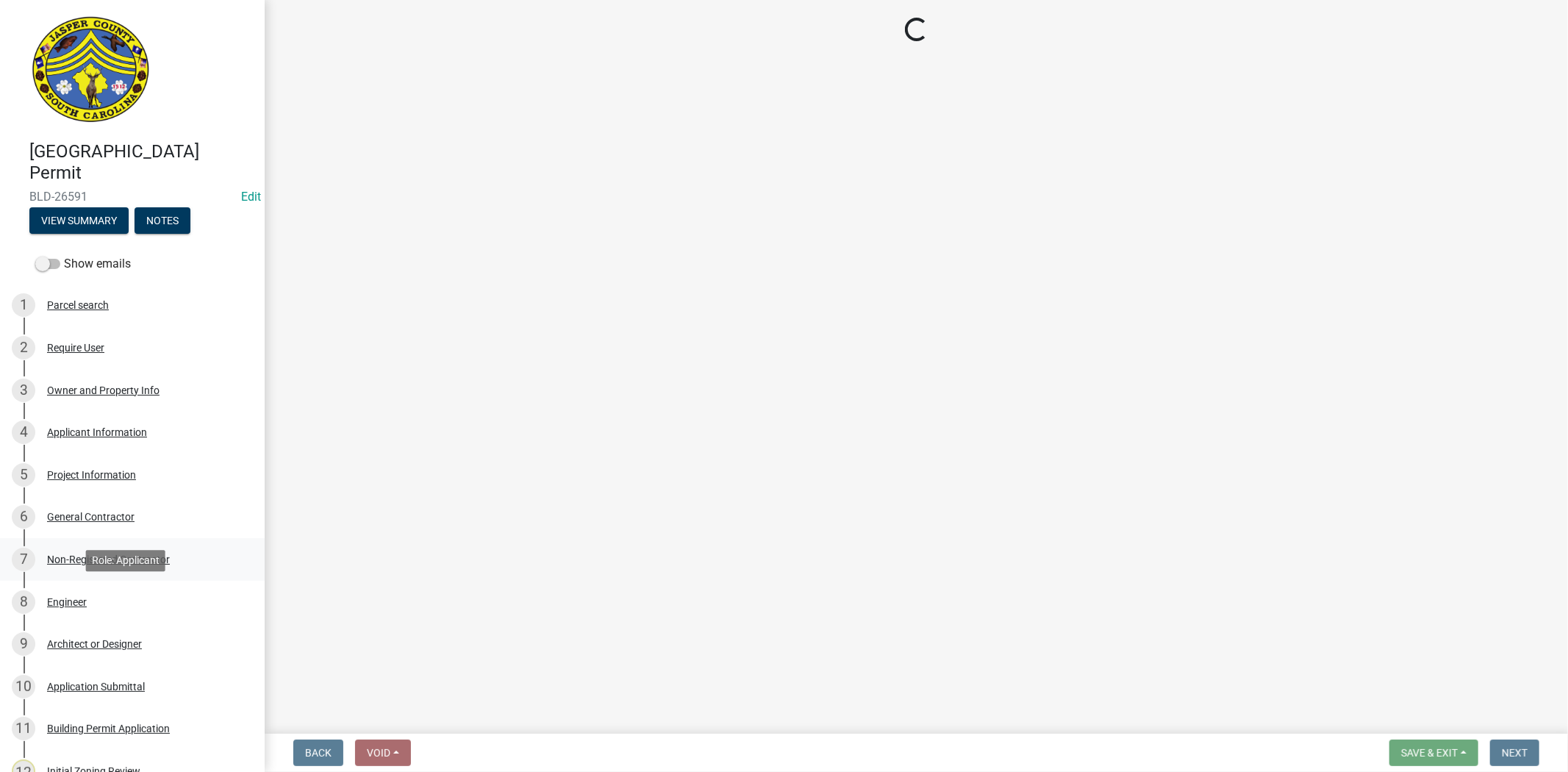
select select "ae8abcab-65b5-4c1a-8f7a-22aab3c4270e"
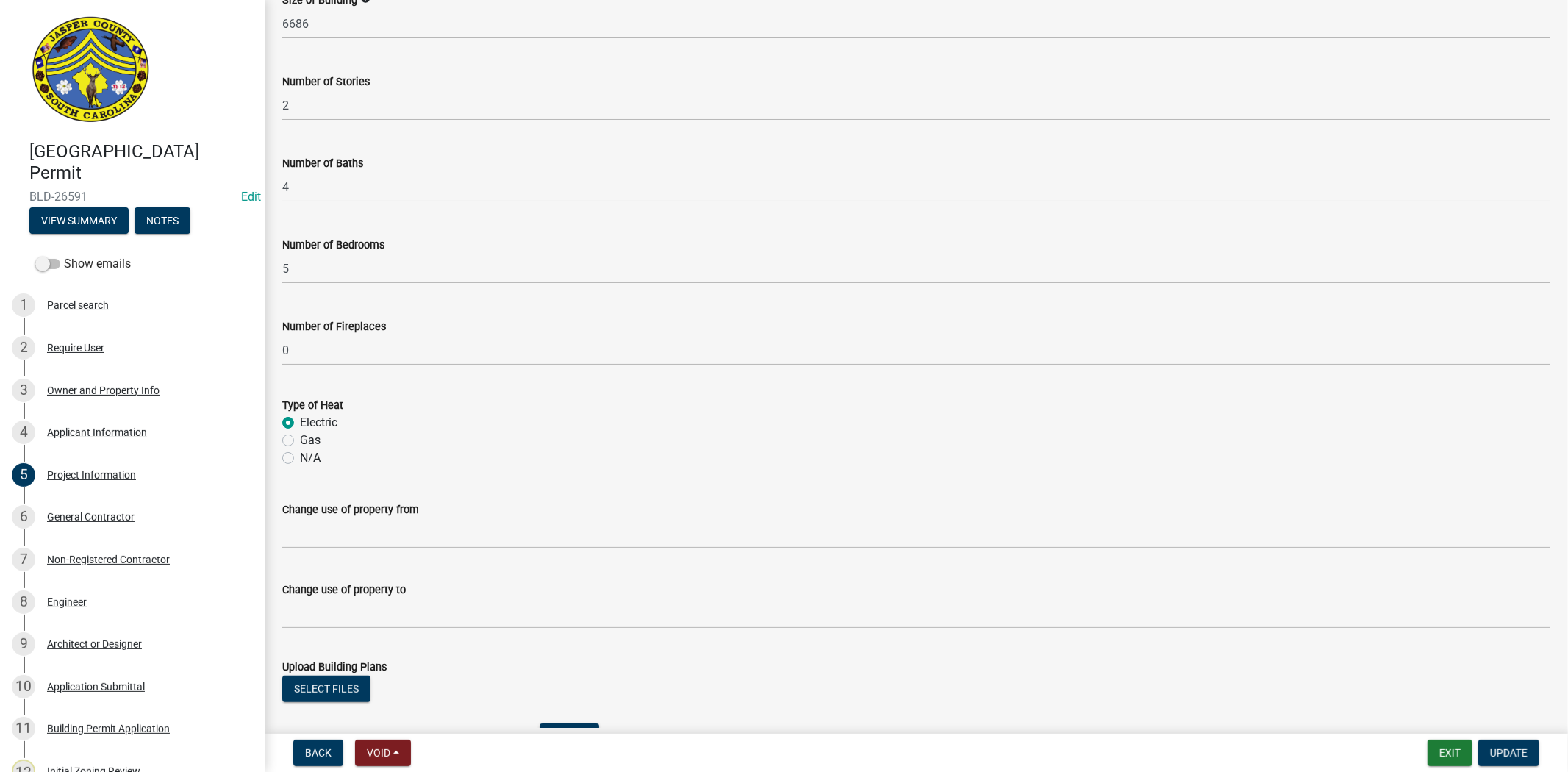
scroll to position [863, 0]
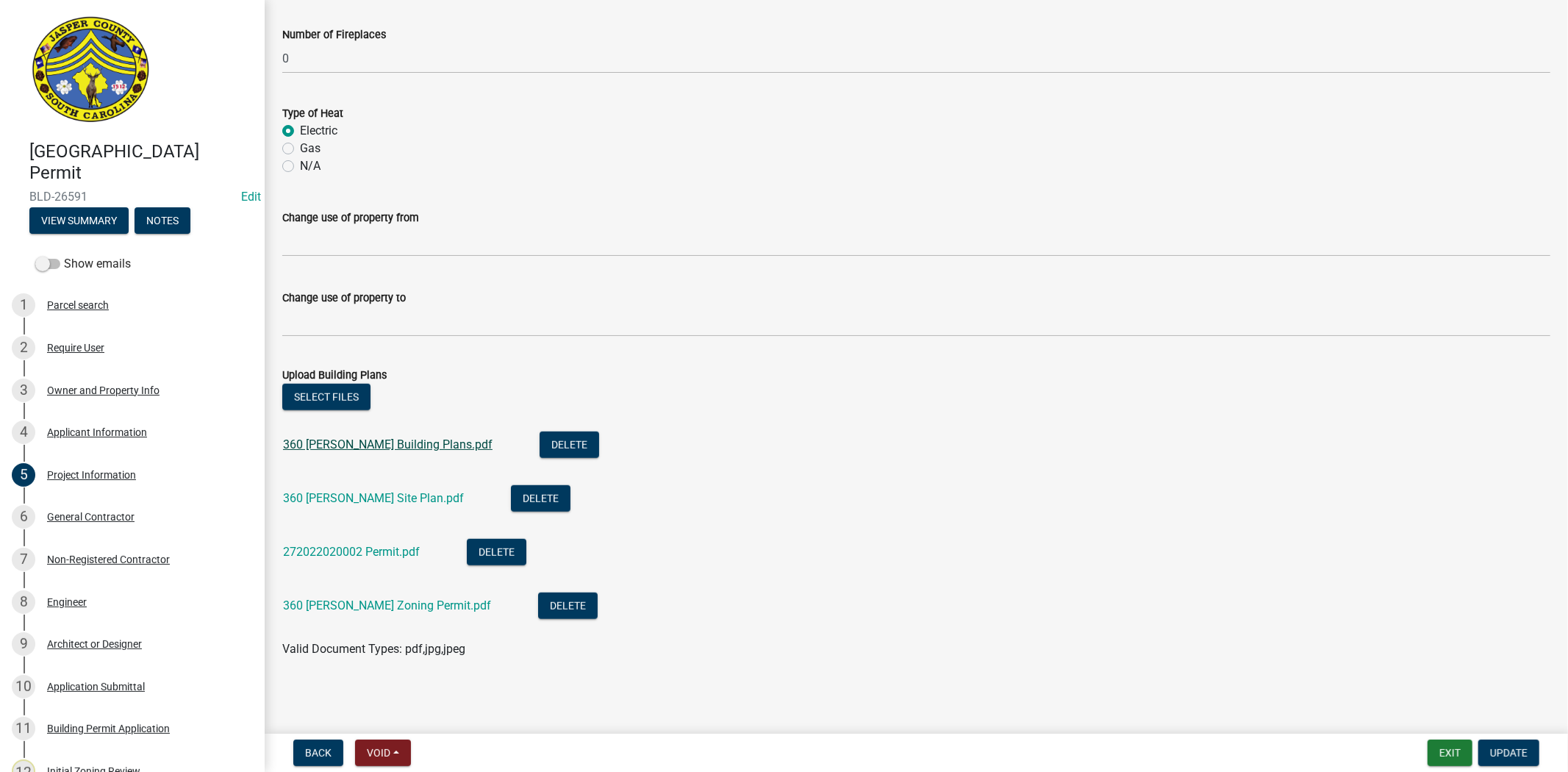
click at [381, 450] on link "360 [PERSON_NAME] Building Plans.pdf" at bounding box center [387, 444] width 209 height 14
click at [364, 551] on link "272022020002 Permit.pdf" at bounding box center [351, 551] width 137 height 14
click at [394, 444] on link "360 Honeysucker Building Plans.pdf" at bounding box center [387, 444] width 209 height 14
click at [363, 496] on link "360 Honeysucker Site Plan.pdf" at bounding box center [373, 498] width 181 height 14
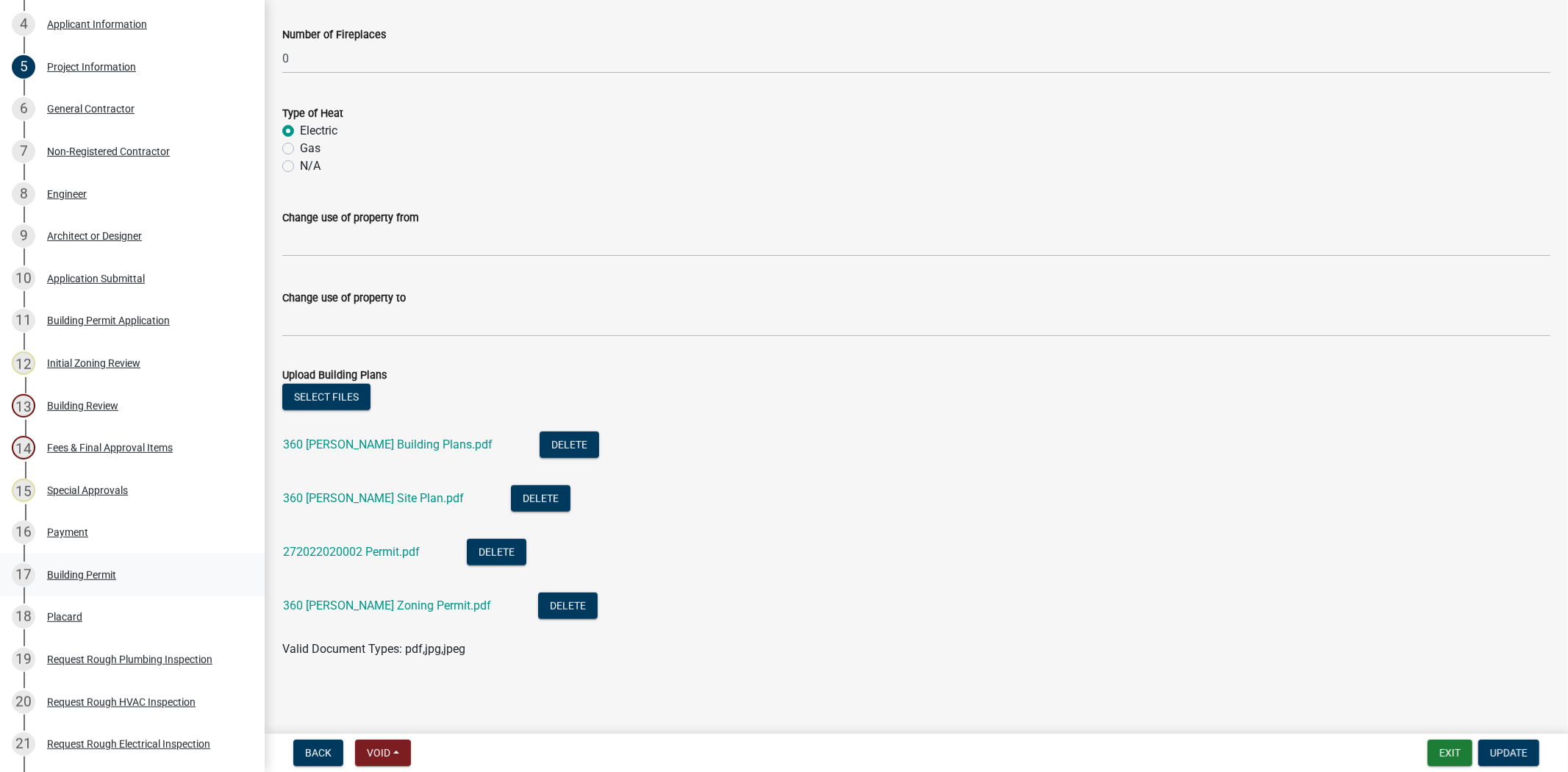
click at [48, 569] on div "Building Permit" at bounding box center [82, 575] width 69 height 11
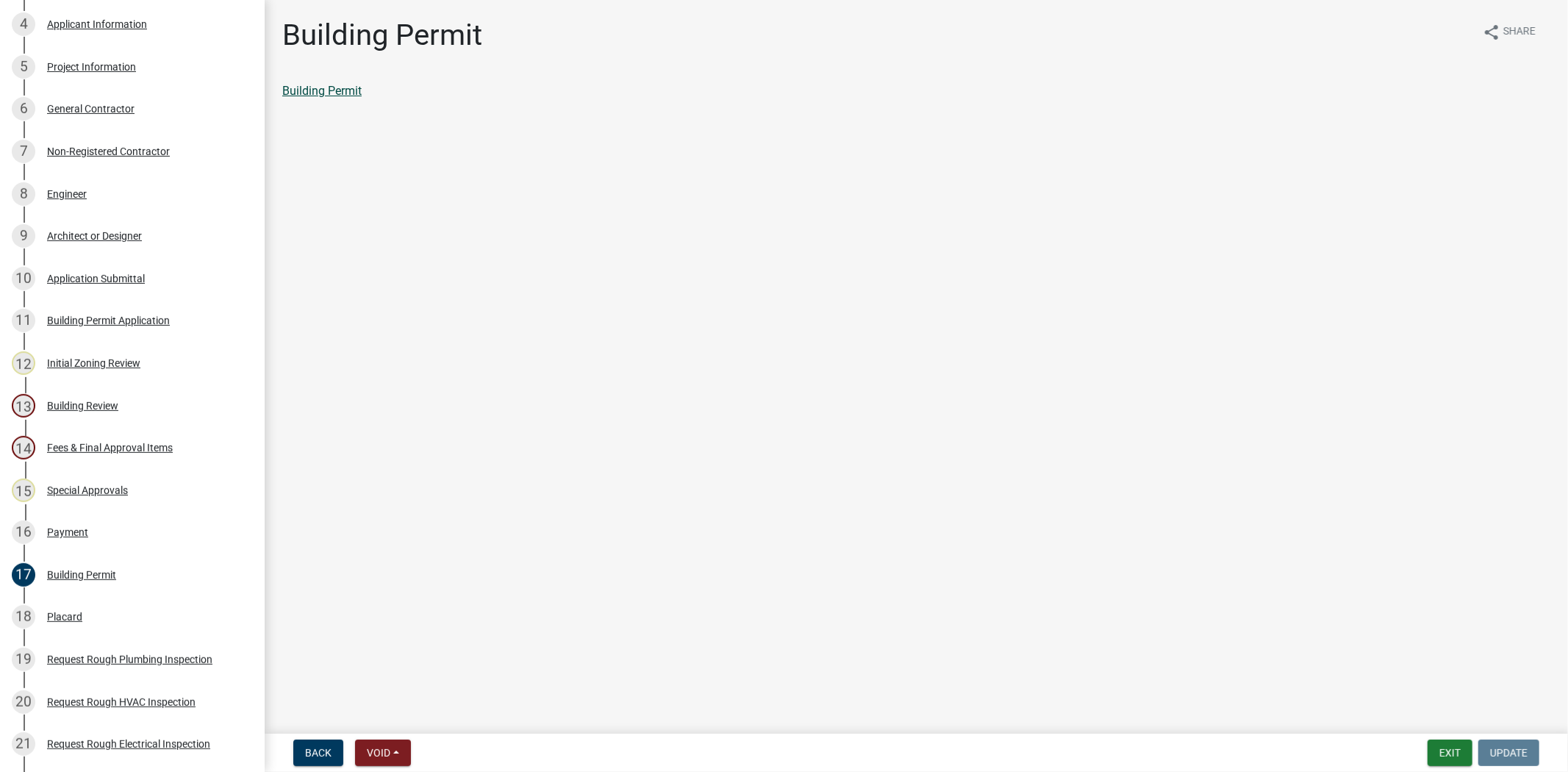
click at [344, 87] on link "Building Permit" at bounding box center [322, 91] width 80 height 14
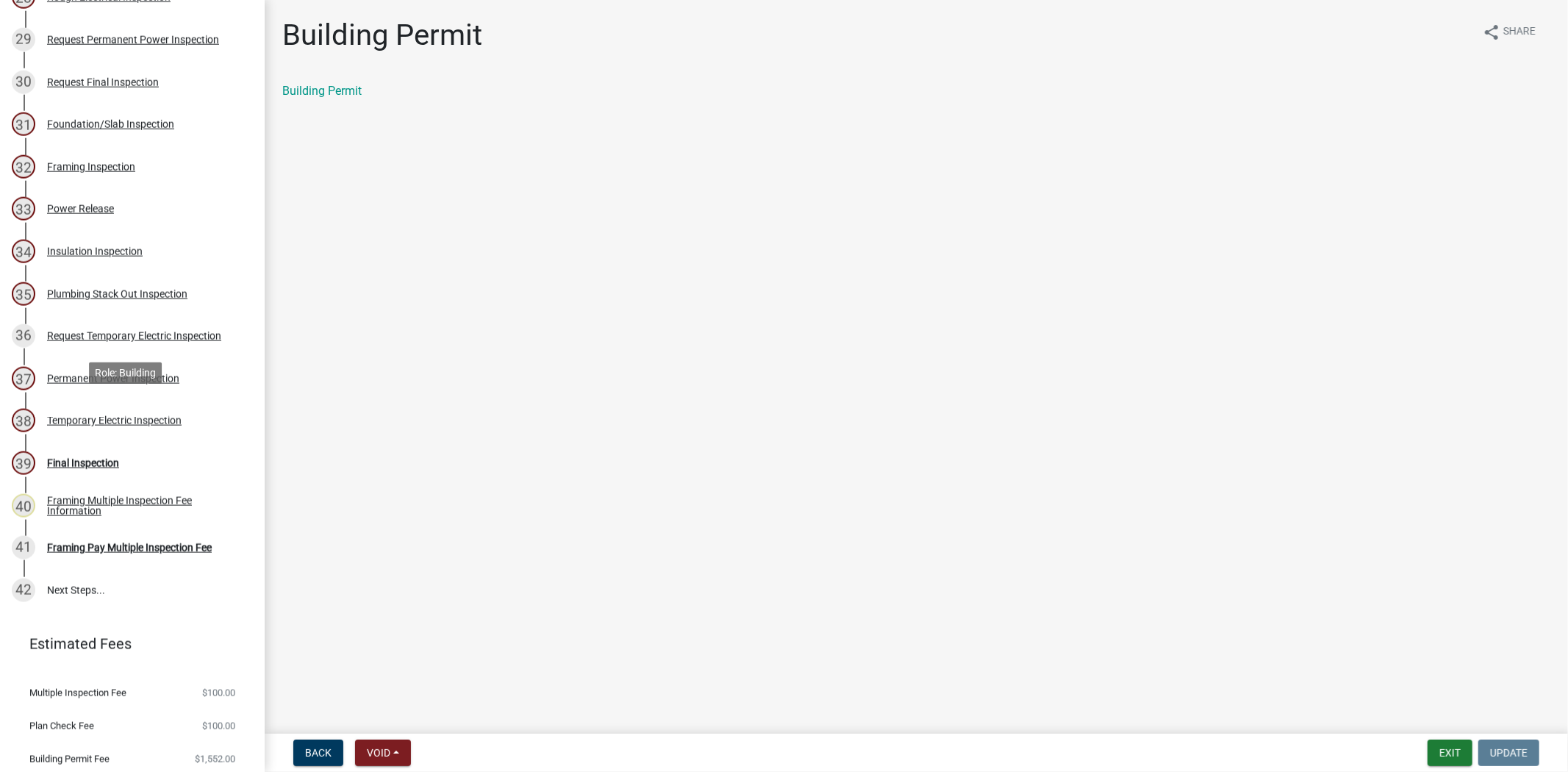
scroll to position [1412, 0]
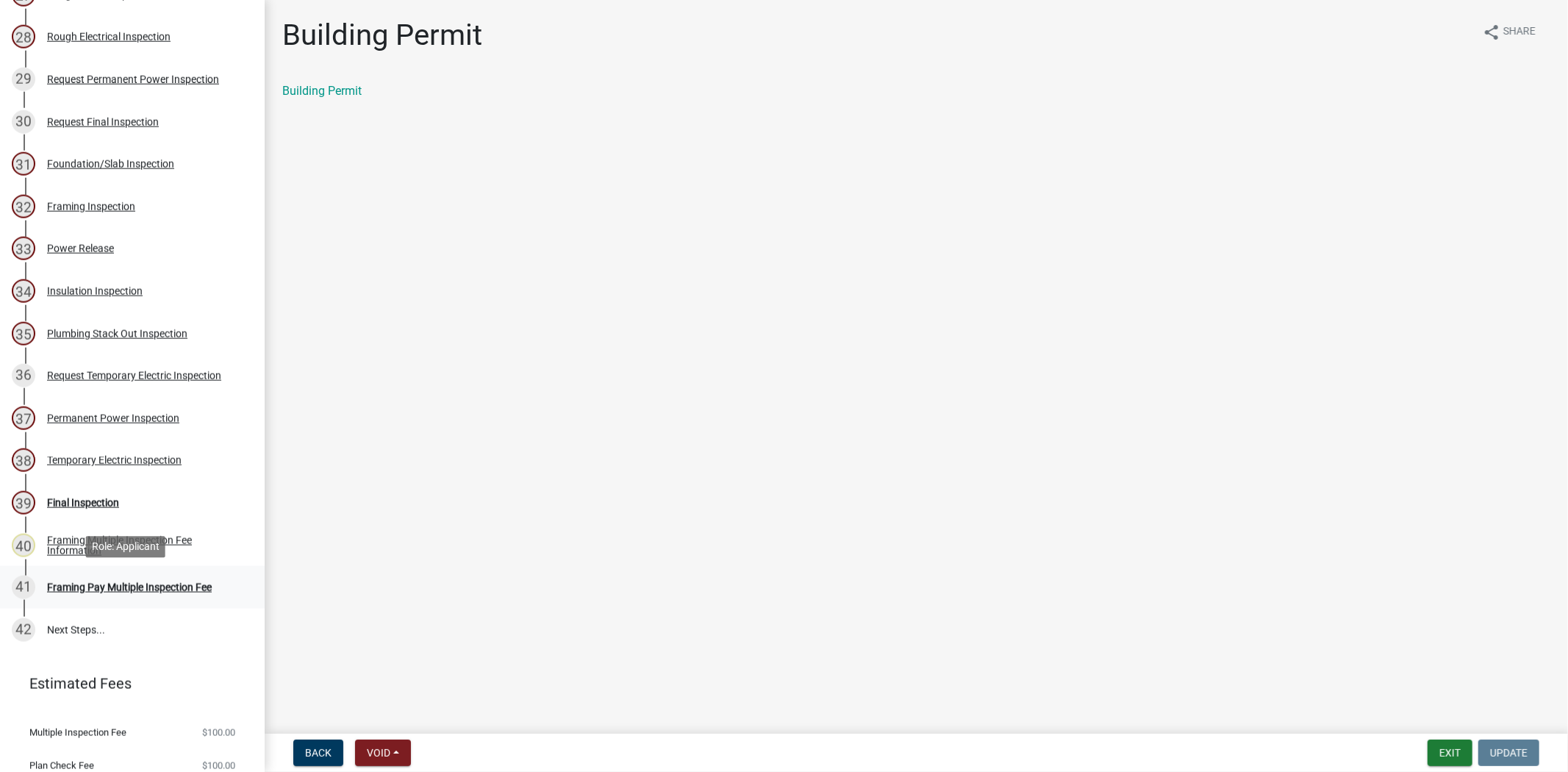
click at [93, 586] on div "Framing Pay Multiple Inspection Fee" at bounding box center [130, 587] width 165 height 11
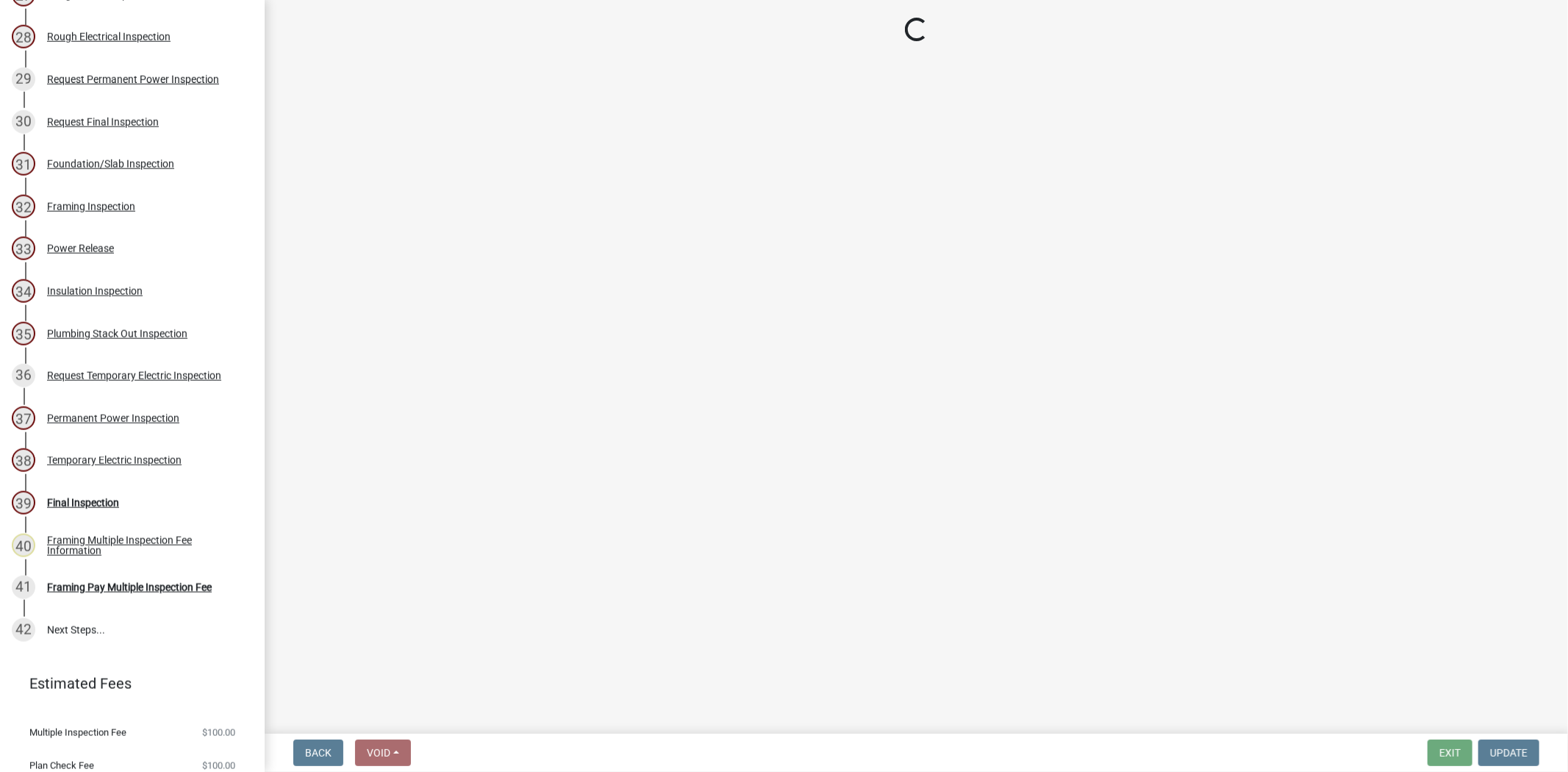
select select "3: 3"
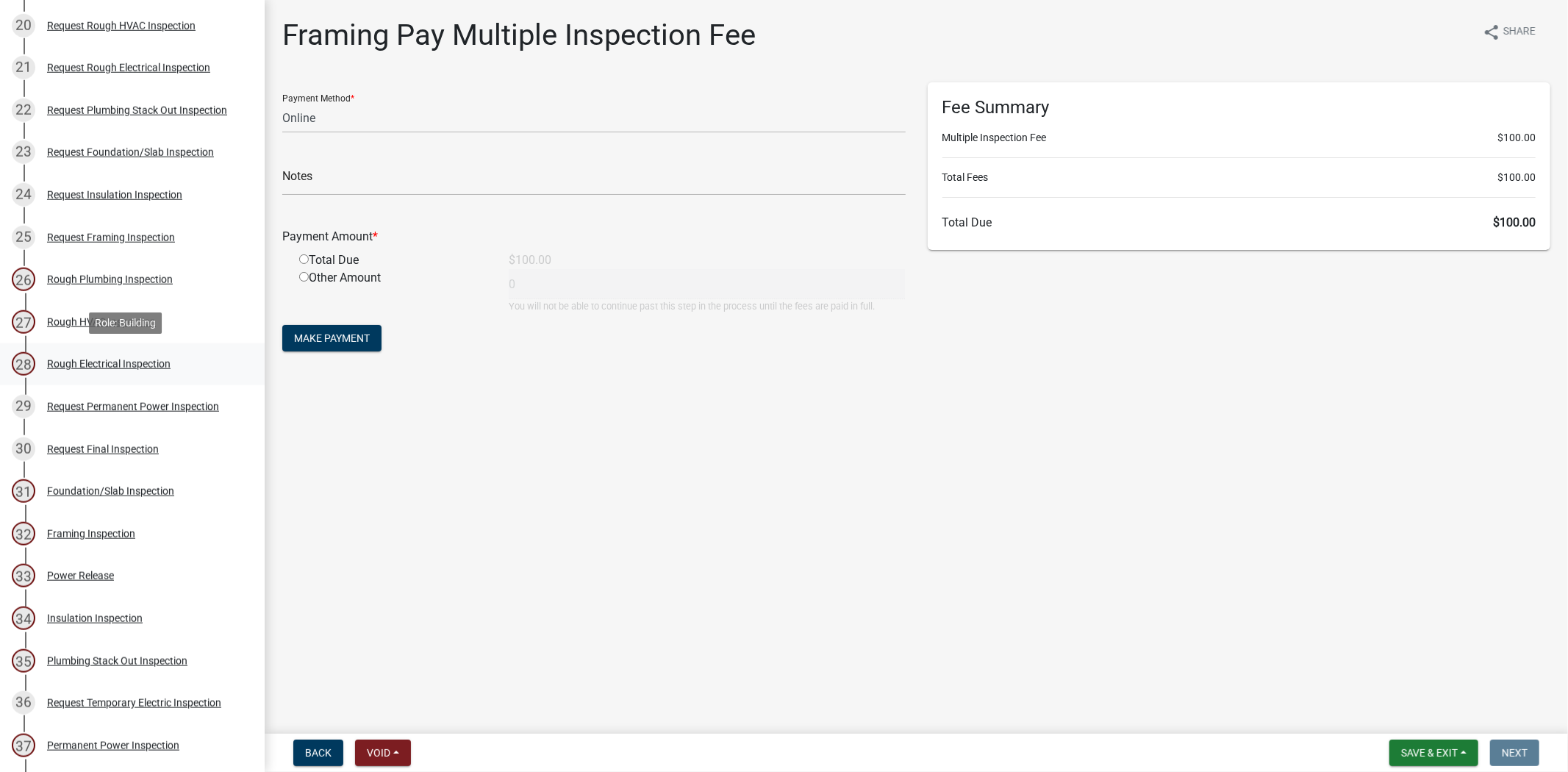
scroll to position [758, 0]
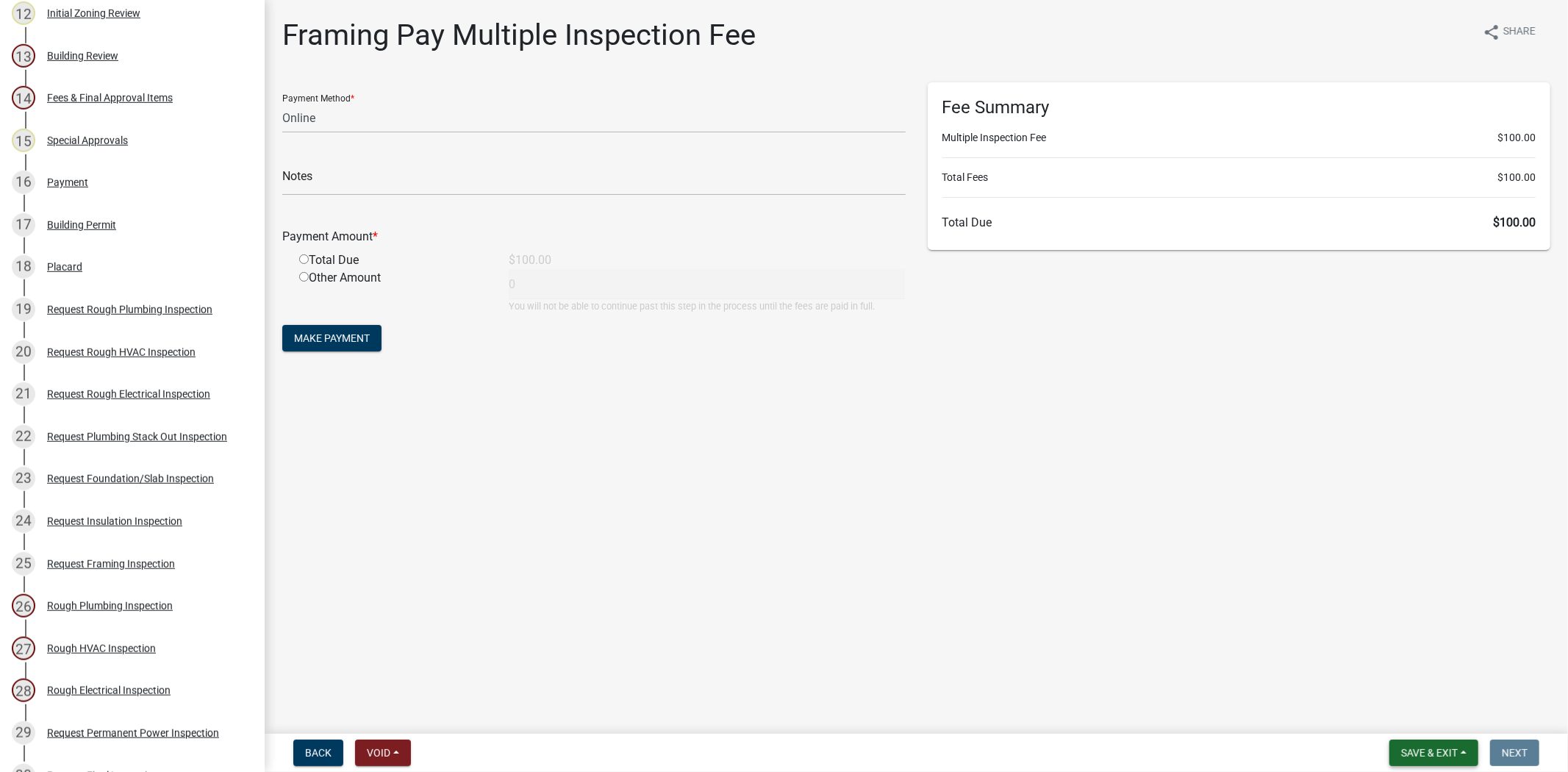
click at [1449, 755] on span "Save & Exit" at bounding box center [1429, 753] width 56 height 12
click at [1419, 708] on button "Save & Exit" at bounding box center [1419, 714] width 118 height 35
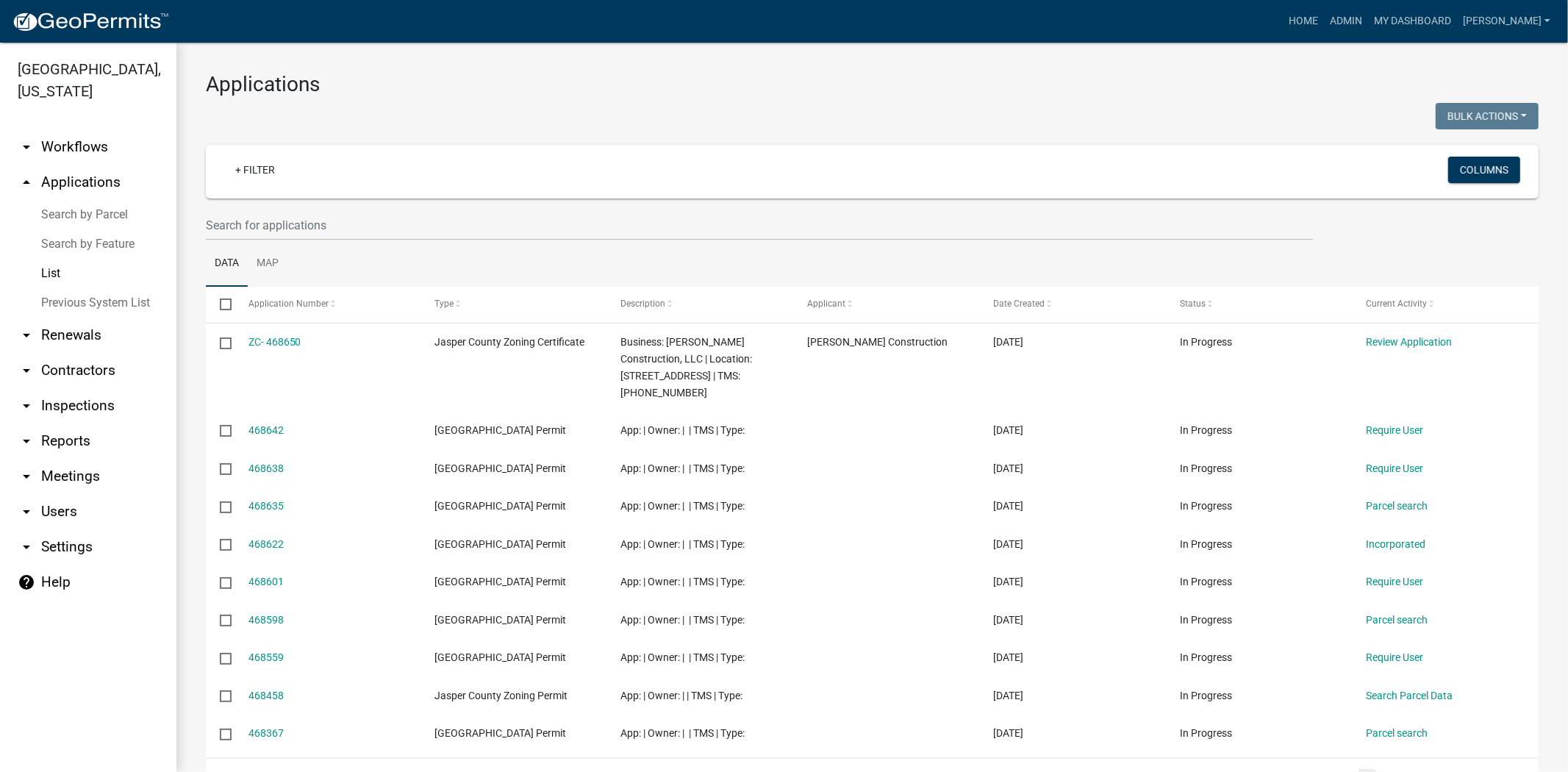
drag, startPoint x: 434, startPoint y: 203, endPoint x: 429, endPoint y: 210, distance: 8.6
click at [429, 210] on wm-filter-builder "+ Filter Columns" at bounding box center [872, 192] width 1333 height 95
click at [449, 213] on input "text" at bounding box center [759, 225] width 1107 height 30
click at [406, 230] on input "text" at bounding box center [759, 225] width 1107 height 30
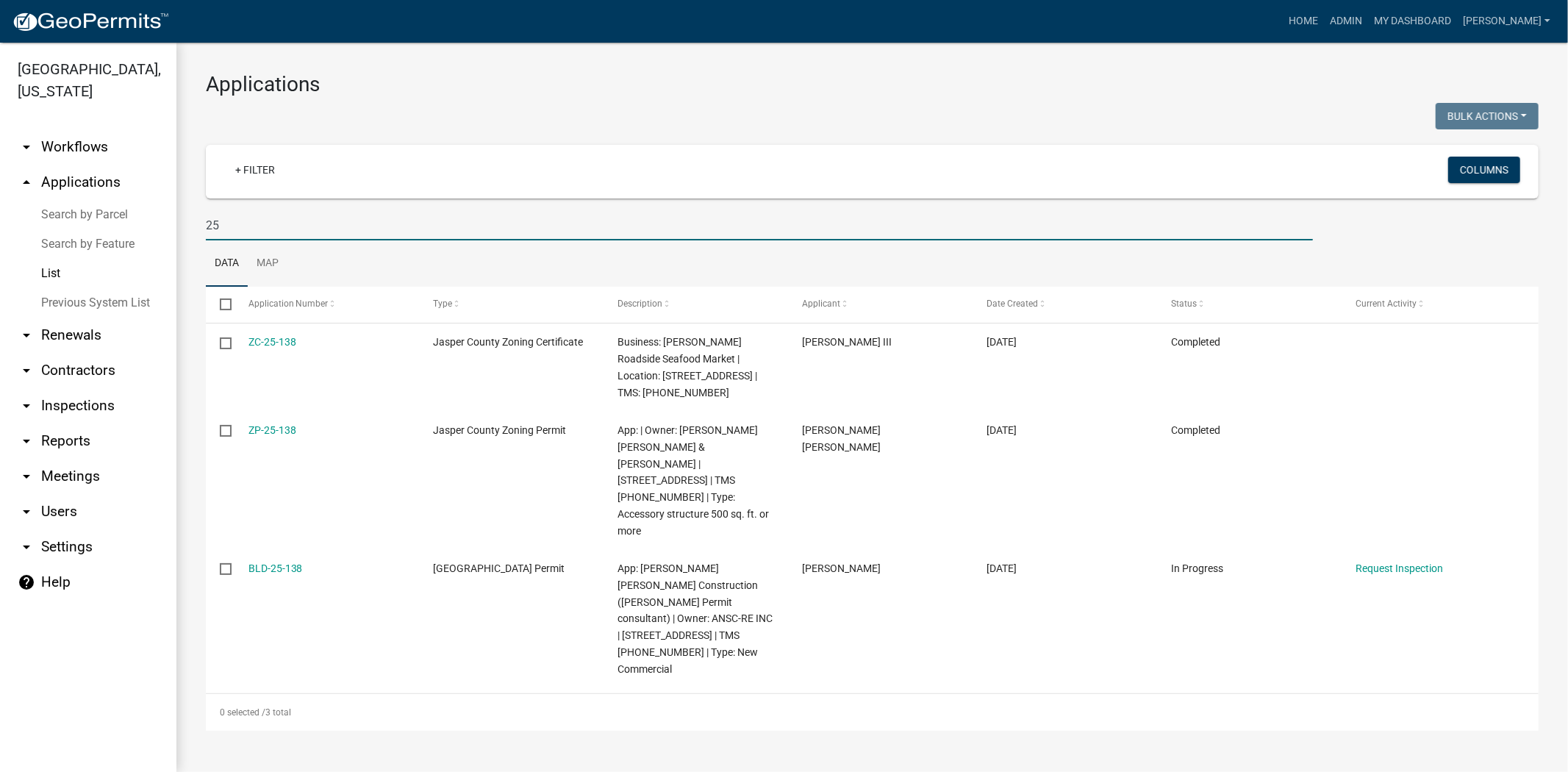
type input "2"
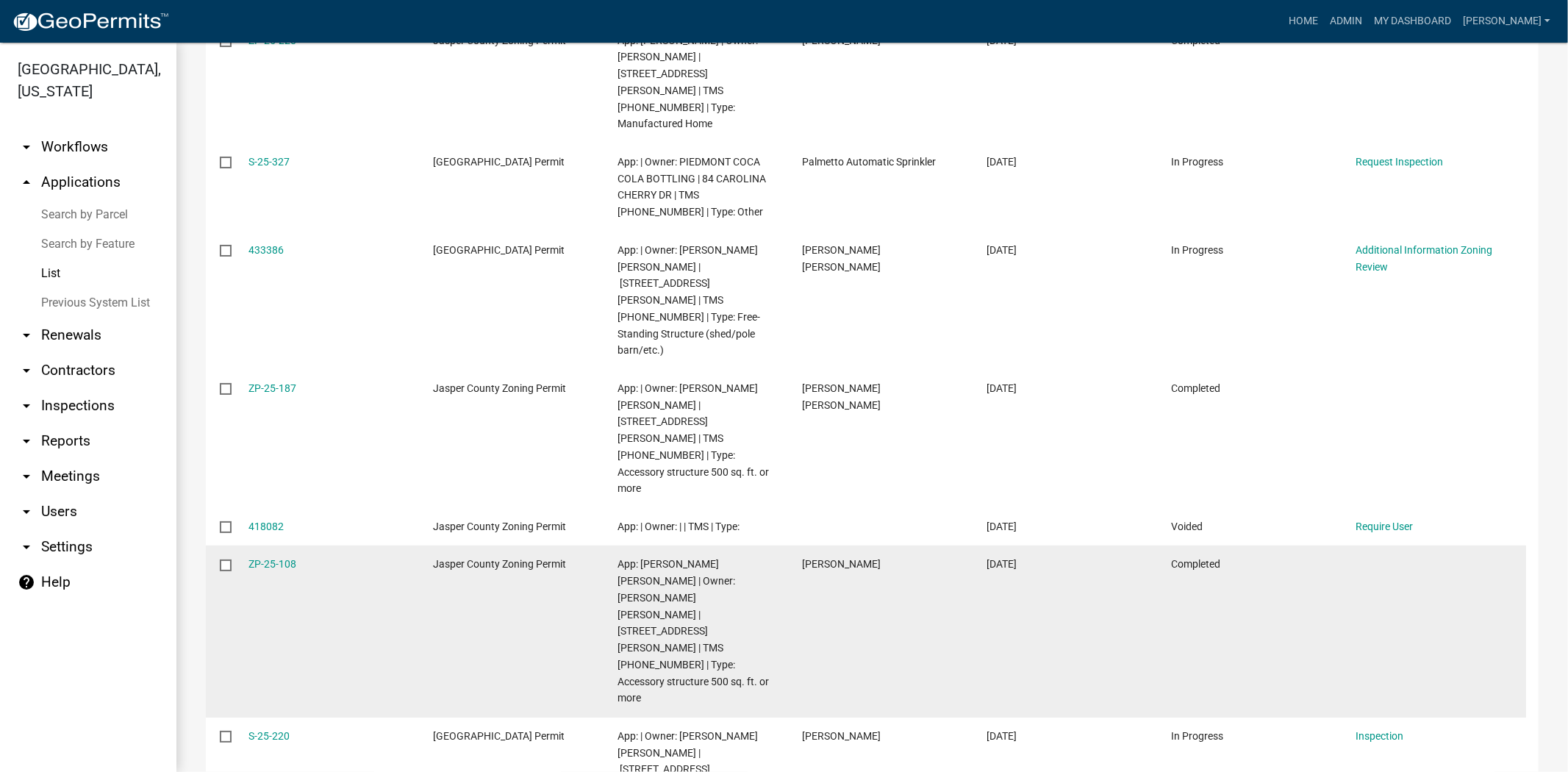
scroll to position [158, 0]
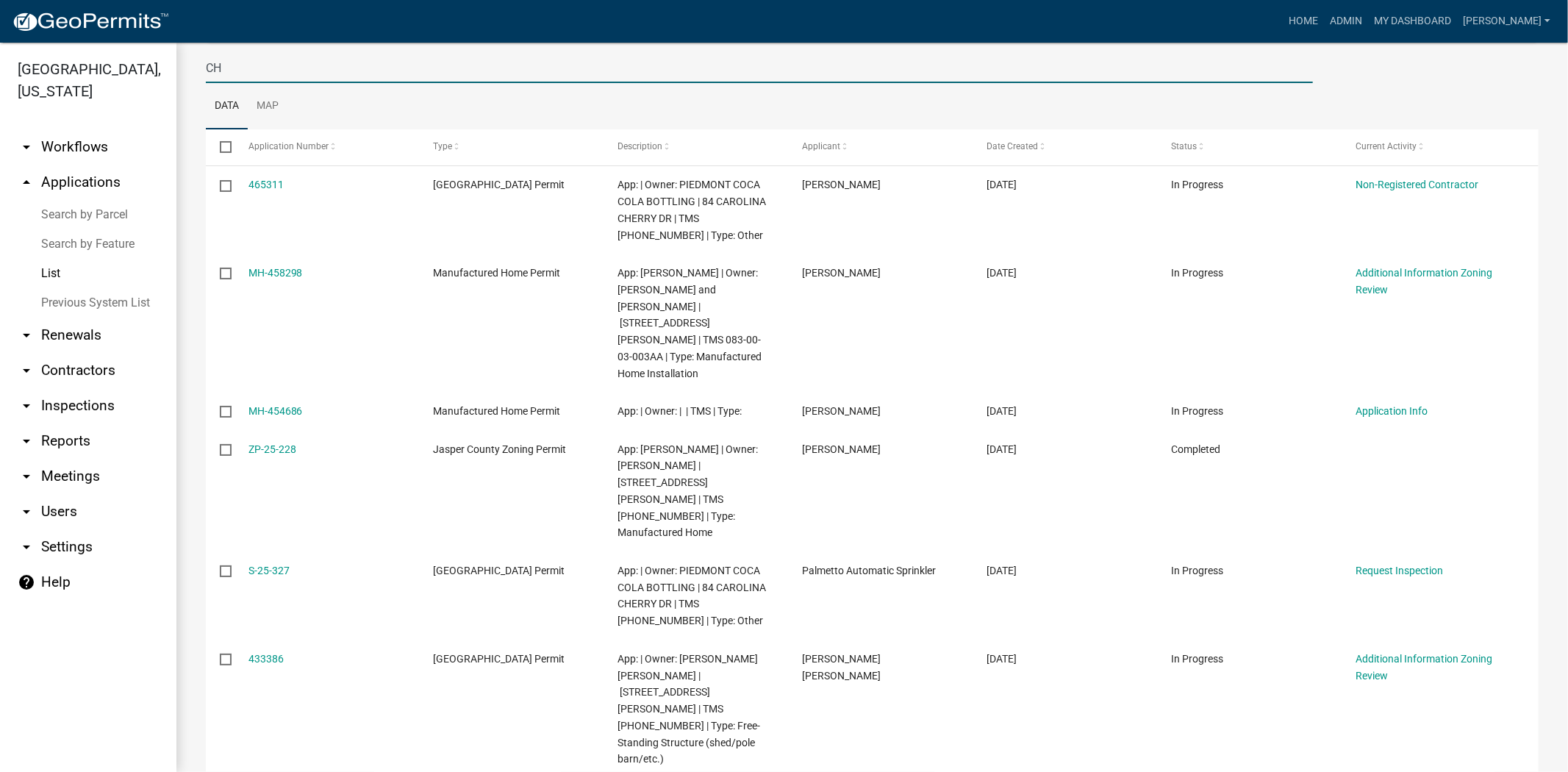
type input "C"
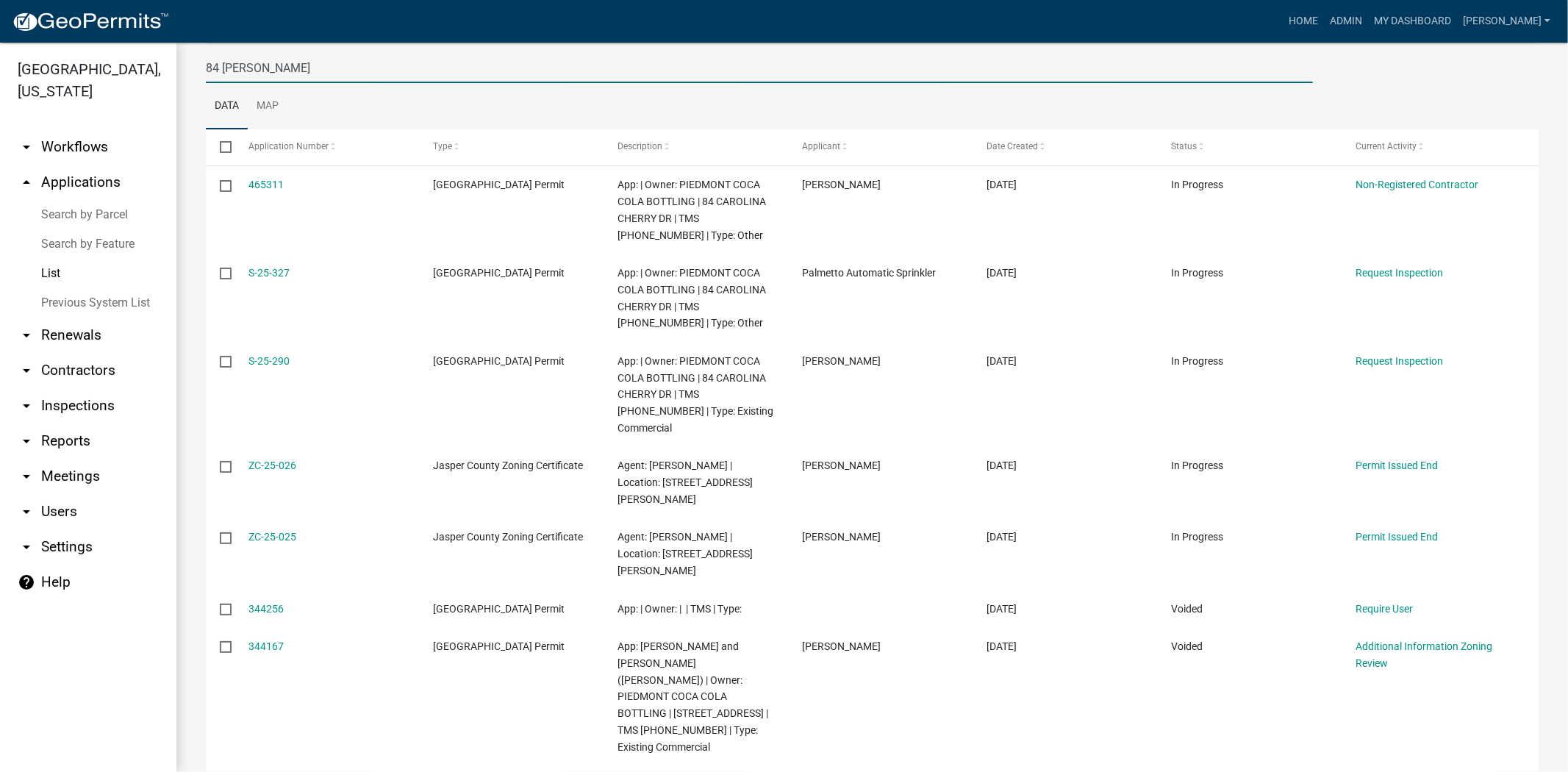
type input "84 CAROLINA CHERRY"
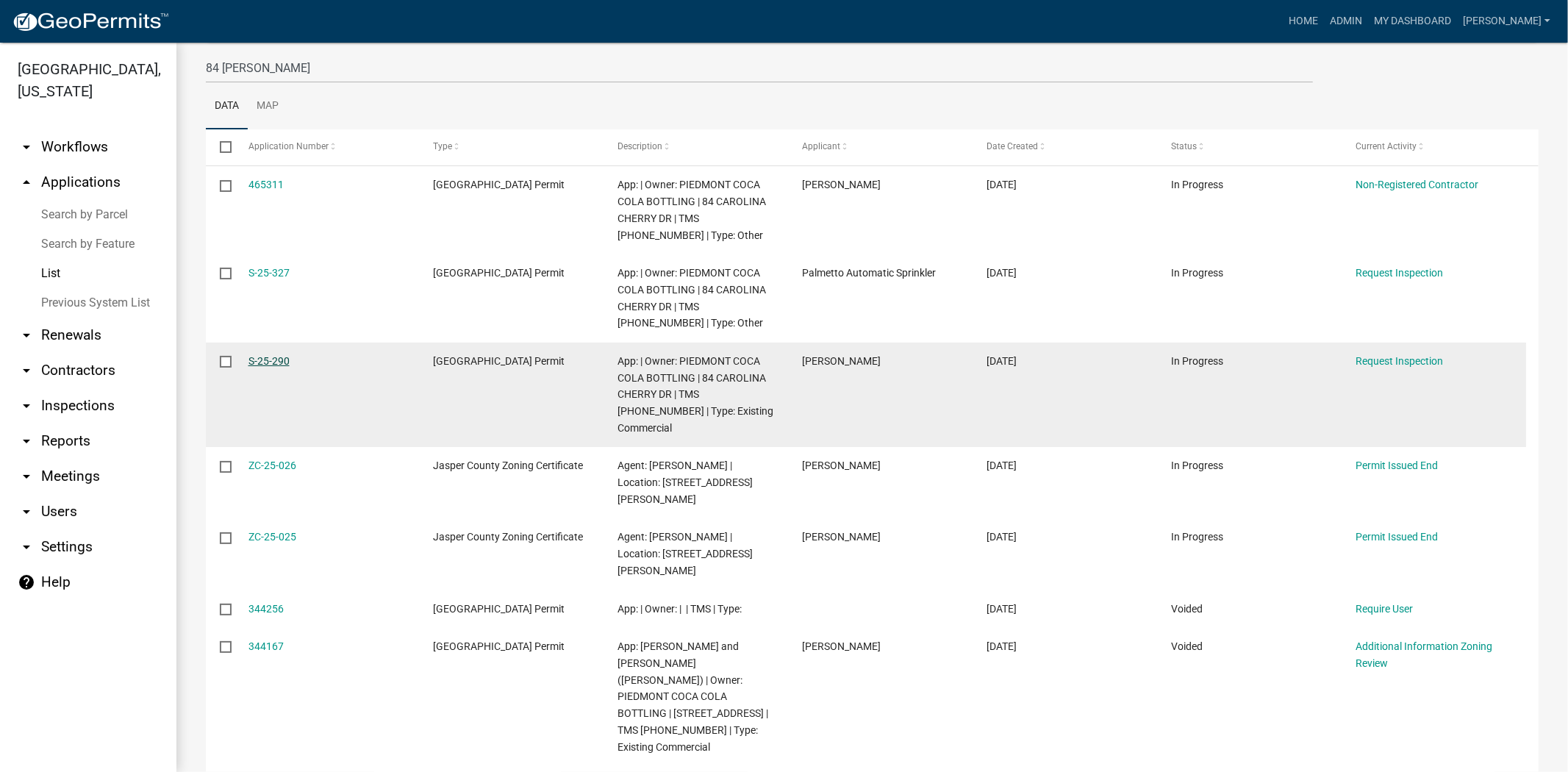
click at [262, 362] on link "S-25-290" at bounding box center [269, 361] width 41 height 12
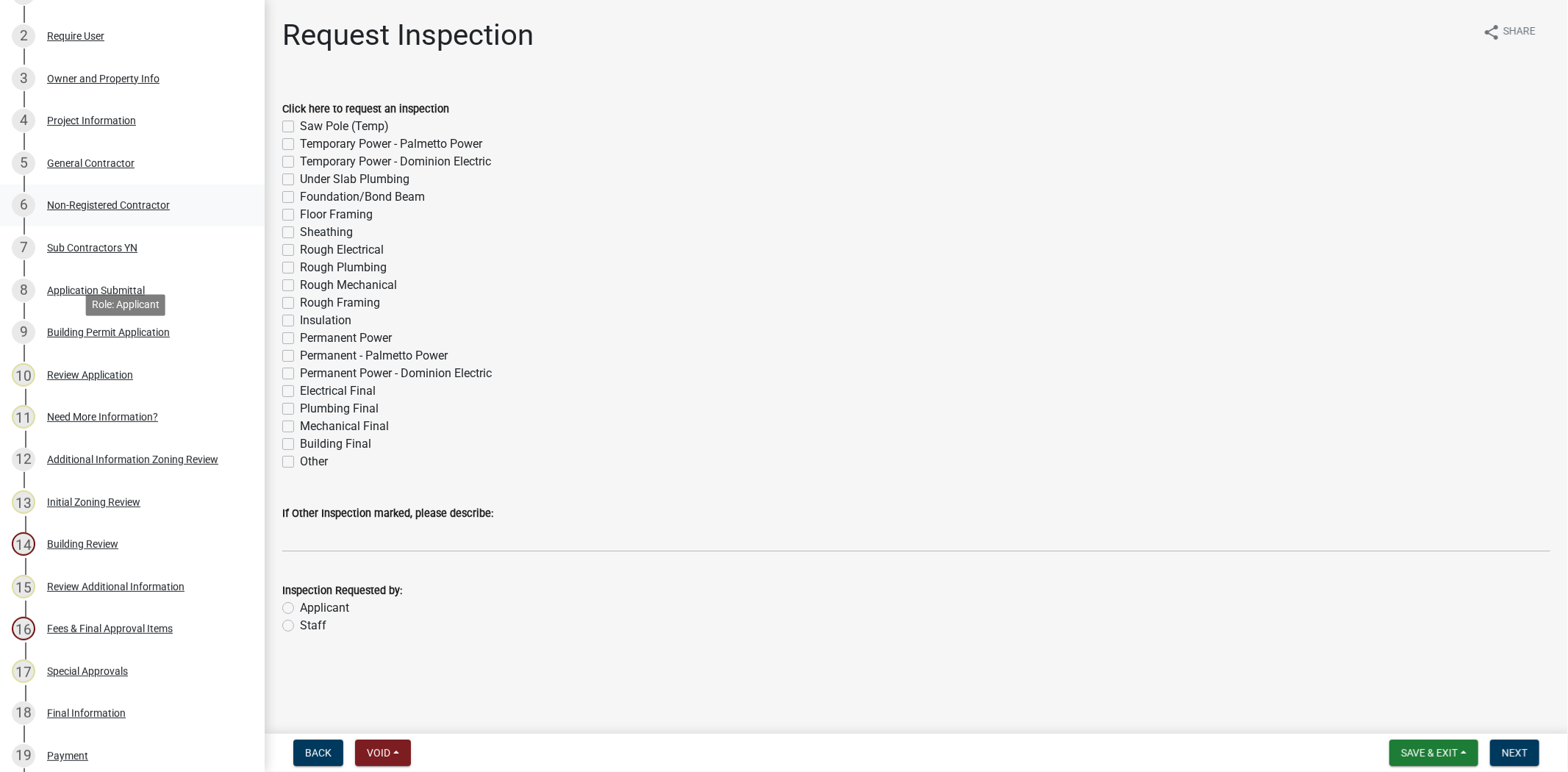
scroll to position [164, 0]
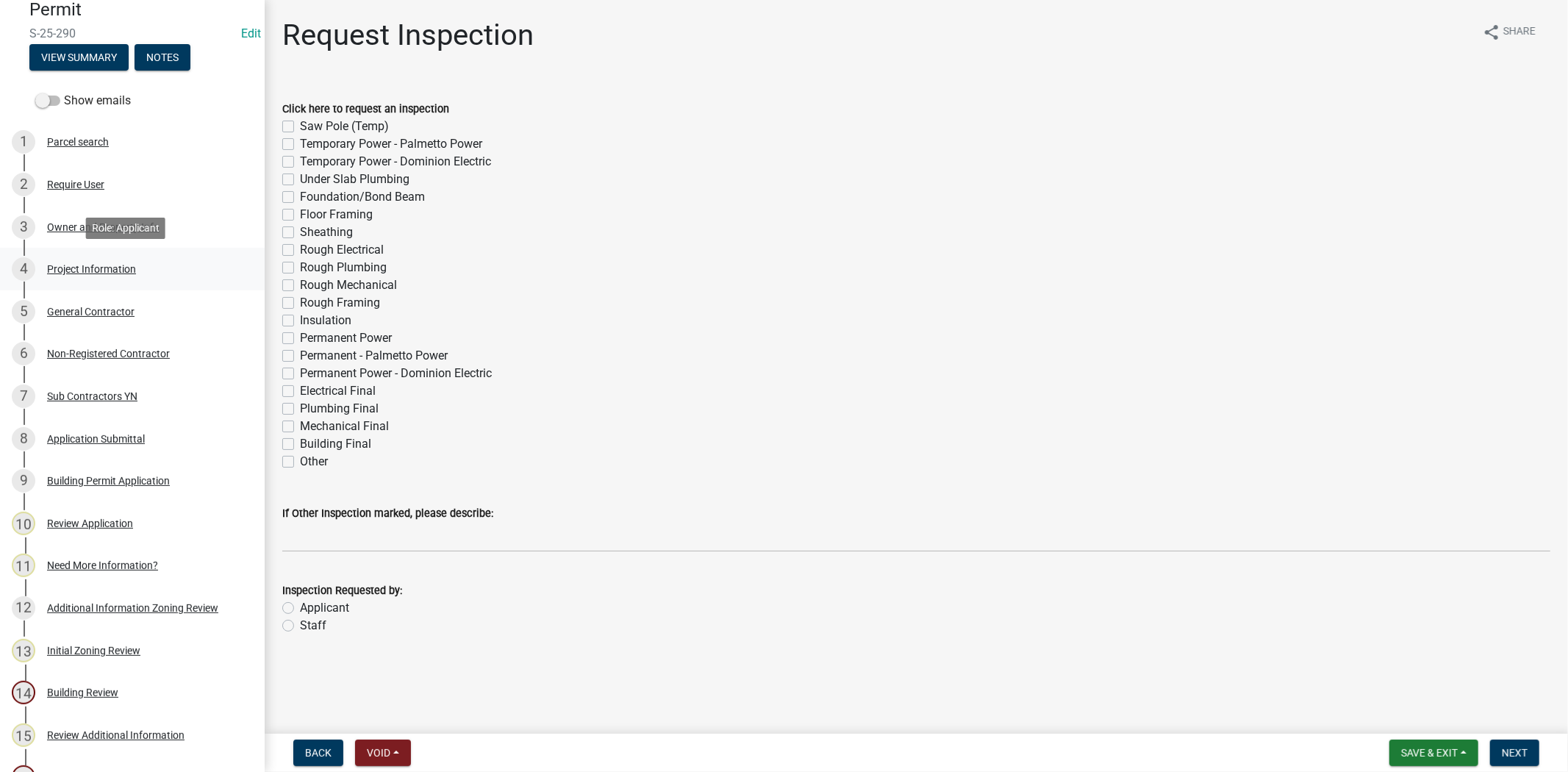
click at [71, 254] on link "4 Project Information" at bounding box center [132, 269] width 265 height 43
